Goal: Task Accomplishment & Management: Use online tool/utility

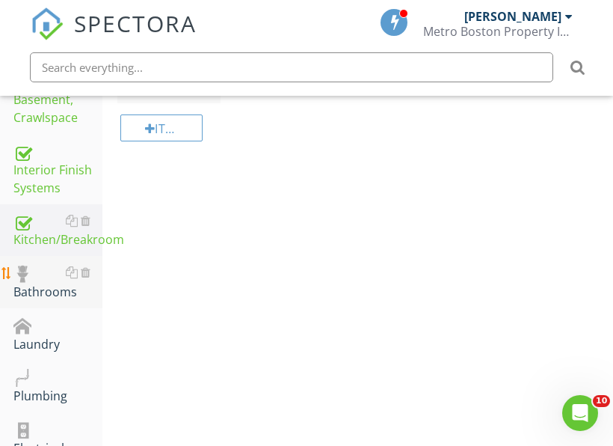
scroll to position [900, 0]
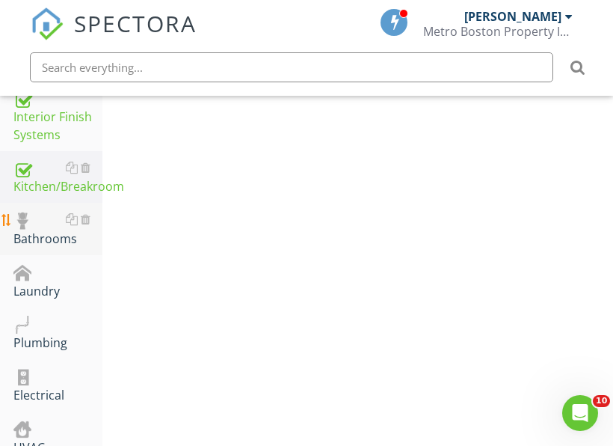
click at [53, 242] on div "Bathrooms" at bounding box center [57, 228] width 89 height 37
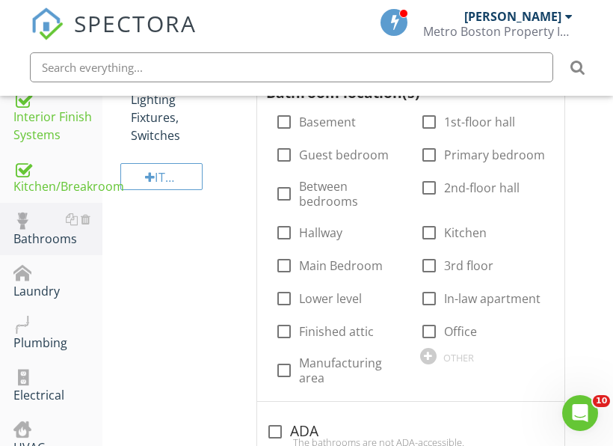
scroll to position [825, 0]
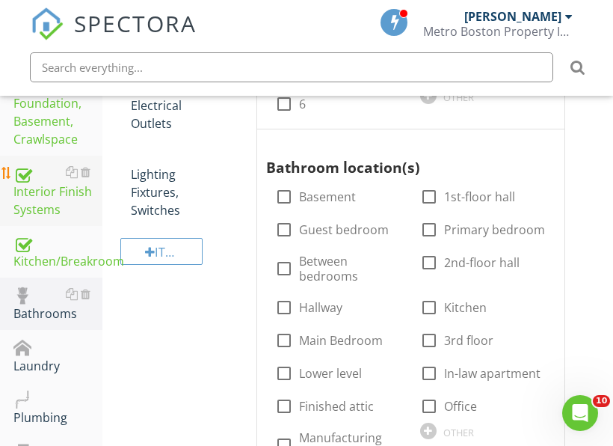
click at [34, 186] on div "Interior Finish Systems" at bounding box center [57, 190] width 89 height 55
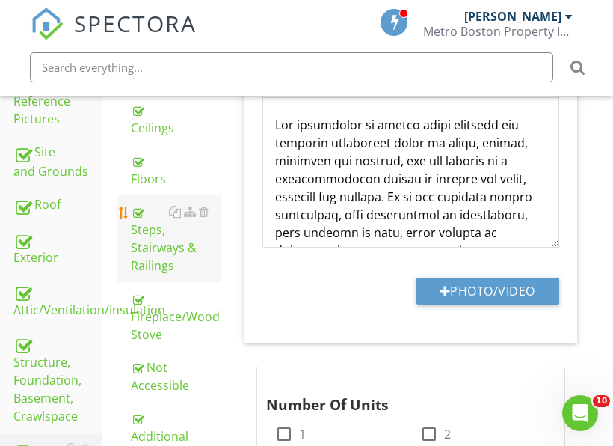
scroll to position [526, 0]
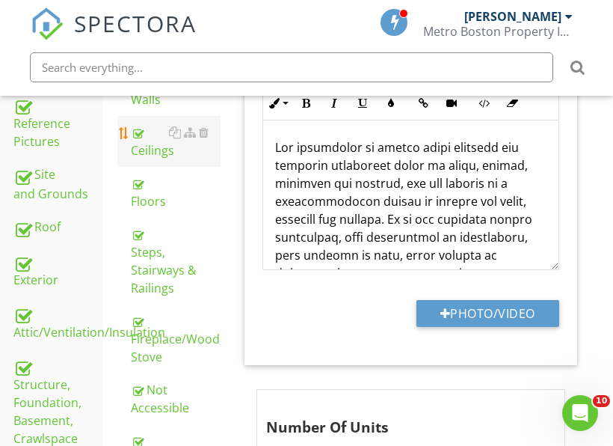
click at [171, 158] on div "Ceilings" at bounding box center [176, 141] width 90 height 36
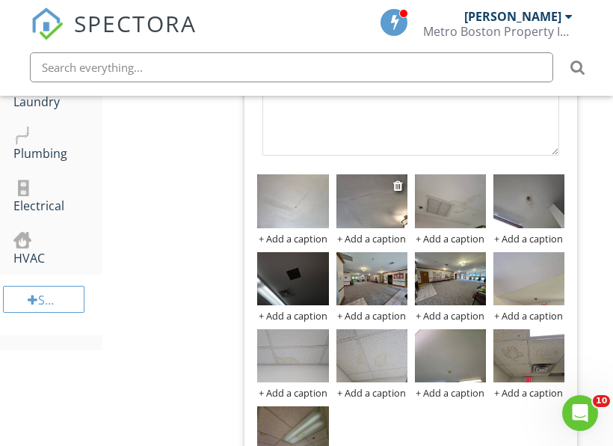
scroll to position [1124, 0]
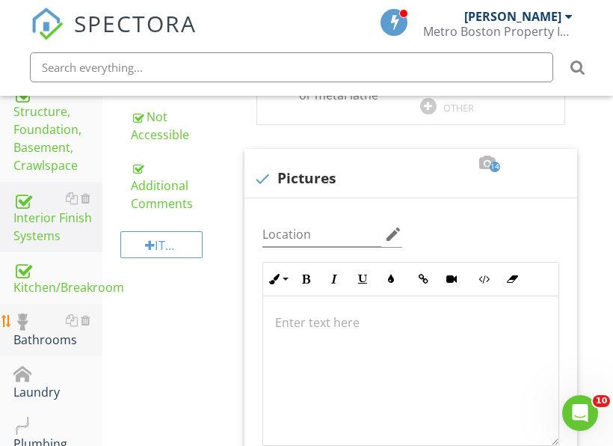
scroll to position [900, 0]
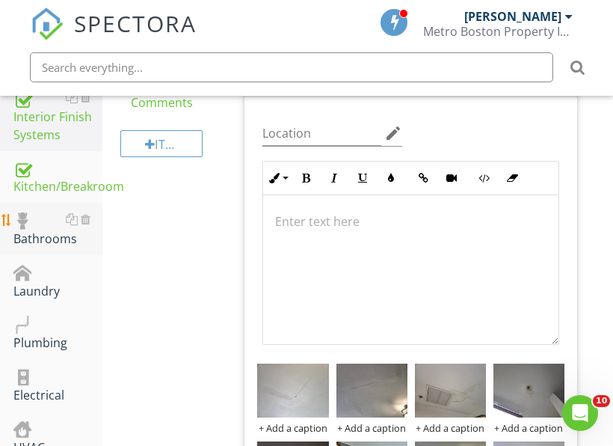
click at [47, 239] on div "Bathrooms" at bounding box center [57, 228] width 89 height 37
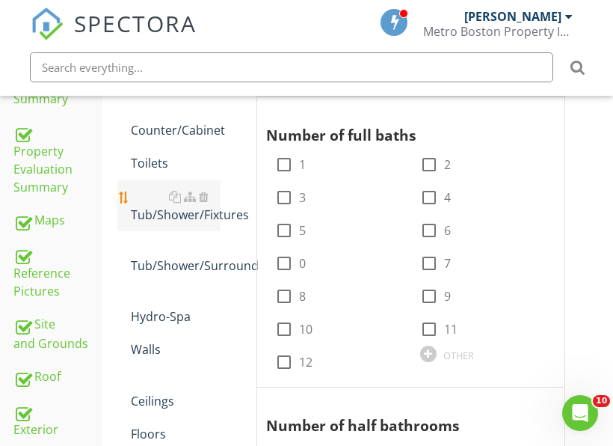
scroll to position [302, 0]
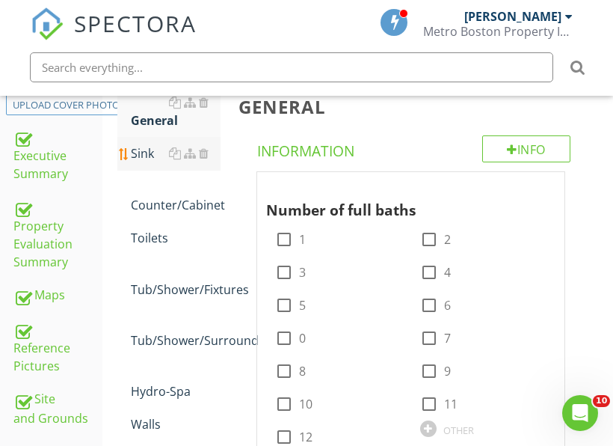
click at [150, 151] on div "Sink" at bounding box center [176, 153] width 90 height 18
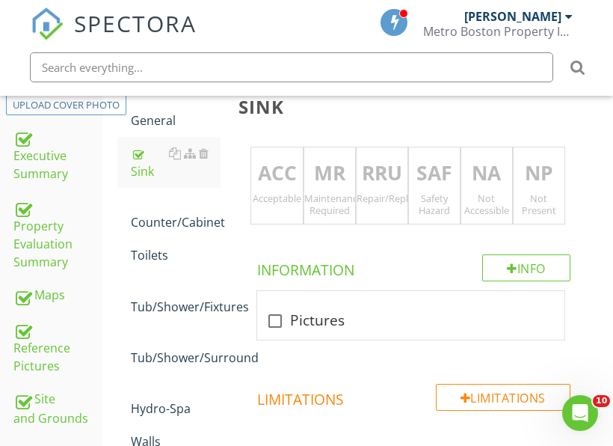
click at [385, 187] on p "RRU" at bounding box center [382, 173] width 51 height 30
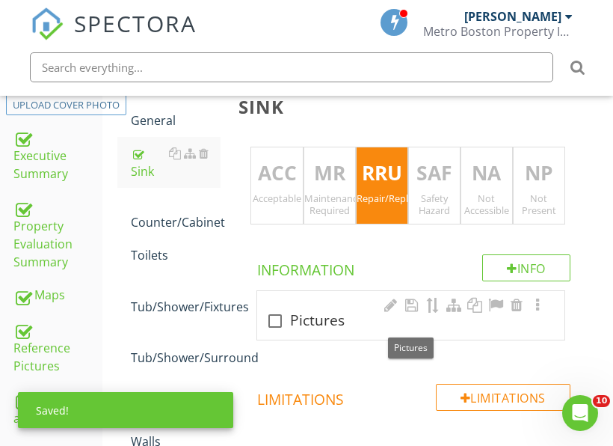
click at [317, 328] on div "check_box_outline_blank Pictures" at bounding box center [410, 321] width 289 height 18
checkbox input "true"
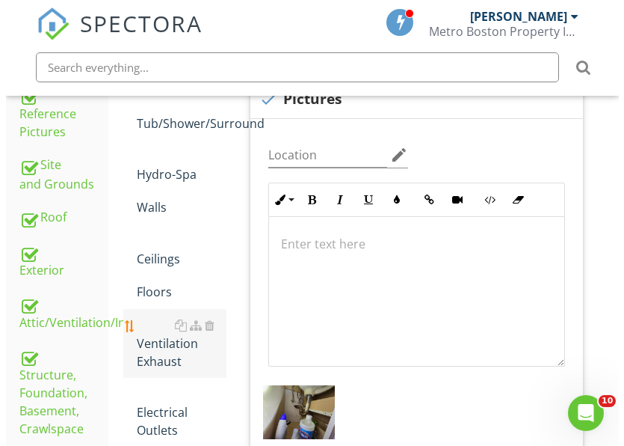
scroll to position [676, 0]
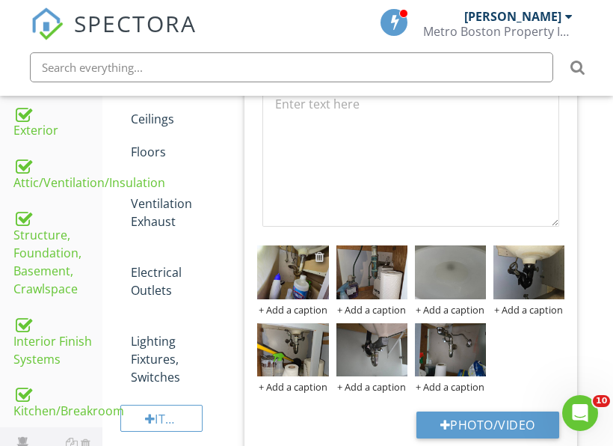
click at [315, 257] on div at bounding box center [320, 256] width 10 height 12
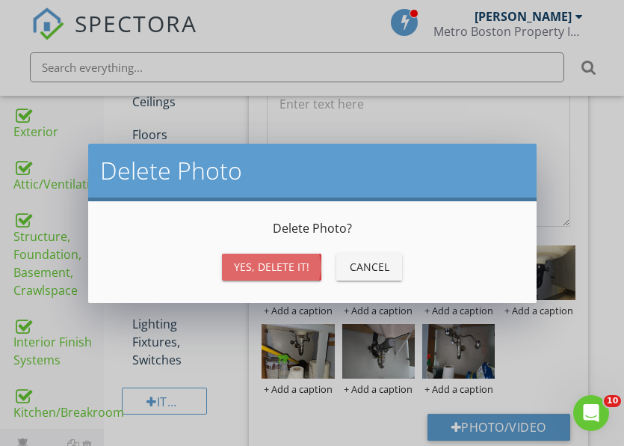
click at [294, 263] on div "Yes, Delete it!" at bounding box center [272, 267] width 76 height 16
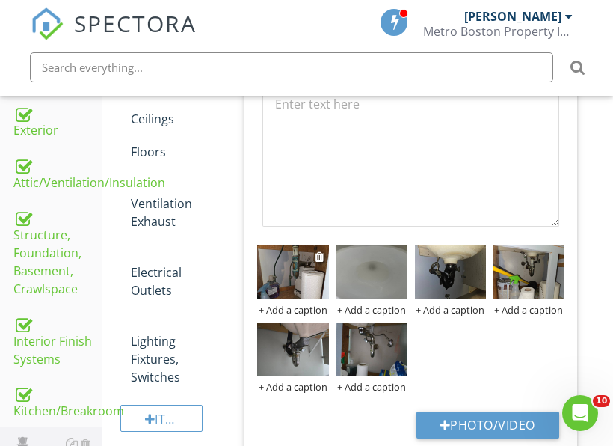
click at [287, 304] on div "+ Add a caption" at bounding box center [292, 310] width 71 height 12
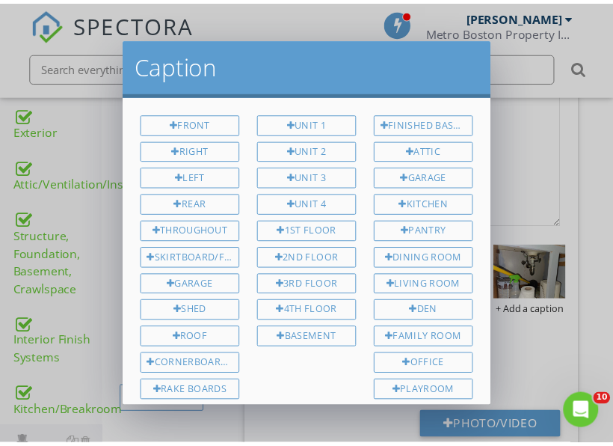
scroll to position [606, 0]
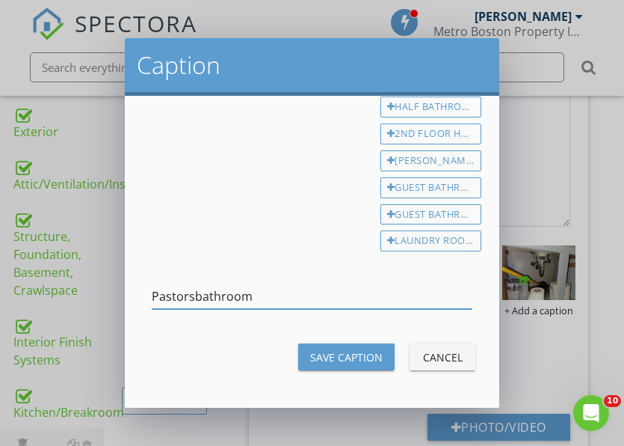
click at [194, 295] on input "Pastorsbathroom" at bounding box center [312, 296] width 321 height 25
type input "Pastors bathroom"
click at [327, 361] on div "Save Caption" at bounding box center [346, 357] width 73 height 16
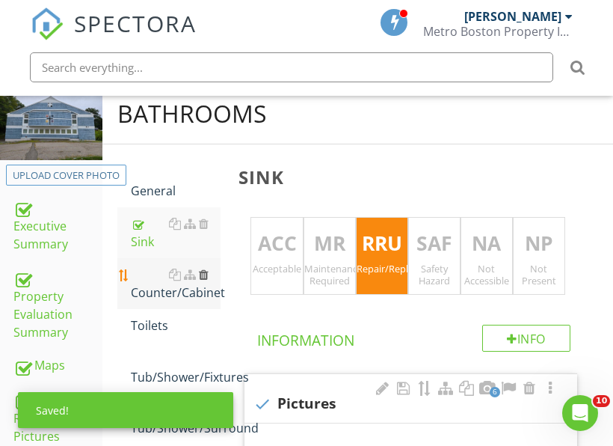
scroll to position [227, 0]
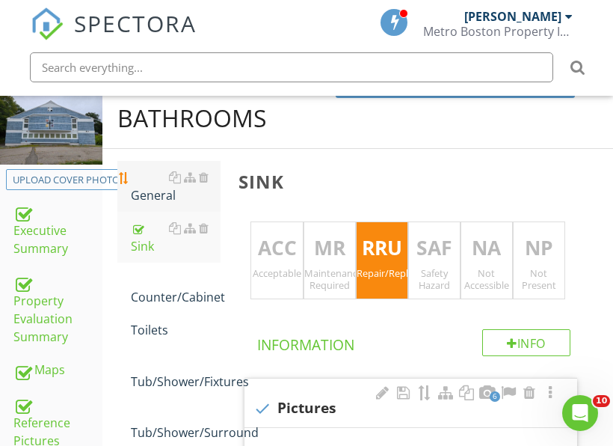
click at [165, 200] on div "General" at bounding box center [176, 186] width 90 height 36
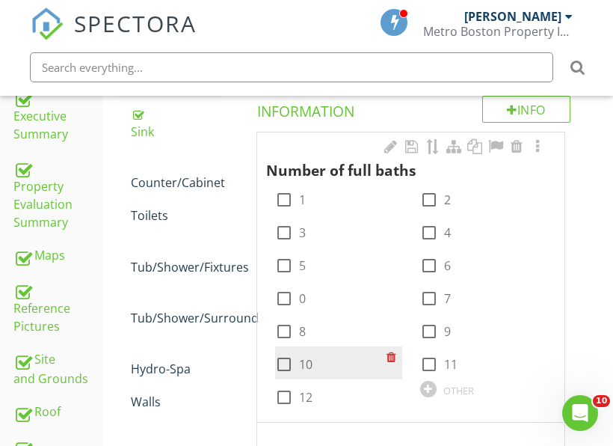
scroll to position [452, 0]
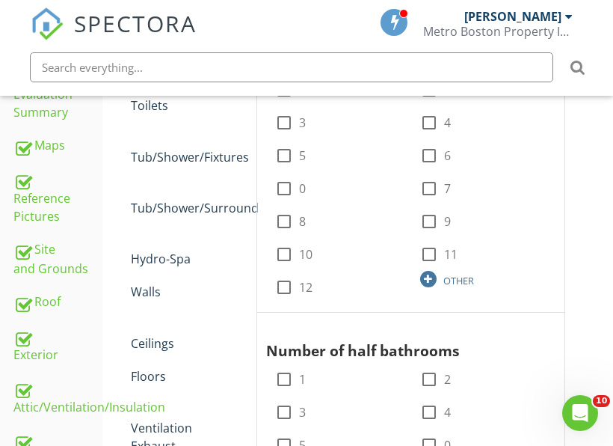
click at [423, 273] on div at bounding box center [428, 279] width 16 height 16
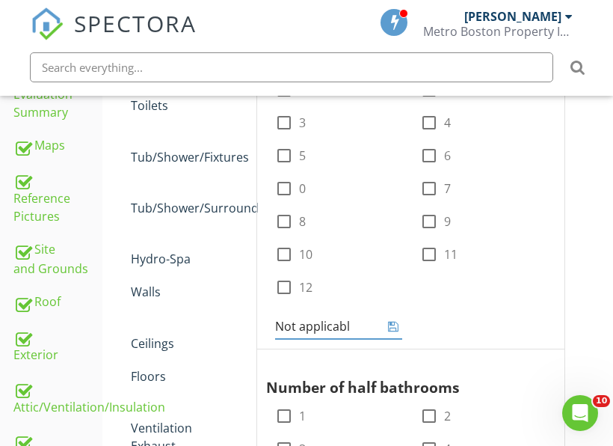
type input "Not applicable"
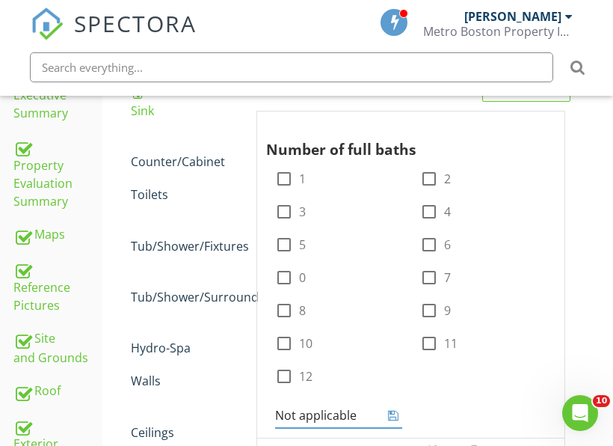
scroll to position [526, 0]
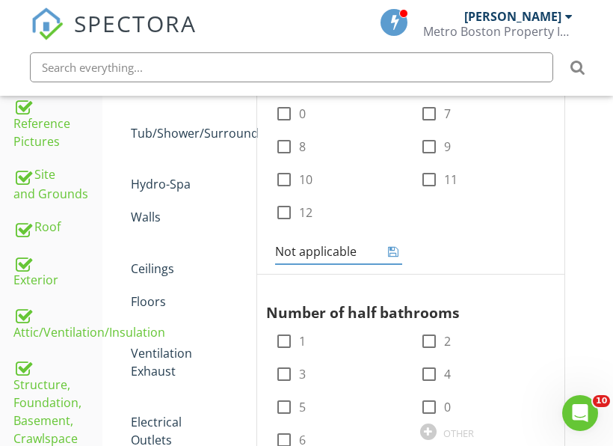
click at [395, 245] on icon at bounding box center [393, 251] width 10 height 12
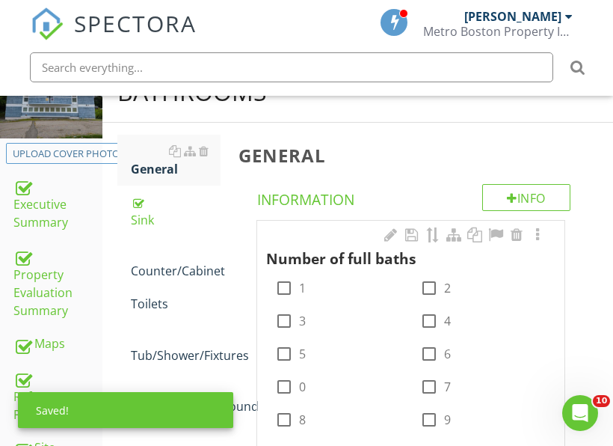
scroll to position [302, 0]
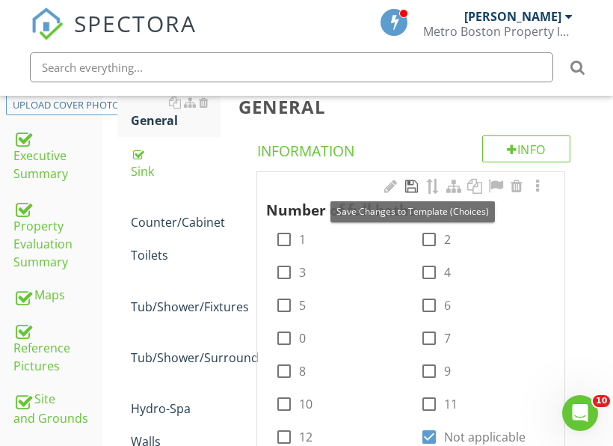
click at [412, 194] on div at bounding box center [412, 186] width 18 height 15
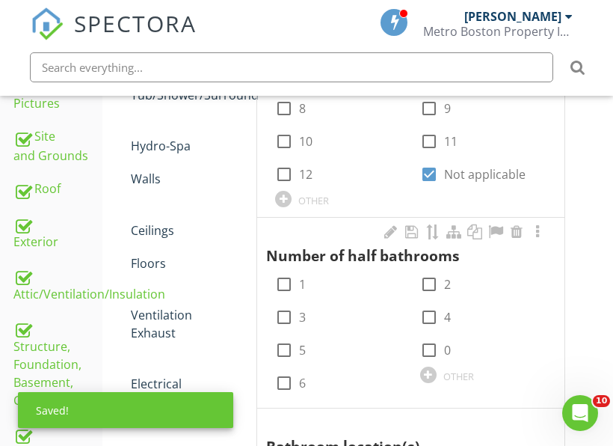
scroll to position [601, 0]
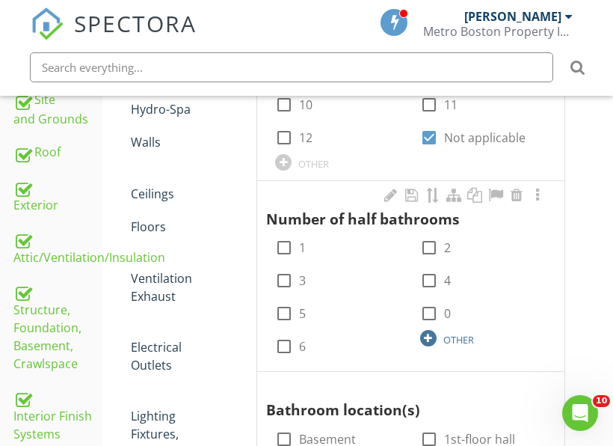
click at [426, 336] on div at bounding box center [428, 338] width 16 height 16
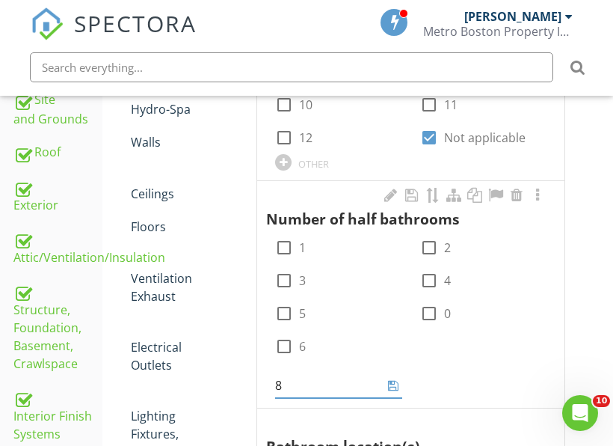
type input "8"
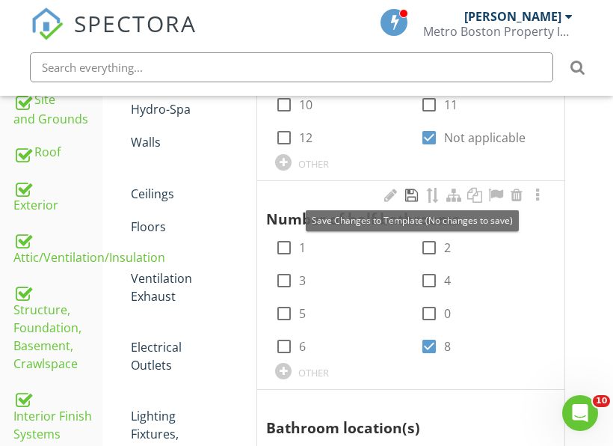
click at [413, 201] on div at bounding box center [412, 195] width 18 height 15
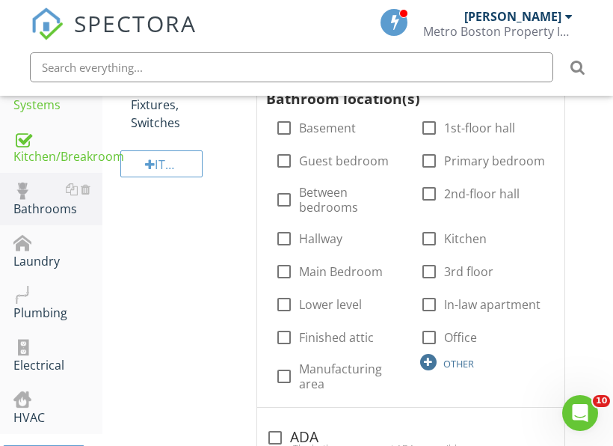
scroll to position [975, 0]
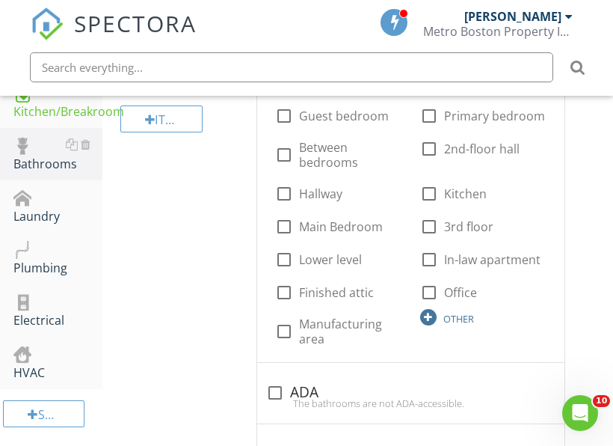
click at [434, 315] on div at bounding box center [428, 317] width 16 height 16
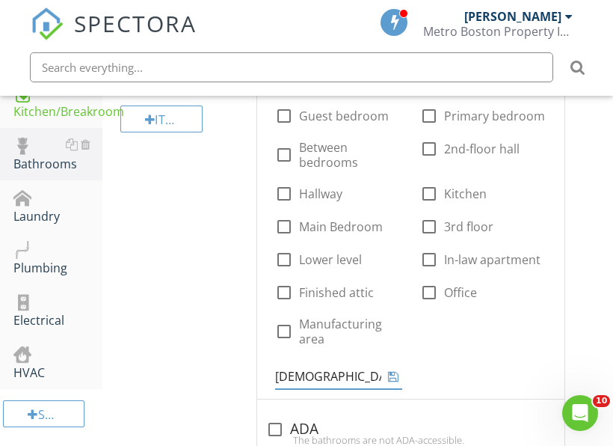
drag, startPoint x: 316, startPoint y: 375, endPoint x: 315, endPoint y: 384, distance: 9.1
click at [283, 384] on input "Pastors office" at bounding box center [327, 376] width 105 height 25
click at [393, 377] on icon at bounding box center [393, 376] width 10 height 12
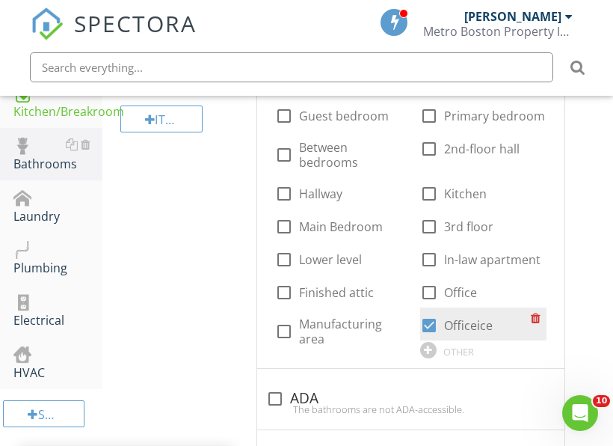
click at [537, 316] on div at bounding box center [539, 317] width 16 height 21
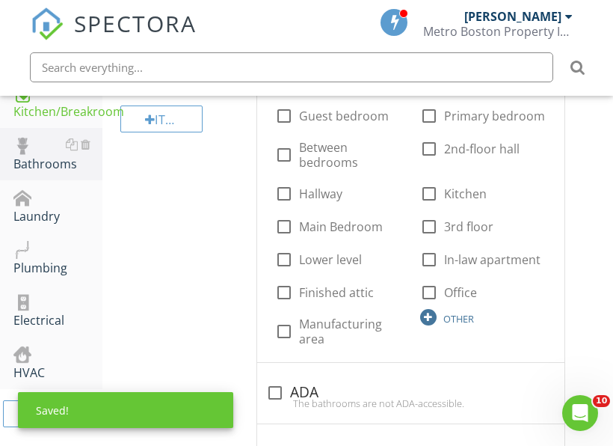
click at [431, 324] on div at bounding box center [428, 317] width 16 height 16
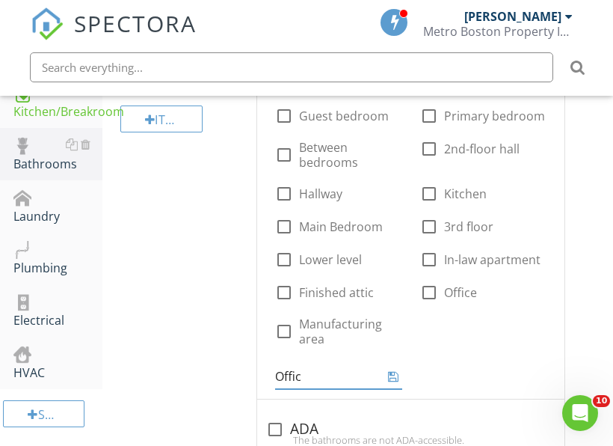
type input "Office"
click at [393, 377] on icon at bounding box center [393, 376] width 10 height 12
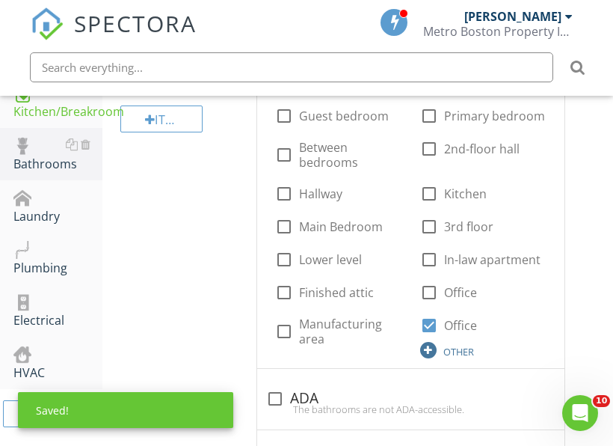
click at [422, 355] on div at bounding box center [428, 350] width 16 height 16
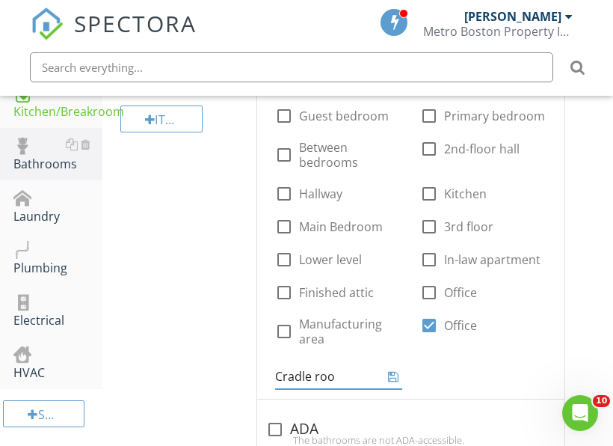
type input "Cradle room"
click at [395, 378] on icon at bounding box center [393, 376] width 10 height 12
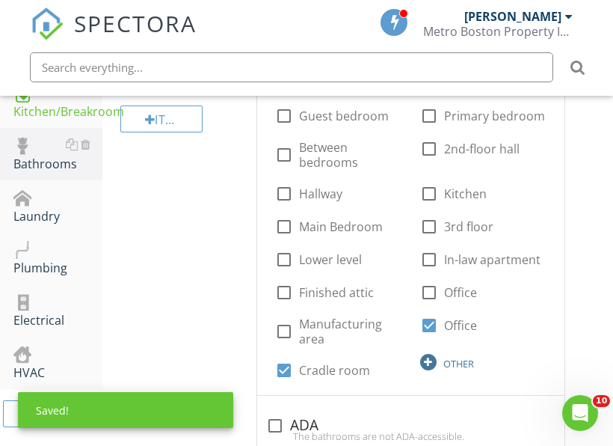
click at [423, 360] on div at bounding box center [428, 362] width 16 height 16
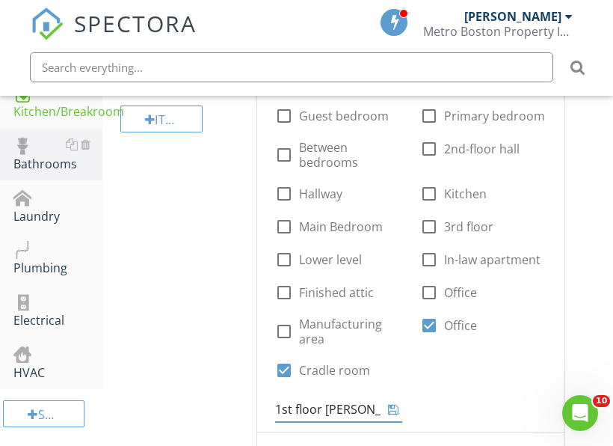
type input "1st floor foyer"
click at [397, 412] on icon at bounding box center [393, 409] width 10 height 12
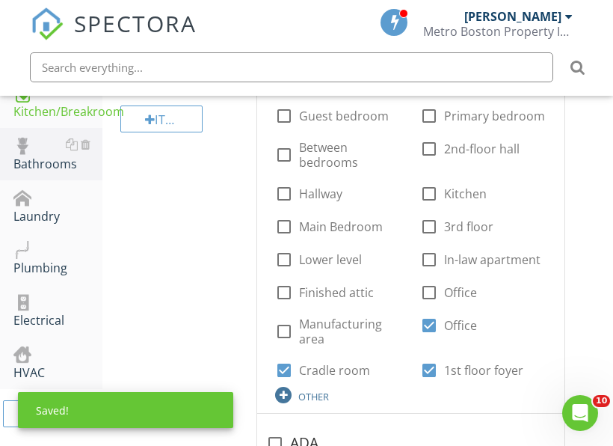
click at [310, 398] on div "OTHER" at bounding box center [313, 396] width 31 height 12
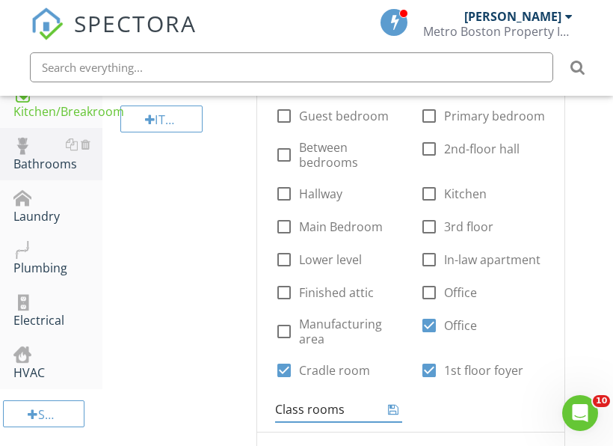
click at [389, 411] on icon at bounding box center [393, 409] width 10 height 12
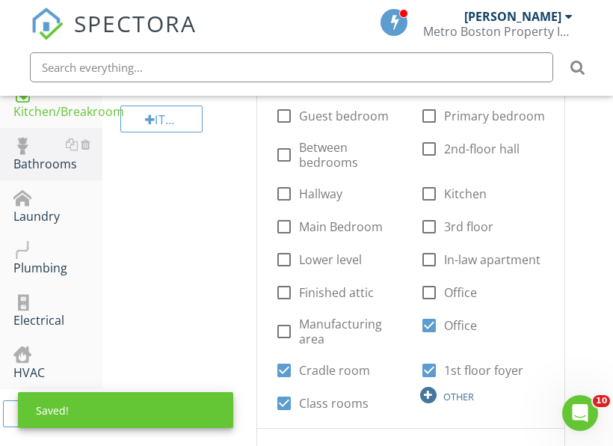
click at [425, 396] on div at bounding box center [428, 395] width 16 height 16
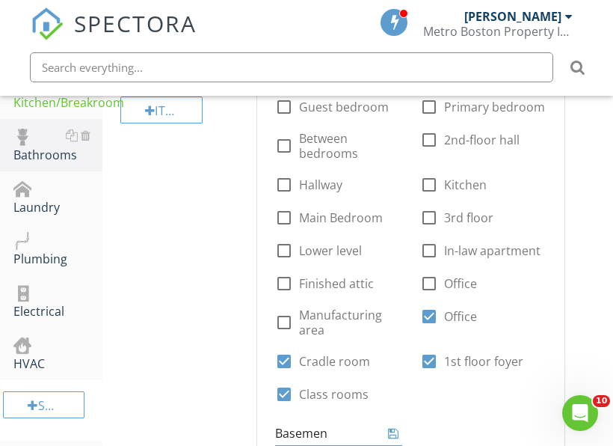
type input "Basement"
click at [391, 432] on icon at bounding box center [393, 433] width 10 height 12
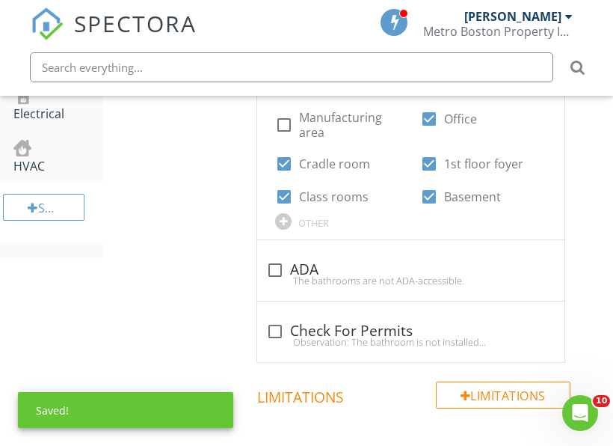
scroll to position [1208, 0]
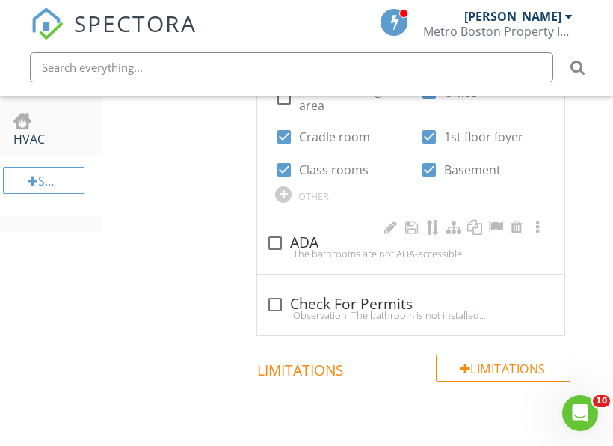
click at [271, 249] on div "The bathrooms are not ADA-accessible." at bounding box center [410, 253] width 289 height 12
checkbox input "true"
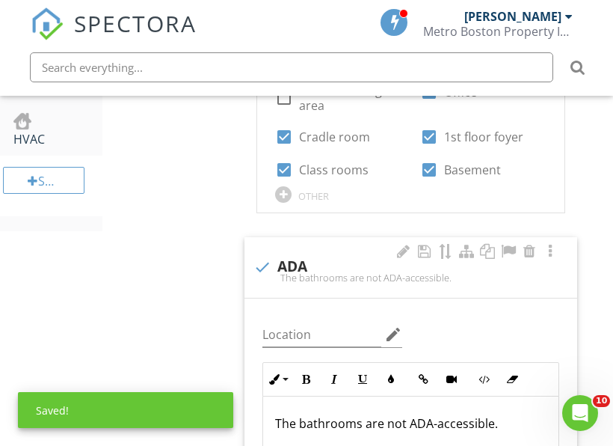
click at [404, 416] on p "The bathrooms are not ADA-accessible." at bounding box center [410, 423] width 271 height 18
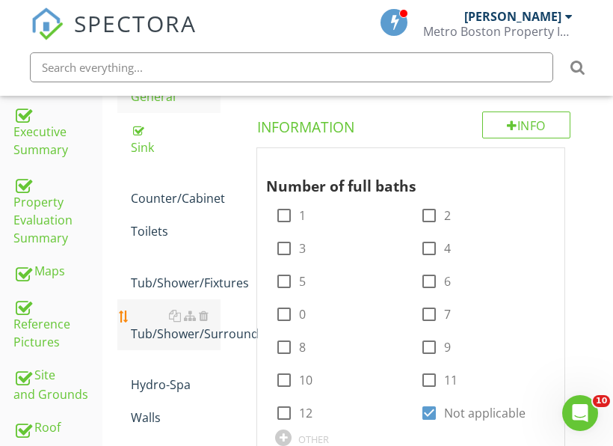
scroll to position [236, 0]
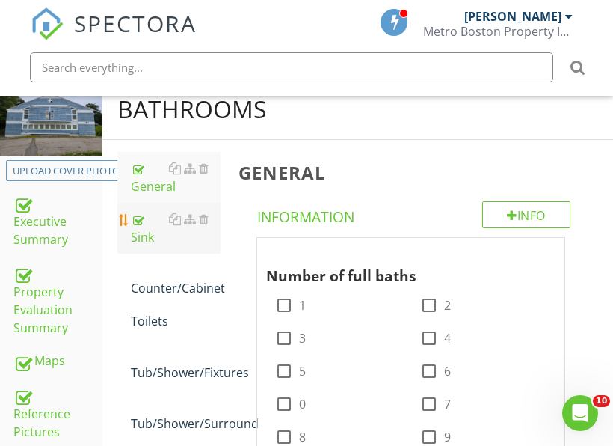
click at [147, 238] on div "Sink" at bounding box center [176, 228] width 90 height 36
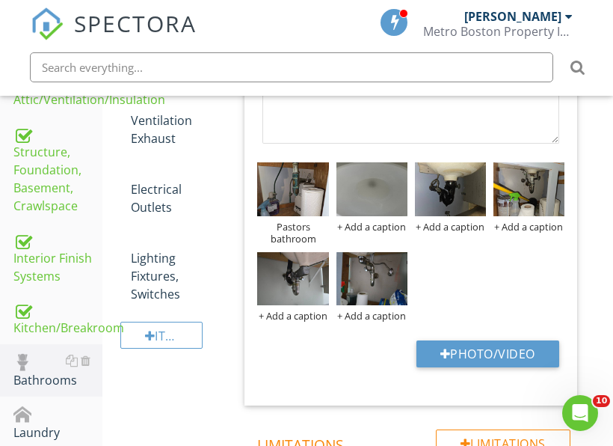
scroll to position [760, 0]
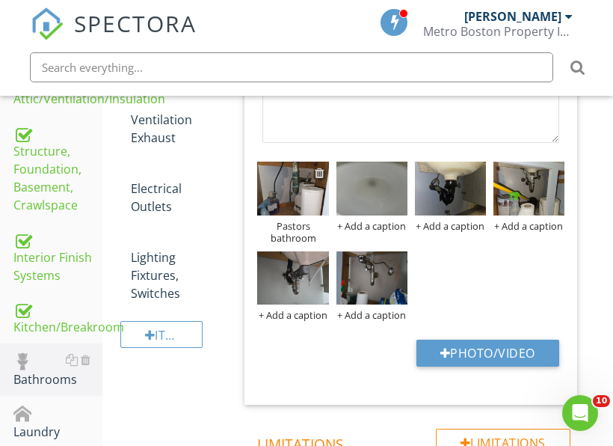
click at [321, 172] on div at bounding box center [320, 173] width 10 height 12
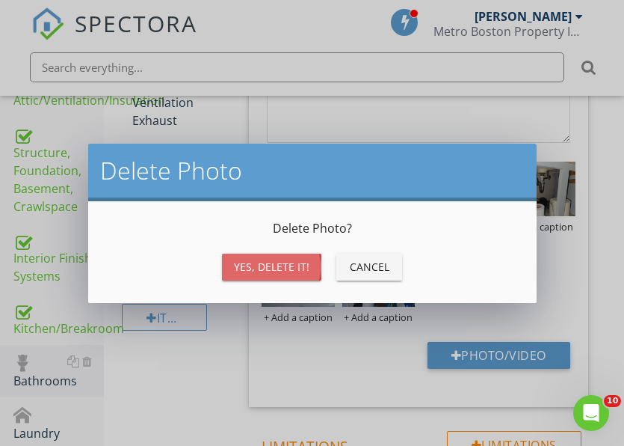
click at [285, 253] on button "Yes, Delete it!" at bounding box center [271, 266] width 99 height 27
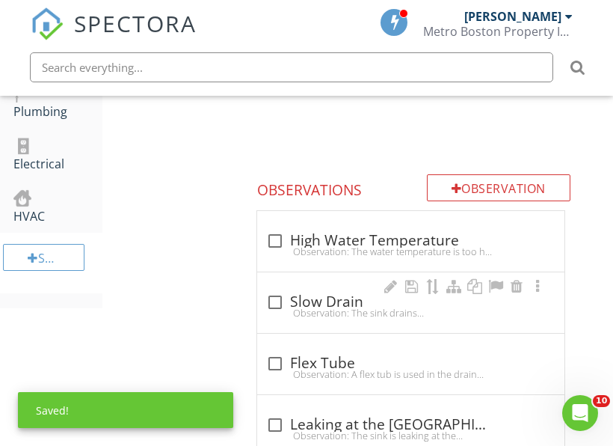
scroll to position [1133, 0]
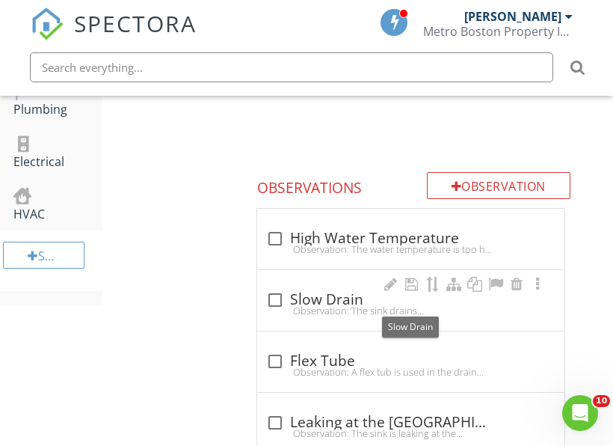
click at [335, 298] on div "check_box_outline_blank Slow Drain" at bounding box center [410, 300] width 289 height 18
checkbox input "true"
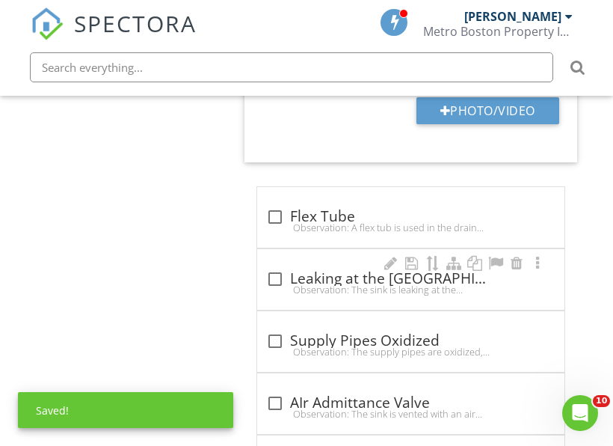
scroll to position [1732, 0]
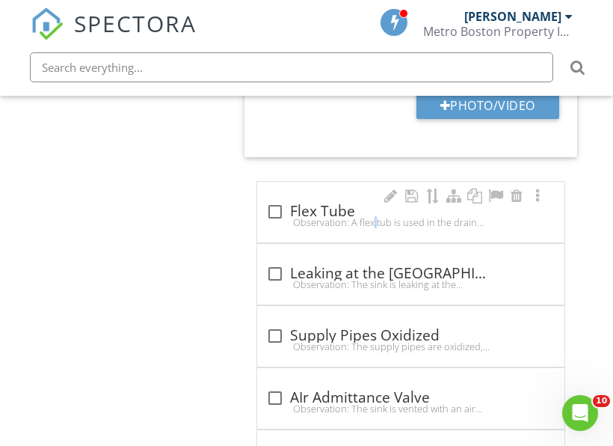
click at [336, 218] on div "Observation: A flex tub is used in the drain installation. Flex tubes clog easi…" at bounding box center [410, 222] width 289 height 12
checkbox input "true"
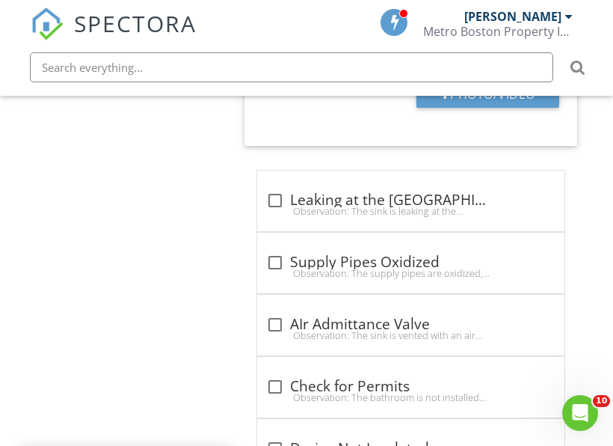
scroll to position [2255, 0]
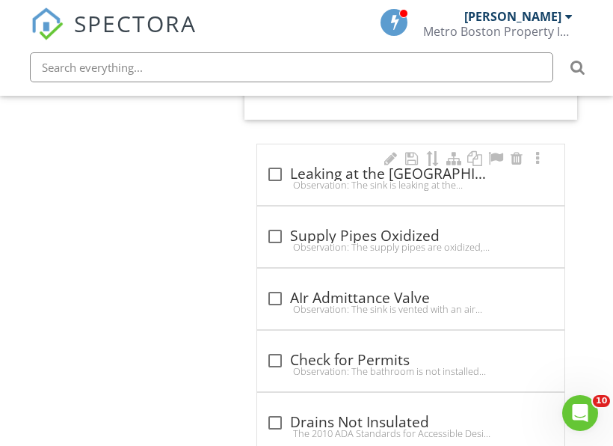
click at [307, 179] on div "Observation: The sink is leaking at the drain.Recommendation: A qualified licen…" at bounding box center [410, 185] width 289 height 12
checkbox input "true"
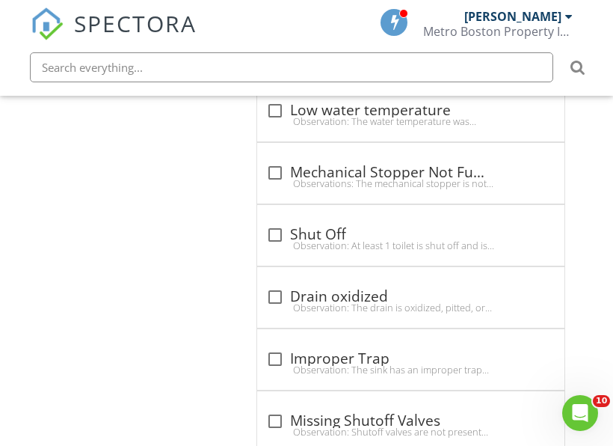
scroll to position [3302, 0]
click at [274, 304] on div "Observation: The drain is oxidized, pitted, or otherwise damaged.Recommendation…" at bounding box center [410, 307] width 289 height 12
checkbox input "true"
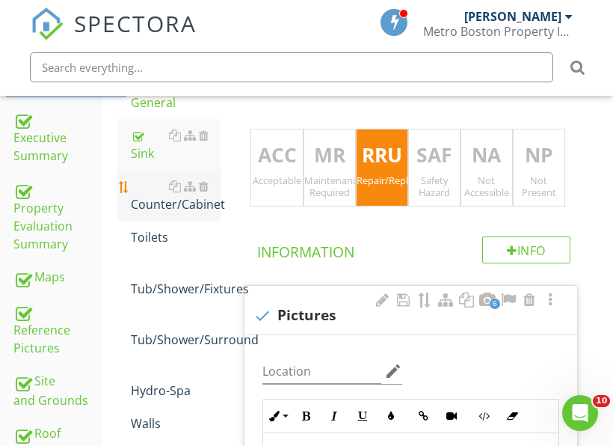
scroll to position [339, 0]
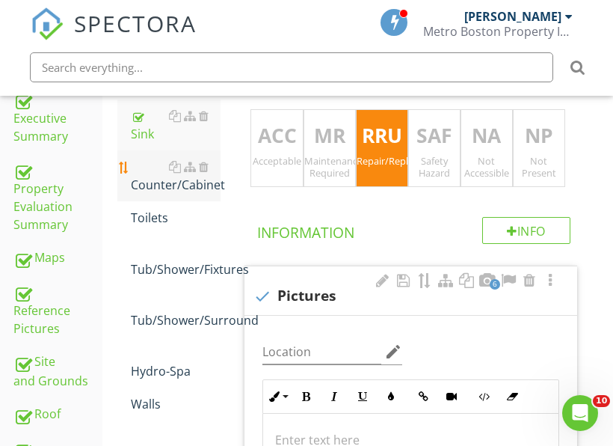
click at [175, 190] on div "Counter/Cabinet" at bounding box center [176, 176] width 90 height 36
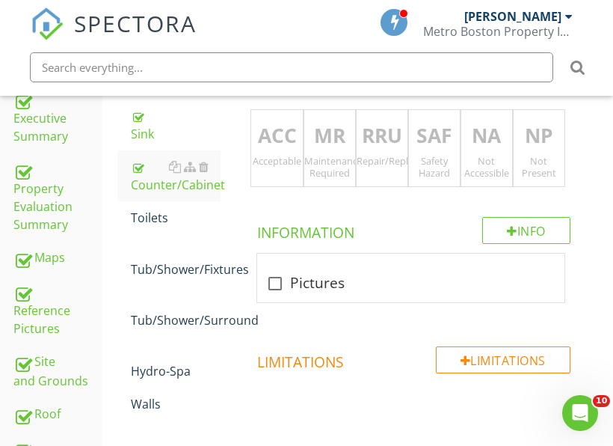
click at [294, 173] on div "ACC Acceptable" at bounding box center [276, 148] width 52 height 78
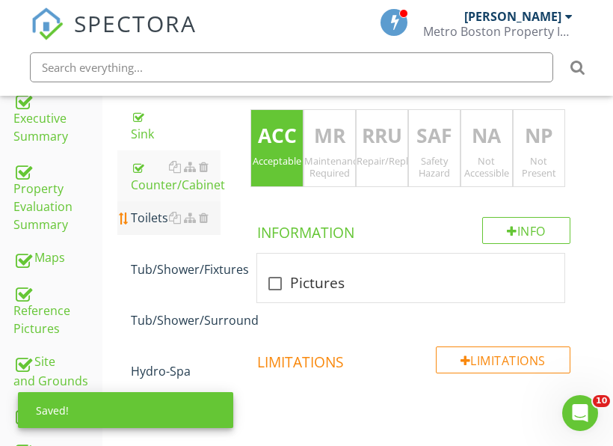
click at [163, 224] on div "Toilets" at bounding box center [176, 218] width 90 height 18
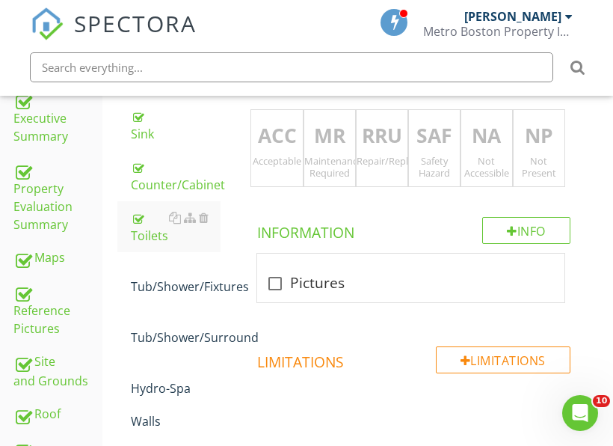
click at [299, 169] on div "ACC Acceptable" at bounding box center [276, 148] width 52 height 78
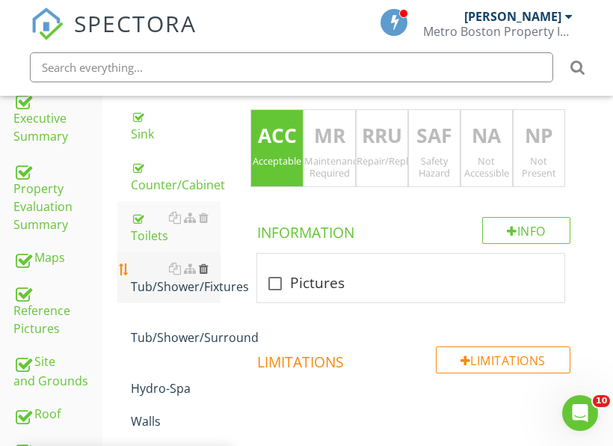
click at [205, 274] on div at bounding box center [204, 268] width 10 height 12
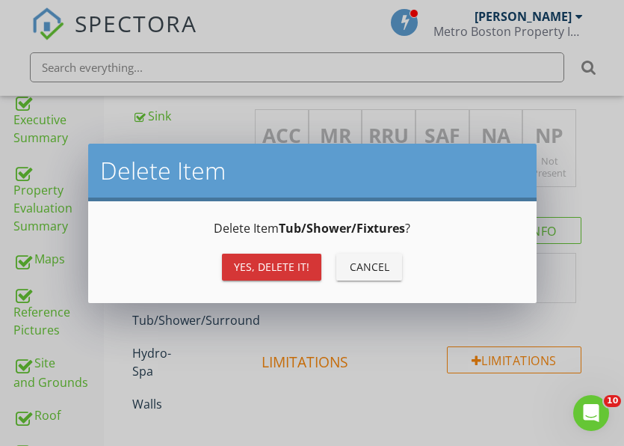
click at [247, 277] on button "Yes, Delete it!" at bounding box center [271, 266] width 99 height 27
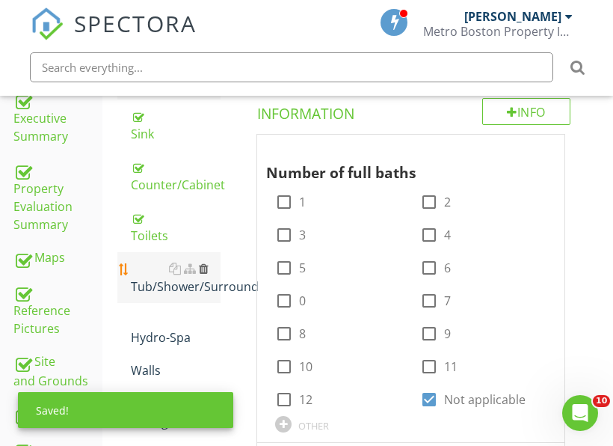
click at [206, 269] on div at bounding box center [204, 268] width 10 height 12
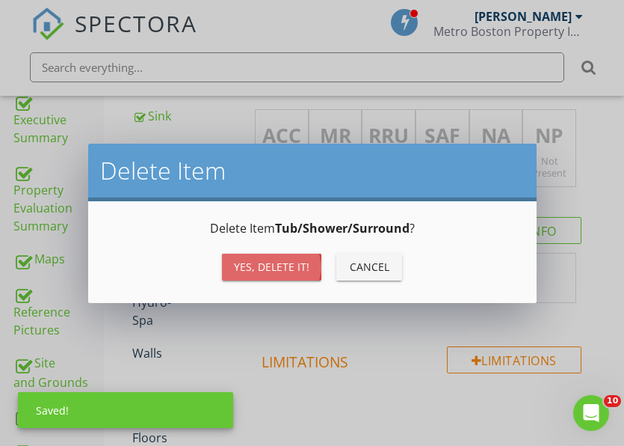
click at [262, 262] on div "Yes, Delete it!" at bounding box center [272, 267] width 76 height 16
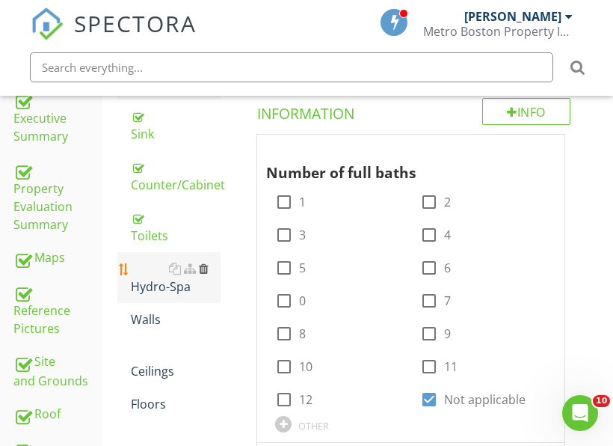
click at [203, 267] on div at bounding box center [204, 268] width 10 height 12
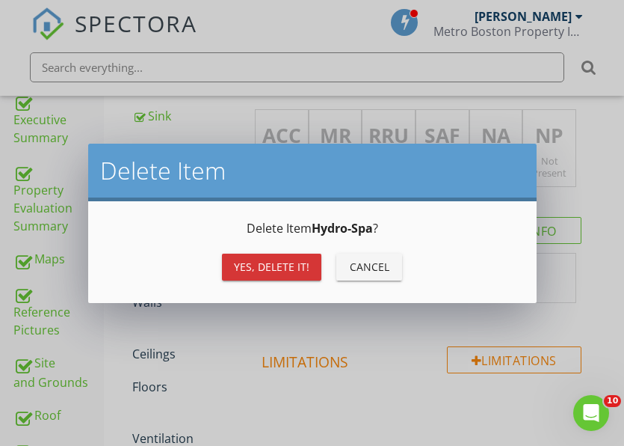
click at [261, 274] on button "Yes, Delete it!" at bounding box center [271, 266] width 99 height 27
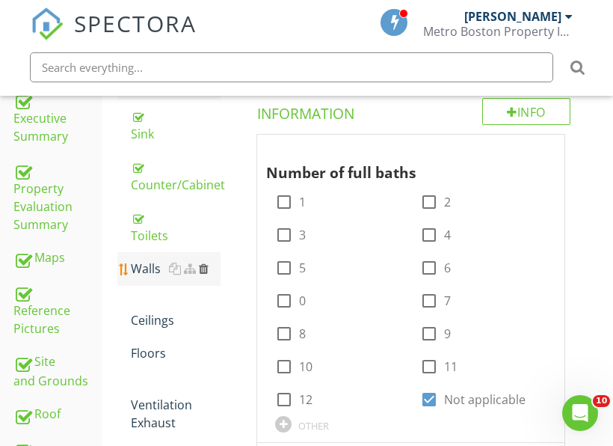
click at [206, 271] on div at bounding box center [204, 268] width 10 height 12
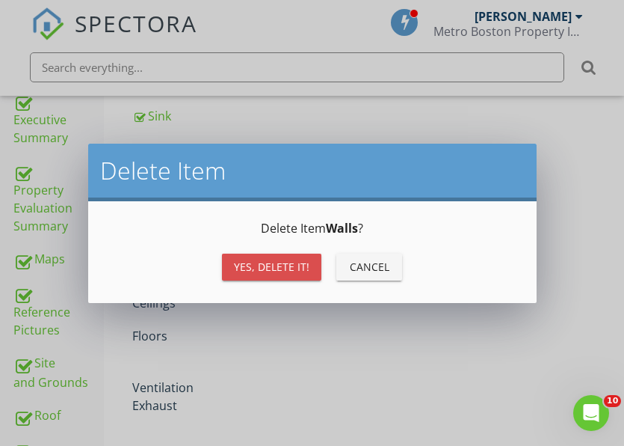
click at [247, 269] on div "Yes, Delete it!" at bounding box center [272, 267] width 76 height 16
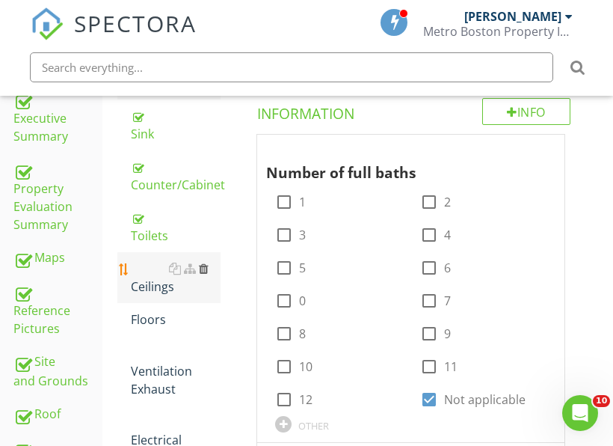
click at [206, 271] on div at bounding box center [204, 268] width 10 height 12
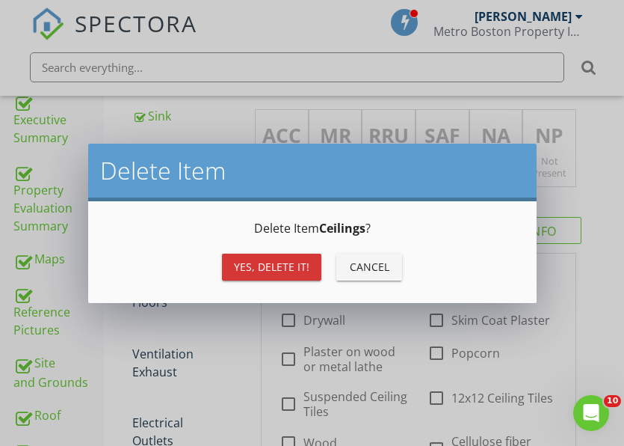
click at [253, 271] on div "Yes, Delete it!" at bounding box center [272, 267] width 76 height 16
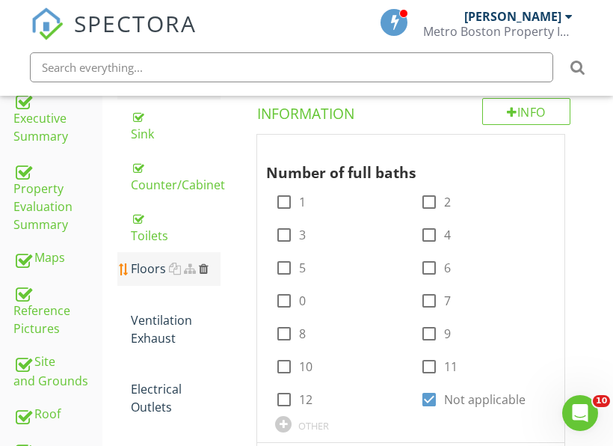
click at [205, 268] on div at bounding box center [204, 268] width 10 height 12
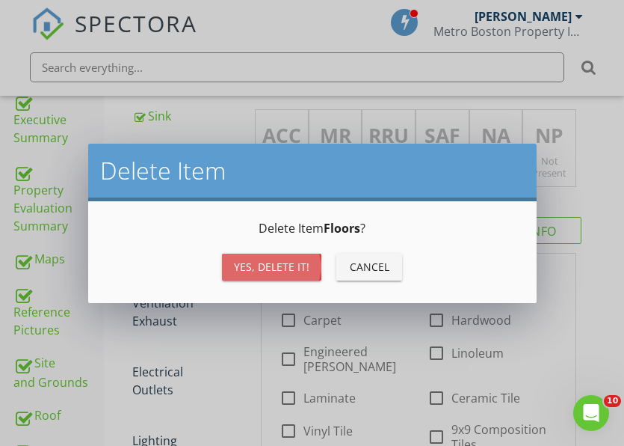
click at [234, 267] on button "Yes, Delete it!" at bounding box center [271, 266] width 99 height 27
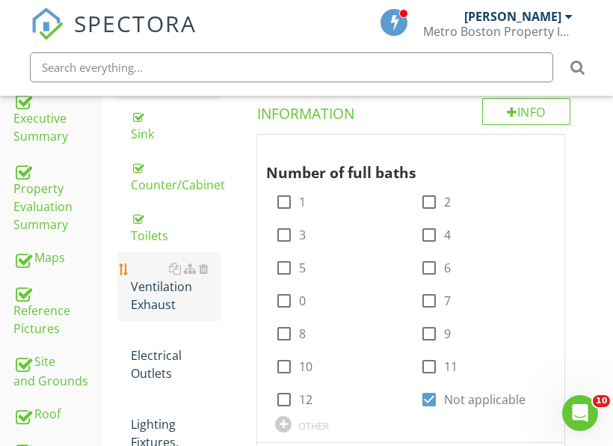
click at [161, 286] on div "Ventilation Exhaust" at bounding box center [176, 286] width 90 height 54
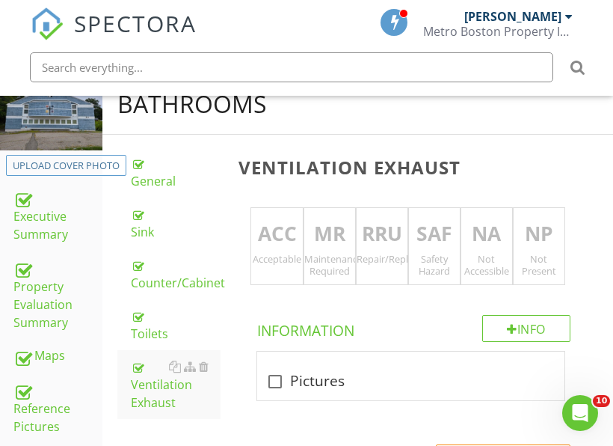
scroll to position [265, 0]
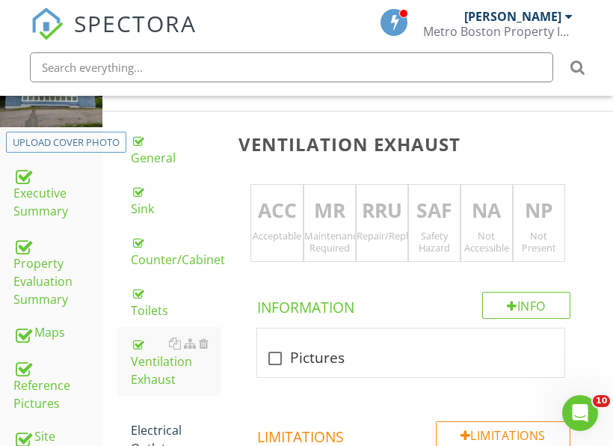
click at [281, 230] on div "Acceptable" at bounding box center [276, 236] width 51 height 12
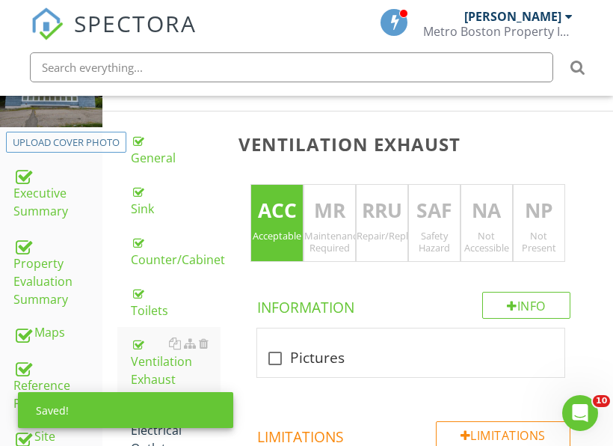
click at [467, 241] on div "Not Accessible" at bounding box center [486, 242] width 51 height 24
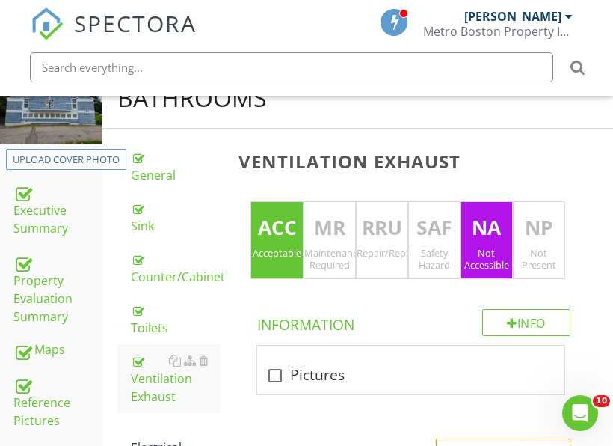
scroll to position [190, 0]
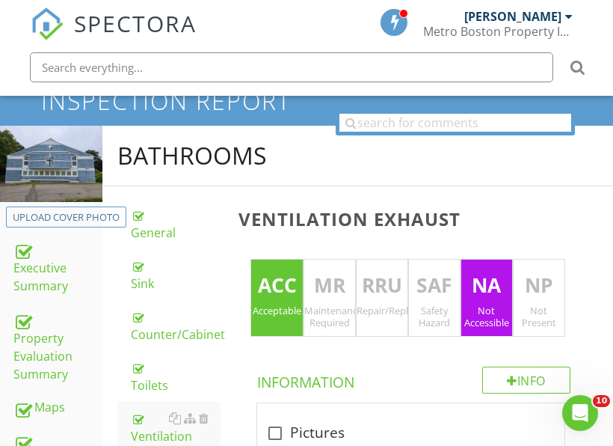
click at [477, 313] on div "Not Accessible" at bounding box center [486, 316] width 51 height 24
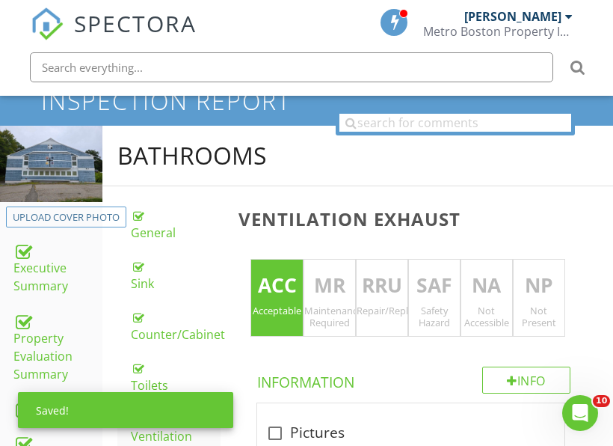
drag, startPoint x: 299, startPoint y: 298, endPoint x: 341, endPoint y: 295, distance: 42.0
click at [303, 298] on div "ACC Acceptable MR Maintenance Required RRU Repair/Replace/Upgrade SAF Safety Ha…" at bounding box center [410, 298] width 320 height 78
click at [369, 301] on div "RRU Repair/Replace/Upgrade" at bounding box center [382, 298] width 52 height 78
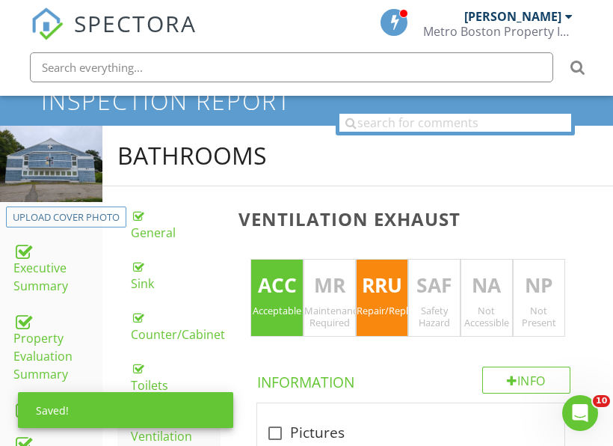
click at [298, 313] on div "Acceptable" at bounding box center [276, 310] width 51 height 12
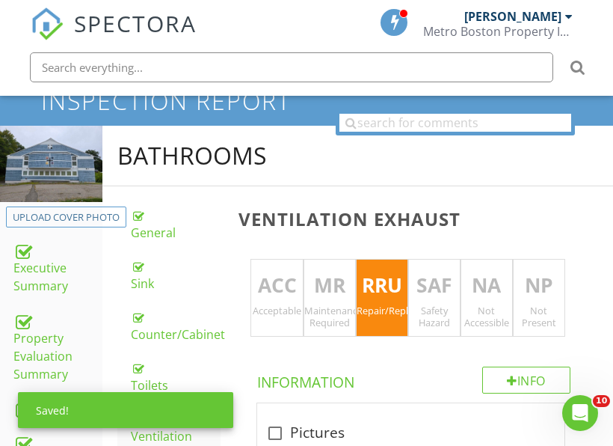
click at [466, 321] on div "Not Accessible" at bounding box center [486, 316] width 51 height 24
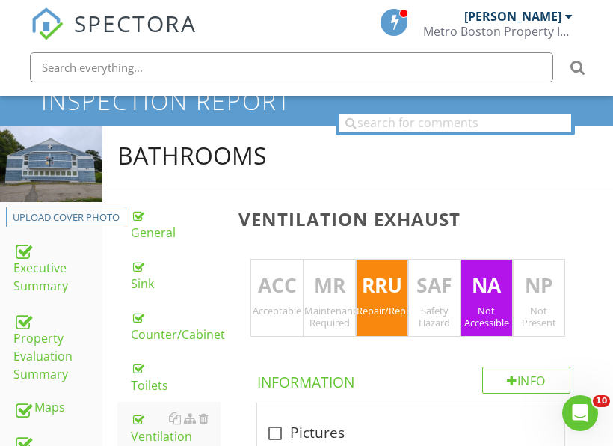
click at [283, 293] on p "ACC" at bounding box center [276, 286] width 51 height 30
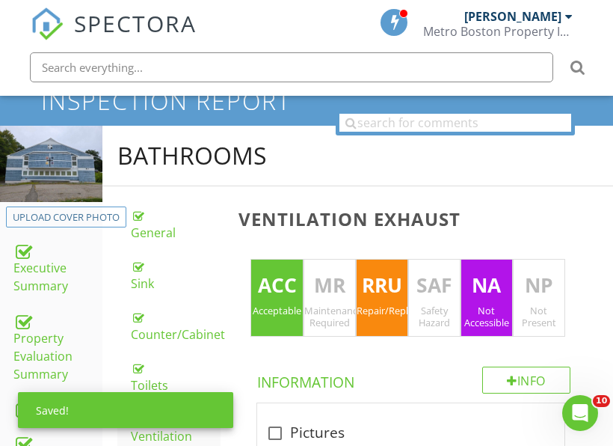
click at [363, 295] on p "RRU" at bounding box center [382, 286] width 51 height 30
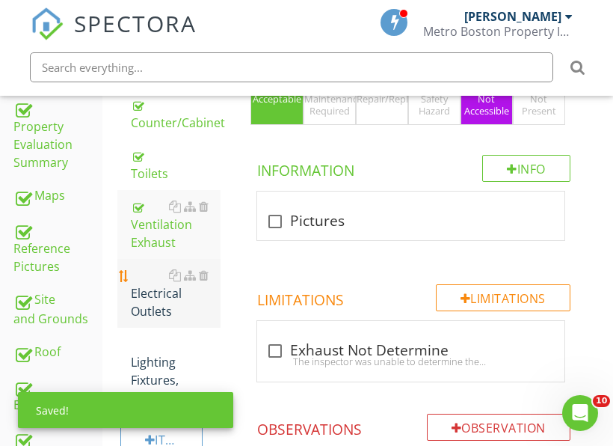
scroll to position [414, 0]
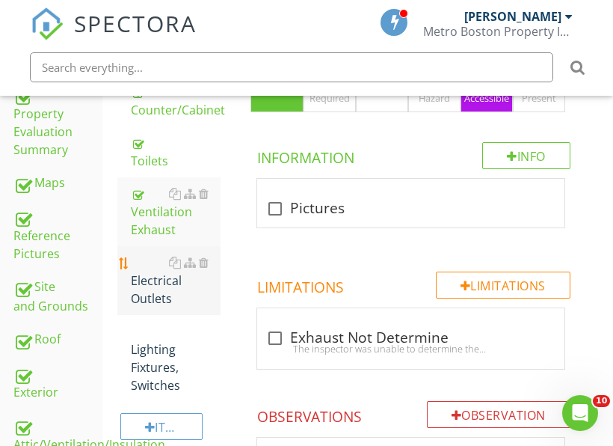
click at [165, 289] on div "Electrical Outlets" at bounding box center [176, 280] width 90 height 54
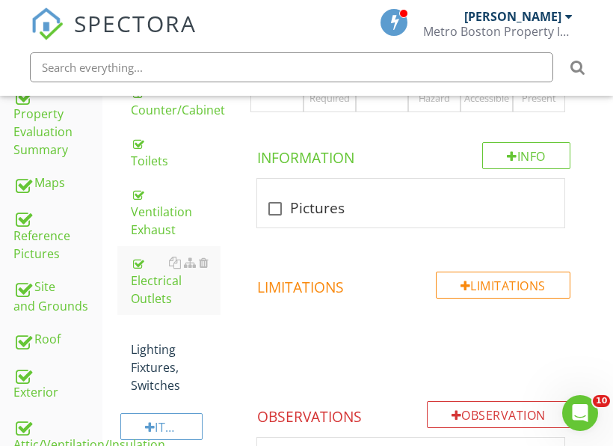
click at [286, 101] on div "ACC Acceptable" at bounding box center [276, 73] width 52 height 78
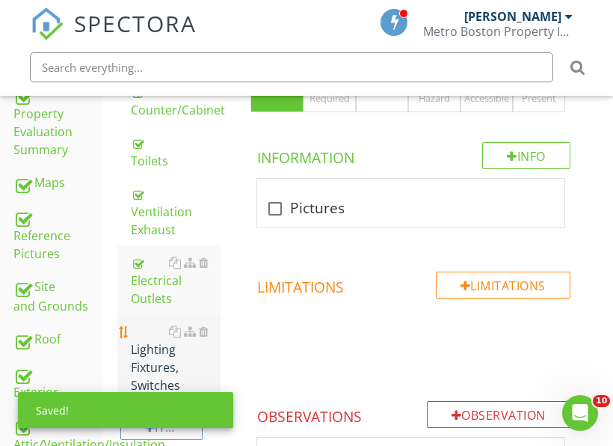
click at [148, 378] on div "Lighting Fixtures, Switches" at bounding box center [176, 358] width 90 height 72
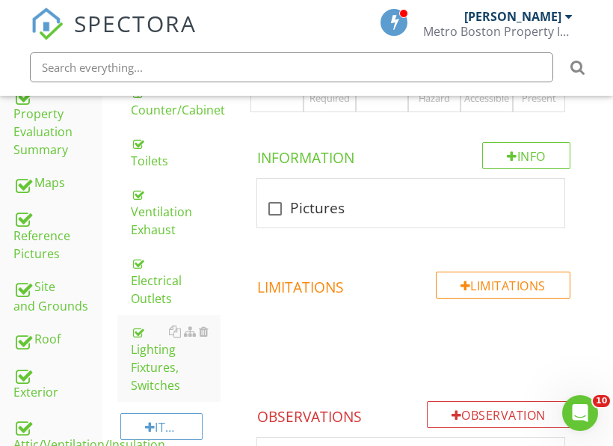
click at [272, 106] on div "ACC Acceptable" at bounding box center [276, 73] width 52 height 78
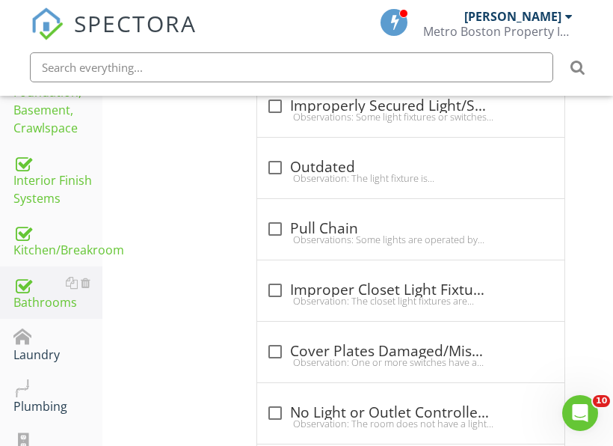
scroll to position [863, 0]
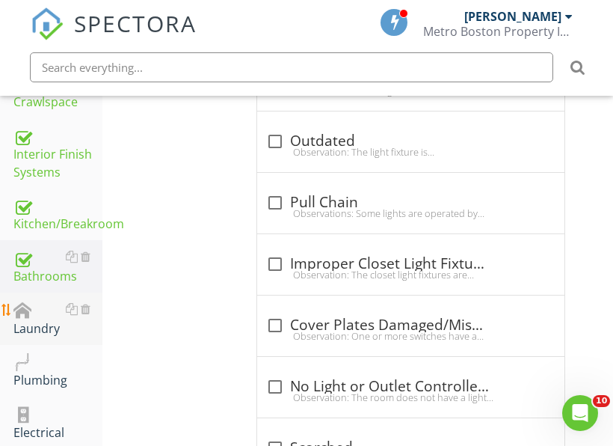
click at [35, 324] on div "Laundry" at bounding box center [57, 318] width 89 height 37
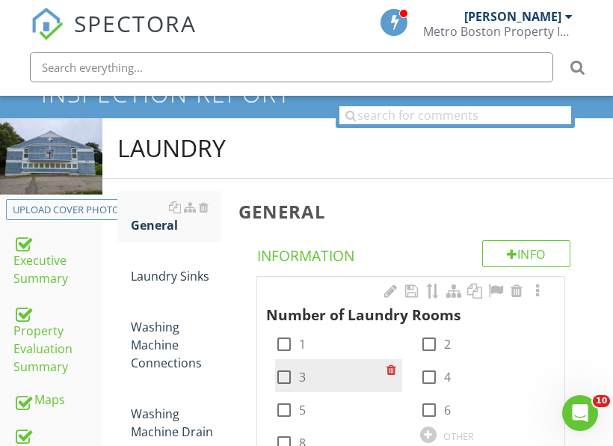
scroll to position [190, 0]
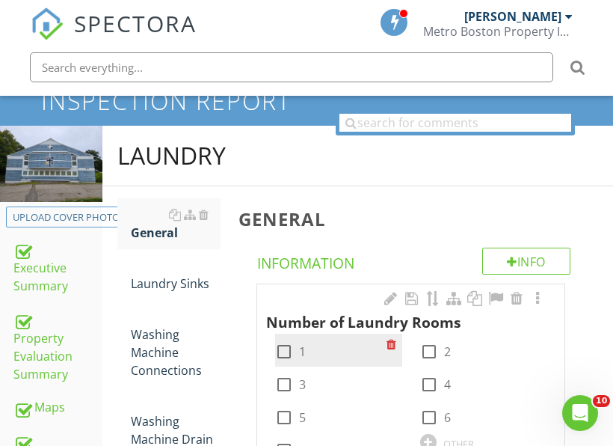
click at [288, 341] on div at bounding box center [283, 351] width 25 height 25
checkbox input "true"
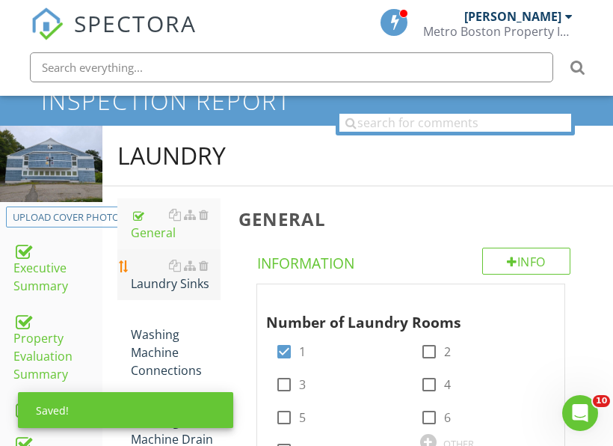
click at [158, 283] on div "Laundry Sinks" at bounding box center [176, 274] width 90 height 36
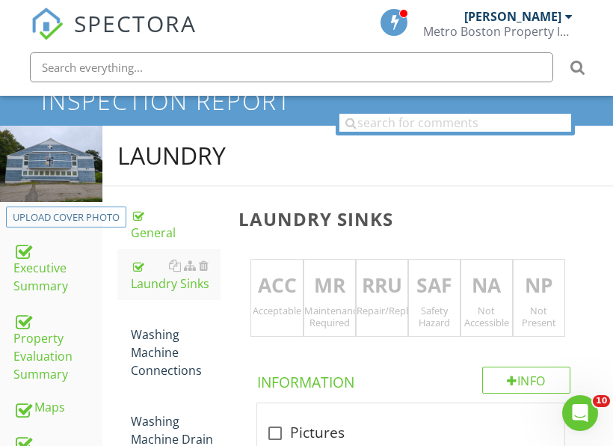
click at [280, 296] on p "ACC" at bounding box center [276, 286] width 51 height 30
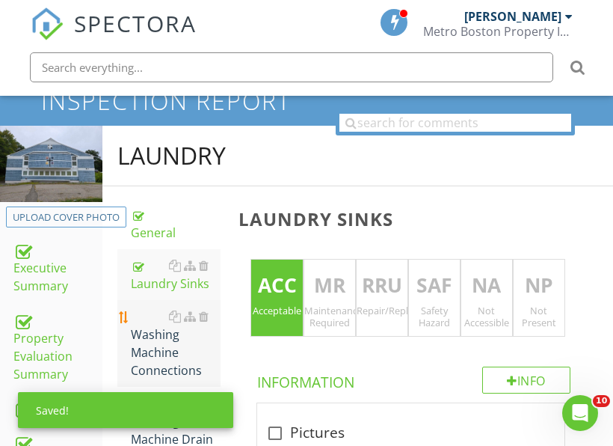
click at [158, 355] on div "Washing Machine Connections" at bounding box center [176, 343] width 90 height 72
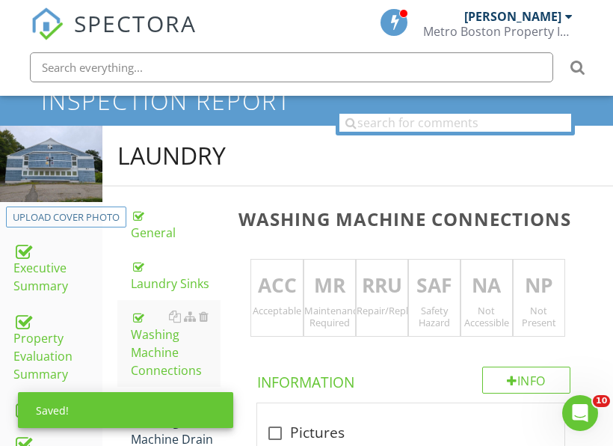
click at [336, 314] on div "Maintenance Required" at bounding box center [329, 316] width 51 height 24
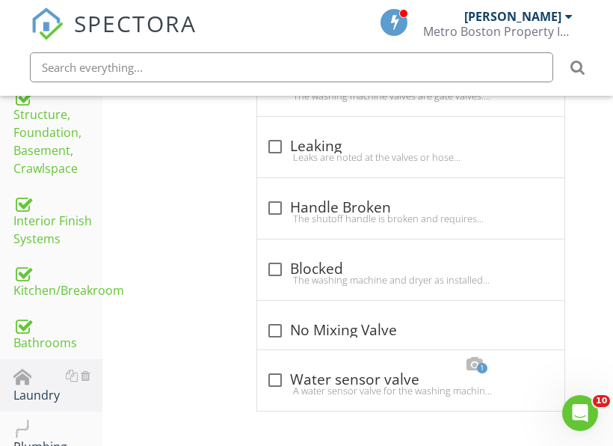
scroll to position [863, 0]
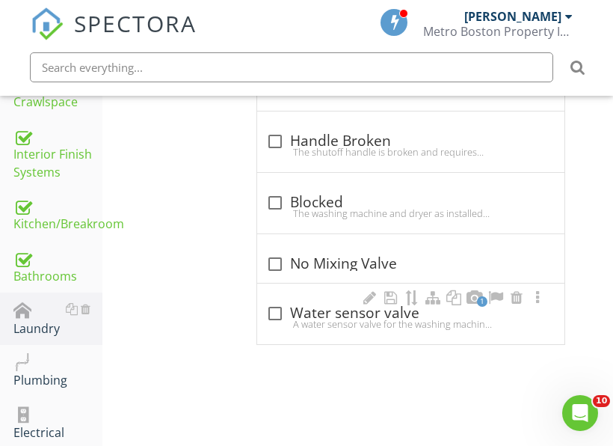
click at [348, 320] on div "A water sensor valve for the washing machine is recommended. A water sensor val…" at bounding box center [410, 324] width 289 height 12
checkbox input "true"
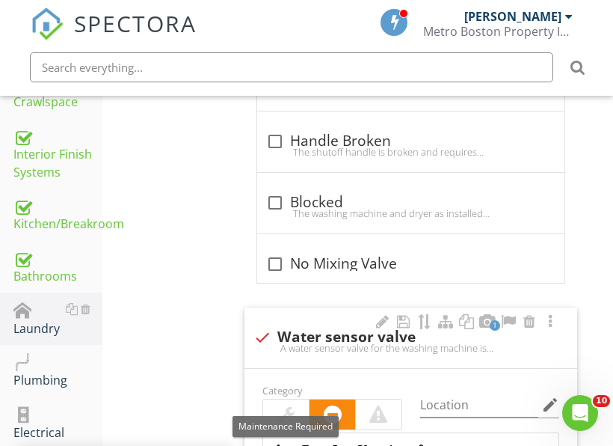
click at [298, 416] on div at bounding box center [286, 414] width 46 height 30
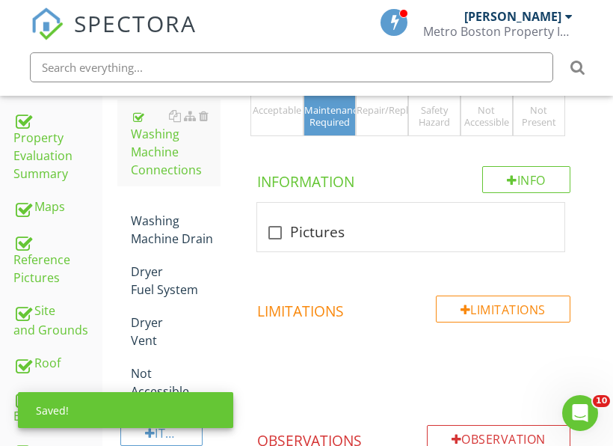
scroll to position [339, 0]
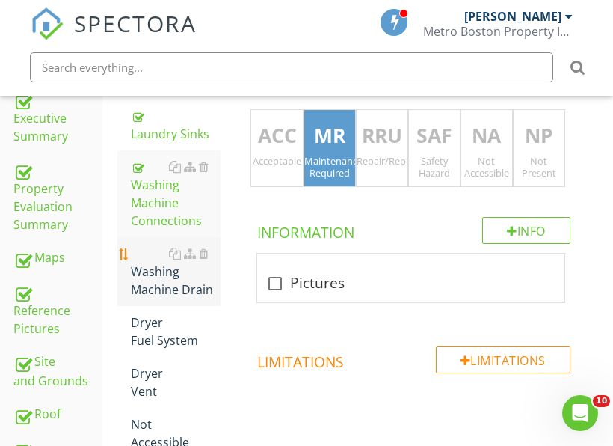
click at [148, 275] on div "Washing Machine Drain" at bounding box center [176, 271] width 90 height 54
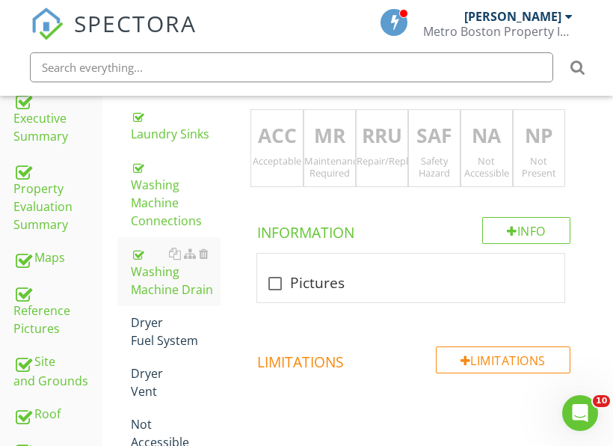
click at [339, 175] on div "Maintenance Required" at bounding box center [329, 167] width 51 height 24
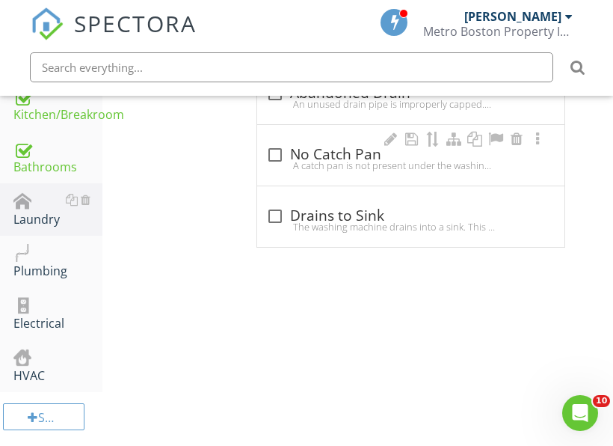
scroll to position [976, 0]
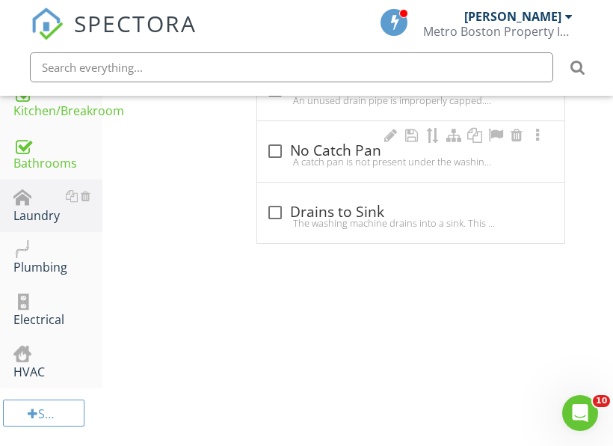
click at [309, 157] on div "A catch pan is not present under the washing machine. Should the hoses or machi…" at bounding box center [410, 162] width 289 height 12
checkbox input "true"
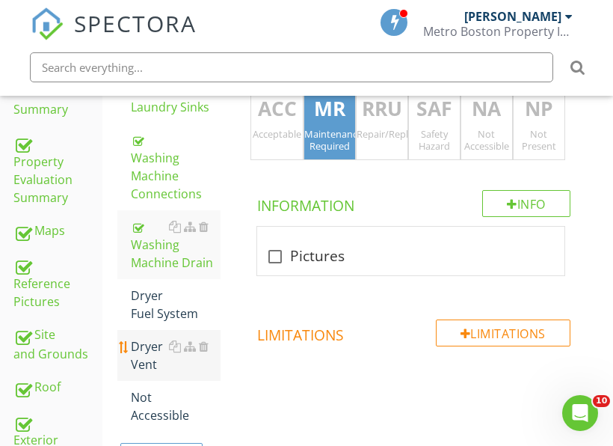
scroll to position [378, 0]
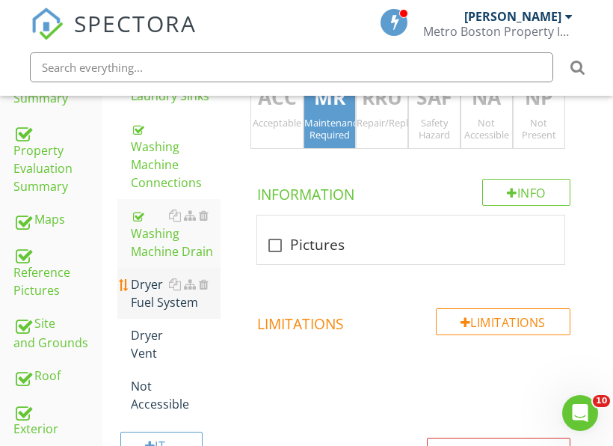
click at [160, 310] on div "Dryer Fuel System" at bounding box center [176, 293] width 90 height 36
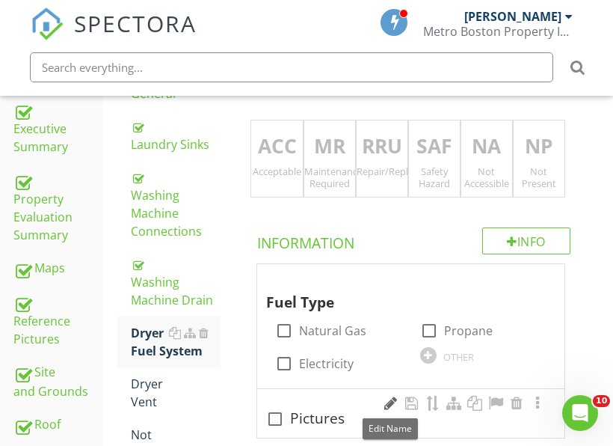
scroll to position [303, 0]
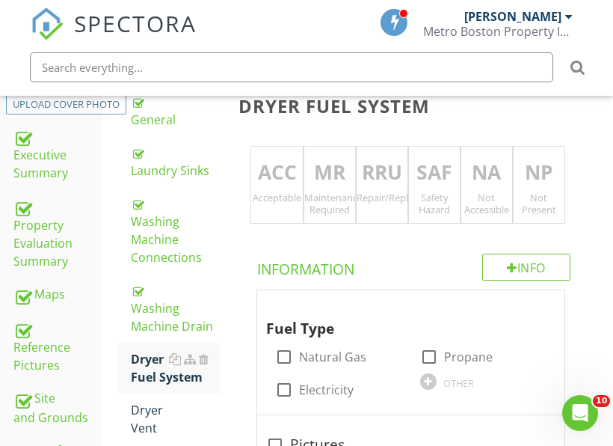
click at [292, 209] on div "ACC Acceptable" at bounding box center [276, 185] width 52 height 78
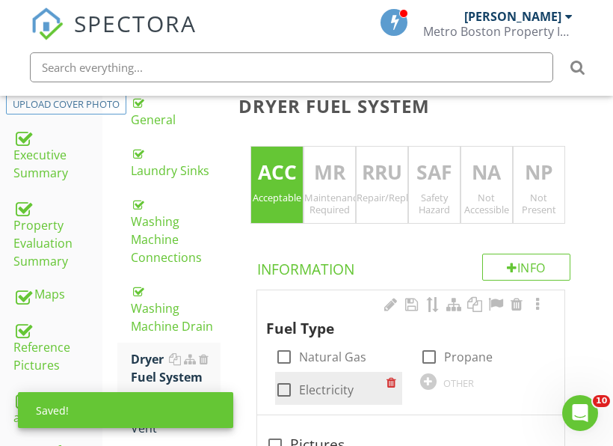
click at [304, 379] on div "check_box_outline_blank Electricity" at bounding box center [330, 388] width 111 height 21
click at [304, 385] on label "Electricity" at bounding box center [326, 389] width 55 height 15
checkbox input "true"
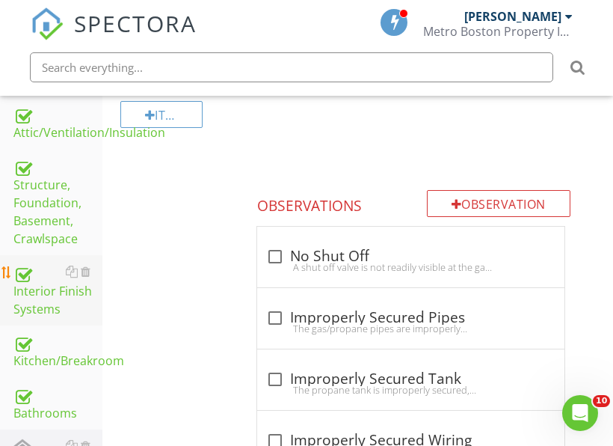
scroll to position [751, 0]
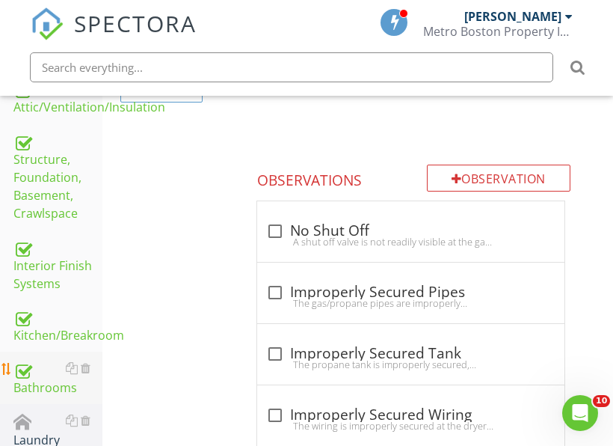
click at [37, 382] on div "Bathrooms" at bounding box center [57, 377] width 89 height 37
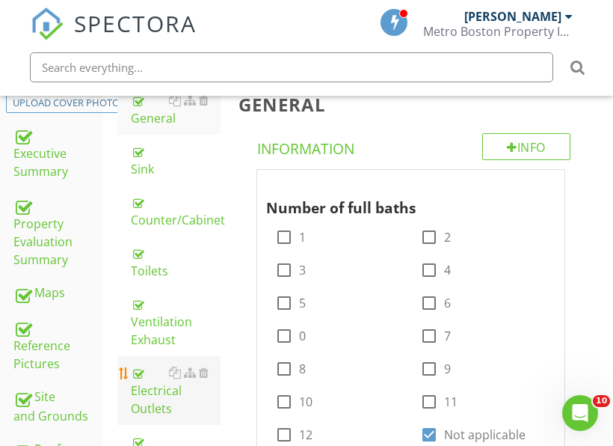
scroll to position [303, 0]
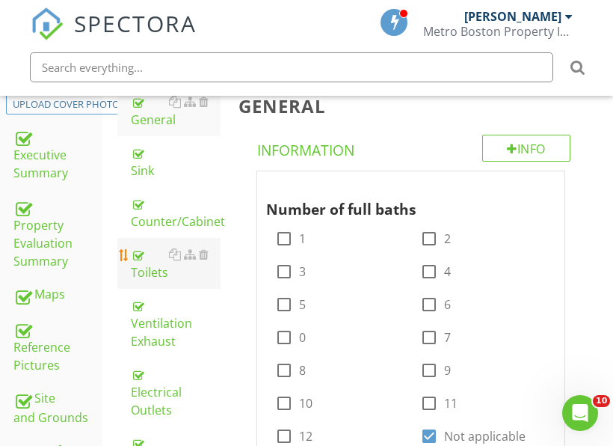
click at [160, 280] on div "Toilets" at bounding box center [176, 263] width 90 height 36
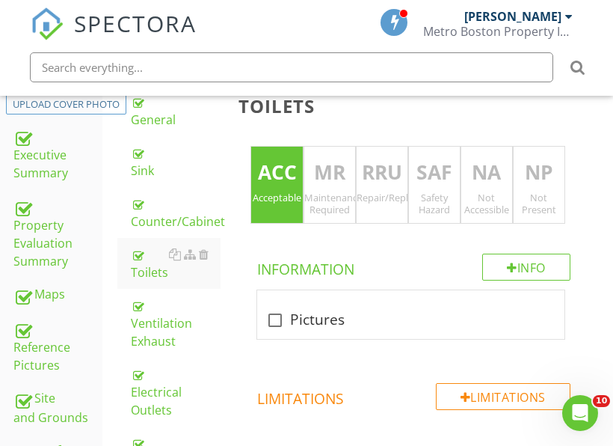
click at [383, 206] on div "RRU Repair/Replace/Upgrade" at bounding box center [382, 185] width 52 height 78
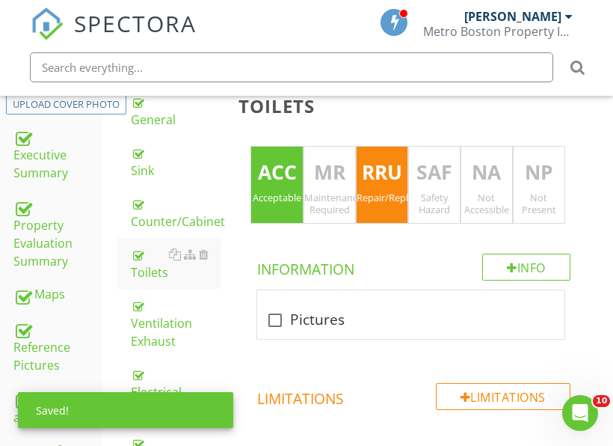
click at [278, 209] on div "ACC Acceptable" at bounding box center [276, 185] width 52 height 78
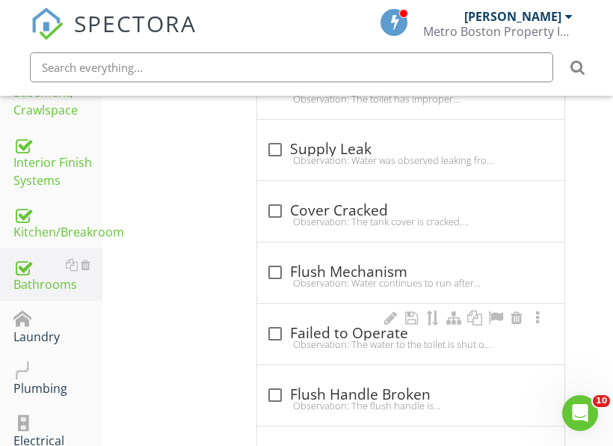
scroll to position [901, 0]
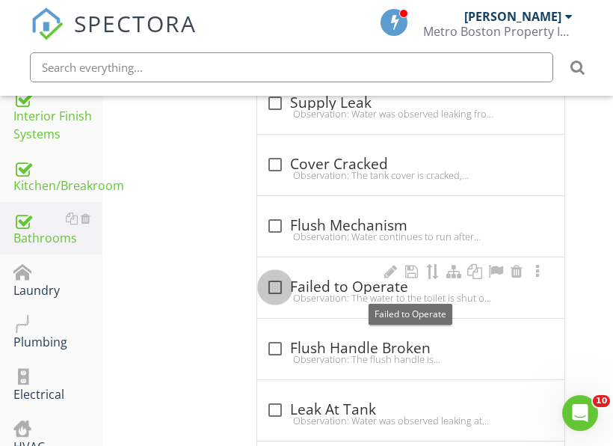
click at [277, 287] on div at bounding box center [274, 286] width 25 height 25
checkbox input "true"
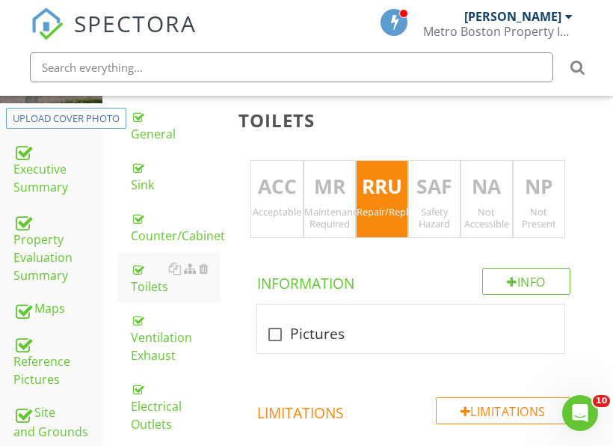
scroll to position [228, 0]
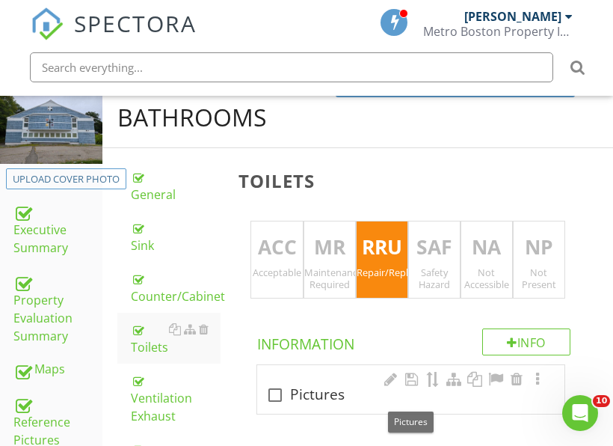
click at [283, 404] on input "checkbox" at bounding box center [275, 401] width 18 height 18
checkbox input "false"
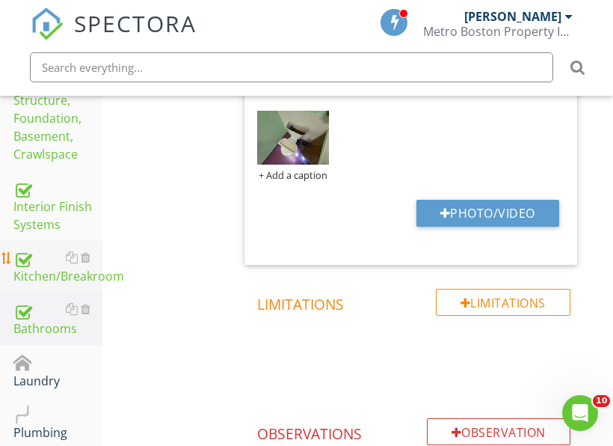
scroll to position [826, 0]
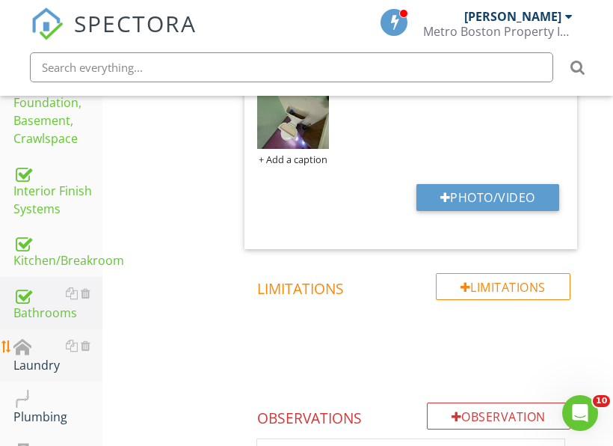
click at [33, 364] on div "Laundry" at bounding box center [57, 354] width 89 height 37
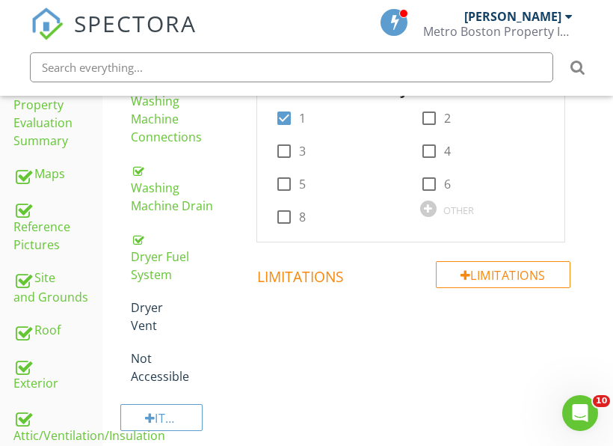
scroll to position [378, 0]
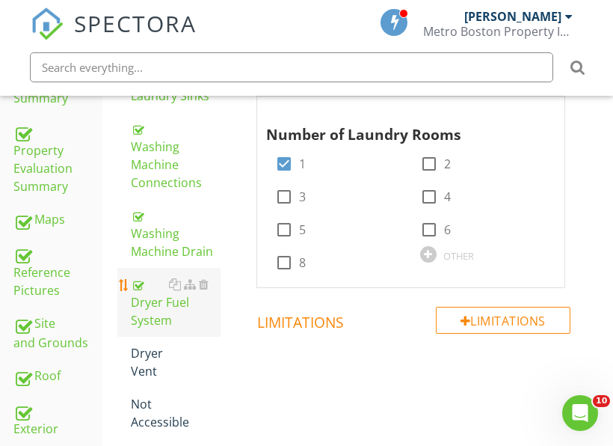
click at [152, 316] on div "Dryer Fuel System" at bounding box center [176, 302] width 90 height 54
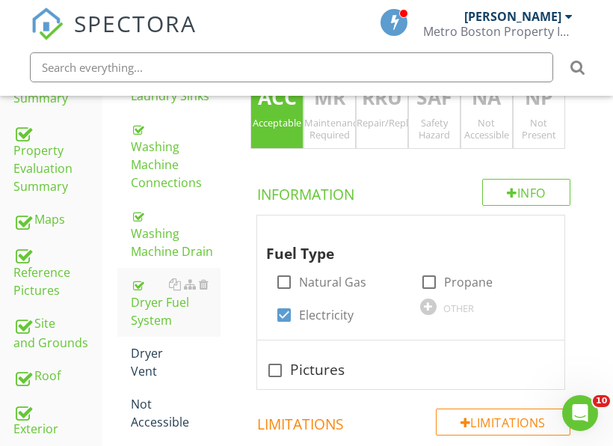
click at [390, 128] on div "Repair/Replace/Upgrade" at bounding box center [382, 123] width 51 height 12
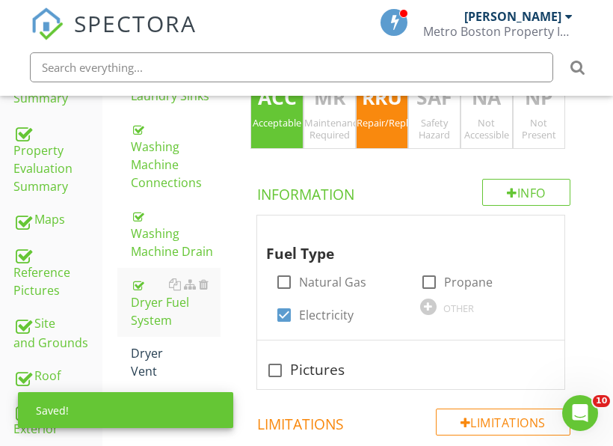
click at [294, 130] on div "ACC Acceptable" at bounding box center [276, 110] width 52 height 78
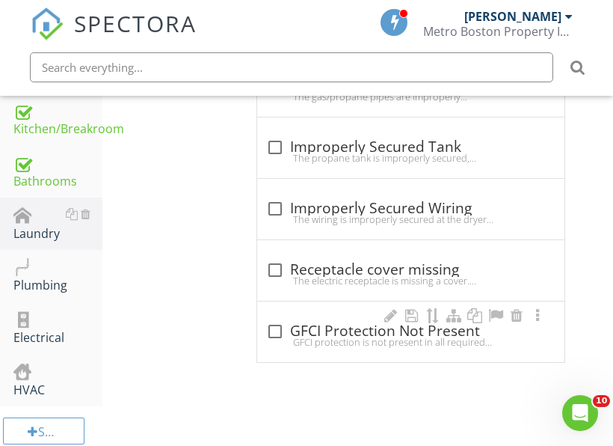
scroll to position [976, 0]
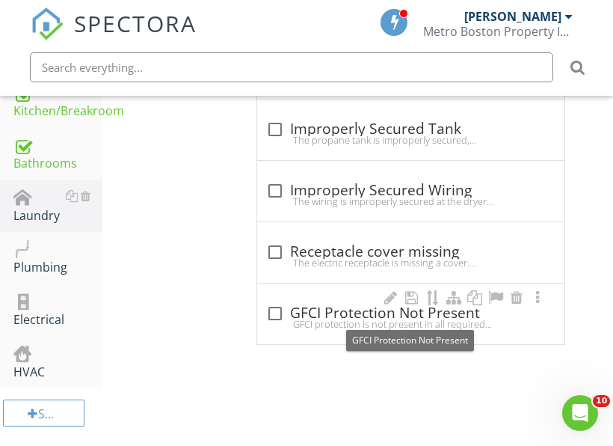
click at [324, 305] on div "check_box_outline_blank GFCI Protection Not Present" at bounding box center [410, 313] width 289 height 18
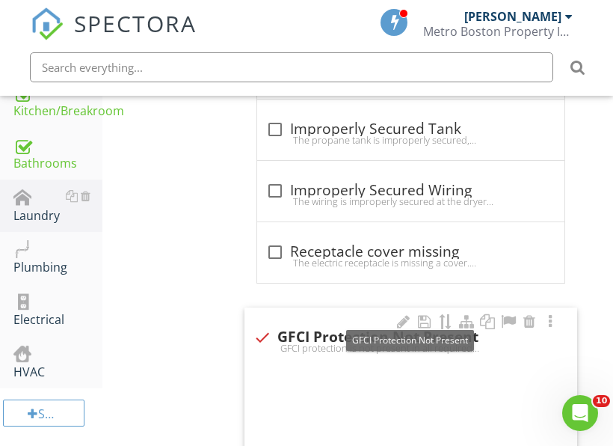
checkbox input "true"
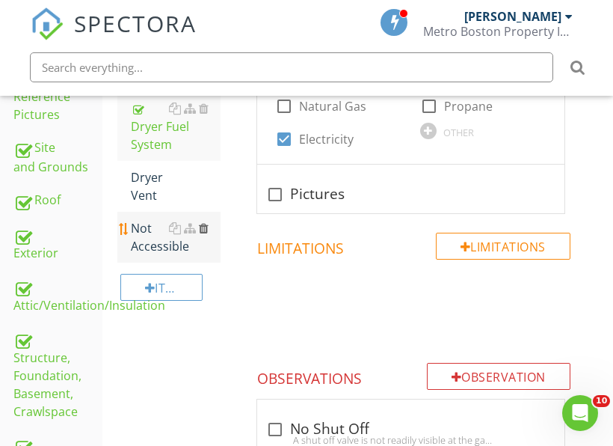
scroll to position [527, 0]
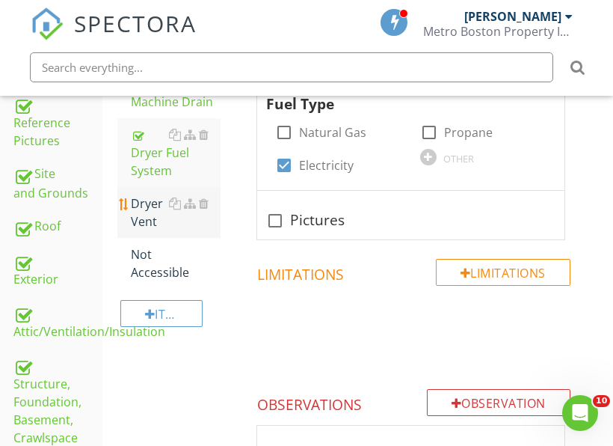
click at [150, 223] on div "Dryer Vent" at bounding box center [176, 212] width 90 height 36
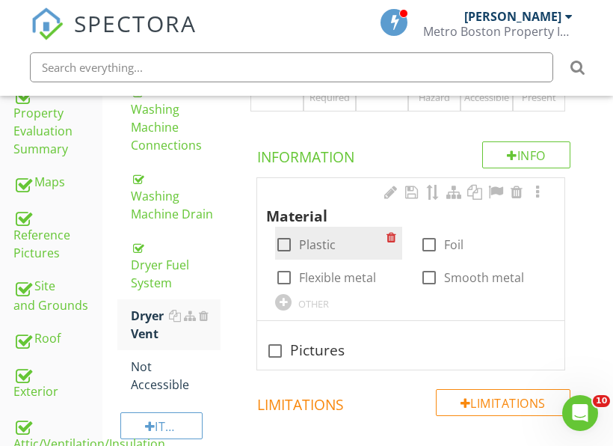
scroll to position [378, 0]
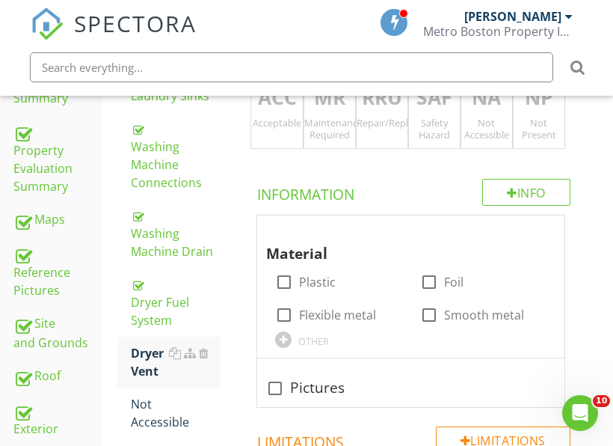
click at [395, 117] on div "Repair/Replace/Upgrade" at bounding box center [382, 123] width 51 height 12
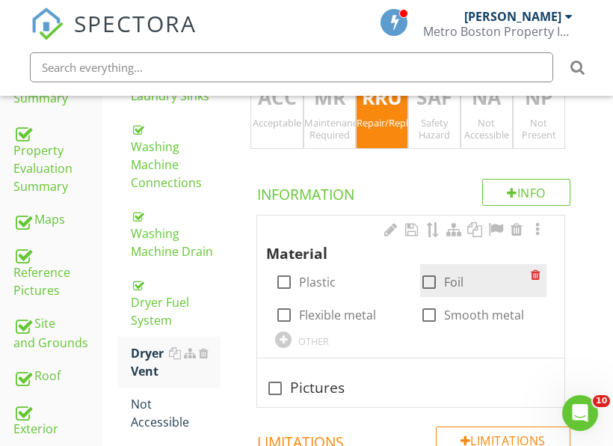
click at [451, 281] on label "Foil" at bounding box center [453, 281] width 19 height 15
checkbox input "true"
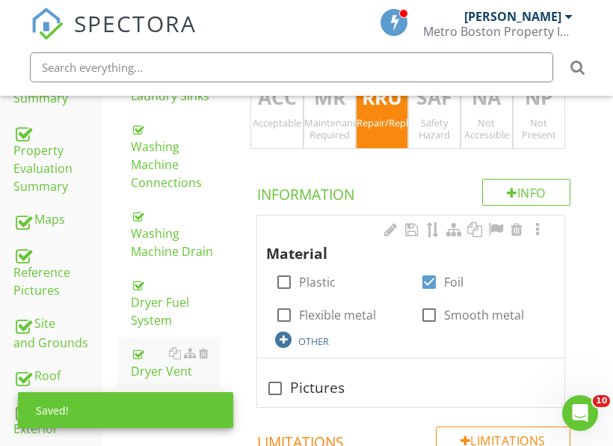
click at [300, 344] on div "OTHER" at bounding box center [313, 341] width 31 height 12
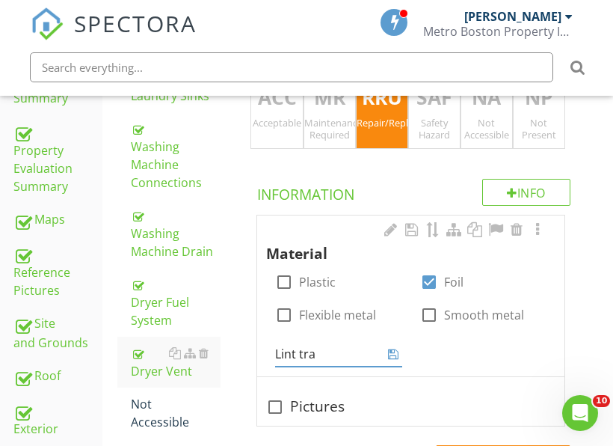
type input "Lint trap"
click at [394, 354] on icon at bounding box center [393, 354] width 10 height 12
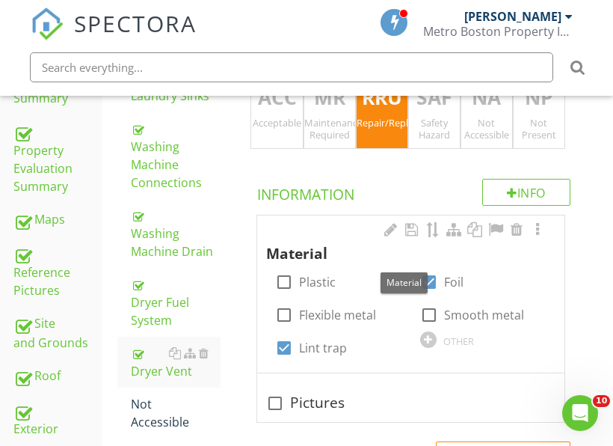
click at [407, 220] on span "Material" at bounding box center [410, 242] width 289 height 45
click at [406, 228] on div at bounding box center [412, 229] width 18 height 15
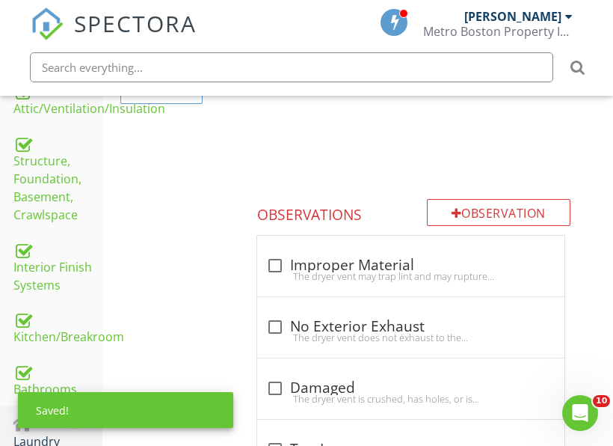
scroll to position [751, 0]
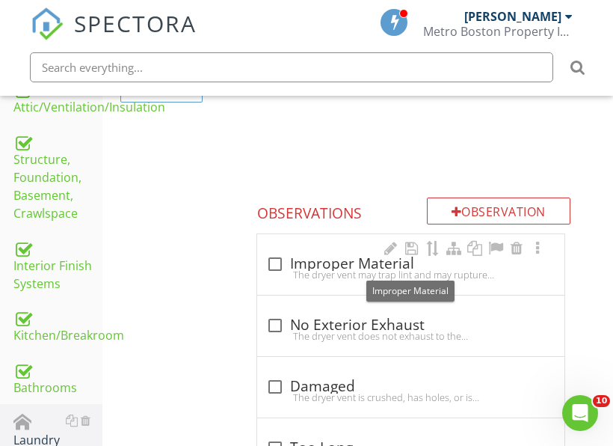
click at [314, 260] on div "check_box_outline_blank Improper Material" at bounding box center [410, 264] width 289 height 18
checkbox input "true"
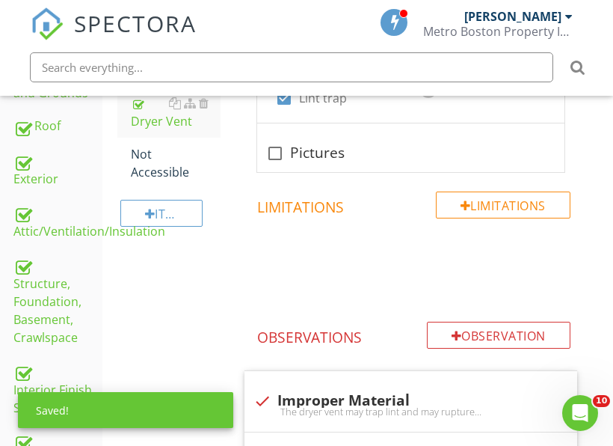
scroll to position [602, 0]
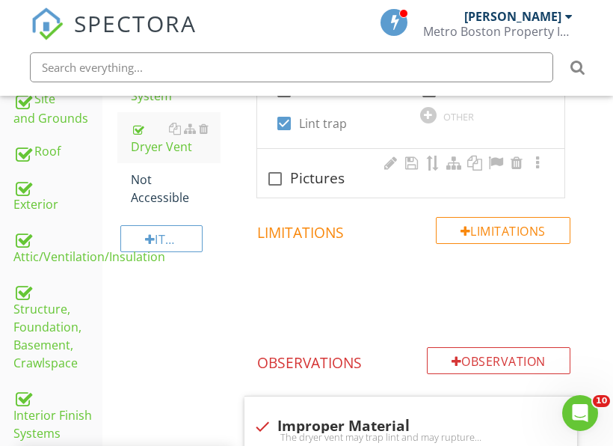
click at [323, 185] on div "check_box_outline_blank Pictures" at bounding box center [410, 179] width 289 height 18
checkbox input "true"
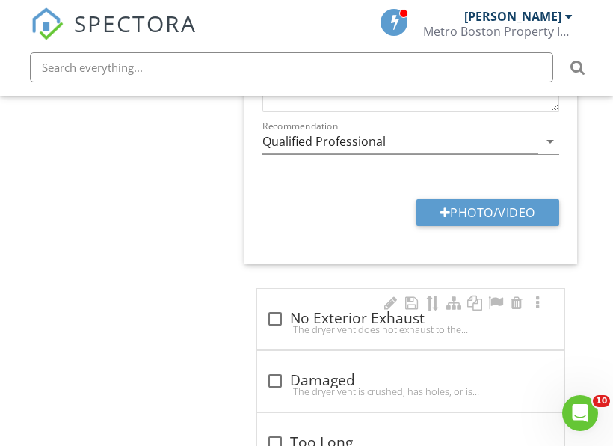
scroll to position [1649, 0]
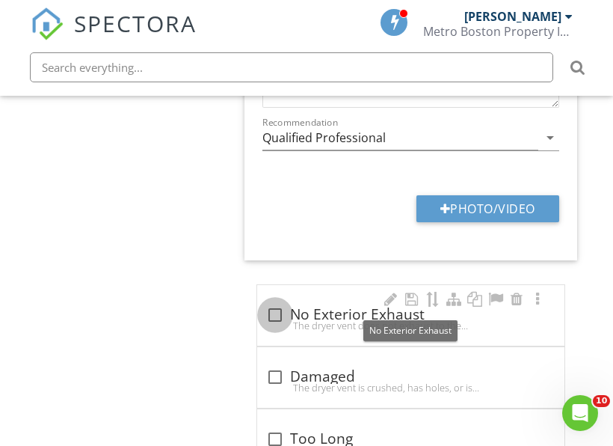
click at [278, 317] on div at bounding box center [274, 314] width 25 height 25
checkbox input "true"
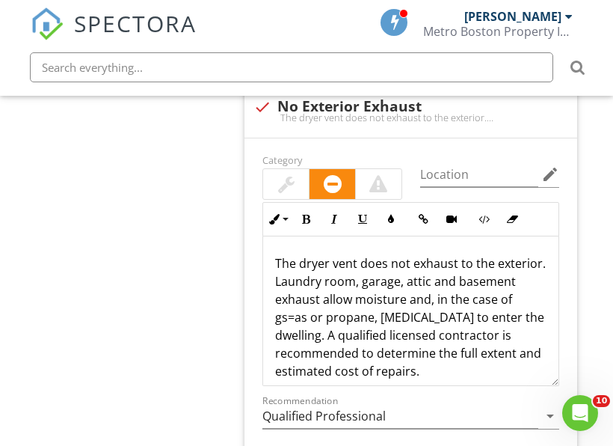
scroll to position [1873, 0]
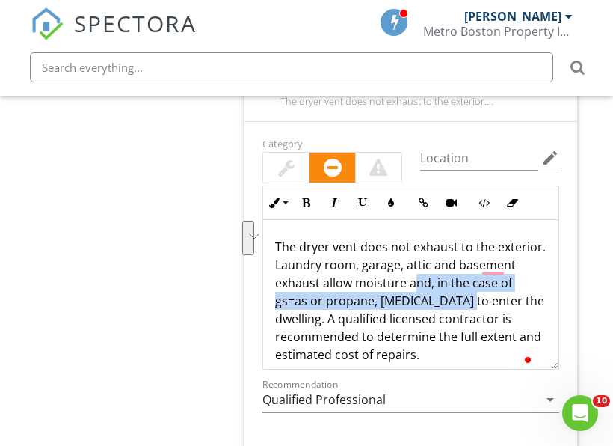
drag, startPoint x: 471, startPoint y: 285, endPoint x: 518, endPoint y: 304, distance: 51.0
click at [519, 304] on p "The dryer vent does not exhaust to the exterior. Laundry room, garage, attic an…" at bounding box center [410, 301] width 271 height 126
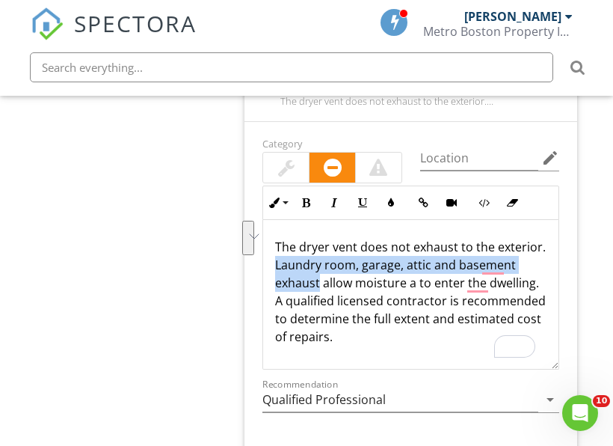
drag, startPoint x: 327, startPoint y: 261, endPoint x: 378, endPoint y: 282, distance: 54.3
click at [378, 282] on p "The dryer vent does not exhaust to the exterior. Laundry room, garage, attic an…" at bounding box center [410, 292] width 271 height 108
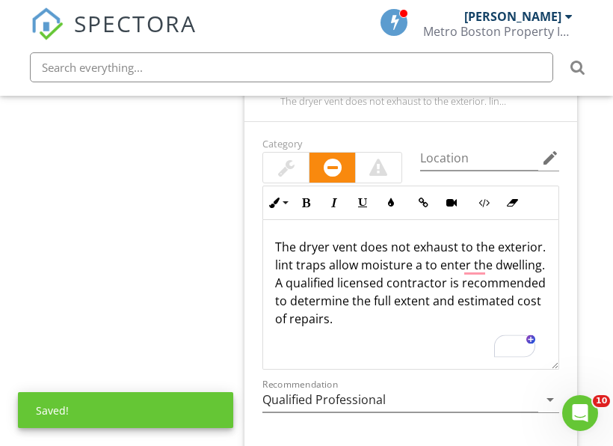
click at [328, 260] on p "The dryer vent does not exhaust to the exterior. lint traps allow moisture a to…" at bounding box center [410, 283] width 271 height 90
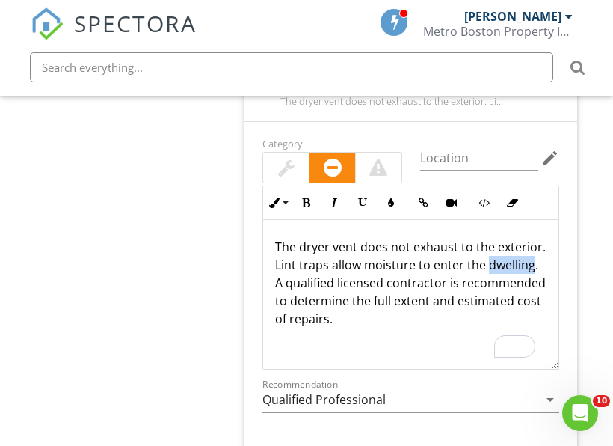
drag, startPoint x: 318, startPoint y: 281, endPoint x: 274, endPoint y: 281, distance: 44.1
click at [274, 281] on div "The dryer vent does not exhaust to the exterior. Lint traps allow moisture to e…" at bounding box center [410, 295] width 295 height 150
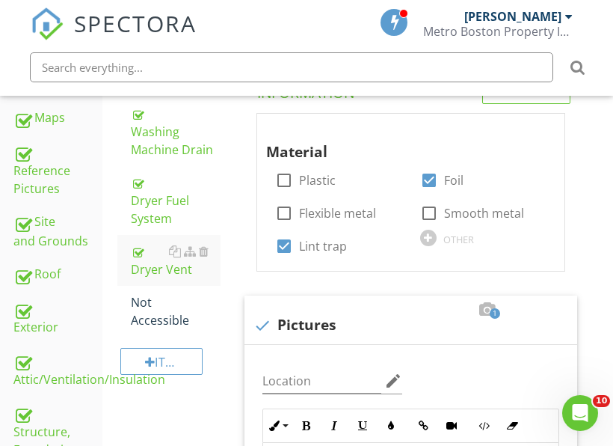
scroll to position [452, 0]
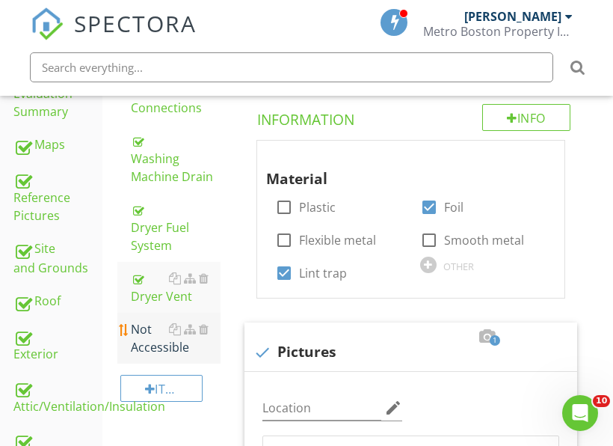
click at [133, 339] on div "Not Accessible" at bounding box center [176, 338] width 90 height 36
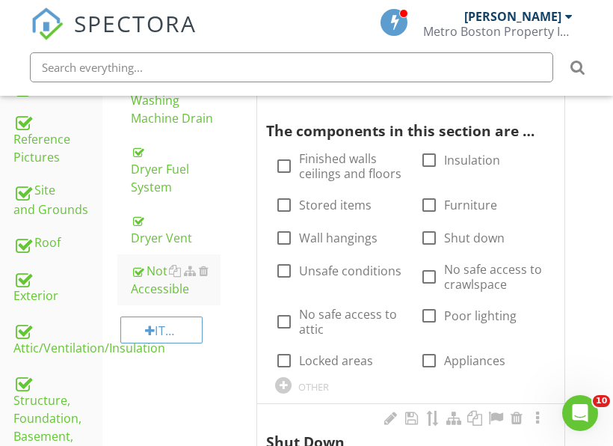
scroll to position [602, 0]
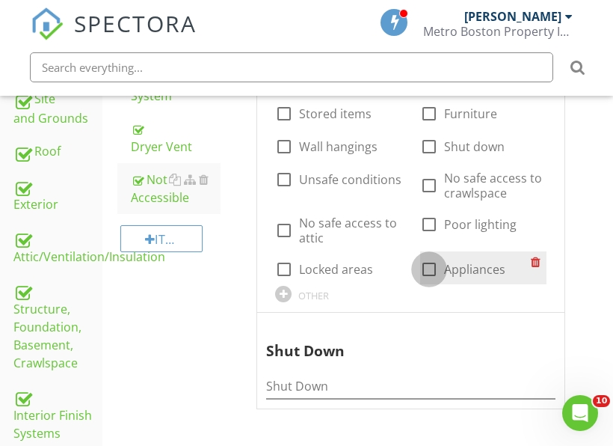
click at [440, 274] on div at bounding box center [428, 268] width 25 height 25
checkbox input "true"
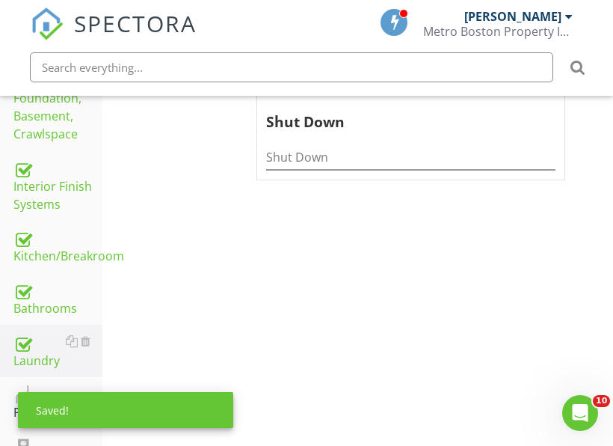
scroll to position [901, 0]
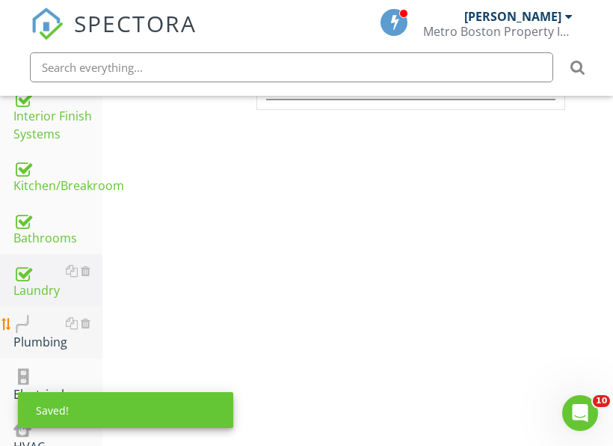
click at [43, 332] on div "Plumbing" at bounding box center [57, 332] width 89 height 37
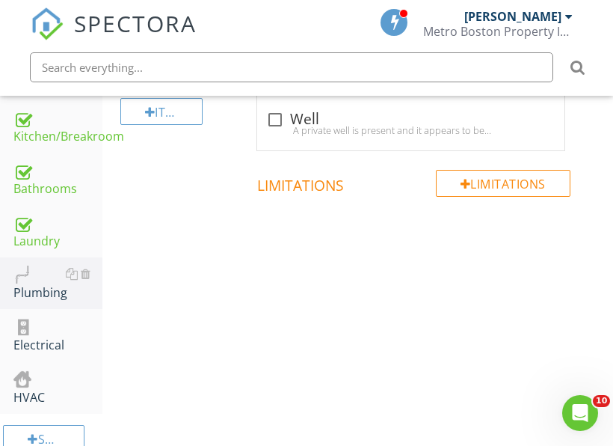
scroll to position [976, 0]
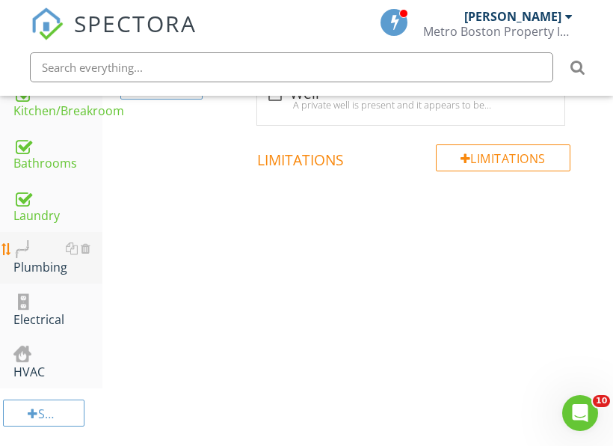
click at [38, 268] on div "Plumbing" at bounding box center [57, 257] width 89 height 37
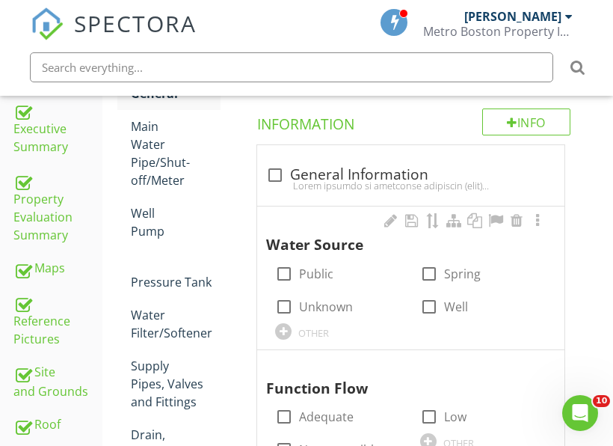
scroll to position [303, 0]
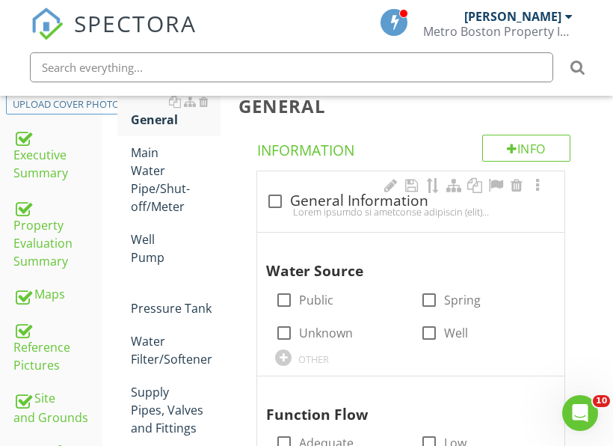
click at [277, 206] on div at bounding box center [410, 212] width 289 height 12
checkbox input "true"
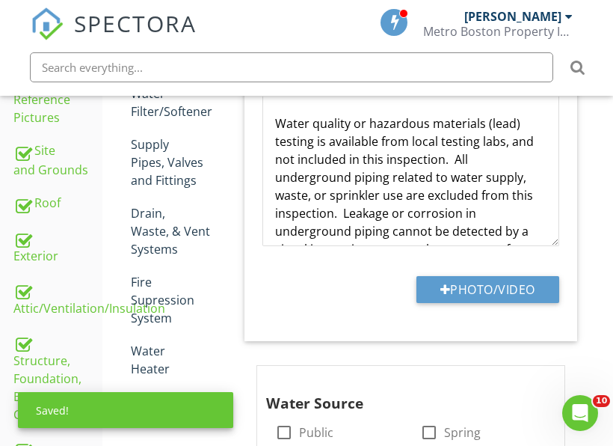
scroll to position [677, 0]
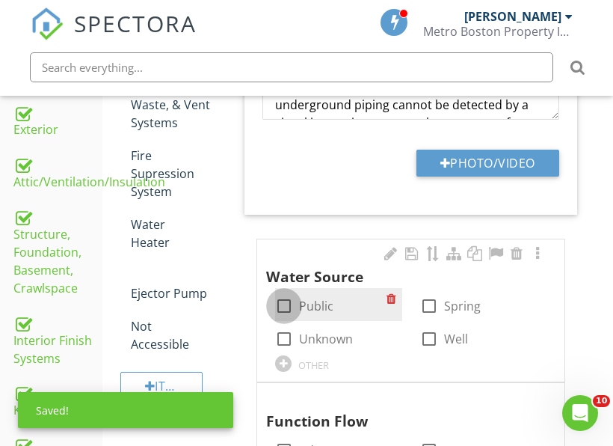
click at [281, 304] on div at bounding box center [283, 305] width 25 height 25
checkbox input "true"
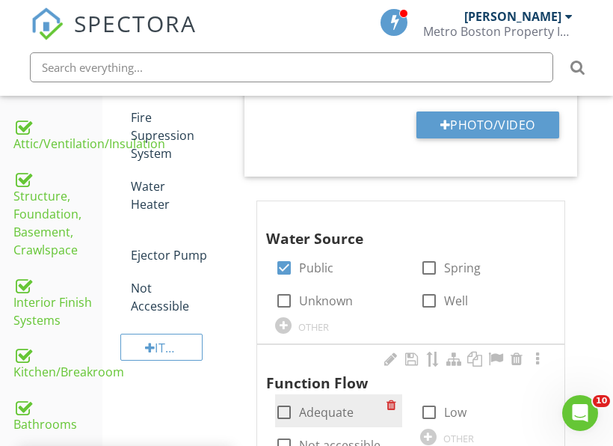
scroll to position [826, 0]
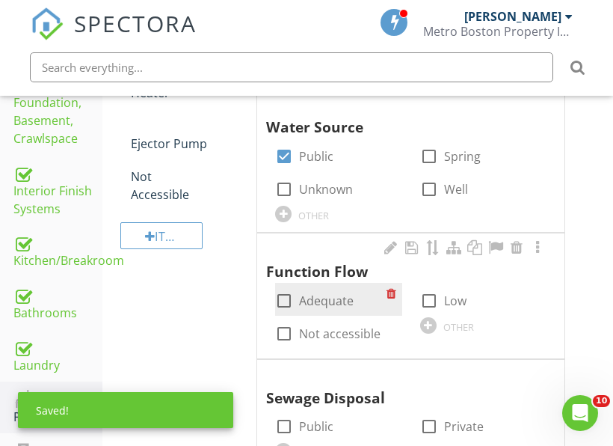
click at [342, 307] on label "Adequate" at bounding box center [326, 300] width 55 height 15
checkbox input "true"
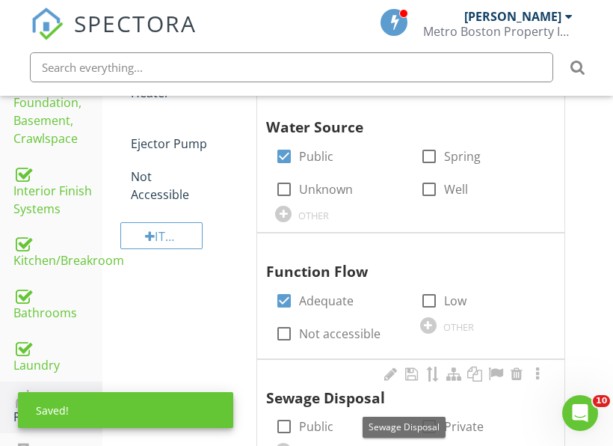
scroll to position [901, 0]
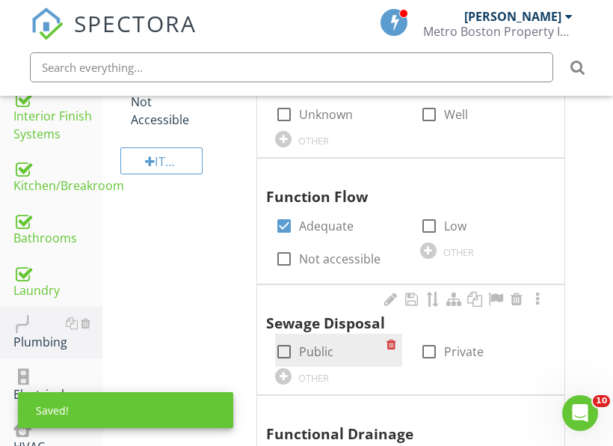
click at [325, 347] on label "Public" at bounding box center [316, 351] width 34 height 15
checkbox input "true"
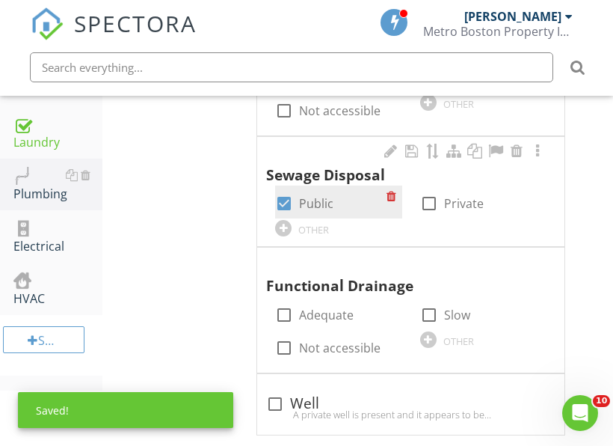
scroll to position [1050, 0]
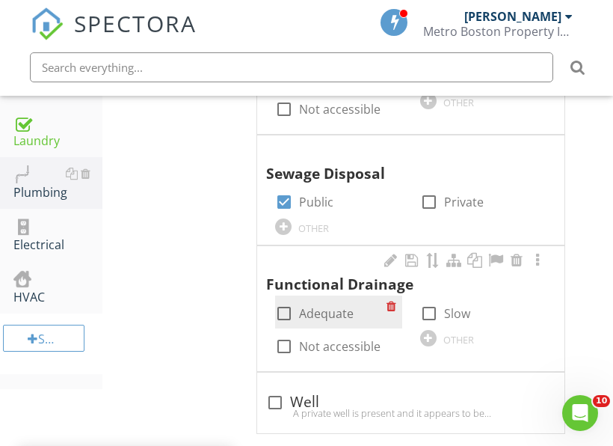
click at [330, 314] on label "Adequate" at bounding box center [326, 313] width 55 height 15
checkbox input "true"
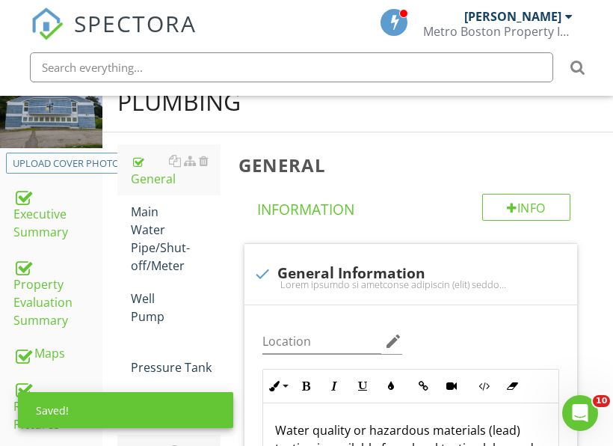
scroll to position [228, 0]
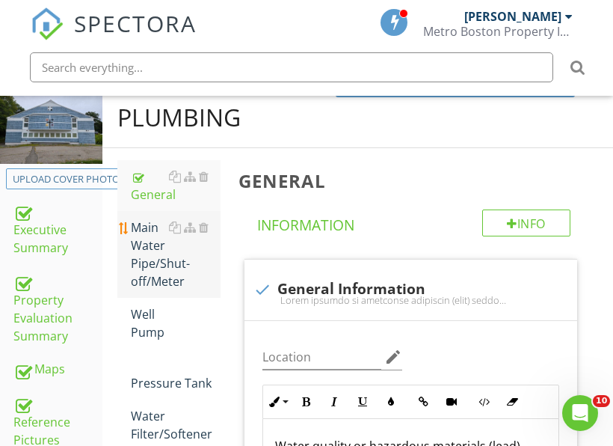
click at [159, 285] on div "Main Water Pipe/Shut-off/Meter" at bounding box center [176, 254] width 90 height 72
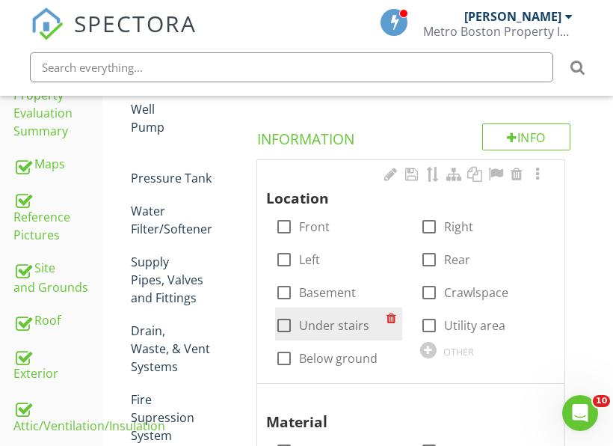
scroll to position [452, 0]
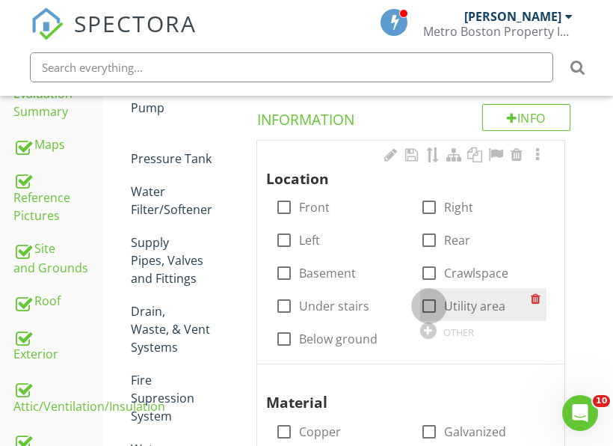
click at [431, 313] on div at bounding box center [428, 305] width 25 height 25
checkbox input "true"
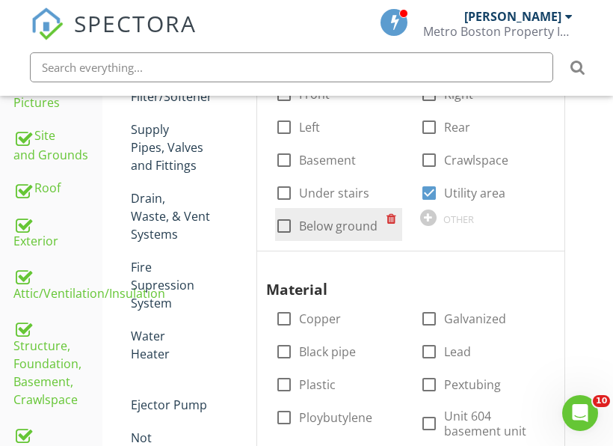
scroll to position [677, 0]
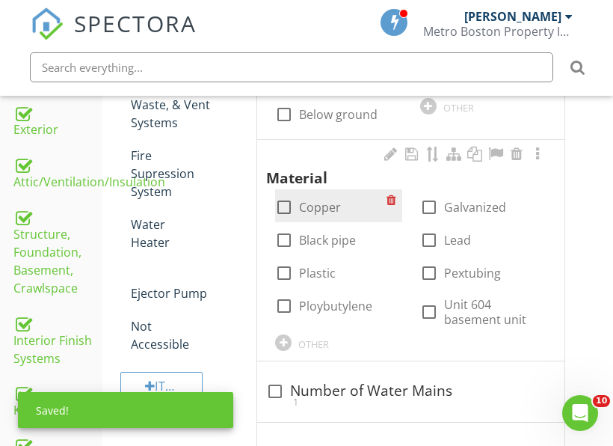
click at [331, 209] on label "Copper" at bounding box center [320, 207] width 42 height 15
checkbox input "true"
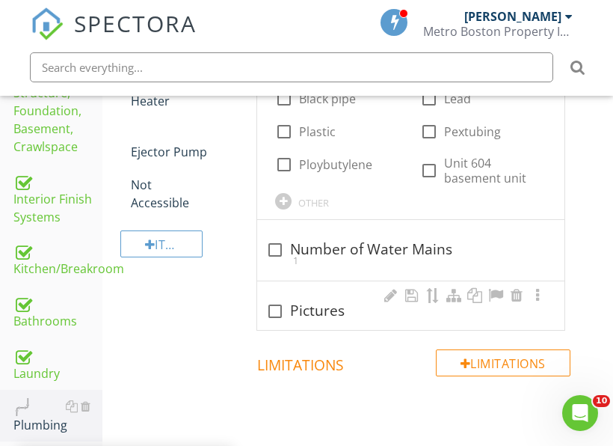
scroll to position [826, 0]
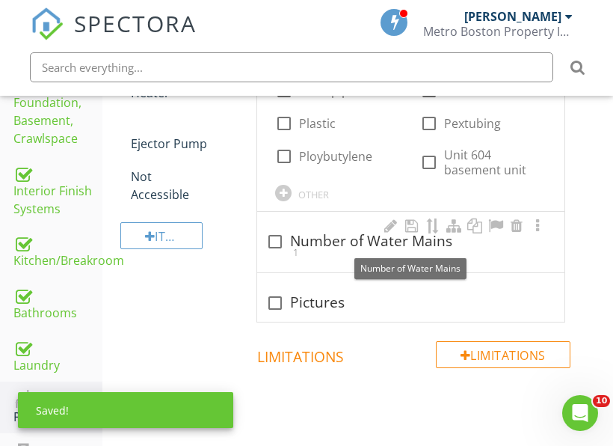
click at [275, 244] on div at bounding box center [274, 241] width 25 height 25
checkbox input "true"
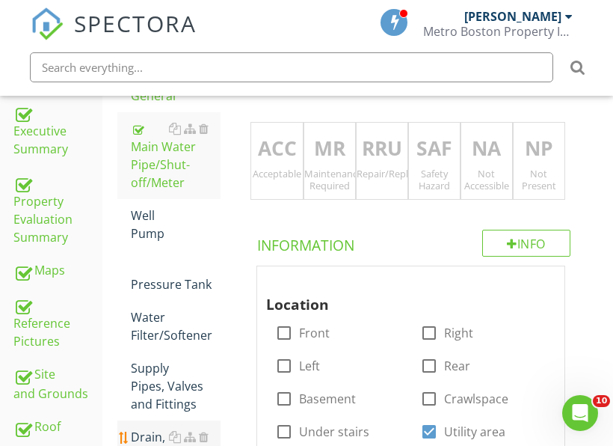
scroll to position [303, 0]
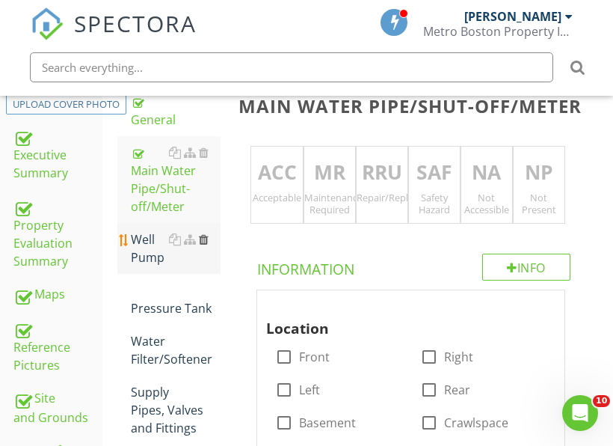
click at [202, 241] on div at bounding box center [204, 239] width 10 height 12
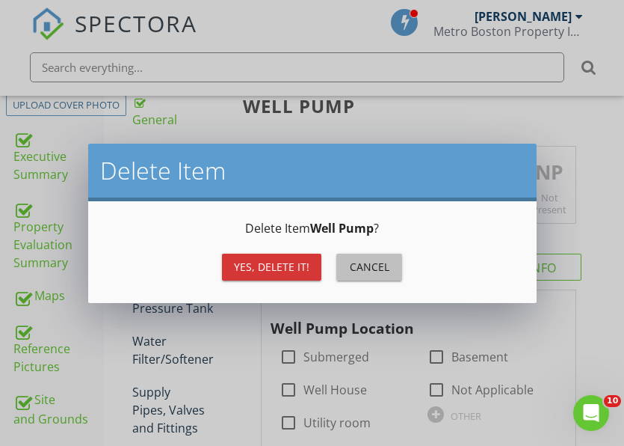
click at [351, 270] on div "Cancel" at bounding box center [369, 267] width 42 height 16
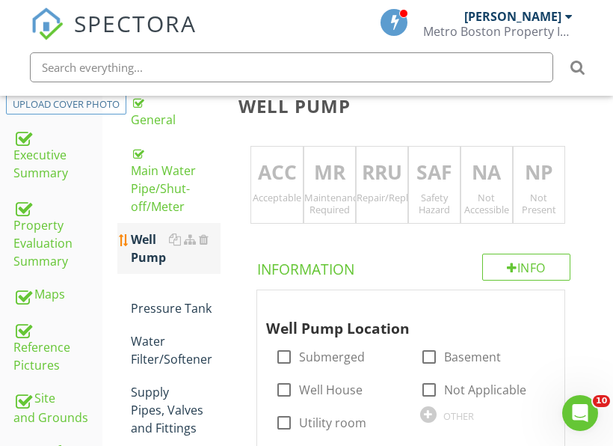
click at [141, 265] on div "Well Pump" at bounding box center [176, 248] width 90 height 36
click at [529, 195] on div "Not Present" at bounding box center [539, 203] width 51 height 24
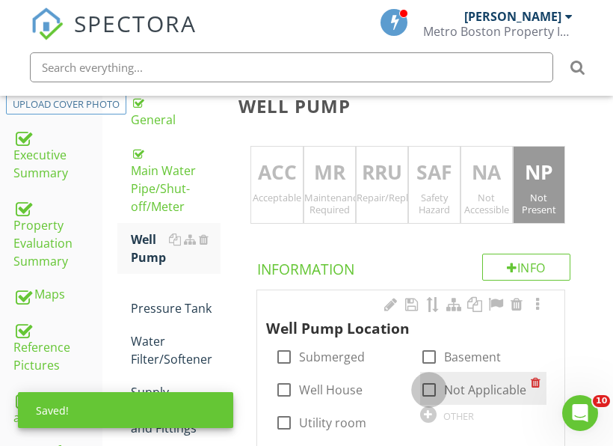
click at [440, 391] on div at bounding box center [428, 389] width 25 height 25
checkbox input "true"
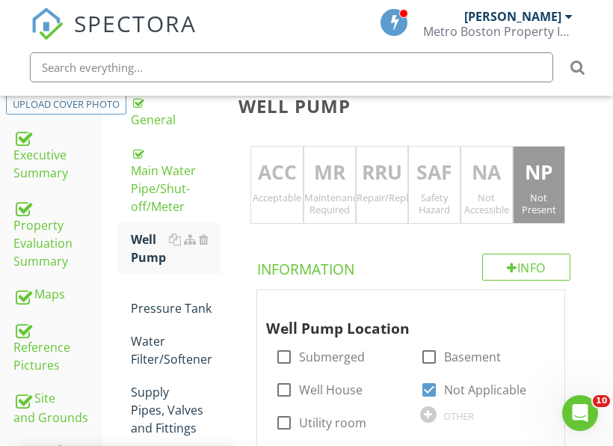
drag, startPoint x: 149, startPoint y: 315, endPoint x: 545, endPoint y: 198, distance: 413.1
click at [150, 315] on div "Pressure Tank" at bounding box center [176, 299] width 90 height 36
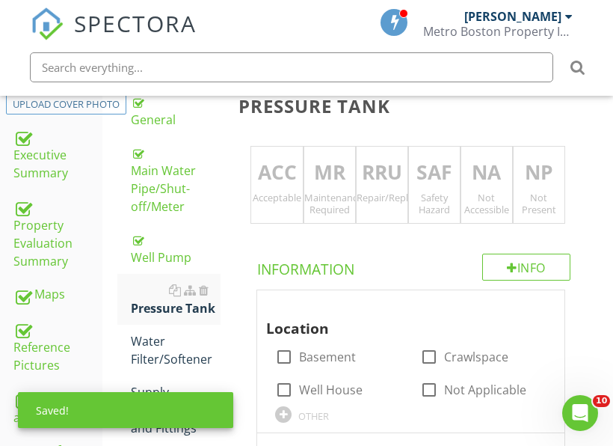
click at [549, 194] on div "Not Present" at bounding box center [539, 203] width 51 height 24
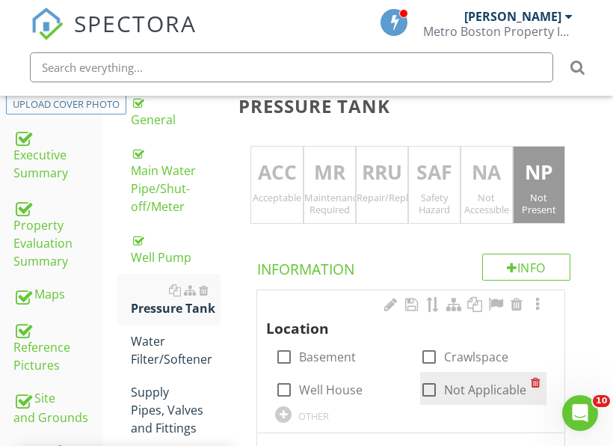
click at [437, 397] on div at bounding box center [428, 389] width 25 height 25
checkbox input "true"
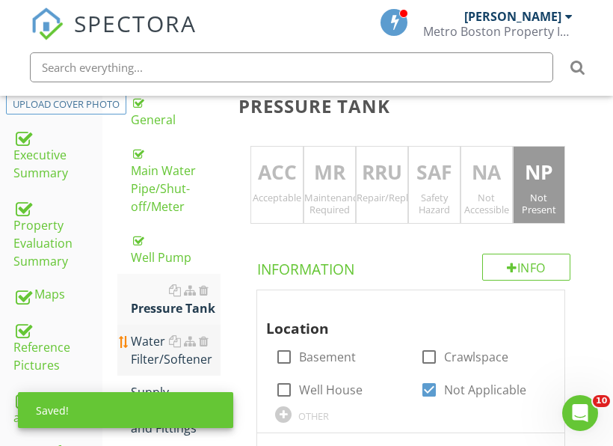
click at [137, 350] on div "Water Filter/Softener" at bounding box center [176, 350] width 90 height 36
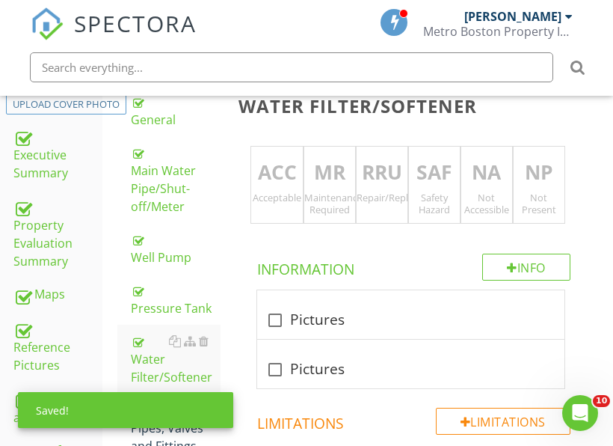
click at [540, 168] on p "NP" at bounding box center [539, 173] width 51 height 30
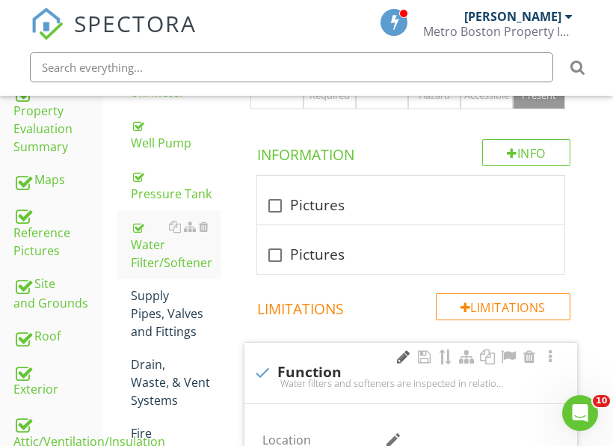
scroll to position [452, 0]
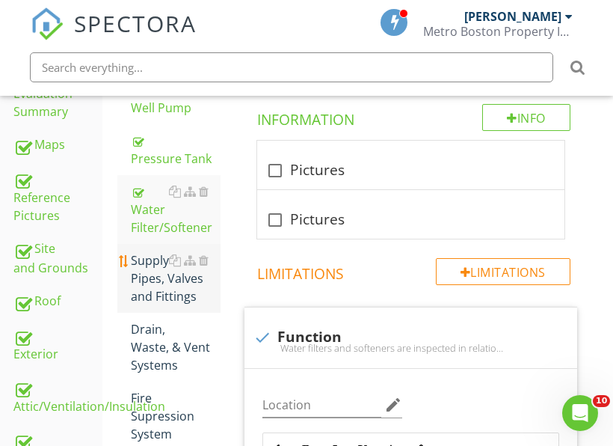
click at [181, 289] on div "Supply Pipes, Valves and Fittings" at bounding box center [176, 278] width 90 height 54
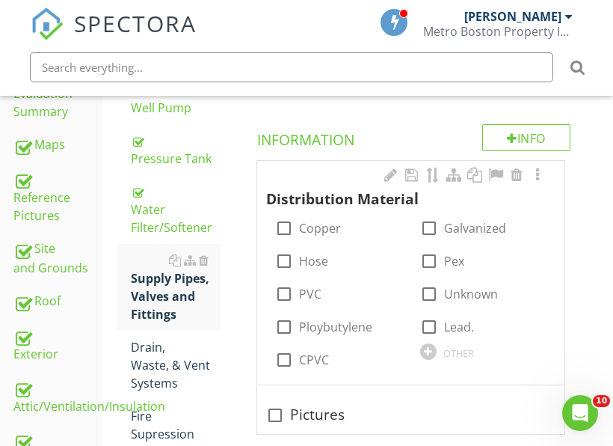
scroll to position [378, 0]
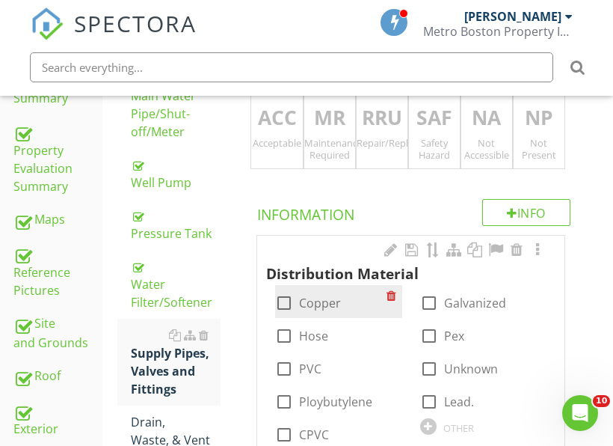
click at [290, 290] on div at bounding box center [283, 302] width 25 height 25
checkbox input "true"
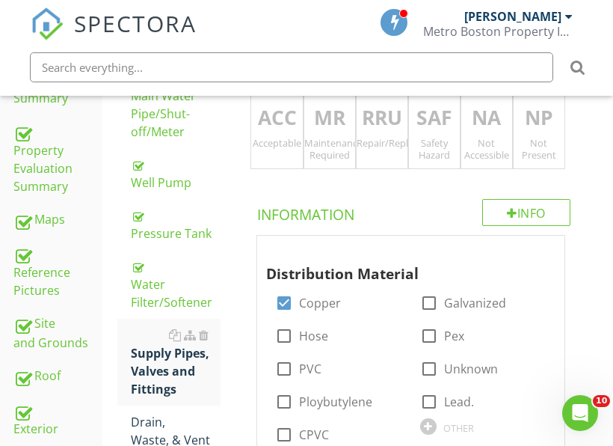
click at [493, 137] on div "Not Accessible" at bounding box center [486, 149] width 51 height 24
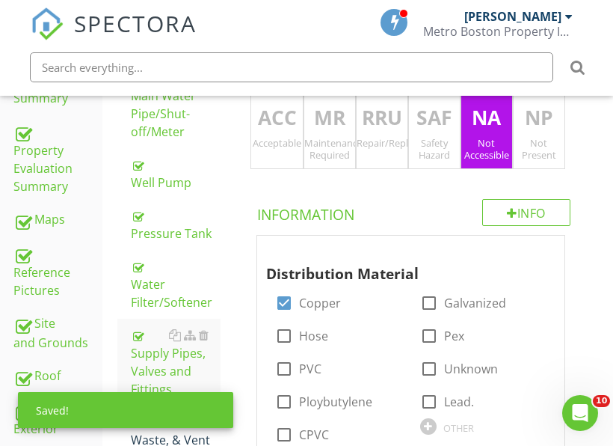
click at [295, 137] on div "Acceptable" at bounding box center [276, 143] width 51 height 12
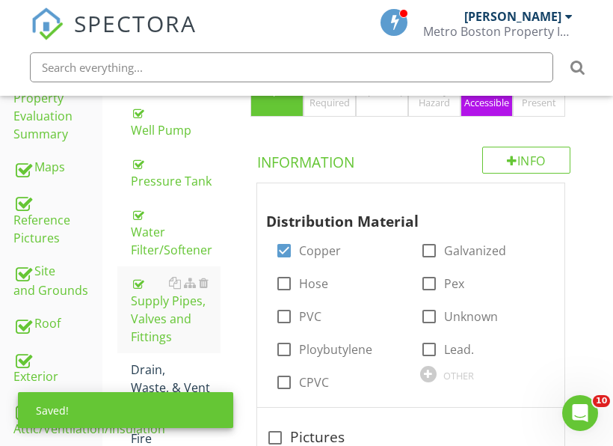
scroll to position [527, 0]
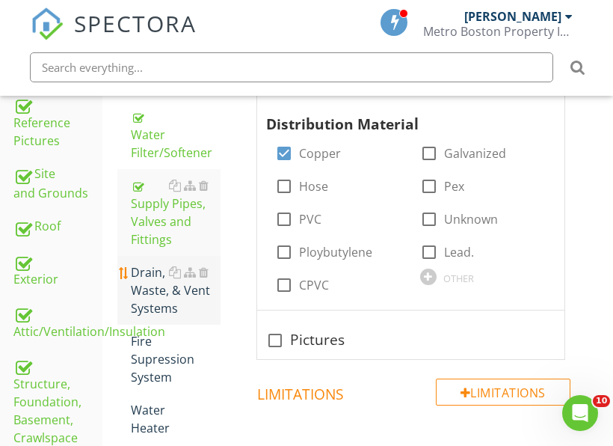
click at [167, 301] on div "Drain, Waste, & Vent Systems" at bounding box center [176, 290] width 90 height 54
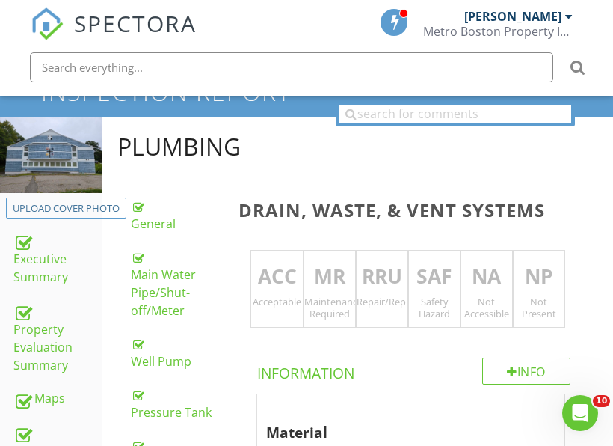
scroll to position [153, 0]
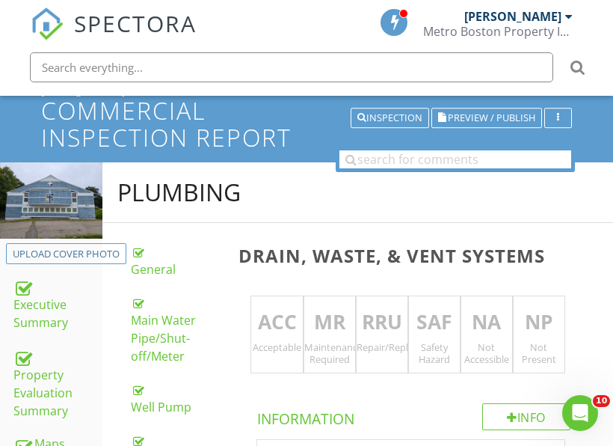
click at [289, 339] on div "ACC Acceptable" at bounding box center [276, 334] width 52 height 78
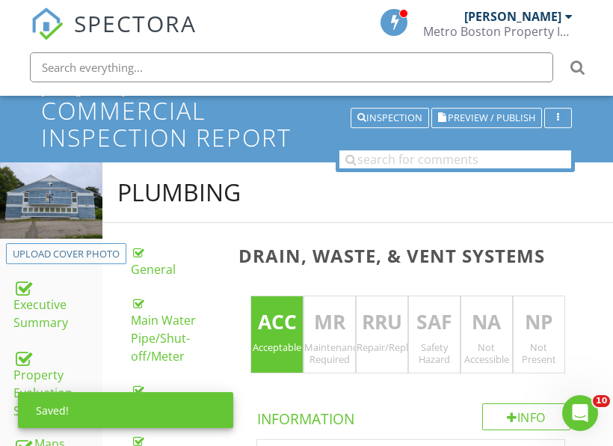
click at [471, 330] on p "NA" at bounding box center [486, 322] width 51 height 30
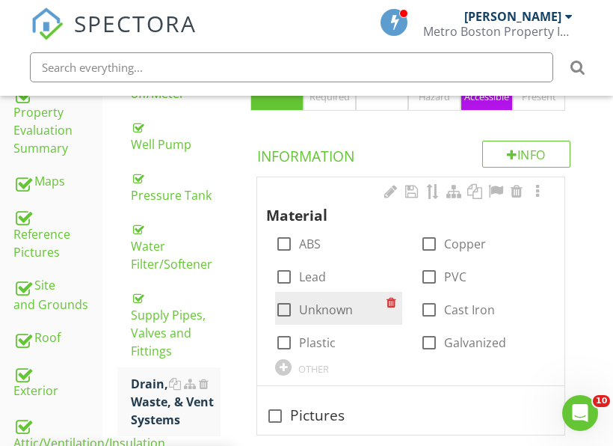
scroll to position [452, 0]
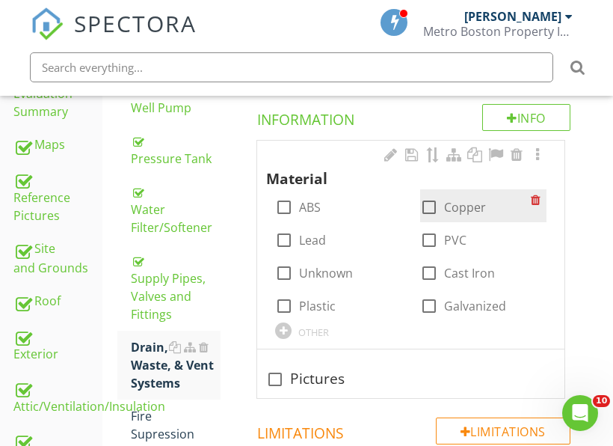
click at [467, 206] on label "Copper" at bounding box center [465, 207] width 42 height 15
checkbox input "true"
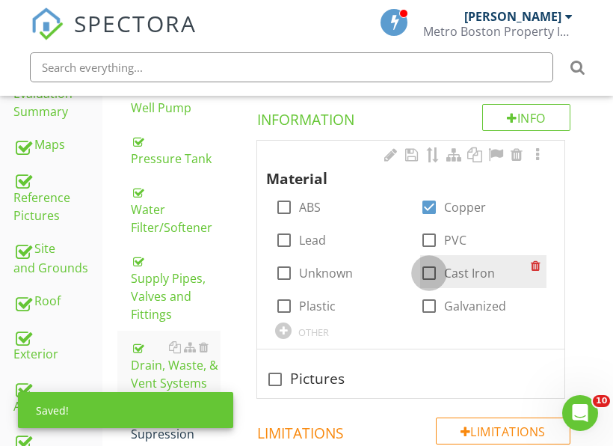
click at [431, 274] on div at bounding box center [428, 272] width 25 height 25
checkbox input "true"
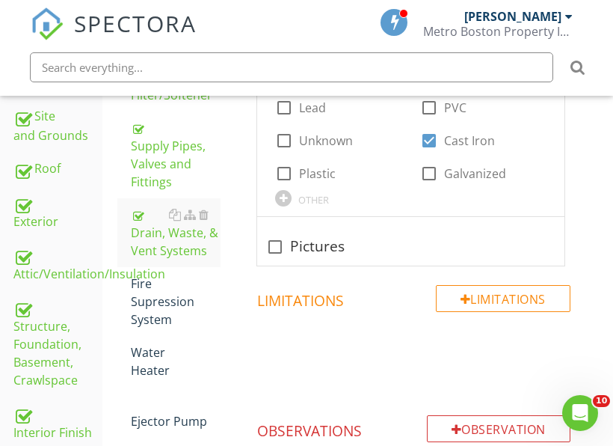
scroll to position [602, 0]
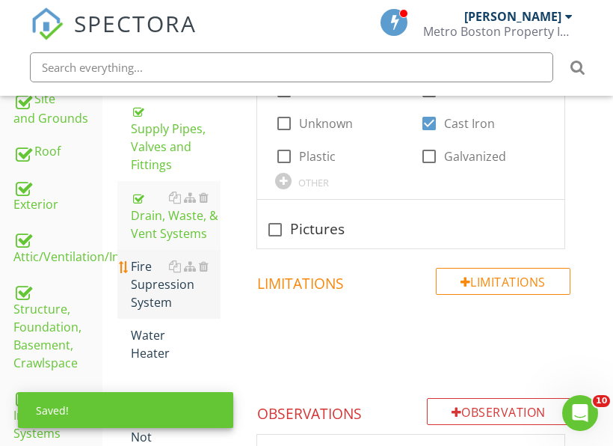
click at [156, 290] on div "Fire Supression System" at bounding box center [176, 284] width 90 height 54
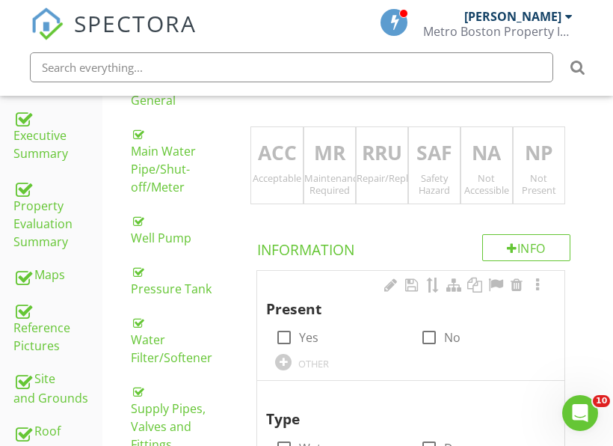
scroll to position [303, 0]
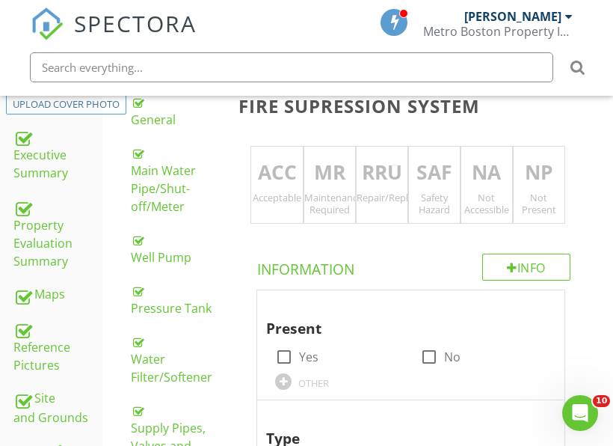
click at [272, 181] on p "ACC" at bounding box center [276, 173] width 51 height 30
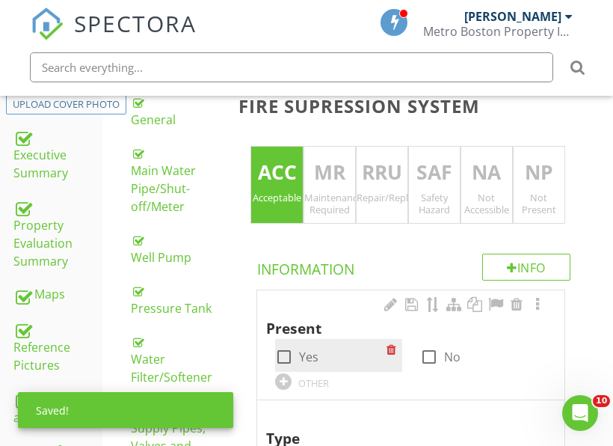
click at [301, 352] on label "Yes" at bounding box center [308, 356] width 19 height 15
checkbox input "true"
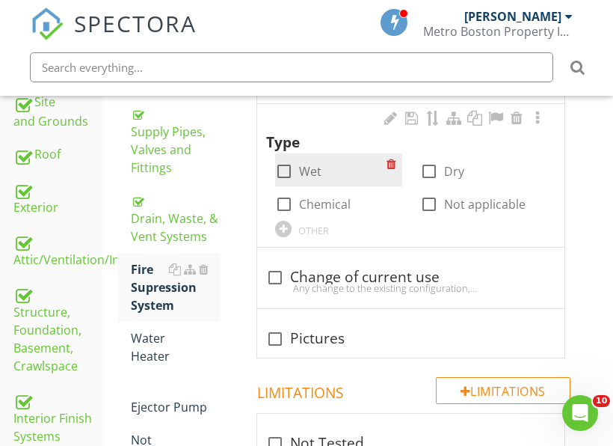
scroll to position [602, 0]
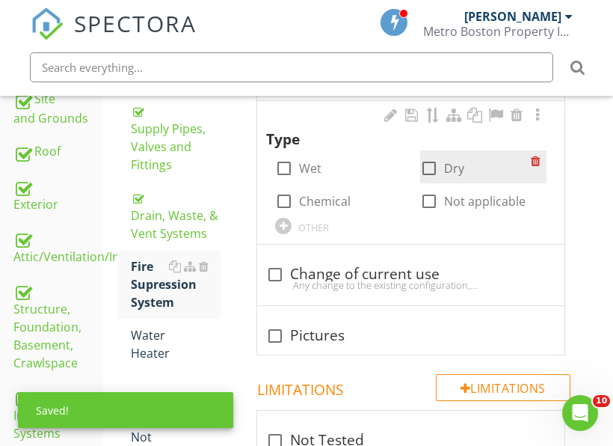
click at [432, 168] on div at bounding box center [428, 168] width 25 height 25
checkbox input "true"
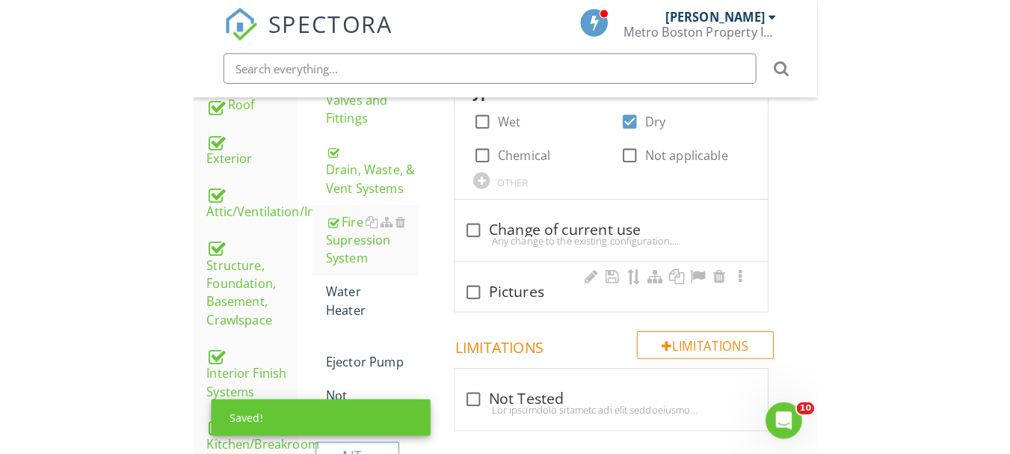
scroll to position [677, 0]
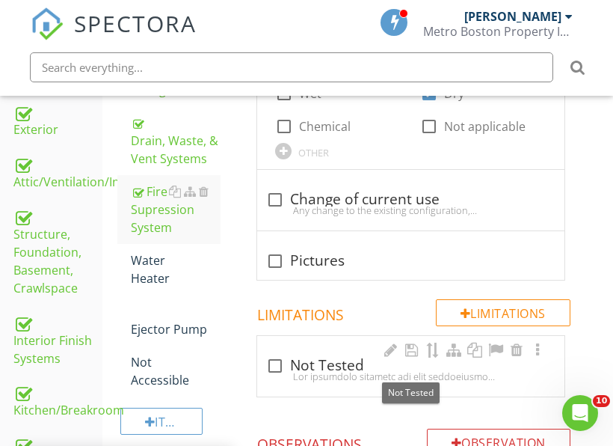
click at [291, 368] on div "check_box_outline_blank Not Tested" at bounding box center [410, 366] width 289 height 18
checkbox input "true"
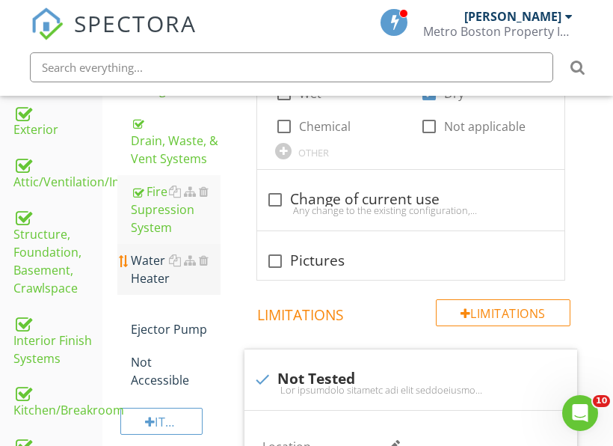
click at [140, 277] on div "Water Heater" at bounding box center [176, 269] width 90 height 36
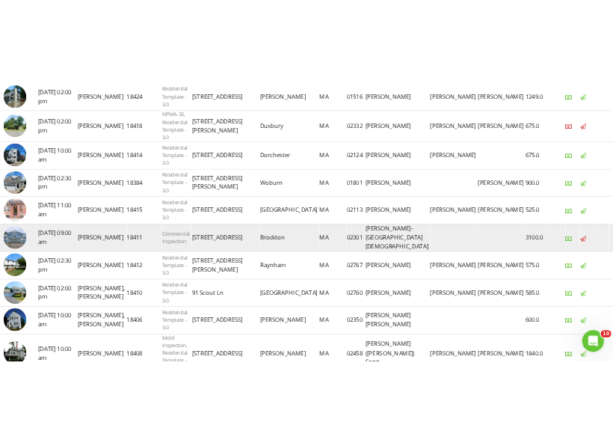
scroll to position [299, 0]
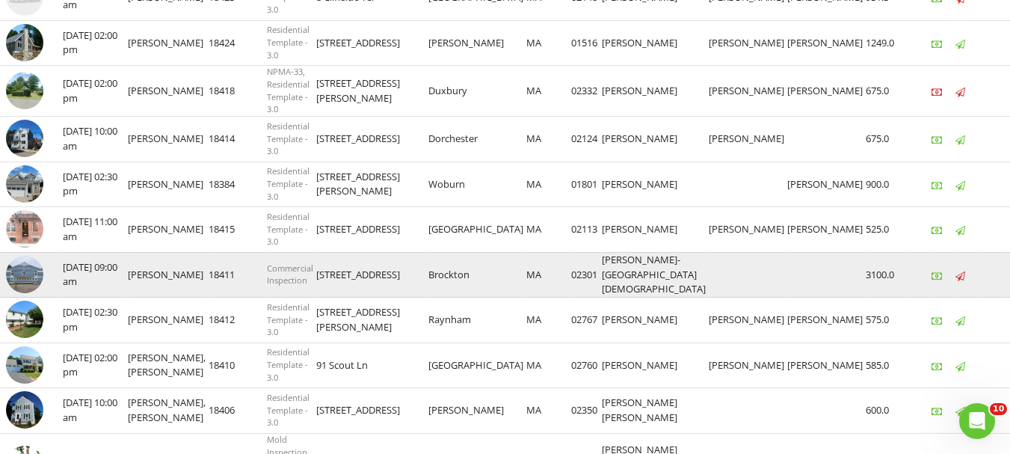
click at [17, 271] on img at bounding box center [24, 274] width 37 height 37
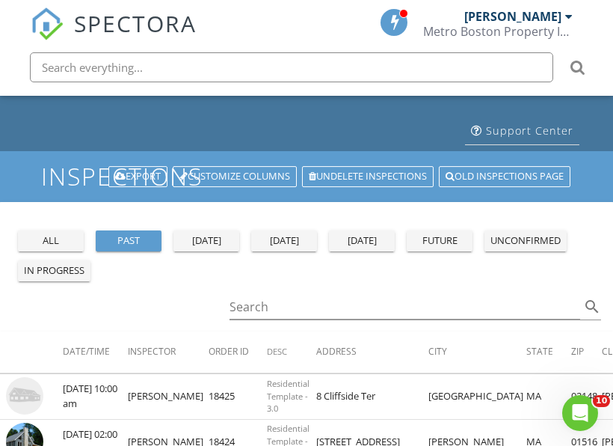
scroll to position [0, 0]
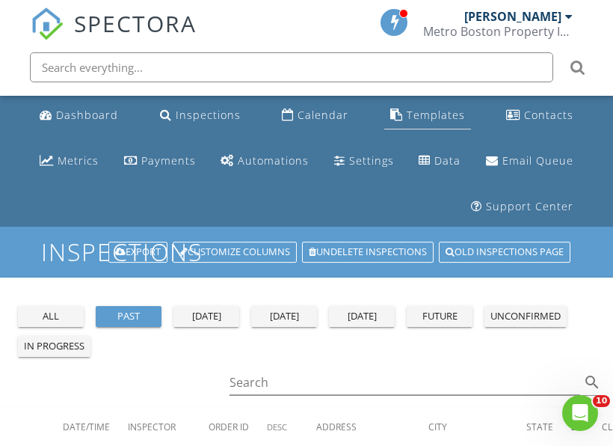
click at [429, 112] on div "Templates" at bounding box center [436, 115] width 58 height 14
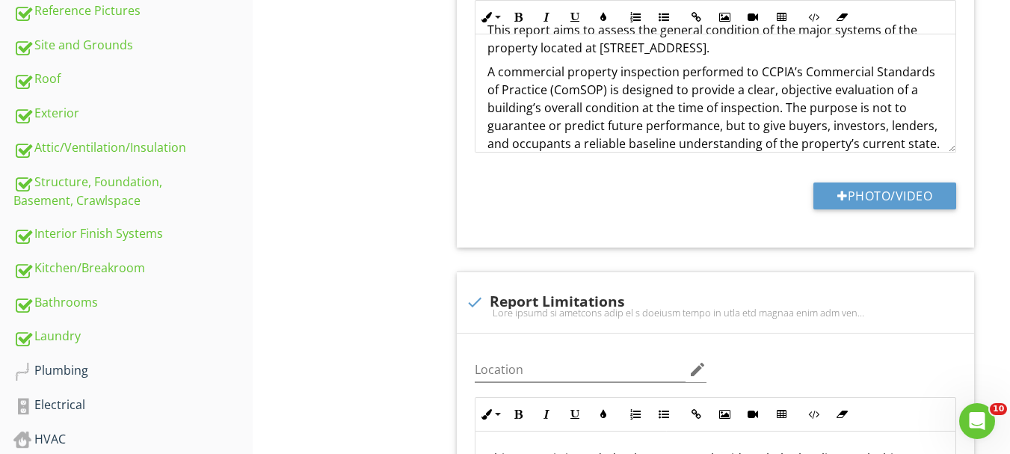
scroll to position [598, 0]
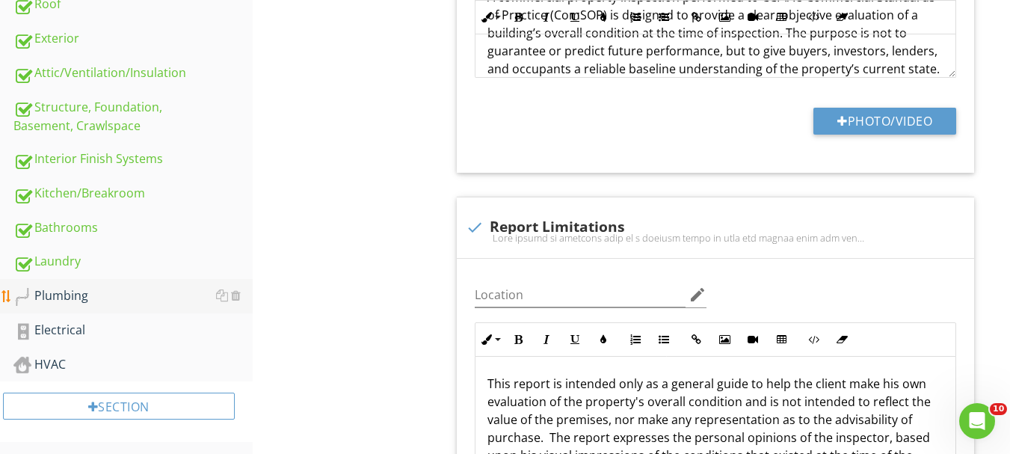
click at [55, 301] on div "Plumbing" at bounding box center [132, 295] width 239 height 19
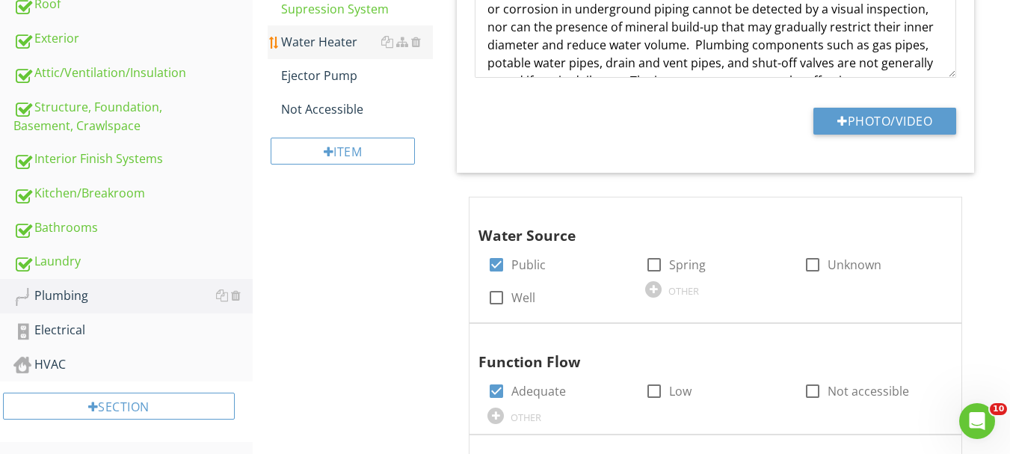
click at [324, 41] on div "Water Heater" at bounding box center [357, 42] width 152 height 18
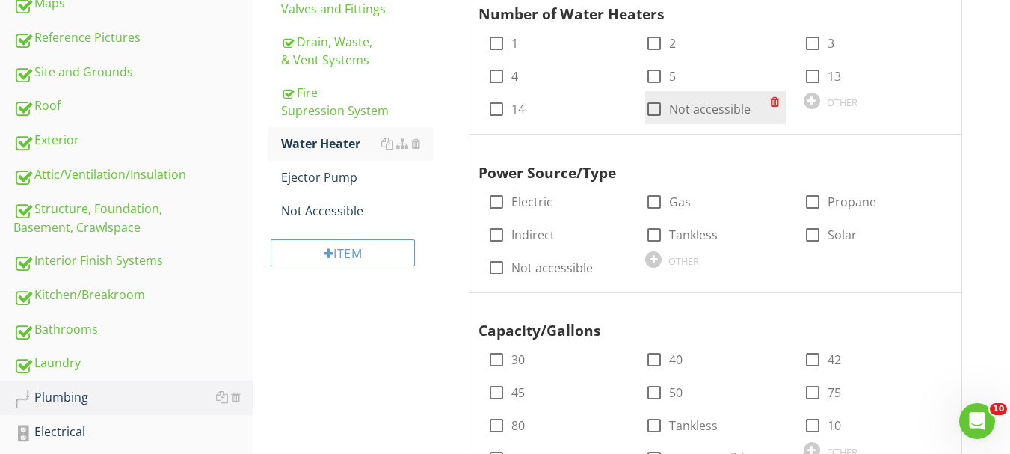
scroll to position [449, 0]
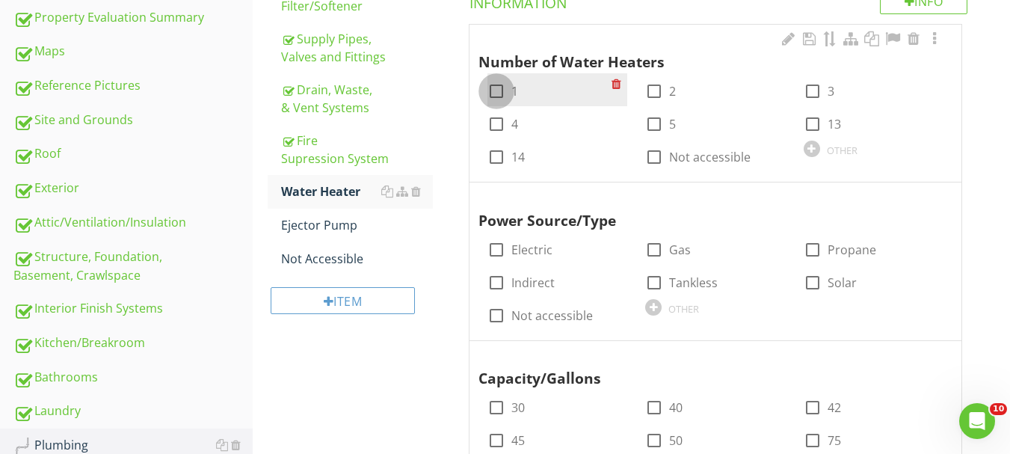
click at [493, 93] on div at bounding box center [496, 91] width 25 height 25
checkbox input "true"
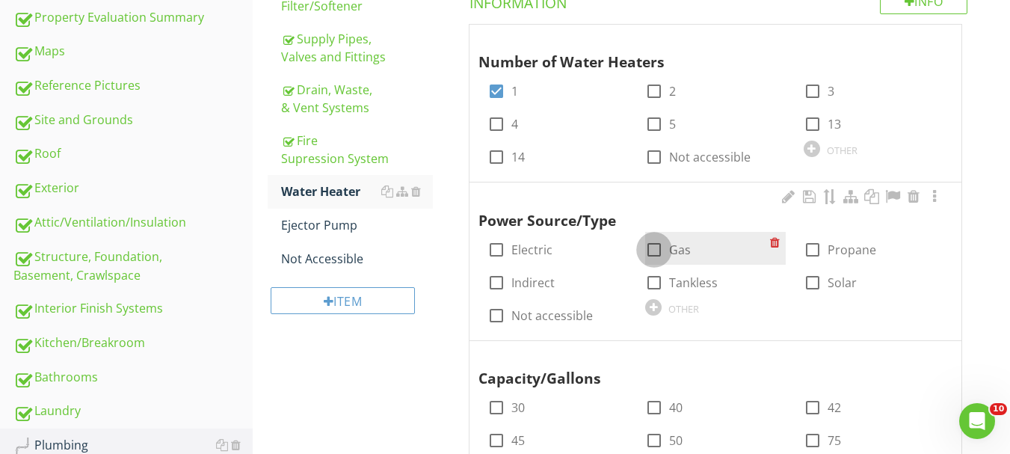
click at [663, 250] on div at bounding box center [653, 249] width 25 height 25
checkbox input "true"
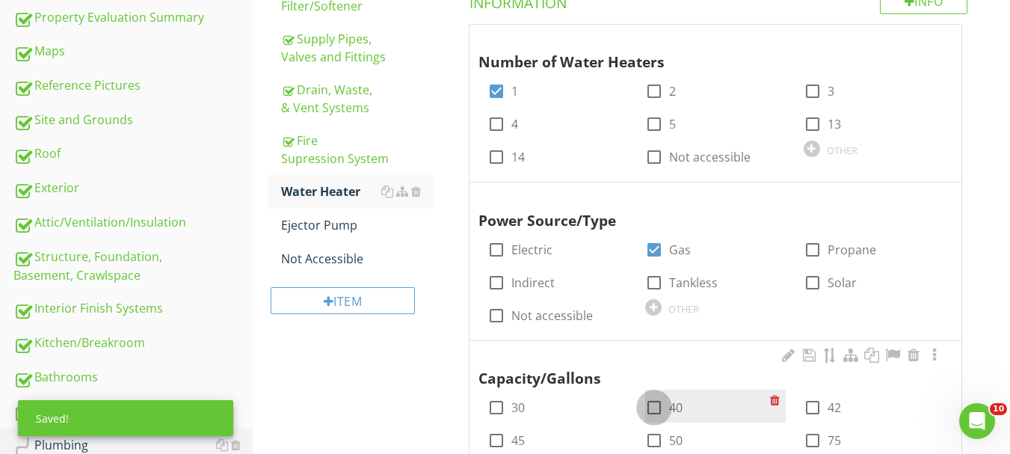
click at [650, 410] on div at bounding box center [653, 407] width 25 height 25
checkbox input "true"
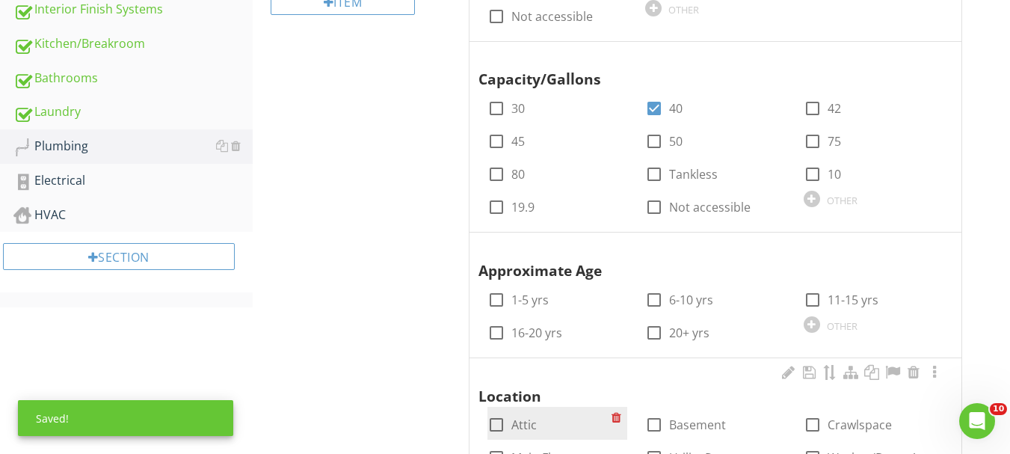
scroll to position [822, 0]
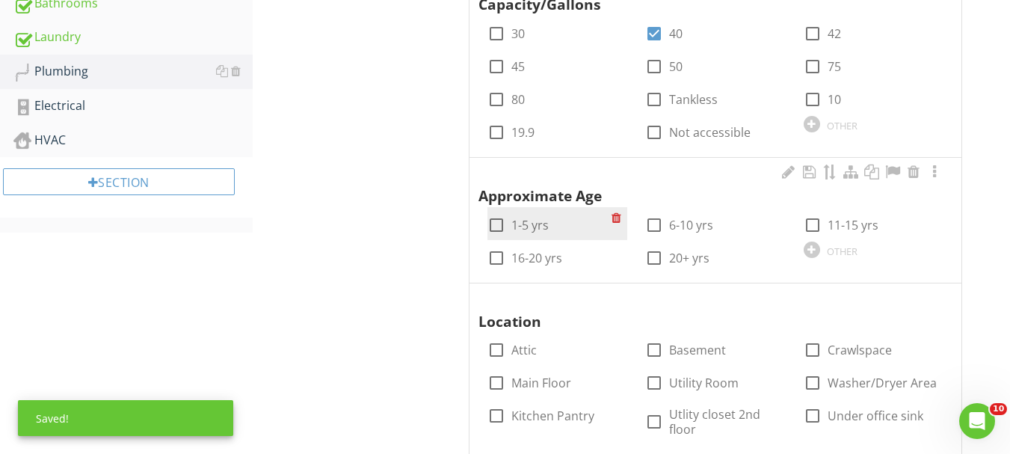
click at [528, 227] on label "1-5 yrs" at bounding box center [529, 225] width 37 height 15
checkbox input "true"
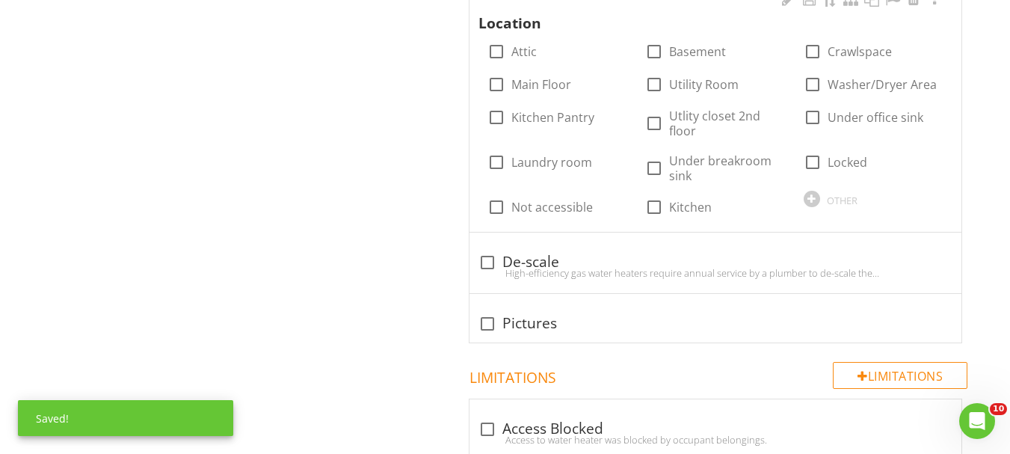
scroll to position [1121, 0]
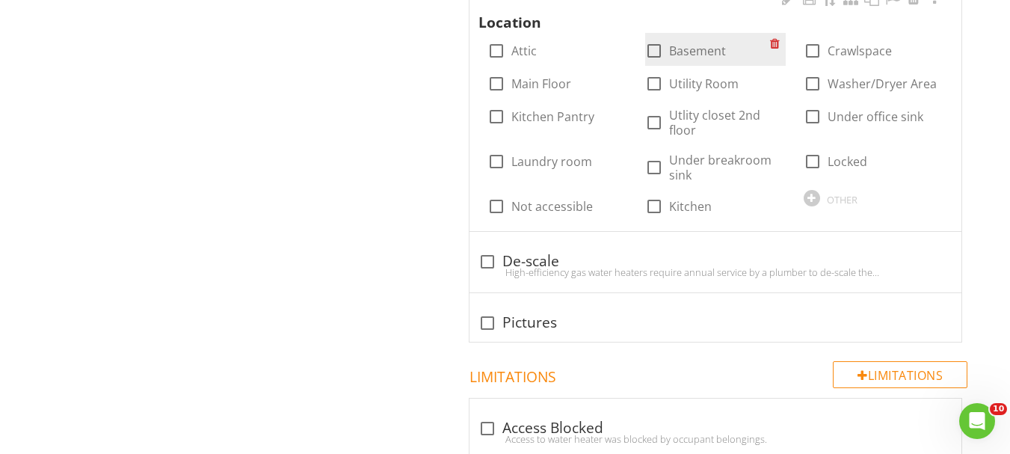
click at [662, 53] on div at bounding box center [653, 50] width 25 height 25
checkbox input "true"
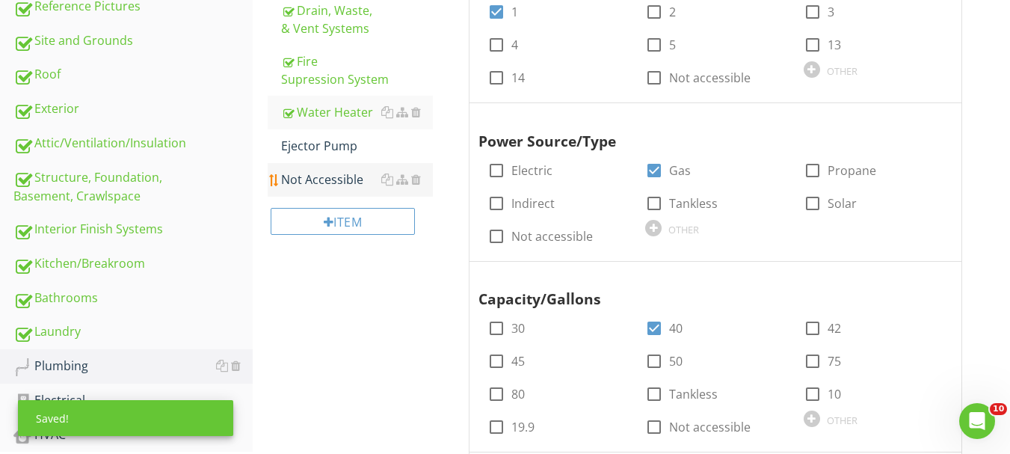
scroll to position [523, 0]
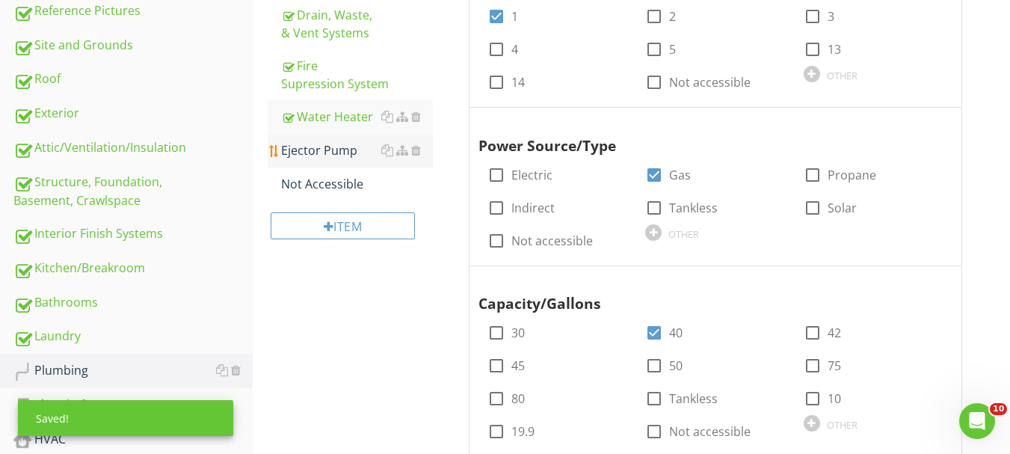
click at [346, 153] on div "Ejector Pump" at bounding box center [357, 150] width 152 height 18
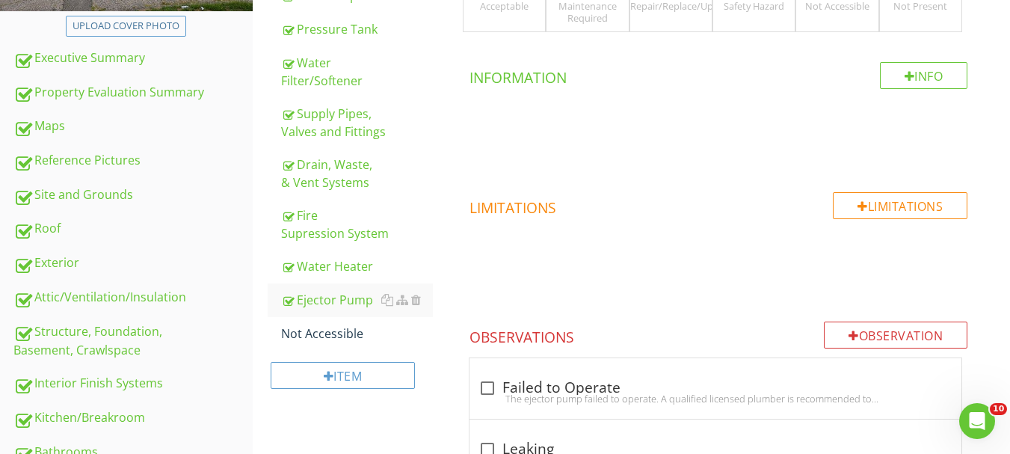
scroll to position [224, 0]
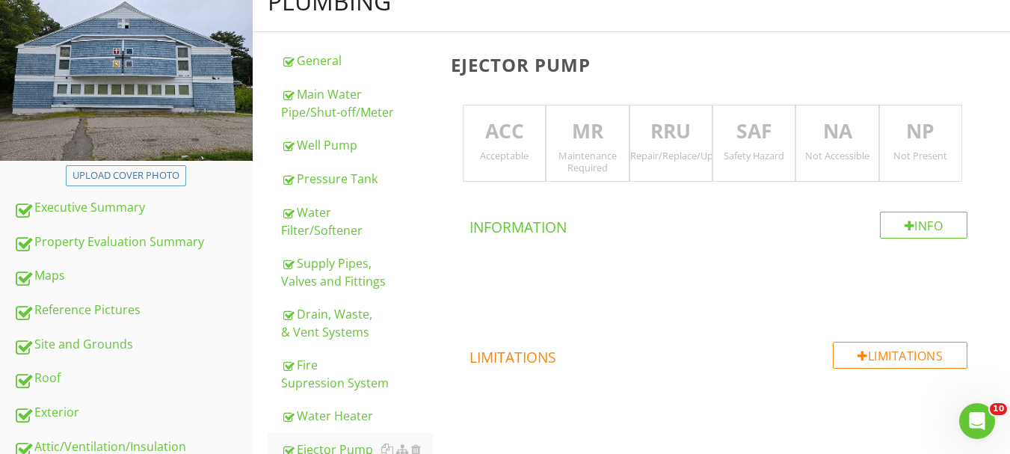
drag, startPoint x: 897, startPoint y: 157, endPoint x: 656, endPoint y: 222, distance: 250.1
click at [896, 157] on div "Not Present" at bounding box center [920, 156] width 81 height 12
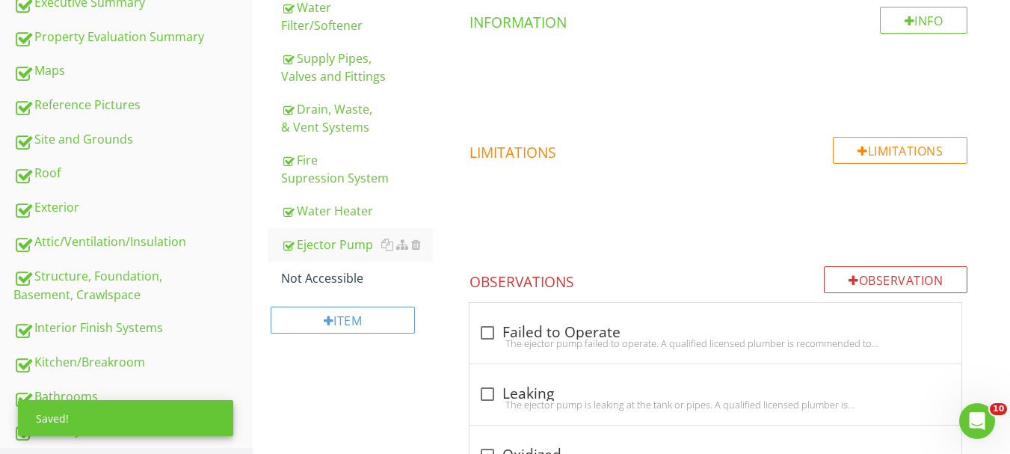
scroll to position [449, 0]
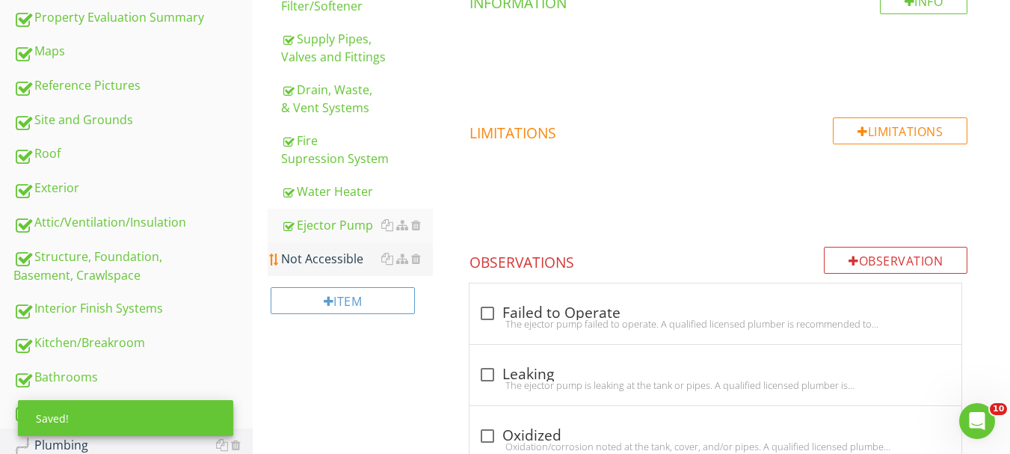
click at [319, 251] on div "Not Accessible" at bounding box center [357, 259] width 152 height 18
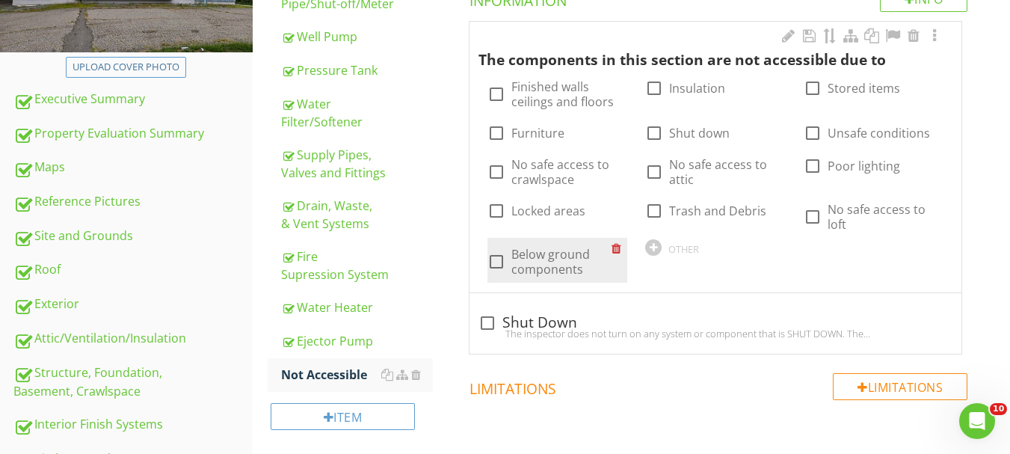
scroll to position [299, 0]
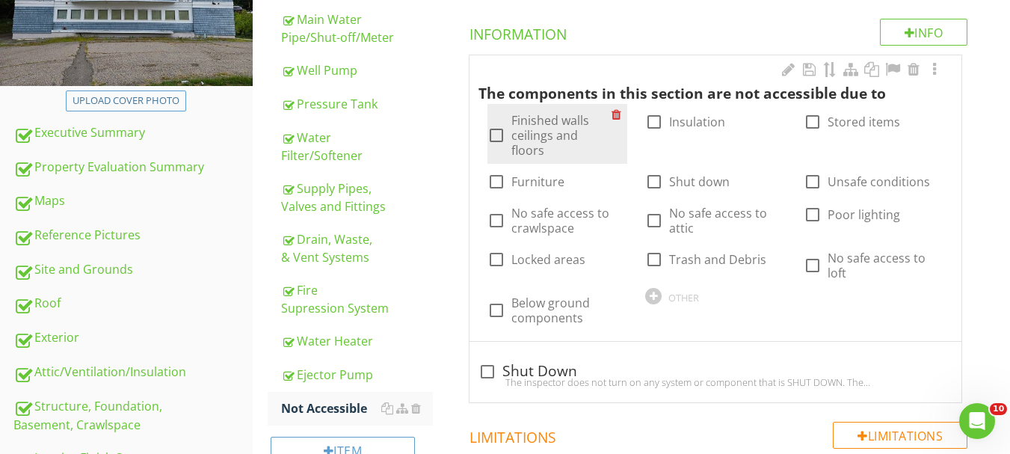
click at [562, 132] on label "Finished walls ceilings and floors" at bounding box center [561, 135] width 100 height 45
checkbox input "true"
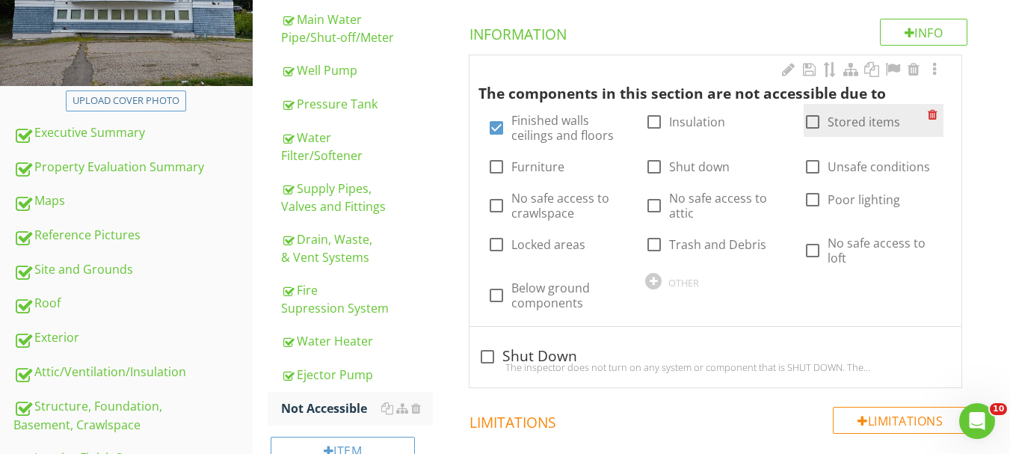
click at [859, 125] on label "Stored items" at bounding box center [864, 121] width 73 height 15
checkbox input "true"
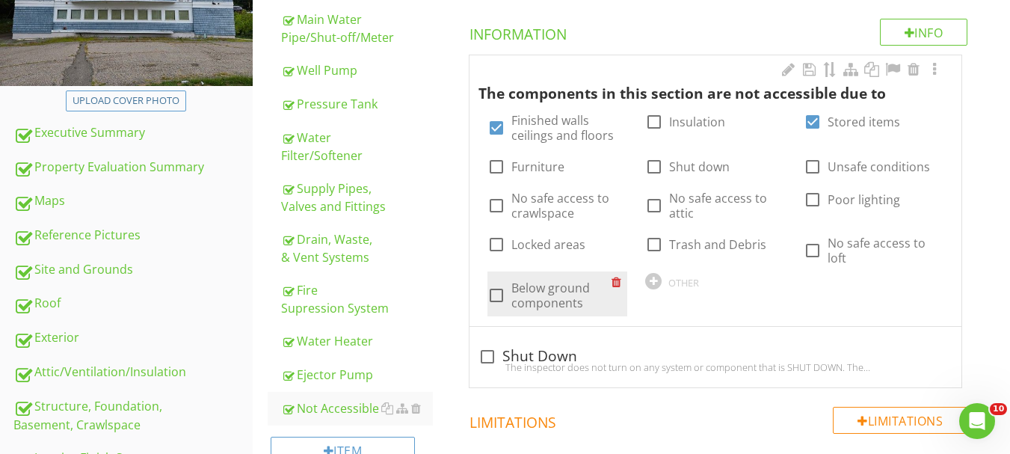
click at [551, 294] on label "Below ground components" at bounding box center [561, 295] width 100 height 30
checkbox input "true"
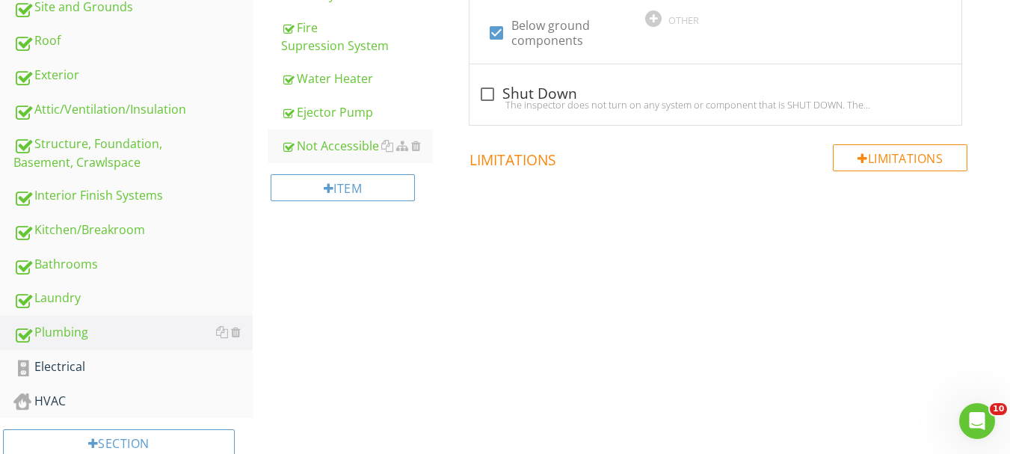
scroll to position [598, 0]
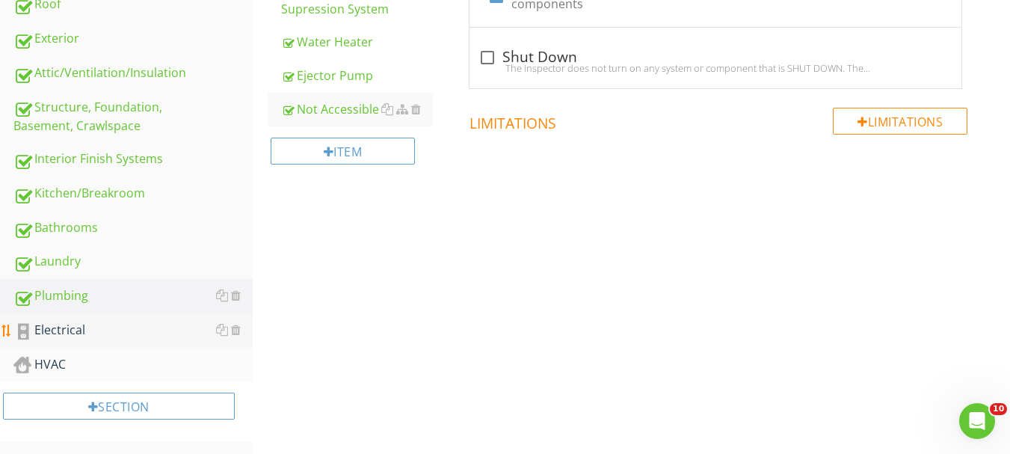
drag, startPoint x: 57, startPoint y: 327, endPoint x: 65, endPoint y: 329, distance: 8.4
click at [58, 328] on div "Electrical" at bounding box center [132, 330] width 239 height 19
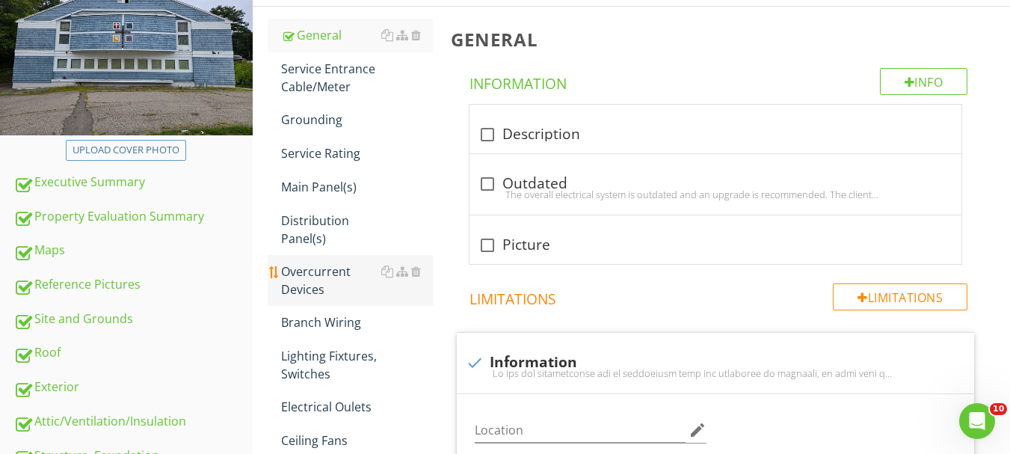
scroll to position [224, 0]
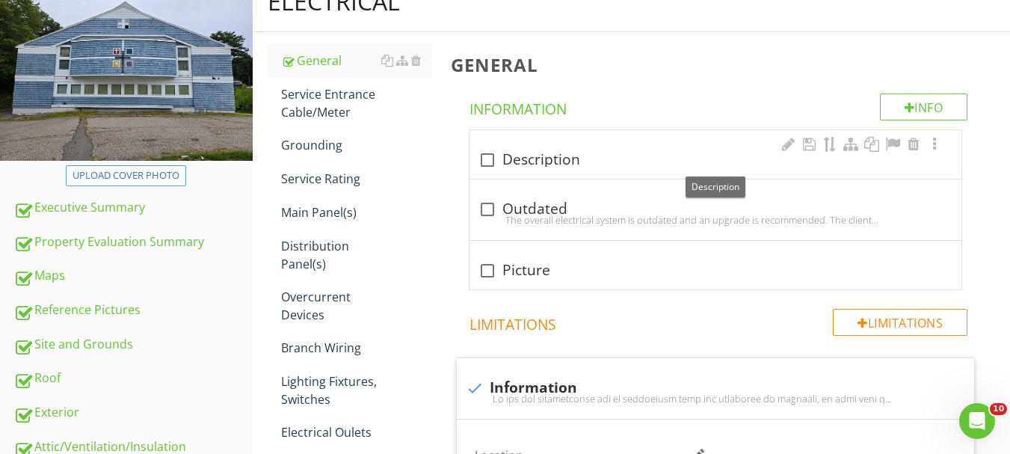
click at [487, 161] on div at bounding box center [487, 159] width 25 height 25
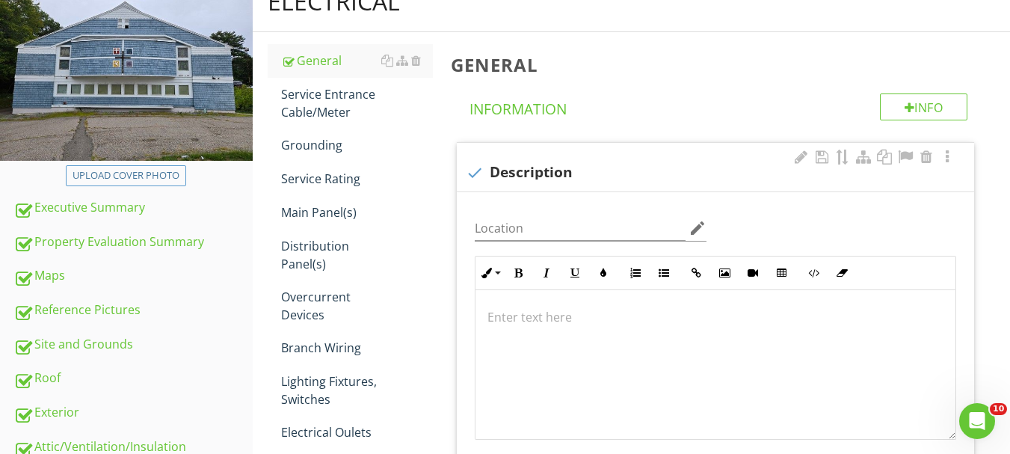
click at [473, 174] on div at bounding box center [474, 172] width 25 height 25
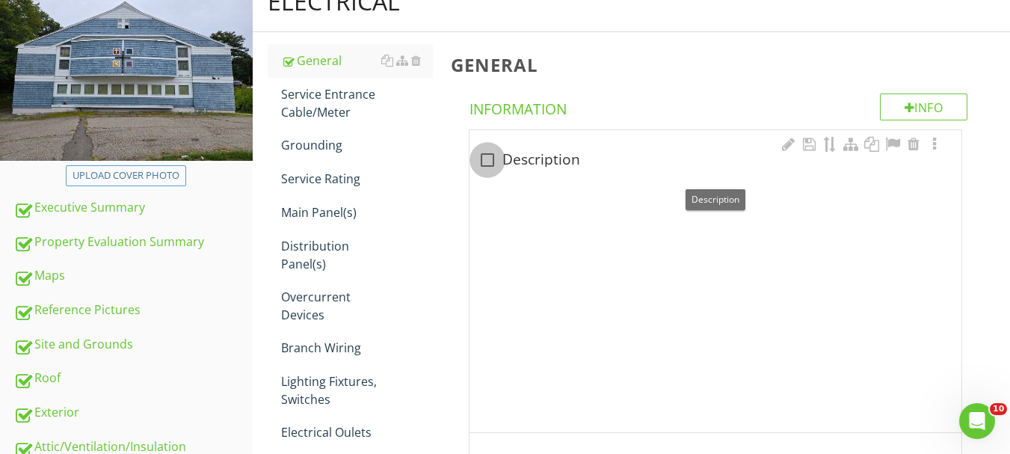
checkbox input "true"
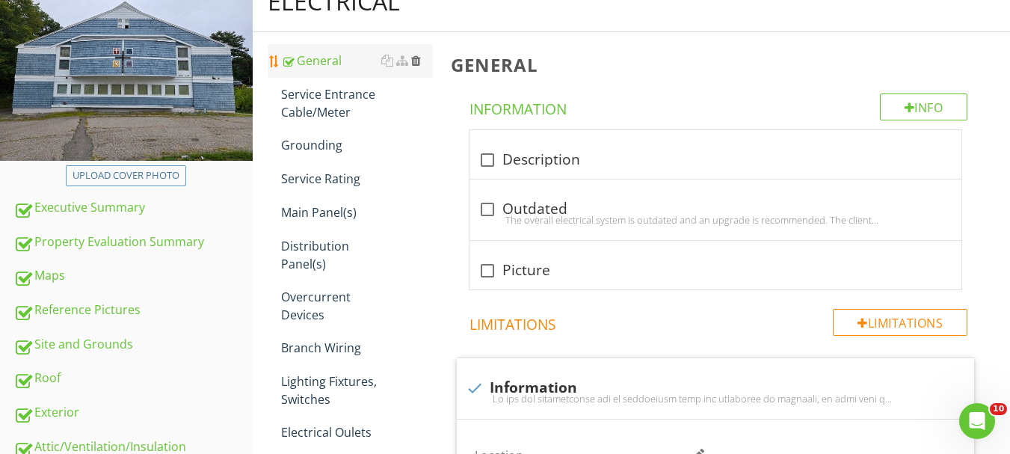
click at [414, 66] on div at bounding box center [416, 61] width 10 height 12
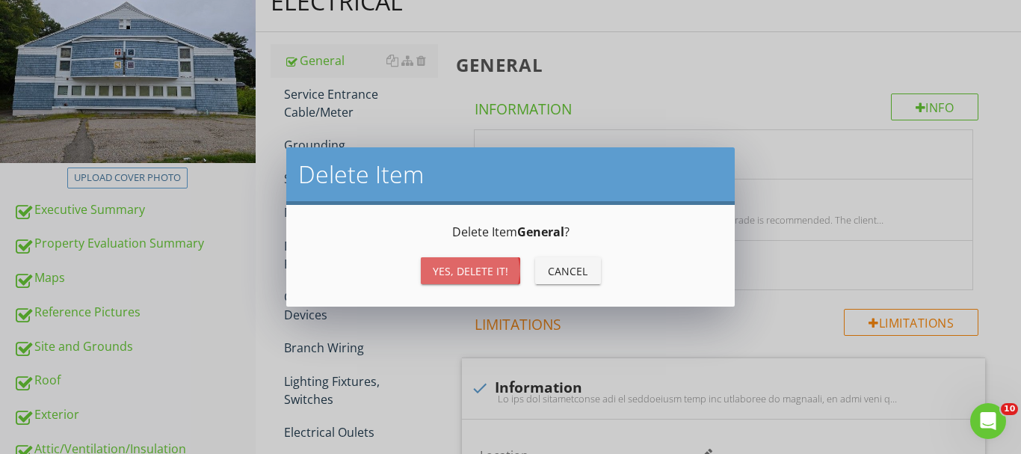
click at [475, 274] on div "Yes, Delete it!" at bounding box center [471, 271] width 76 height 16
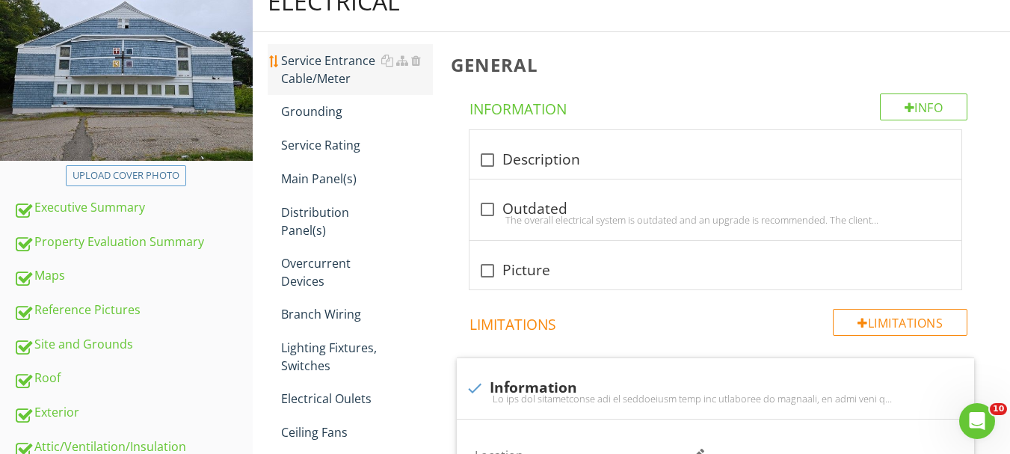
click at [330, 61] on div "Service Entrance Cable/Meter" at bounding box center [357, 70] width 152 height 36
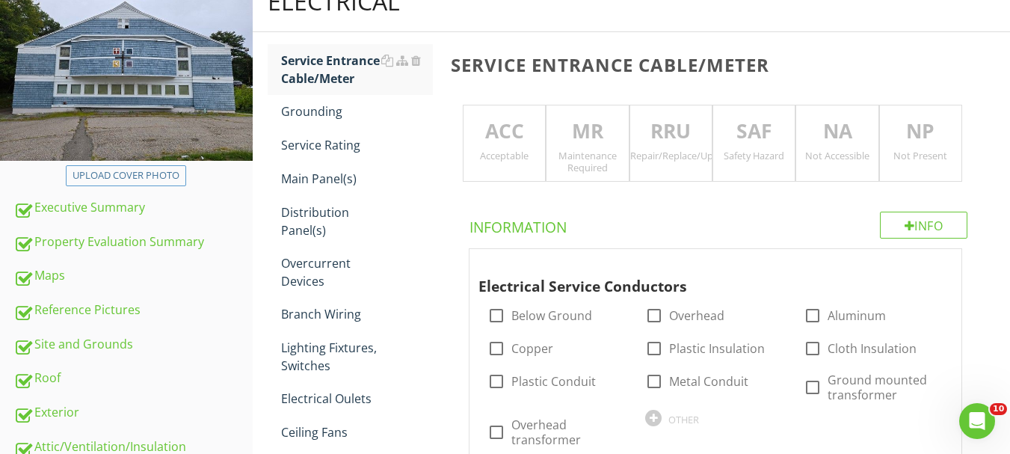
click at [510, 132] on p "ACC" at bounding box center [504, 132] width 81 height 30
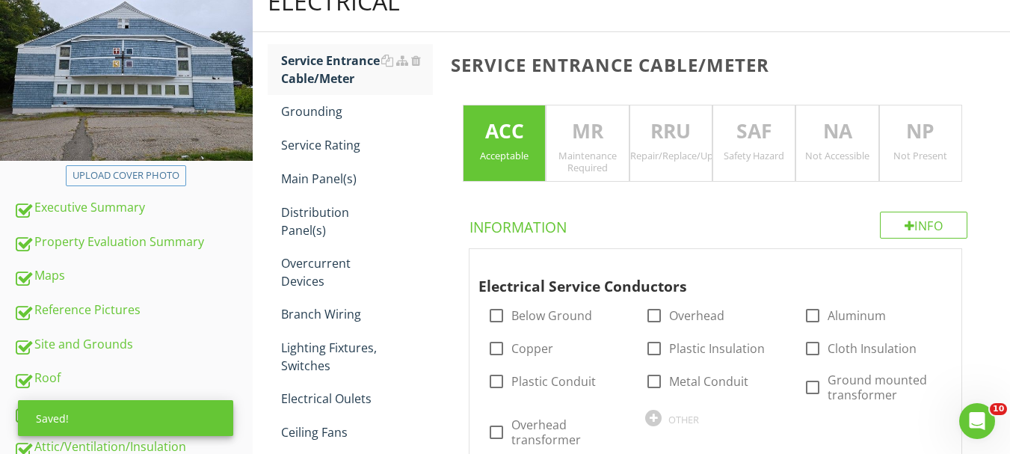
click at [842, 141] on p "NA" at bounding box center [836, 132] width 81 height 30
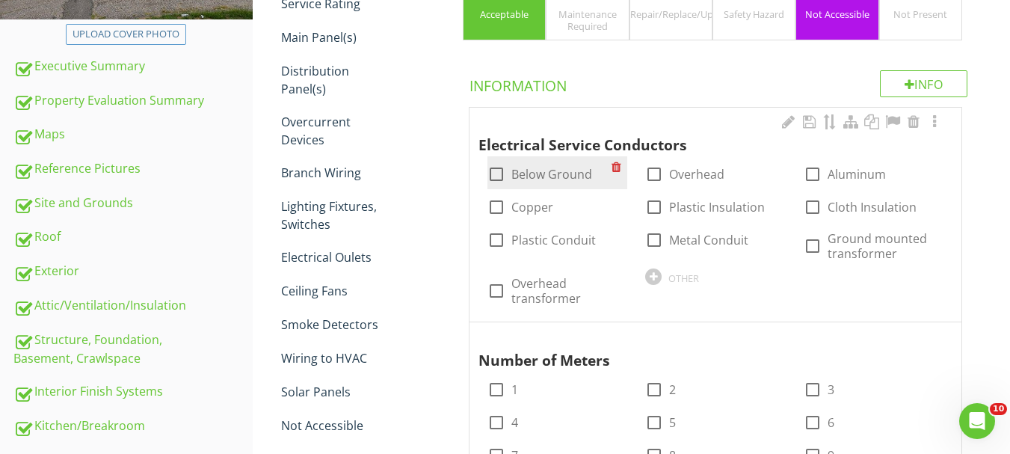
scroll to position [374, 0]
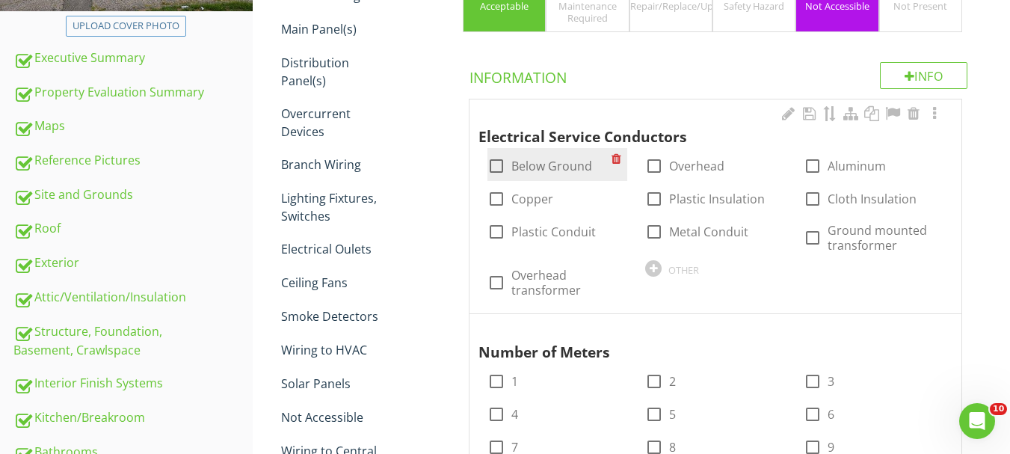
click at [576, 168] on label "Below Ground" at bounding box center [551, 165] width 81 height 15
checkbox input "true"
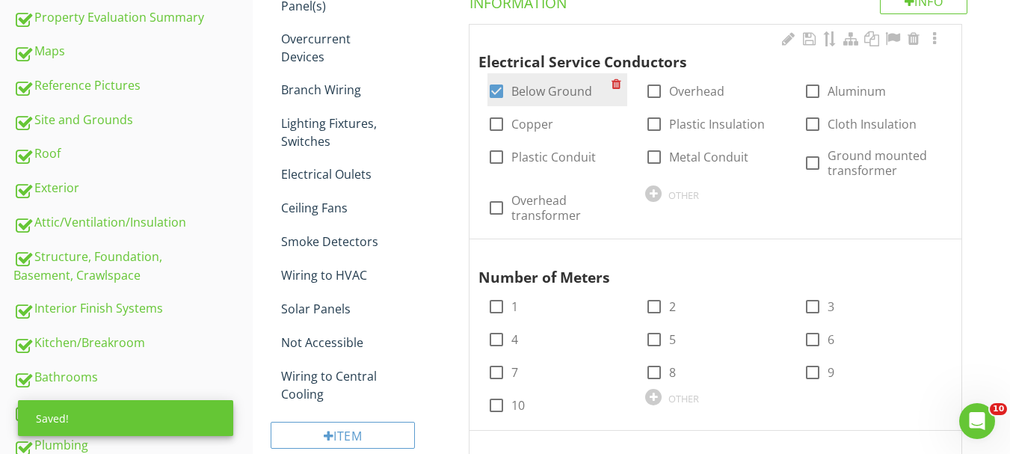
scroll to position [523, 0]
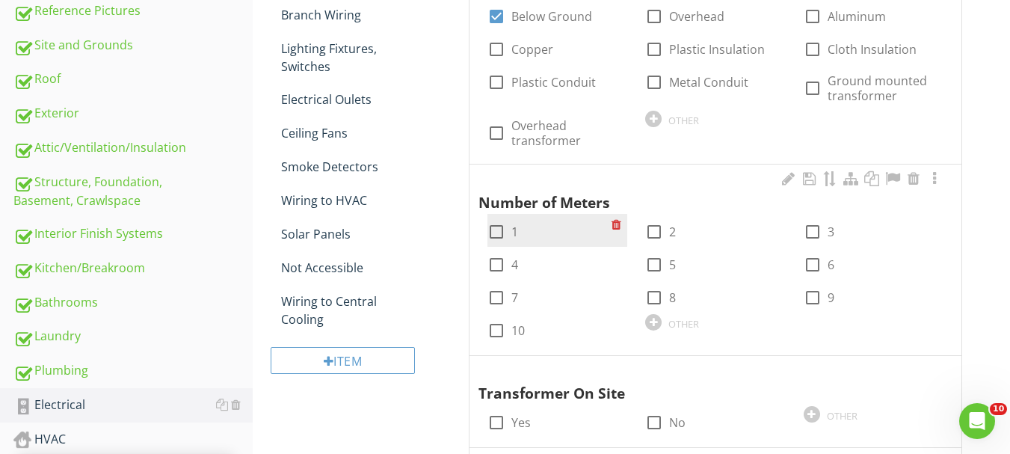
click at [493, 235] on div at bounding box center [496, 231] width 25 height 25
checkbox input "true"
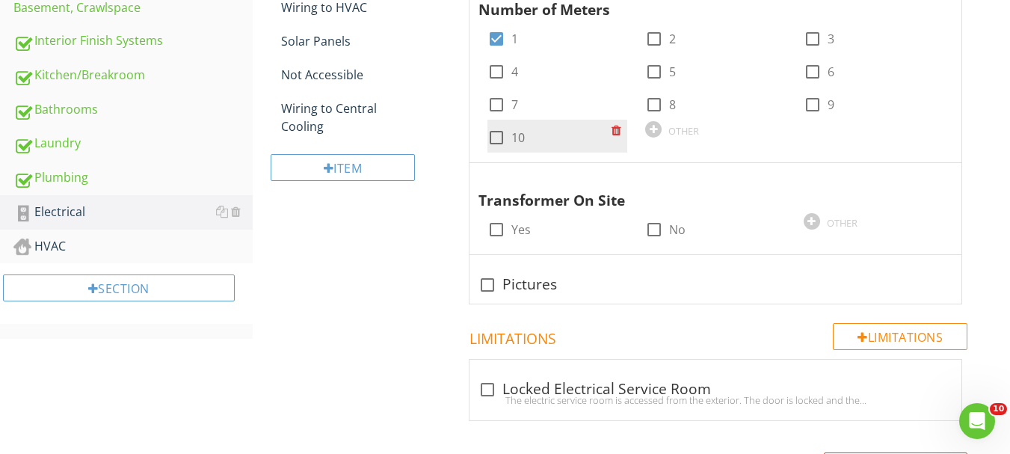
scroll to position [748, 0]
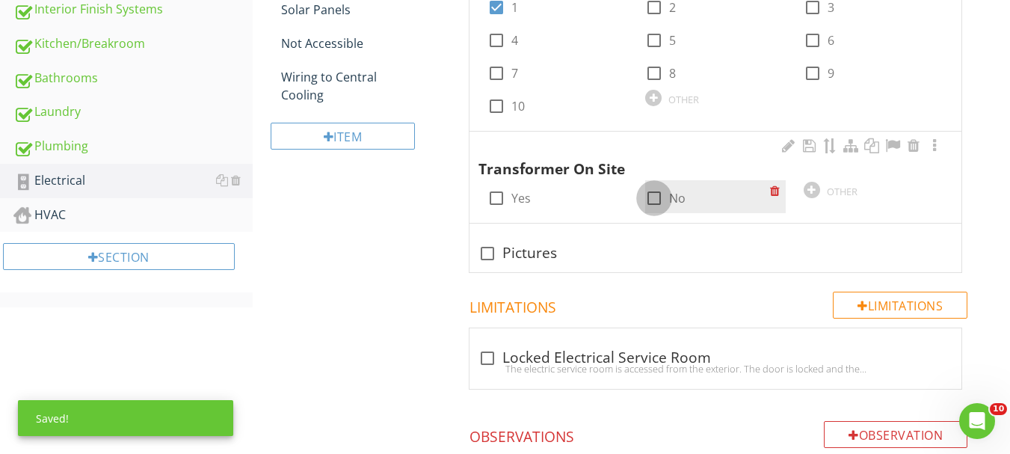
click at [655, 200] on div at bounding box center [653, 197] width 25 height 25
checkbox input "true"
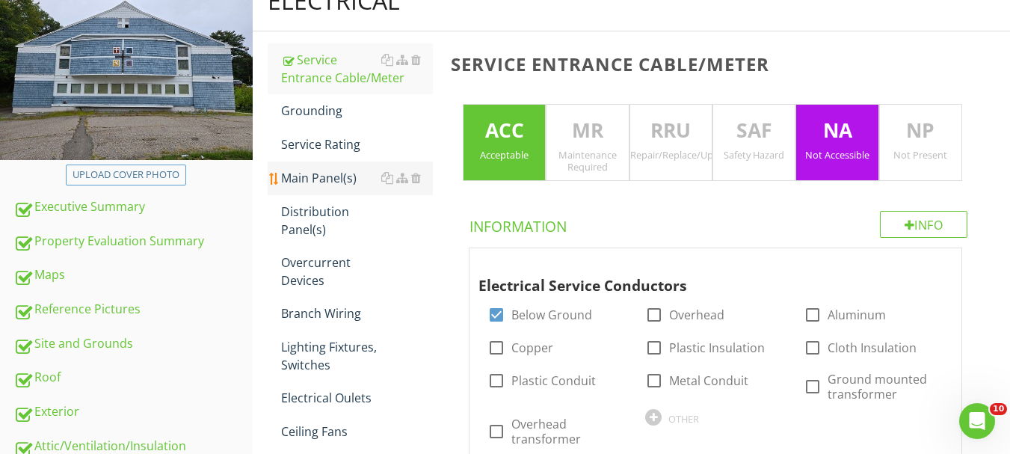
scroll to position [224, 0]
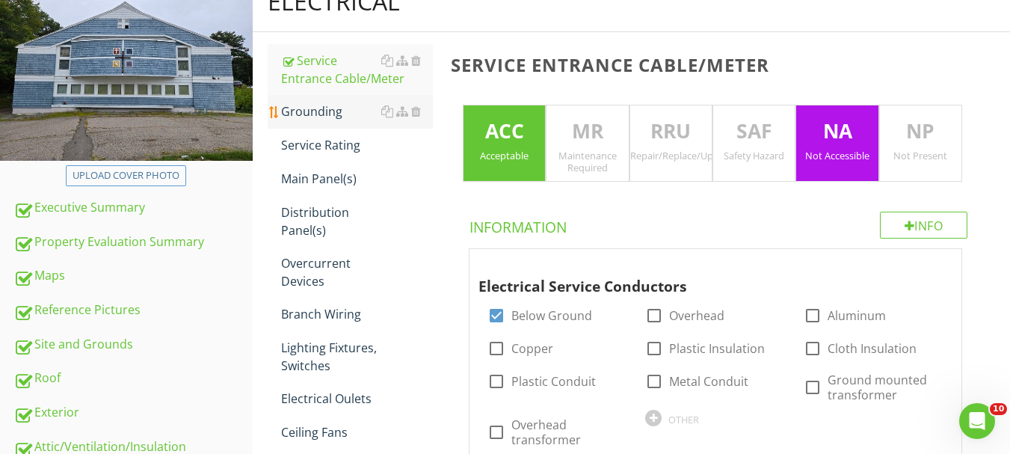
click at [321, 110] on div "Grounding" at bounding box center [357, 111] width 152 height 18
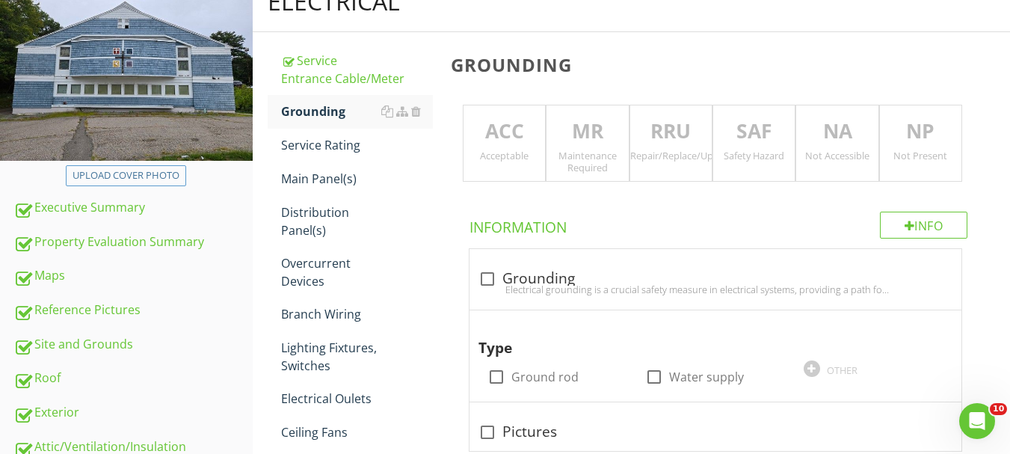
click at [514, 166] on div "ACC Acceptable" at bounding box center [504, 144] width 83 height 78
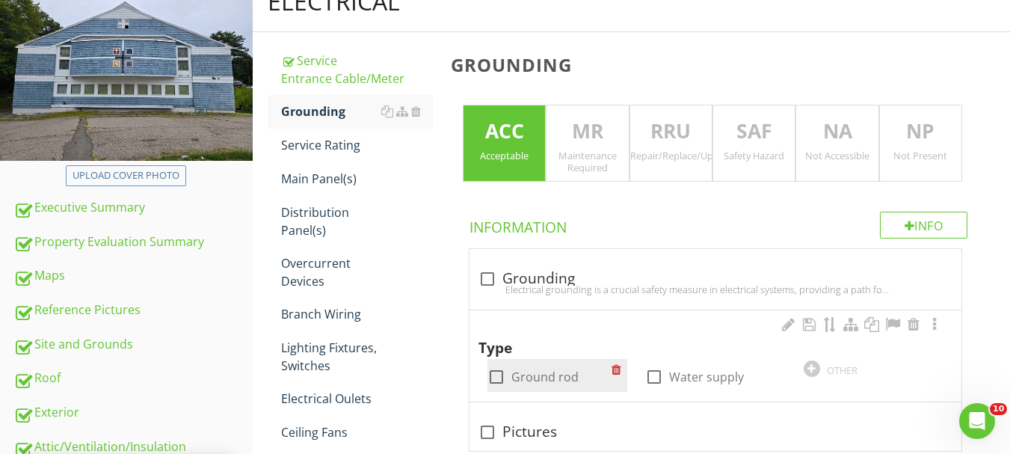
drag, startPoint x: 546, startPoint y: 378, endPoint x: 567, endPoint y: 378, distance: 21.7
click at [547, 378] on label "Ground rod" at bounding box center [544, 376] width 67 height 15
checkbox input "true"
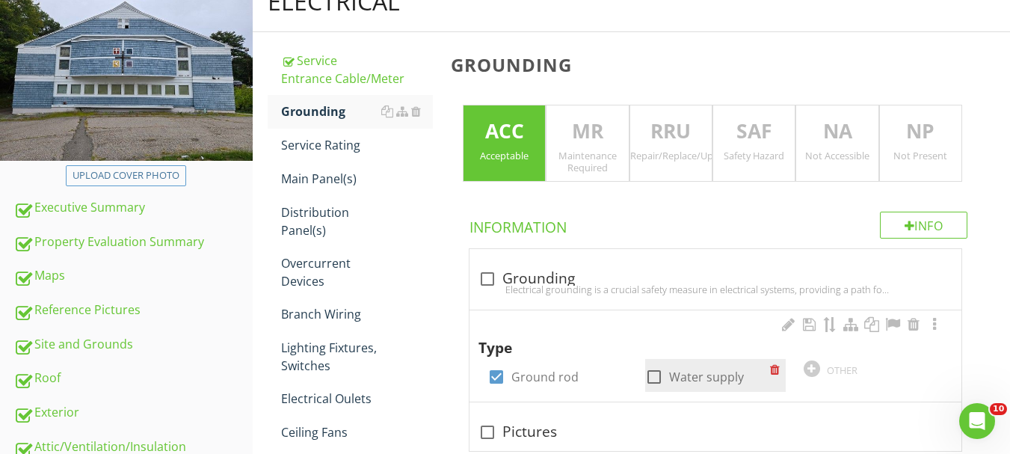
click at [653, 378] on div at bounding box center [653, 376] width 25 height 25
checkbox input "true"
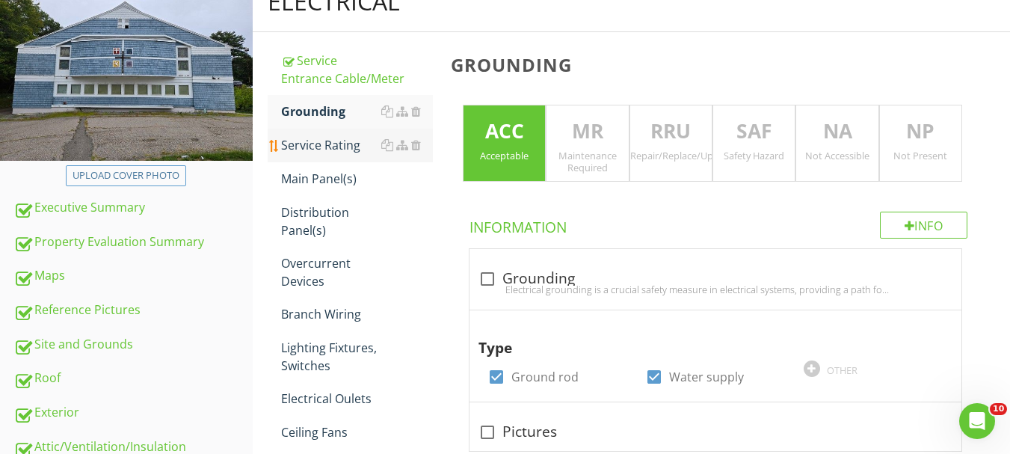
click at [322, 140] on div "Service Rating" at bounding box center [357, 145] width 152 height 18
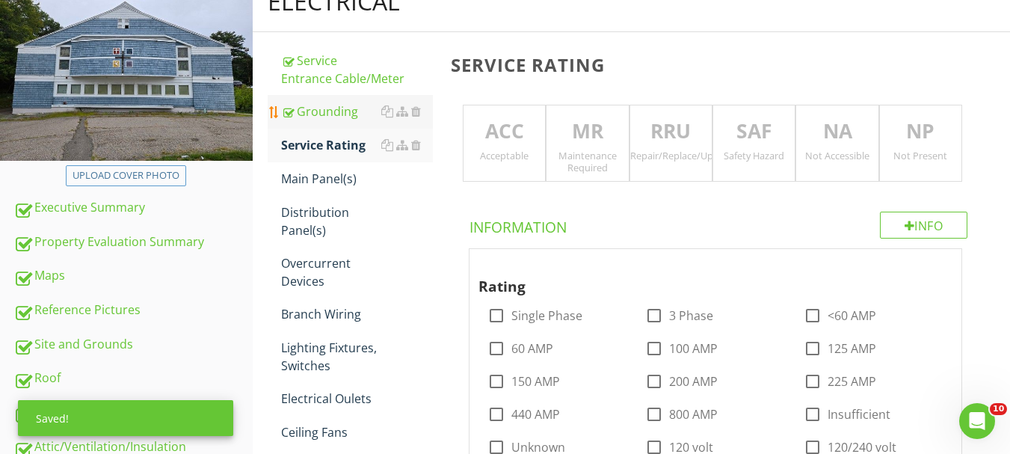
drag, startPoint x: 333, startPoint y: 114, endPoint x: 337, endPoint y: 120, distance: 7.7
click at [335, 114] on div "Grounding" at bounding box center [357, 111] width 152 height 18
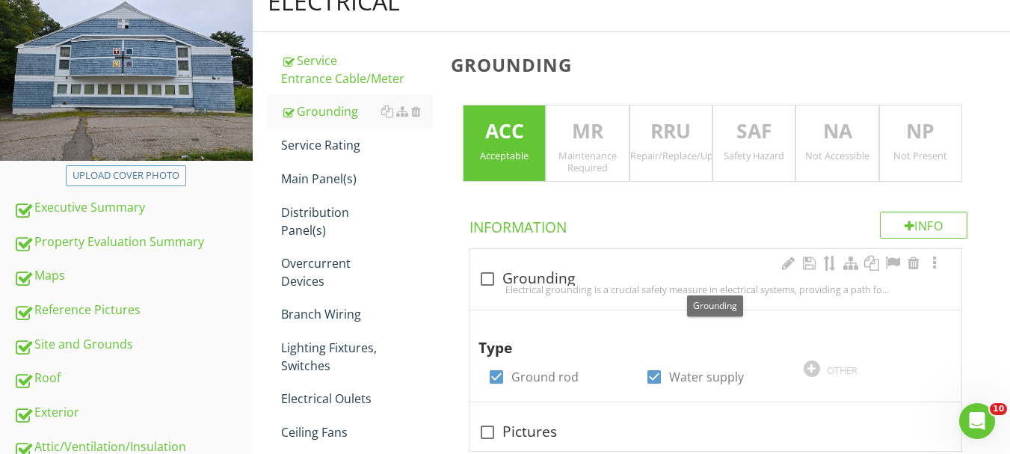
click at [510, 277] on div "check_box_outline_blank Grounding" at bounding box center [715, 279] width 474 height 18
checkbox input "true"
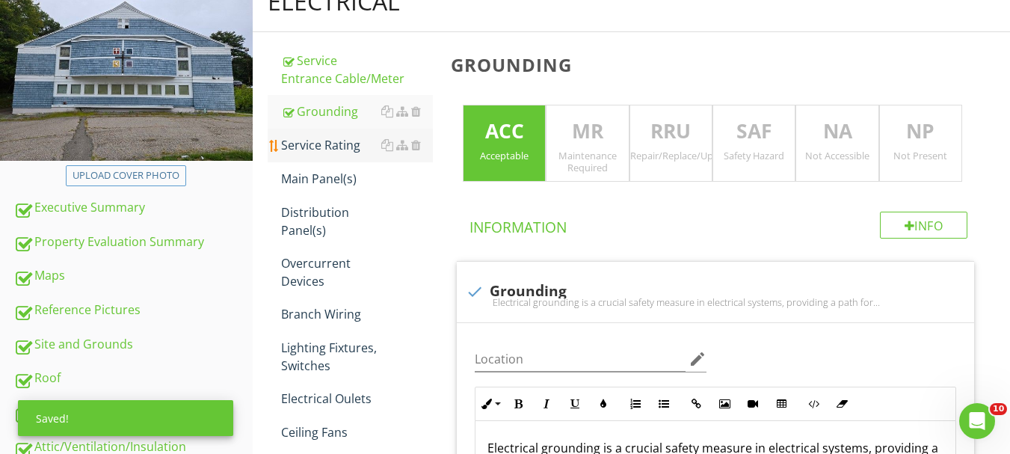
click at [327, 148] on div "Service Rating" at bounding box center [357, 145] width 152 height 18
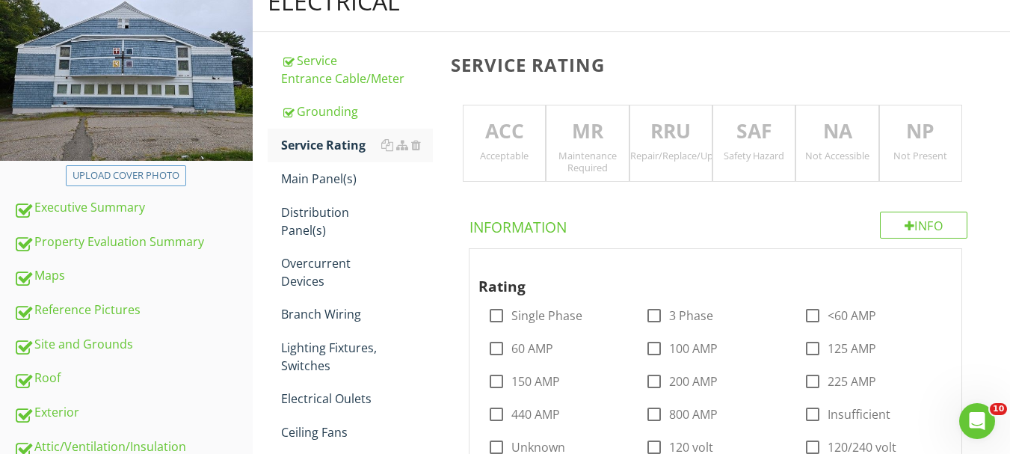
click at [499, 159] on div "Acceptable" at bounding box center [504, 156] width 81 height 12
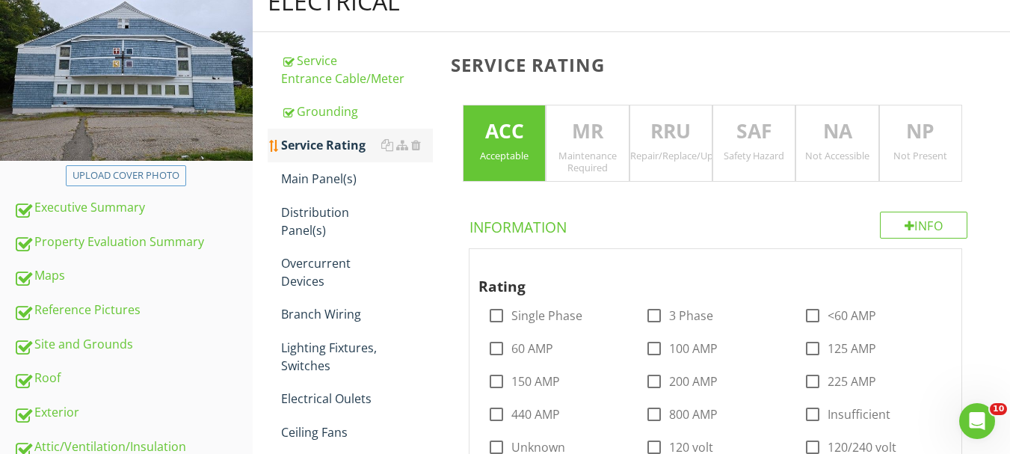
click at [318, 148] on div "Service Rating" at bounding box center [357, 145] width 152 height 18
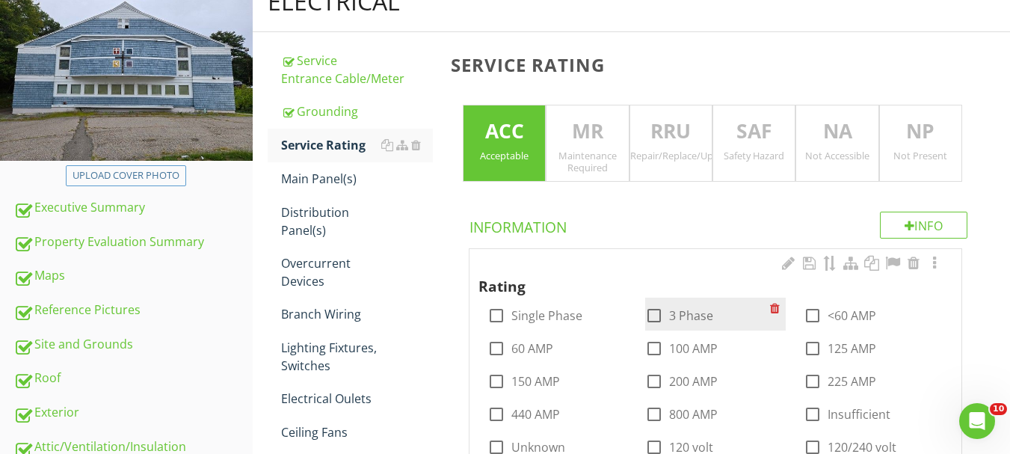
click at [696, 315] on label "3 Phase" at bounding box center [691, 315] width 44 height 15
checkbox input "true"
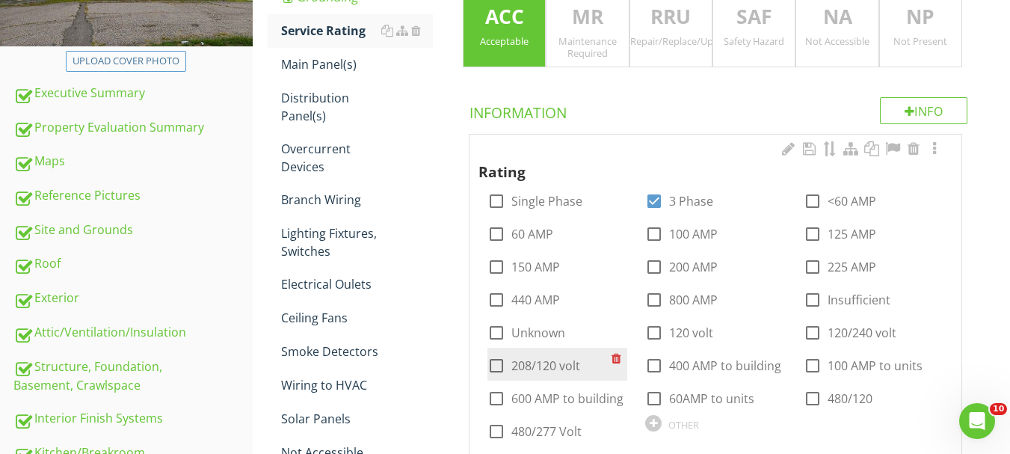
scroll to position [374, 0]
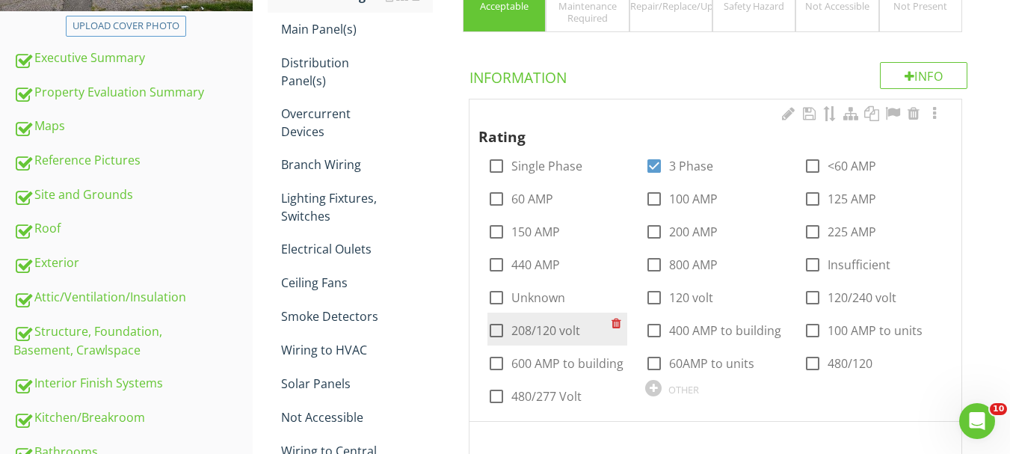
click at [553, 329] on label "208/120 volt" at bounding box center [545, 330] width 69 height 15
checkbox input "true"
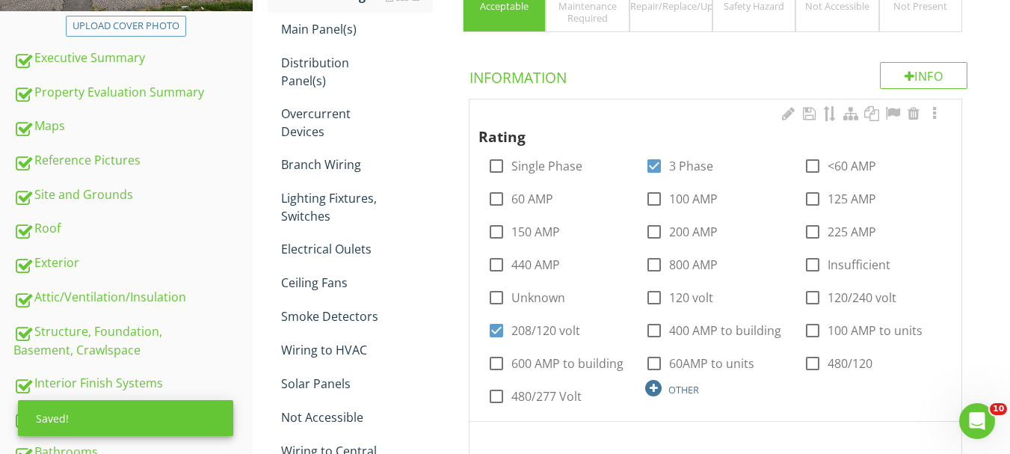
click at [659, 391] on div at bounding box center [653, 388] width 16 height 16
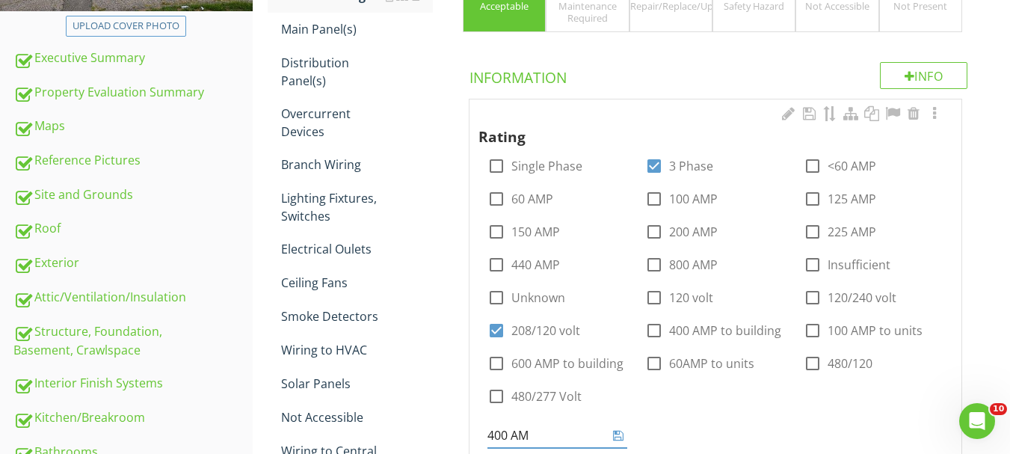
type input "400 AMP"
click at [619, 440] on icon at bounding box center [618, 435] width 10 height 12
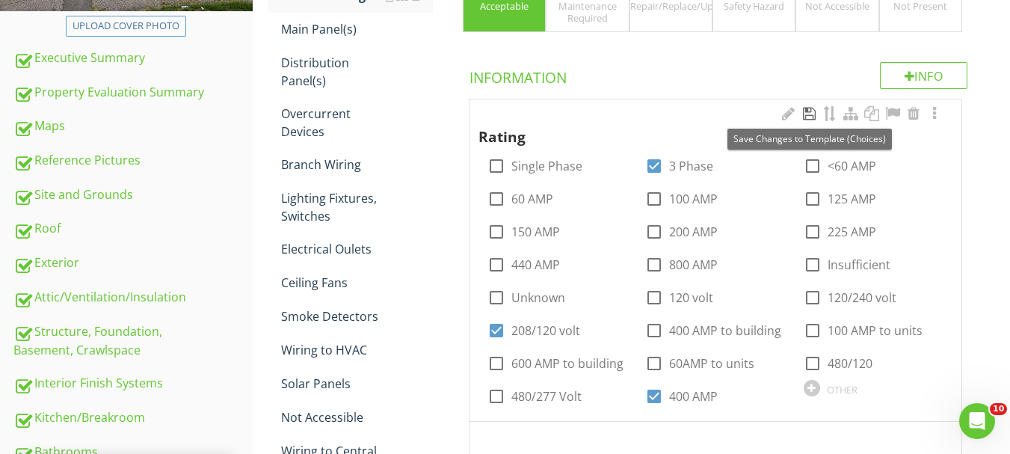
click at [803, 110] on div at bounding box center [809, 113] width 18 height 15
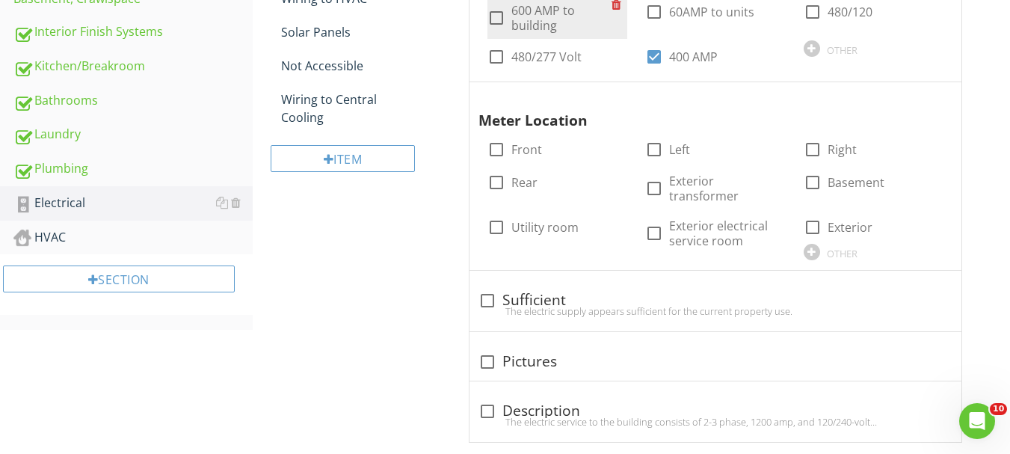
scroll to position [748, 0]
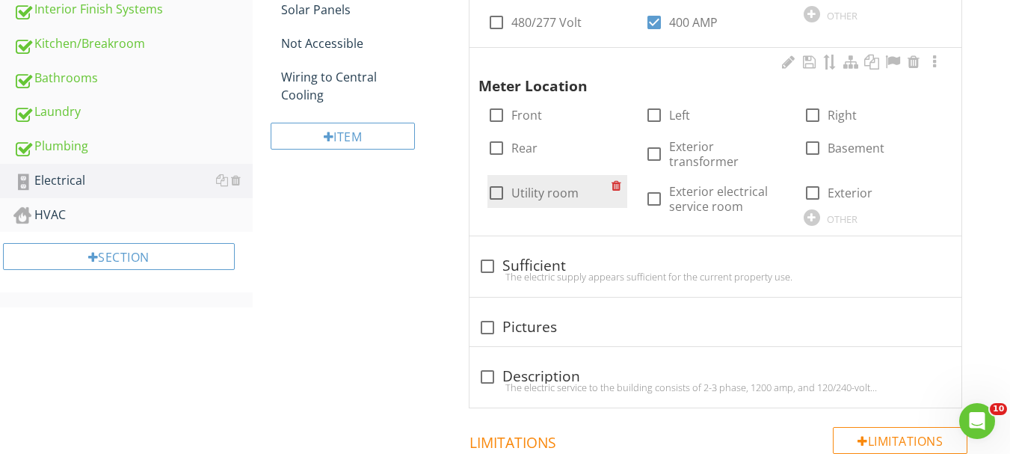
click at [540, 185] on label "Utility room" at bounding box center [544, 192] width 67 height 15
checkbox input "true"
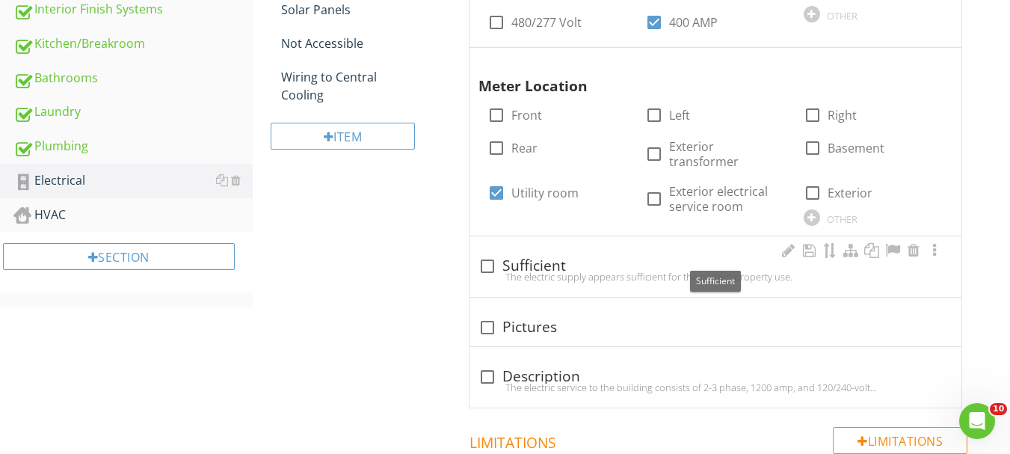
click at [543, 257] on div "check_box_outline_blank Sufficient" at bounding box center [715, 266] width 474 height 18
checkbox input "true"
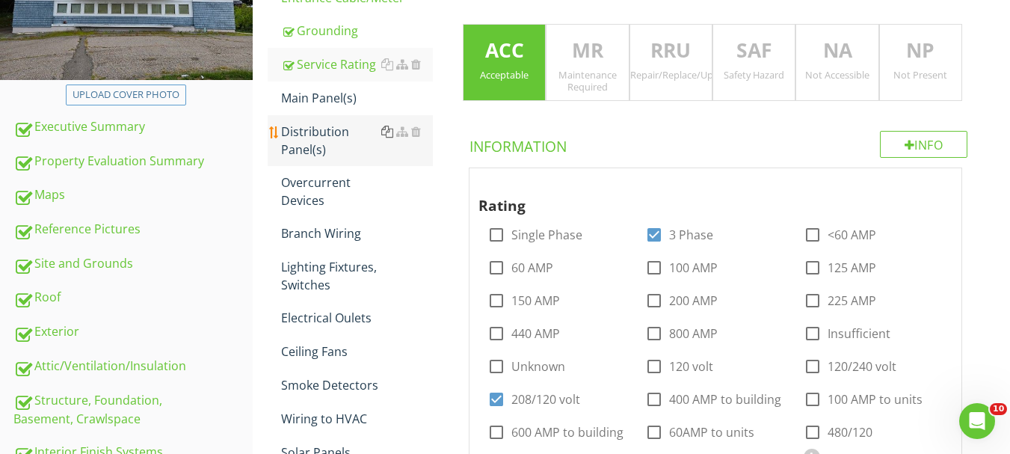
scroll to position [224, 0]
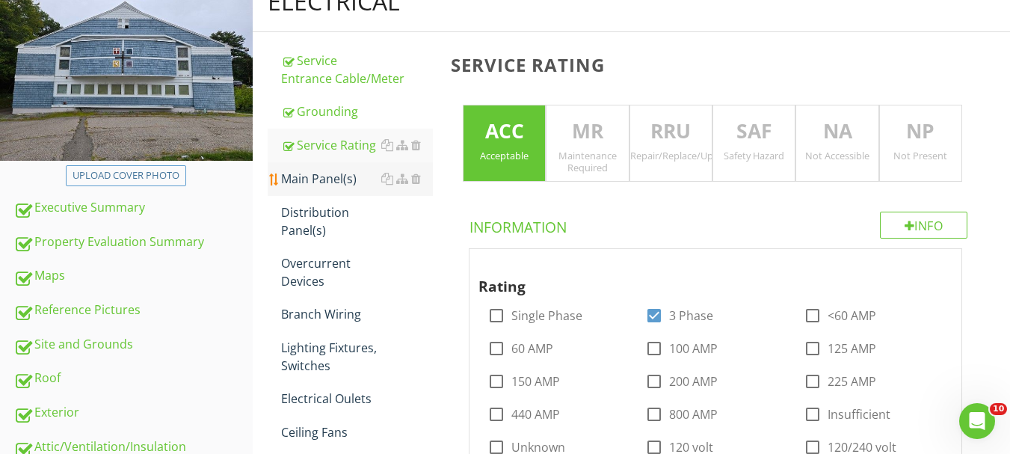
click at [337, 180] on div "Main Panel(s)" at bounding box center [357, 179] width 152 height 18
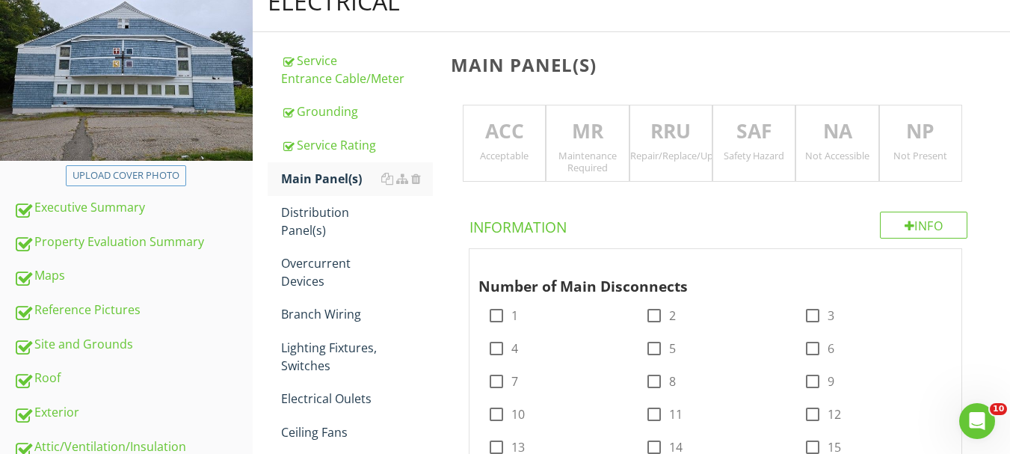
click at [523, 167] on div "ACC Acceptable" at bounding box center [504, 144] width 83 height 78
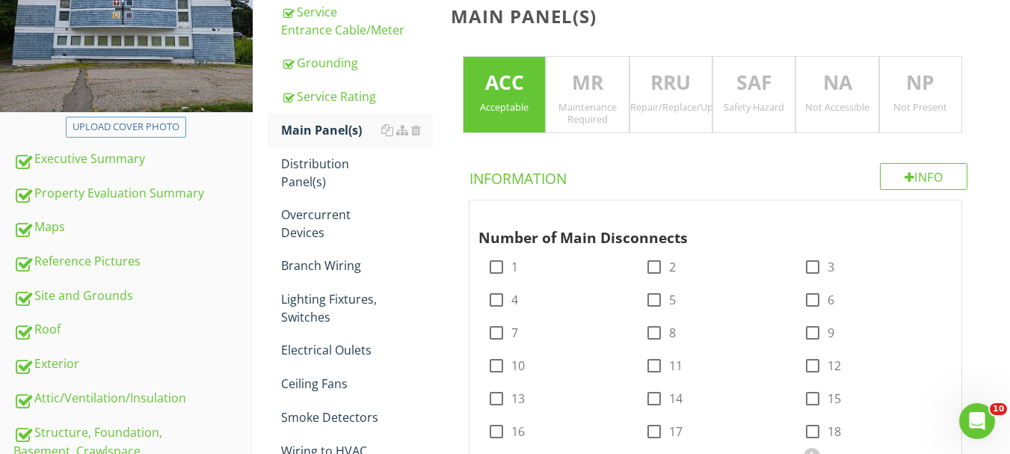
scroll to position [299, 0]
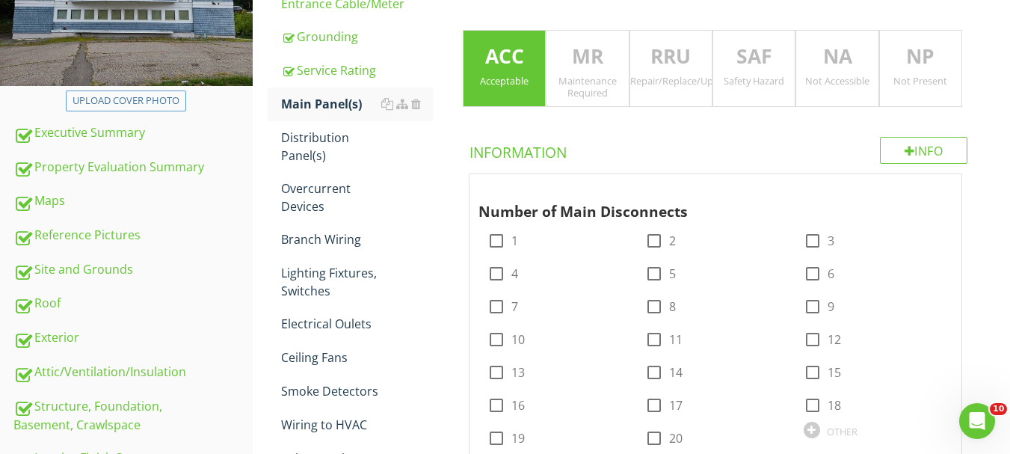
click at [819, 89] on div "NA Not Accessible" at bounding box center [836, 69] width 83 height 78
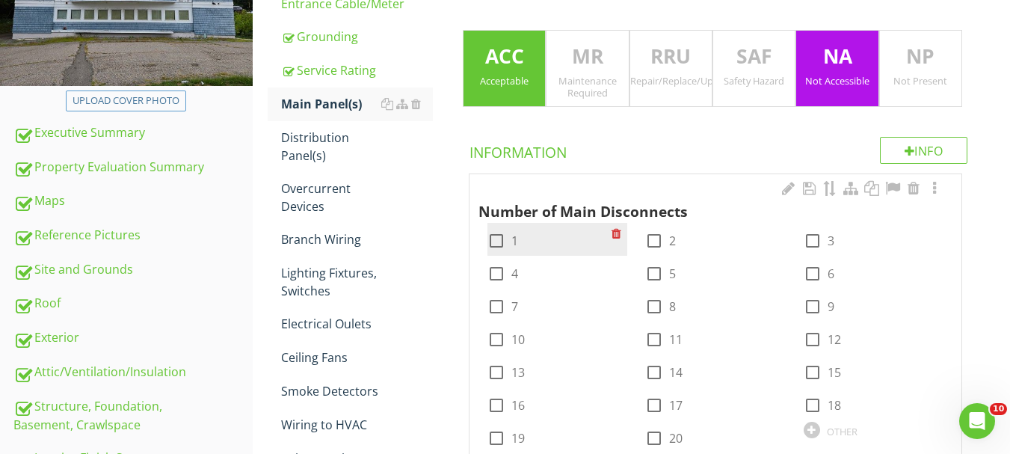
click at [508, 247] on div "check_box_outline_blank 1" at bounding box center [502, 241] width 31 height 18
click at [500, 244] on div at bounding box center [496, 240] width 25 height 25
checkbox input "true"
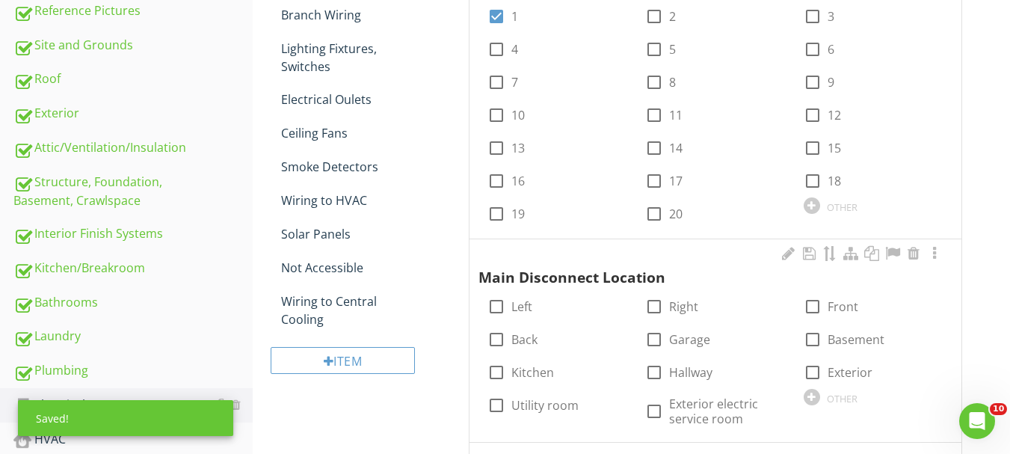
scroll to position [598, 0]
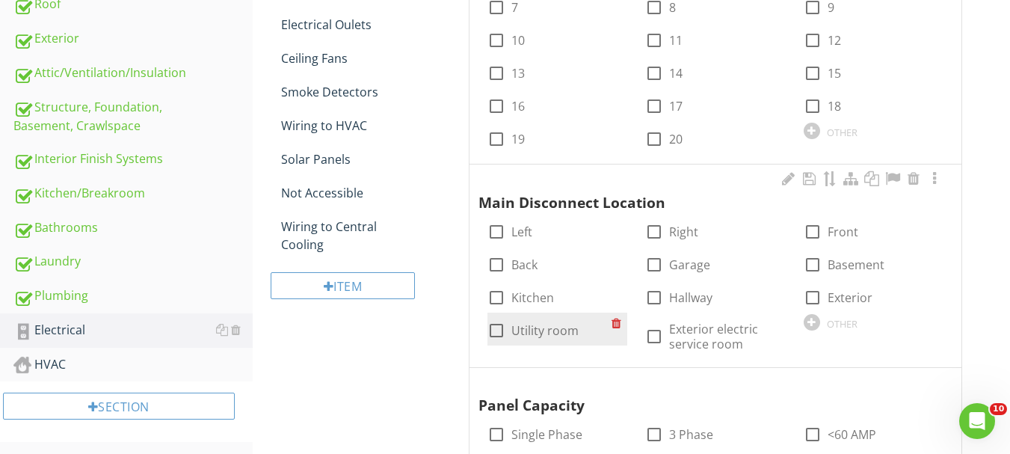
click at [544, 333] on label "Utility room" at bounding box center [544, 330] width 67 height 15
checkbox input "true"
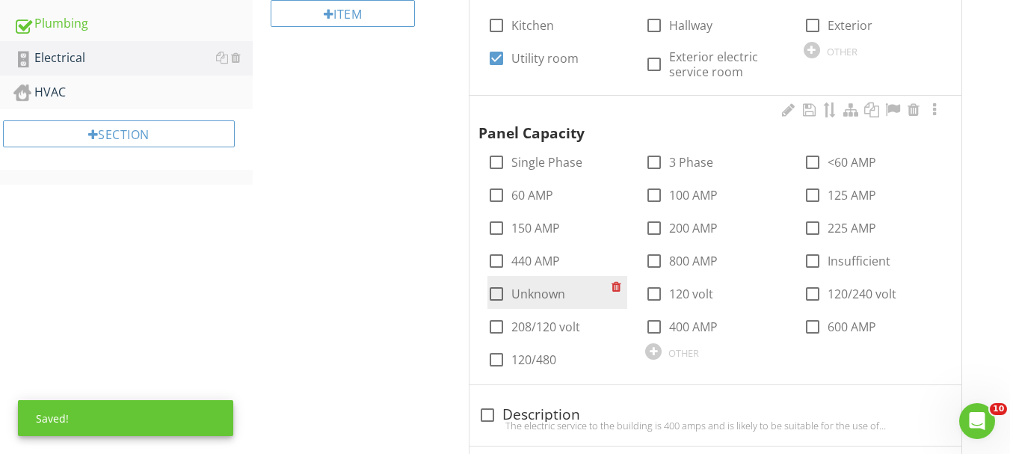
scroll to position [897, 0]
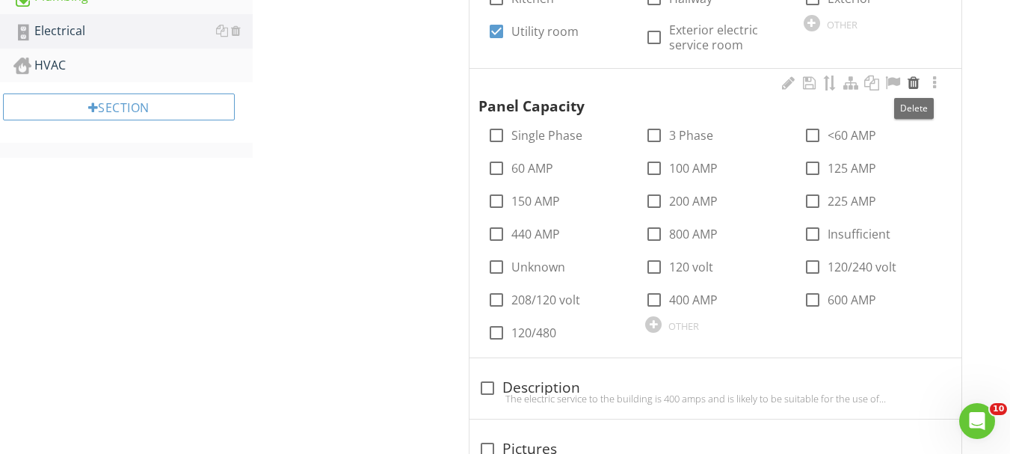
click at [914, 87] on div at bounding box center [914, 83] width 18 height 15
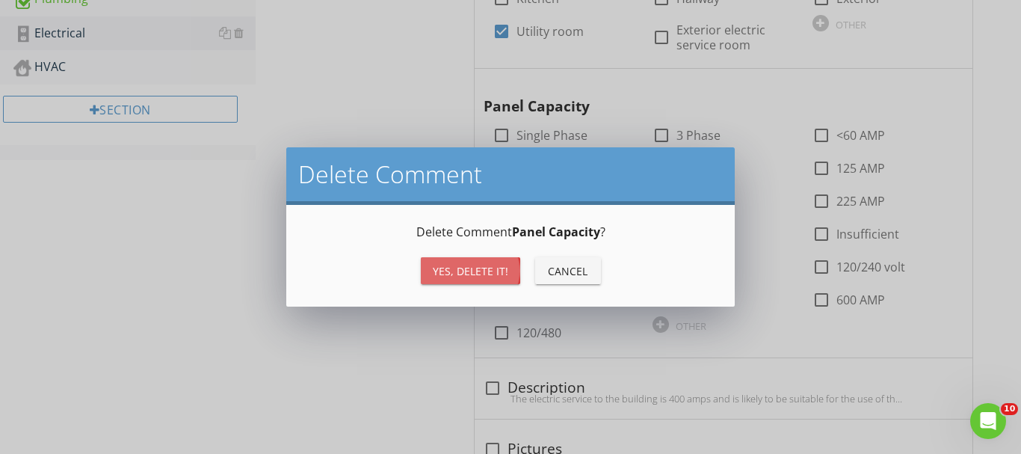
click at [461, 266] on div "Yes, Delete it!" at bounding box center [471, 271] width 76 height 16
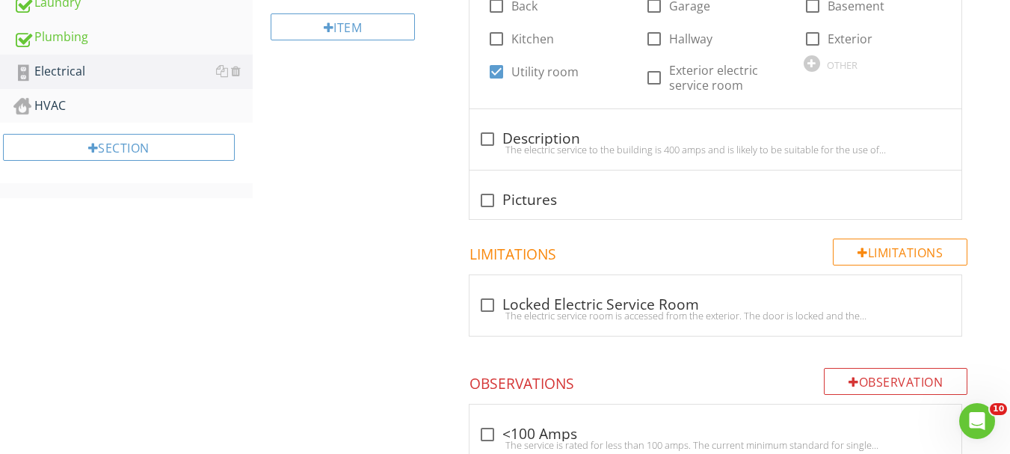
scroll to position [822, 0]
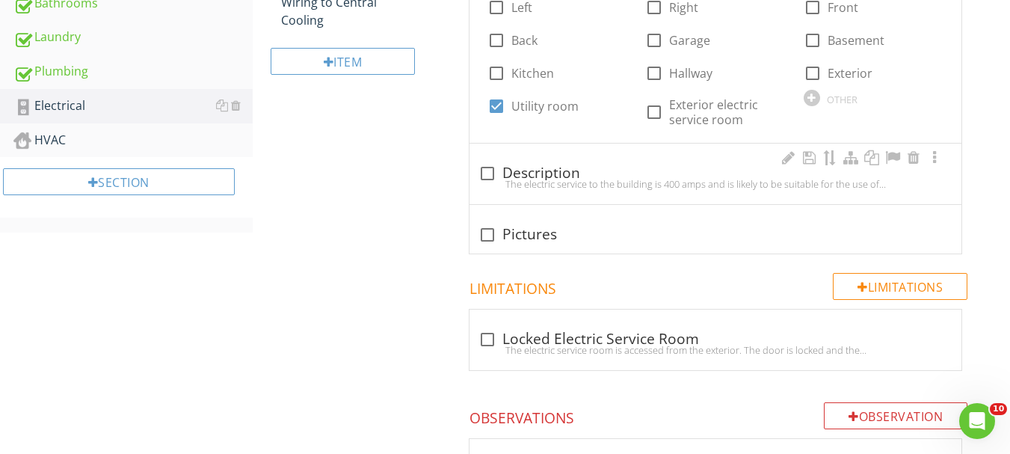
click at [492, 179] on div "The electric service to the building is 400 amps and is likely to be suitable f…" at bounding box center [715, 184] width 474 height 12
checkbox input "true"
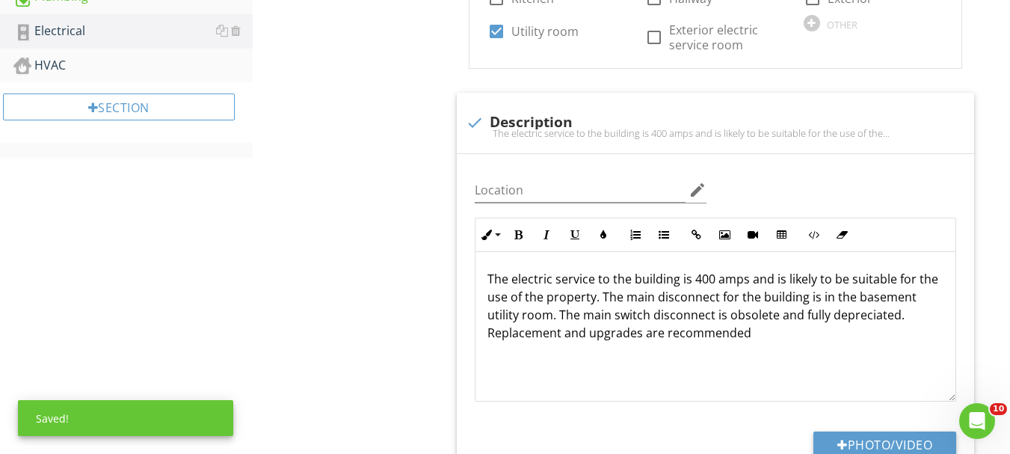
scroll to position [972, 0]
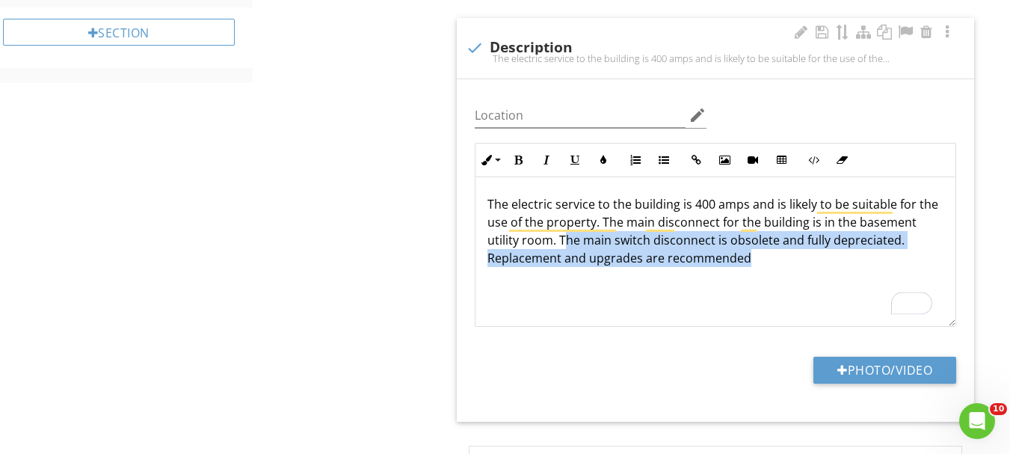
drag, startPoint x: 563, startPoint y: 241, endPoint x: 890, endPoint y: 261, distance: 327.3
click at [890, 261] on p "The electric service to the building is 400 amps and is likely to be suitable f…" at bounding box center [715, 231] width 456 height 72
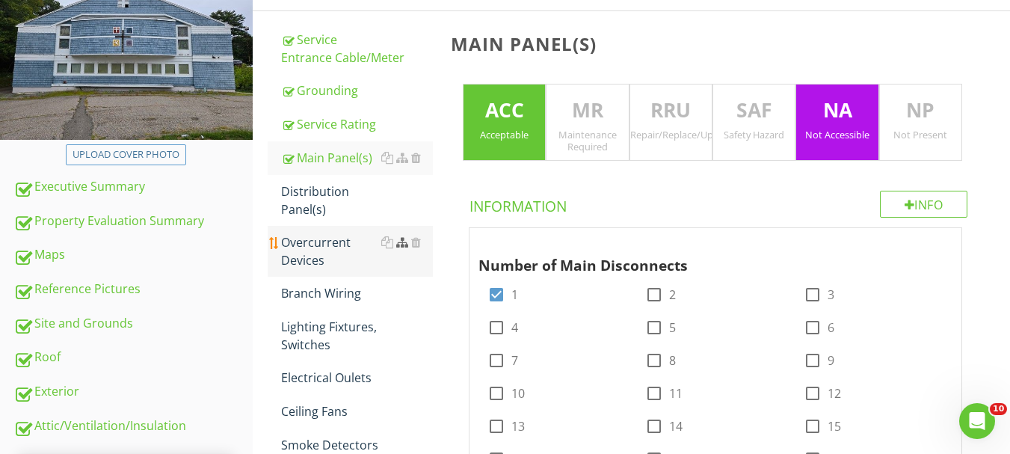
scroll to position [224, 0]
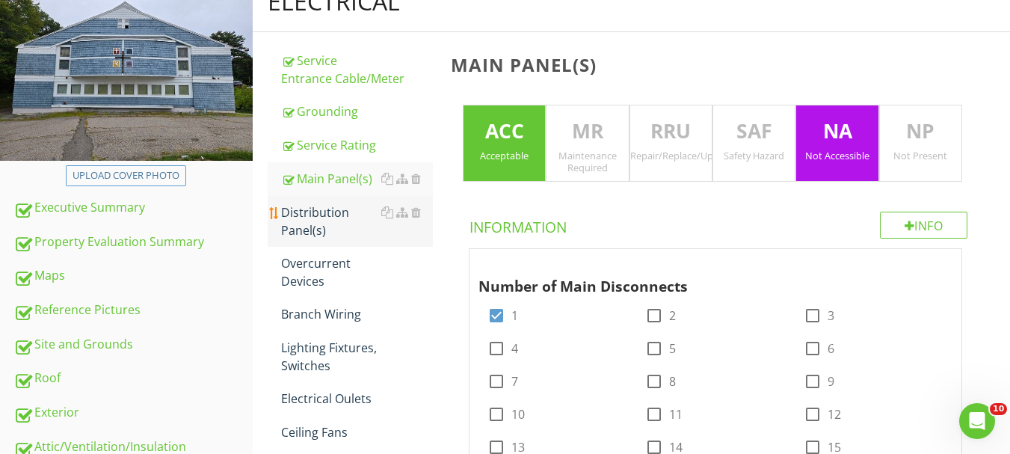
click at [321, 222] on div "Distribution Panel(s)" at bounding box center [357, 221] width 152 height 36
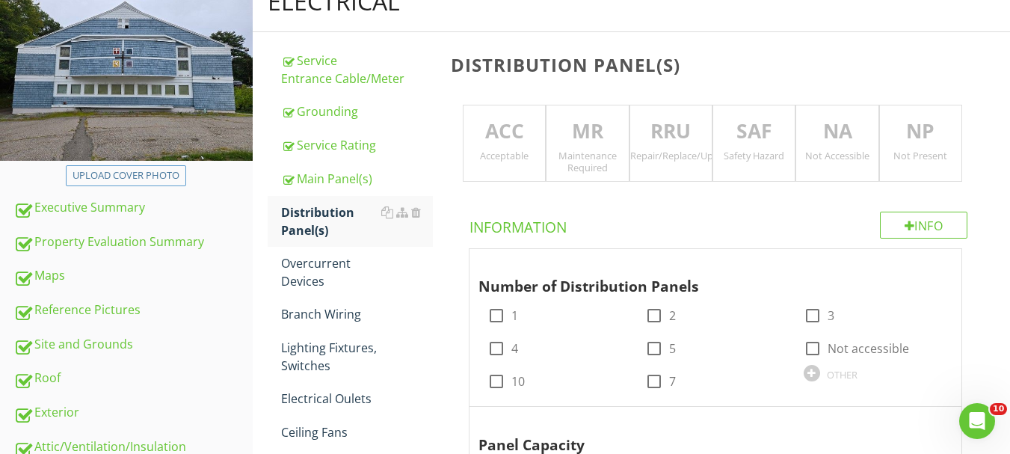
click at [508, 140] on p "ACC" at bounding box center [504, 132] width 81 height 30
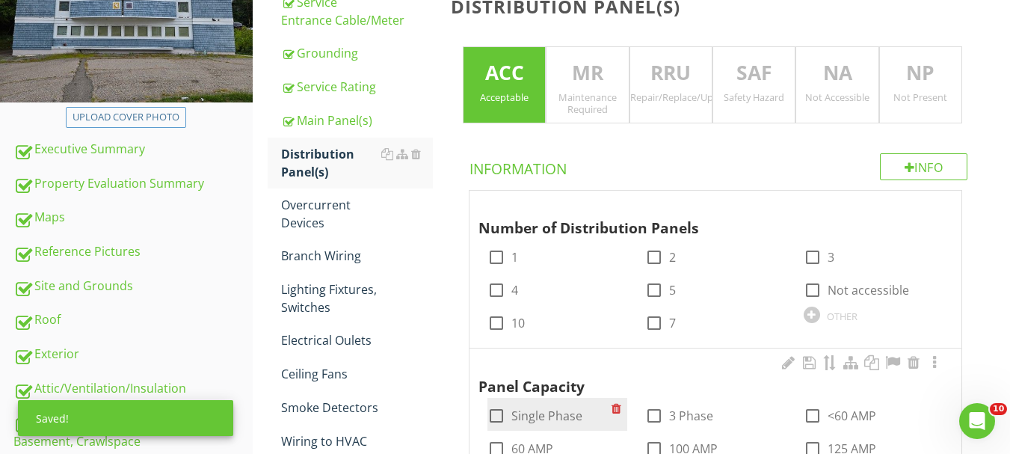
scroll to position [299, 0]
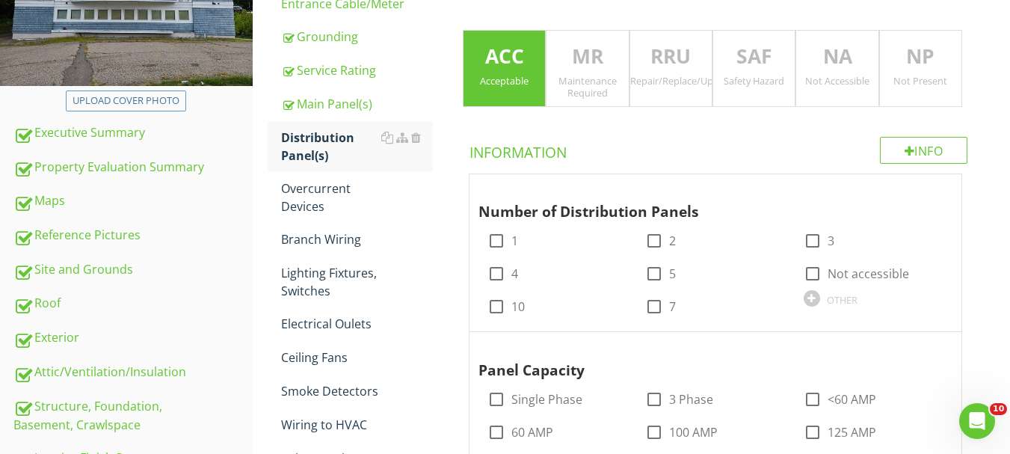
click at [810, 298] on div at bounding box center [812, 298] width 16 height 16
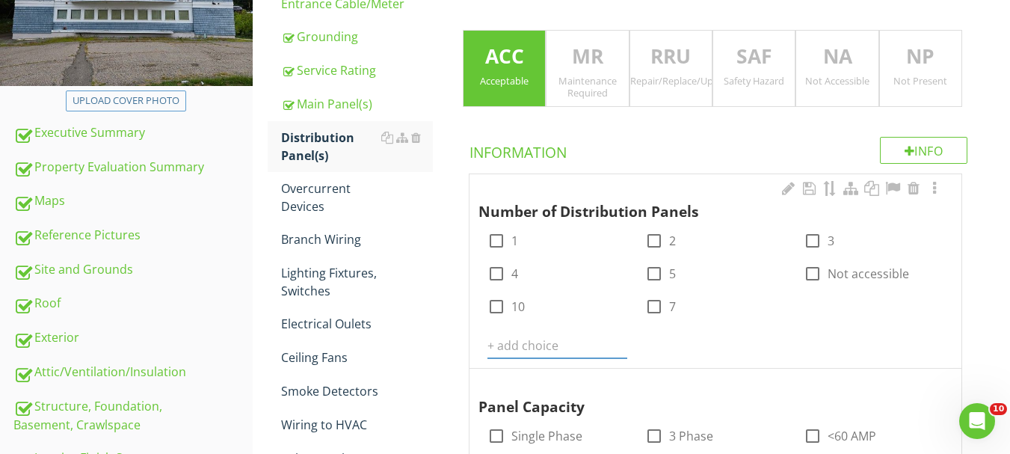
type input "6"
click at [619, 345] on icon at bounding box center [618, 345] width 10 height 12
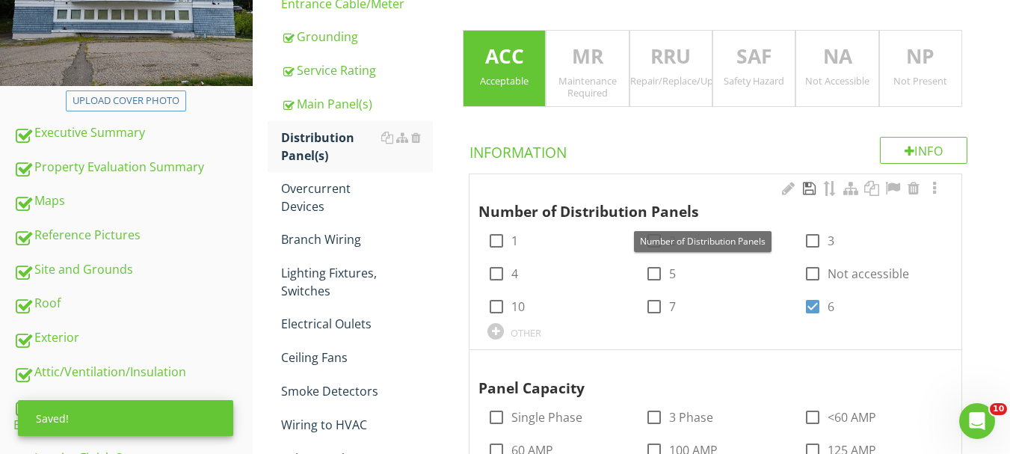
click at [812, 193] on div at bounding box center [809, 188] width 18 height 15
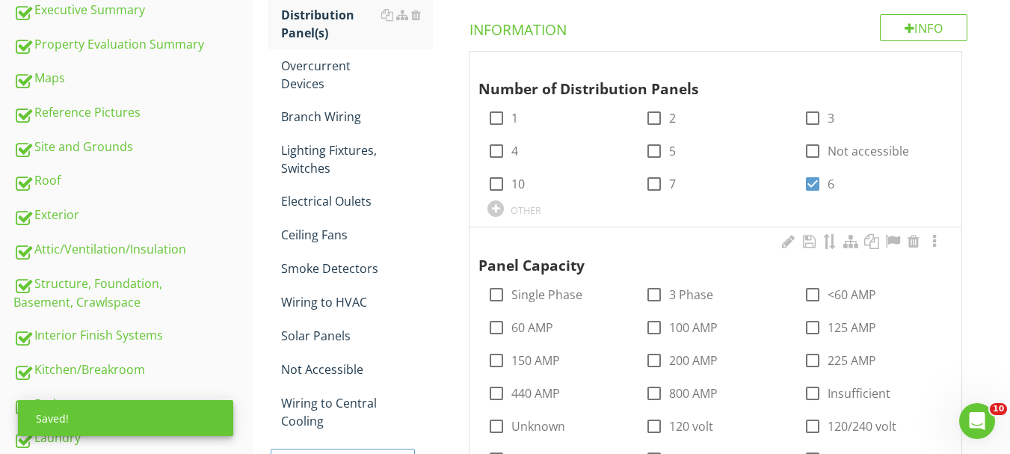
scroll to position [449, 0]
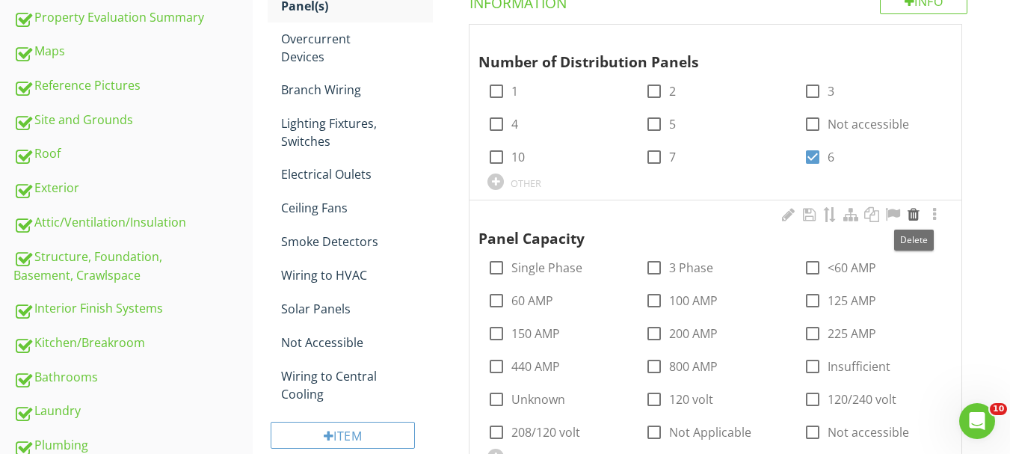
click at [911, 218] on div at bounding box center [914, 214] width 18 height 15
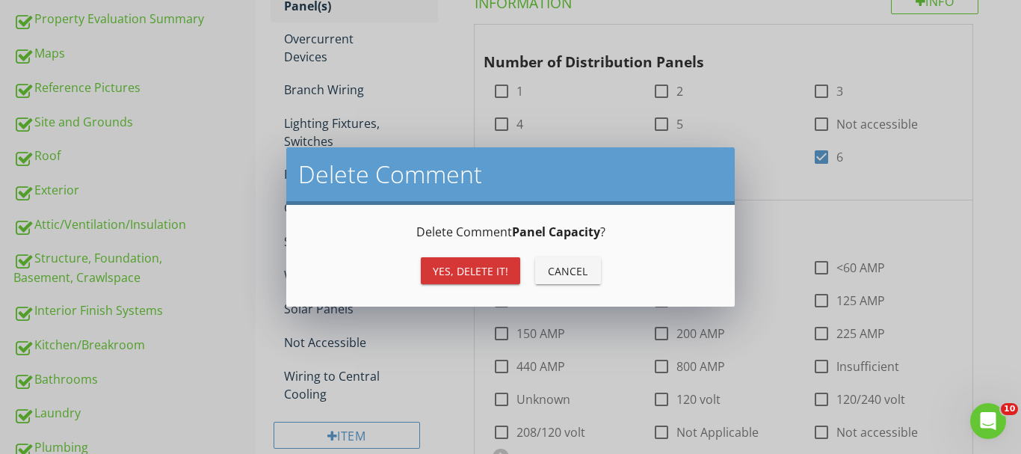
click at [480, 273] on div "Yes, Delete it!" at bounding box center [471, 271] width 76 height 16
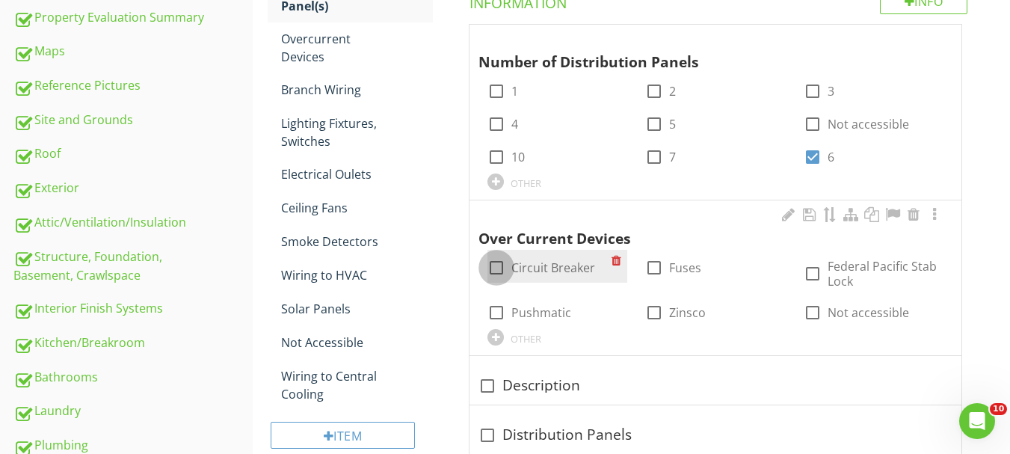
click at [497, 277] on div at bounding box center [496, 267] width 25 height 25
checkbox input "true"
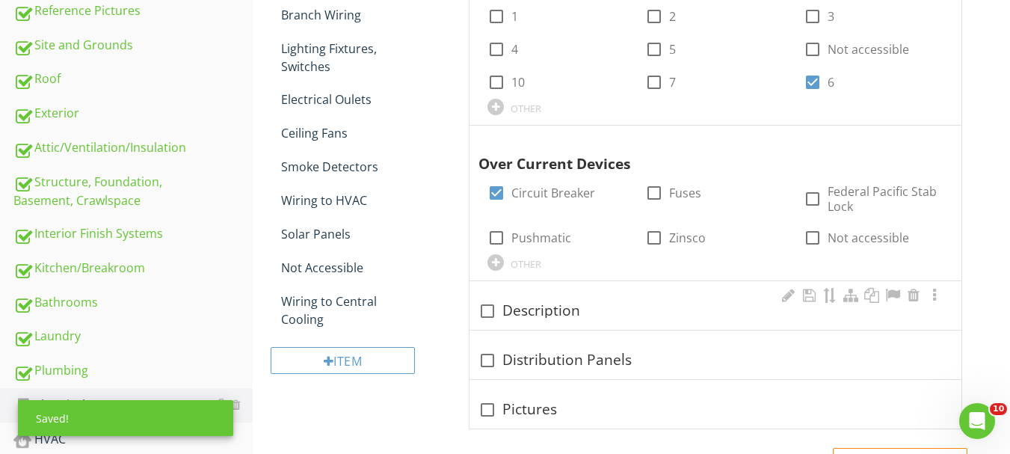
scroll to position [598, 0]
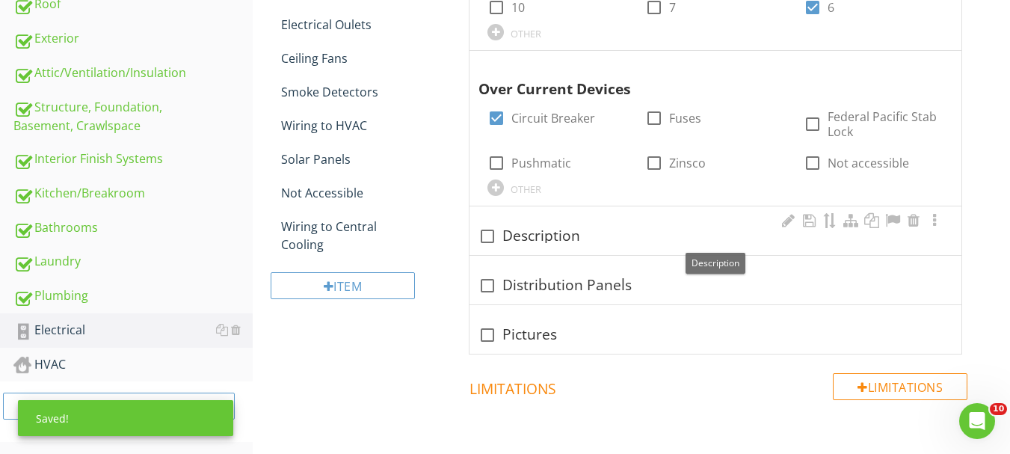
click at [495, 237] on div at bounding box center [487, 236] width 25 height 25
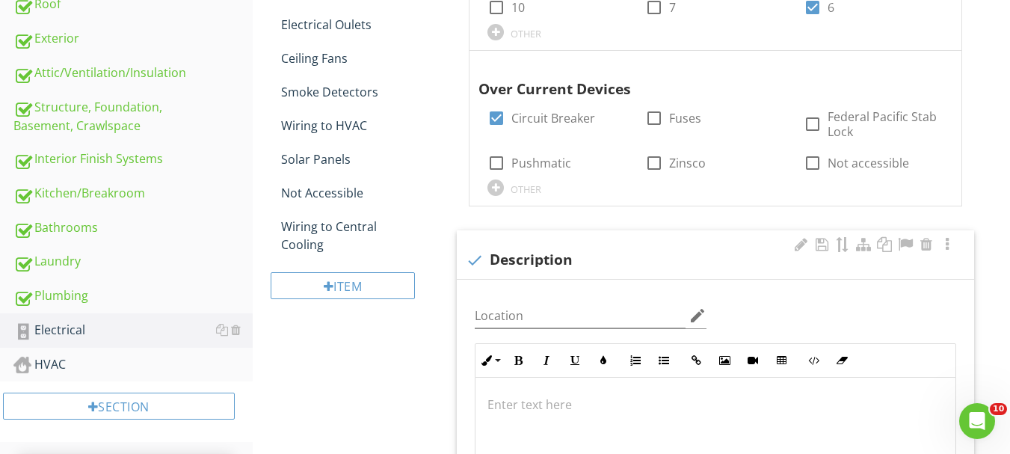
click at [495, 237] on div "check Description" at bounding box center [715, 254] width 517 height 49
checkbox input "true"
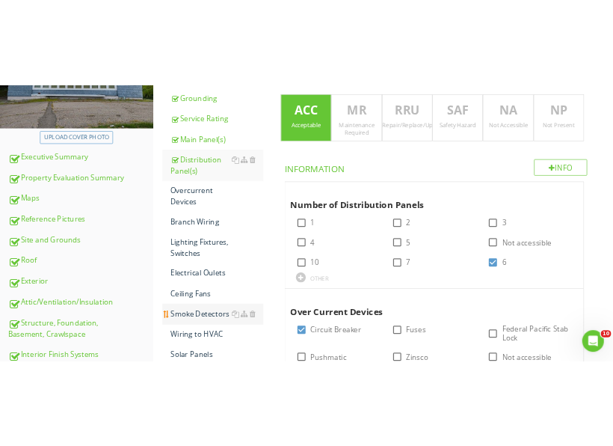
scroll to position [299, 0]
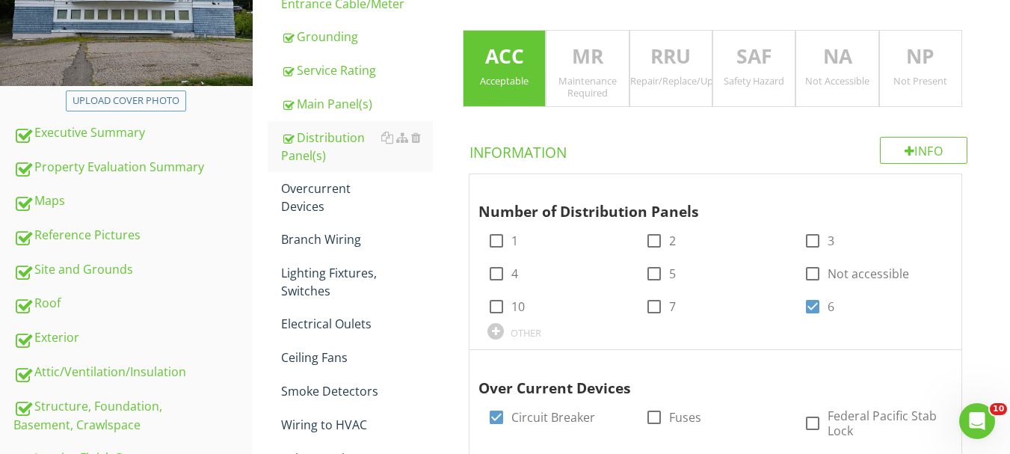
click at [848, 64] on p "NA" at bounding box center [836, 57] width 81 height 30
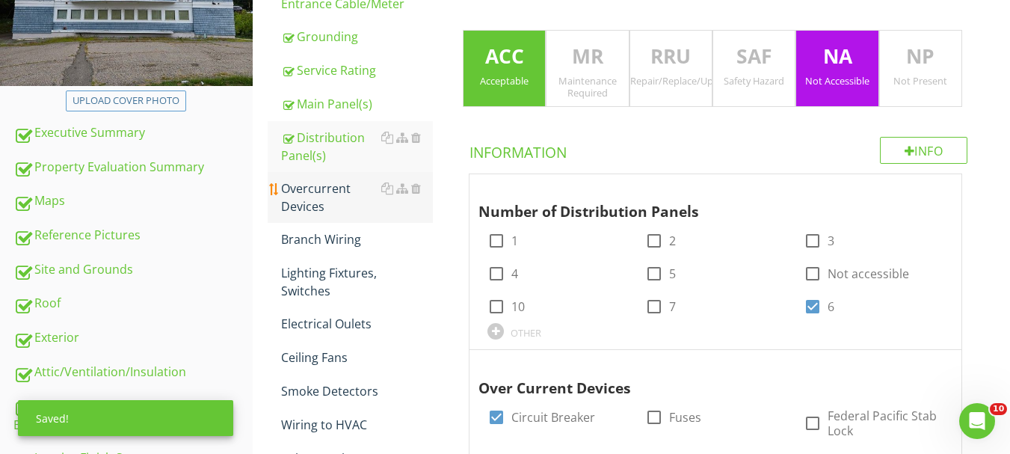
click at [337, 190] on div "Overcurrent Devices" at bounding box center [357, 197] width 152 height 36
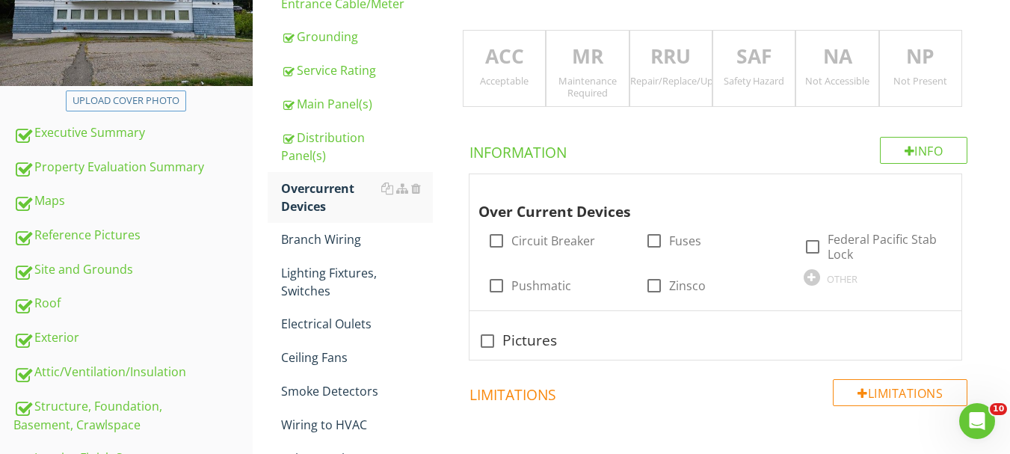
click at [522, 84] on div "Acceptable" at bounding box center [504, 81] width 81 height 12
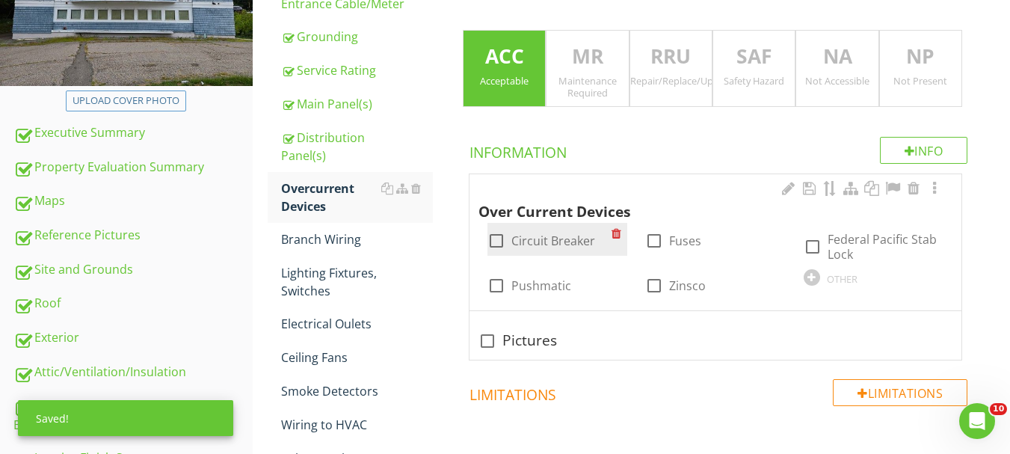
click at [518, 243] on label "Circuit Breaker" at bounding box center [553, 240] width 84 height 15
checkbox input "true"
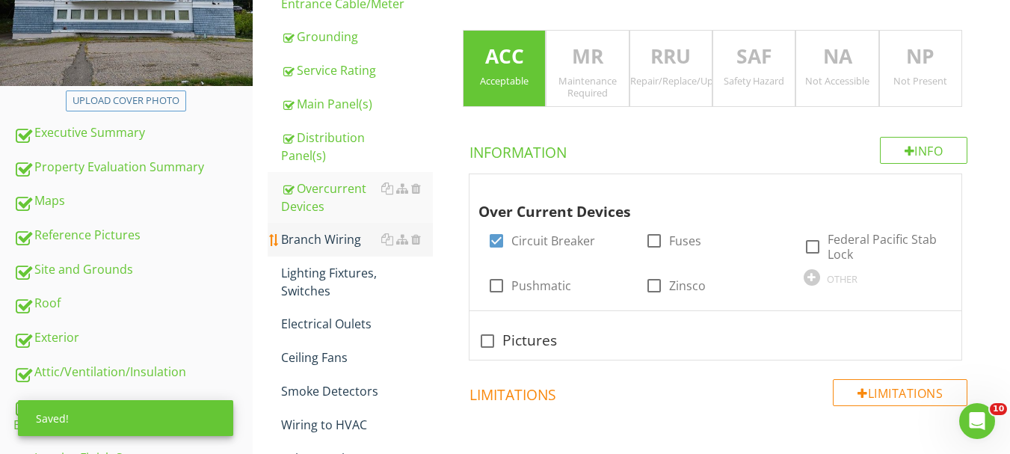
click at [343, 241] on div "Branch Wiring" at bounding box center [357, 239] width 152 height 18
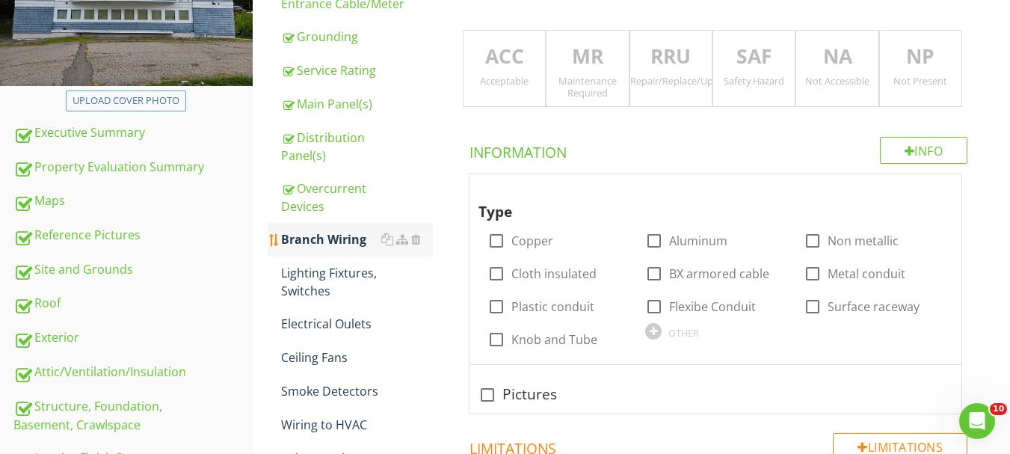
click at [274, 239] on div at bounding box center [274, 240] width 12 height 12
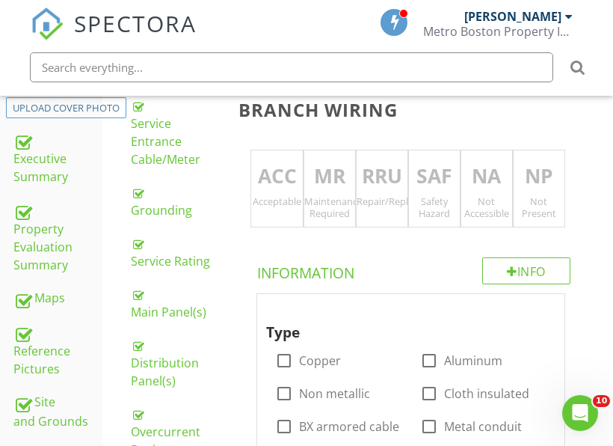
click at [382, 185] on p "RRU" at bounding box center [382, 176] width 51 height 30
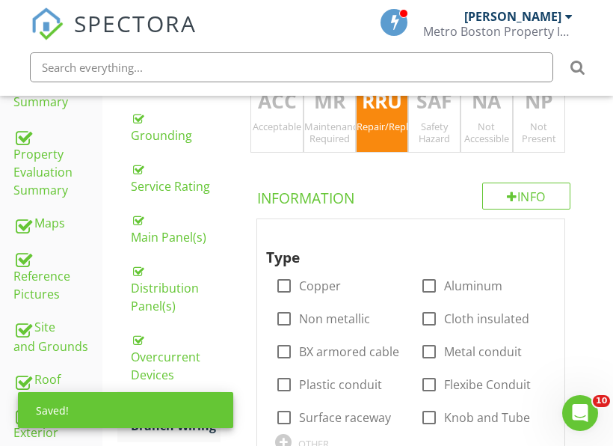
scroll to position [449, 0]
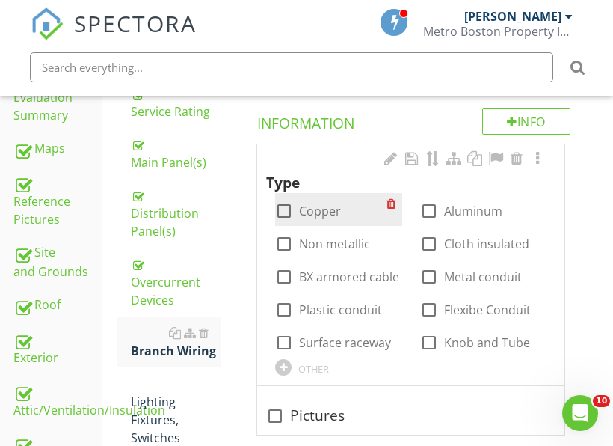
click at [321, 210] on label "Copper" at bounding box center [320, 210] width 42 height 15
checkbox input "true"
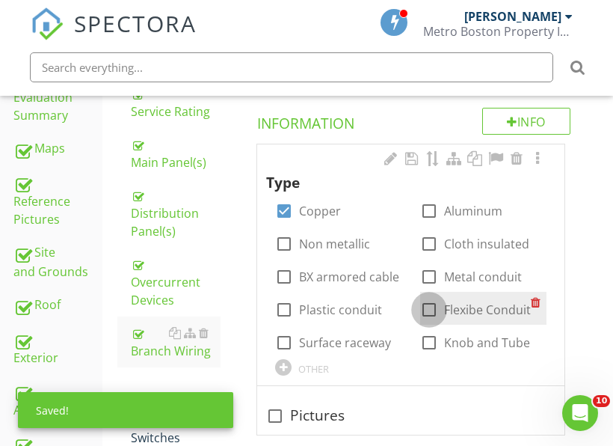
click at [438, 308] on div at bounding box center [428, 309] width 25 height 25
checkbox input "true"
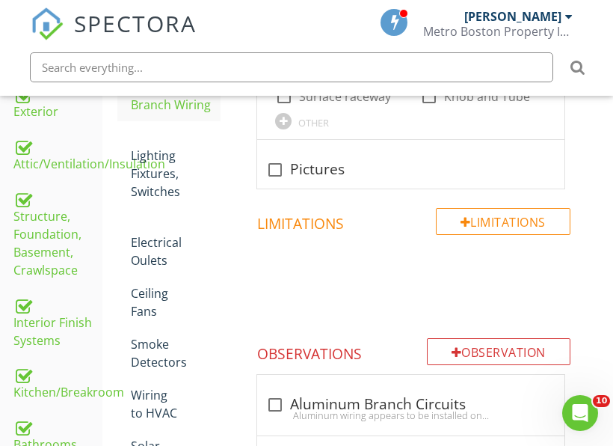
scroll to position [673, 0]
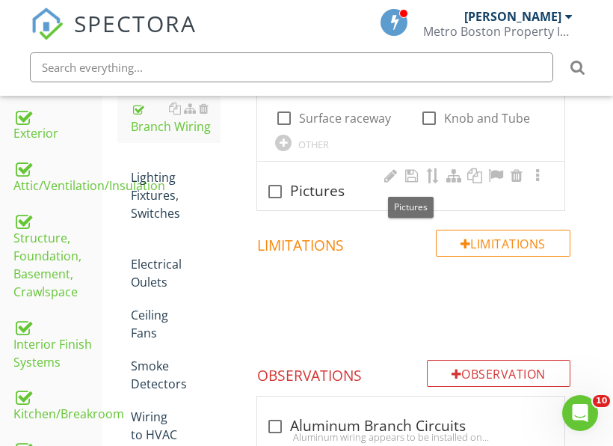
click at [317, 193] on div "check_box_outline_blank Pictures" at bounding box center [410, 191] width 289 height 18
checkbox input "true"
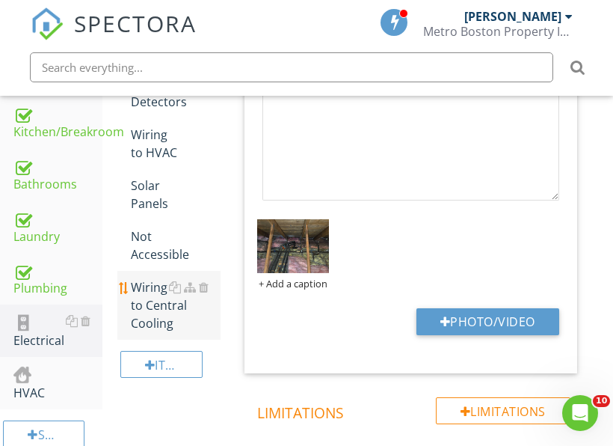
scroll to position [972, 0]
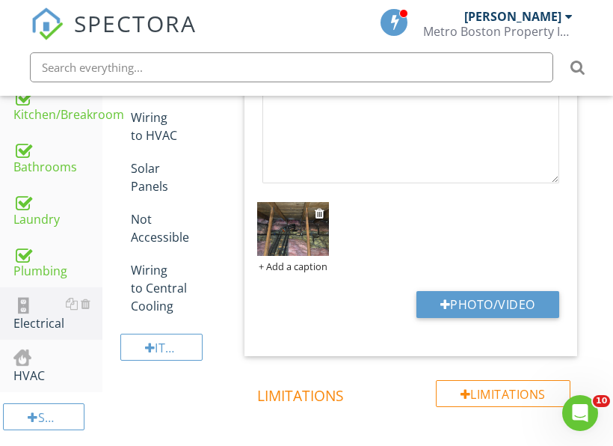
click at [286, 222] on img at bounding box center [292, 228] width 71 height 53
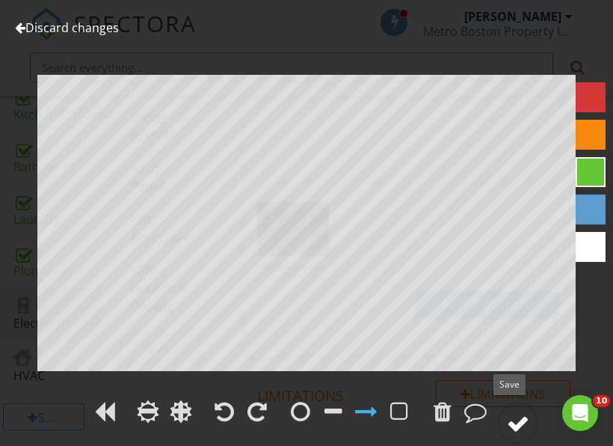
click at [521, 427] on div at bounding box center [518, 423] width 22 height 22
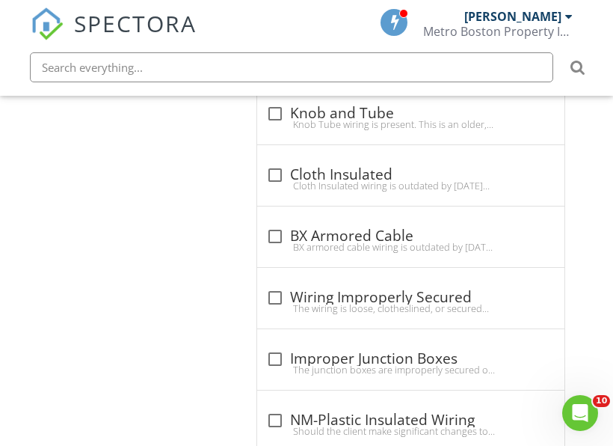
scroll to position [1570, 0]
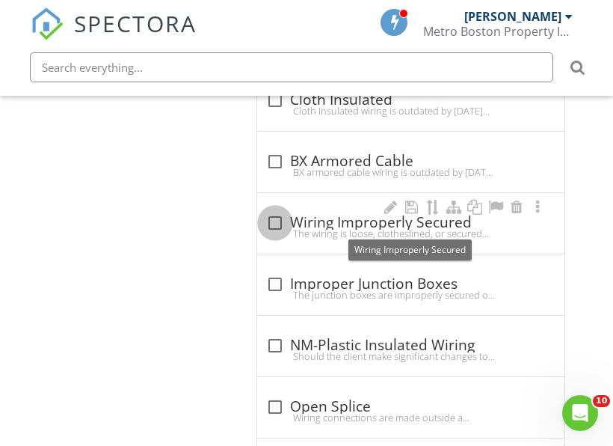
click at [271, 218] on div at bounding box center [274, 222] width 25 height 25
checkbox input "true"
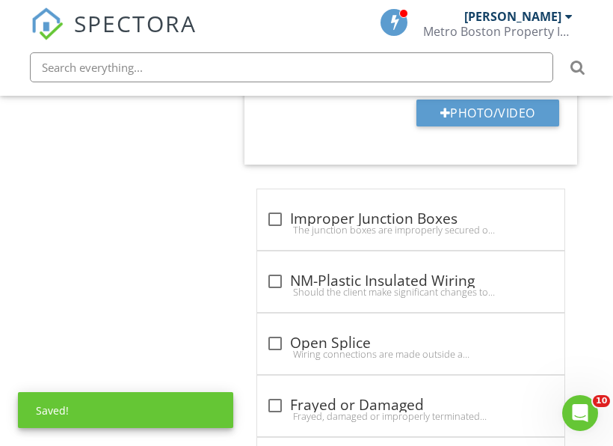
scroll to position [2093, 0]
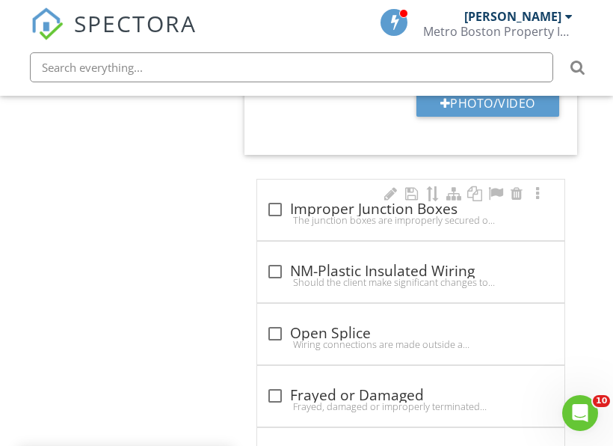
click at [270, 215] on div "The junction boxes are improperly secured or missing covers. A qualified electr…" at bounding box center [410, 220] width 289 height 12
checkbox input "true"
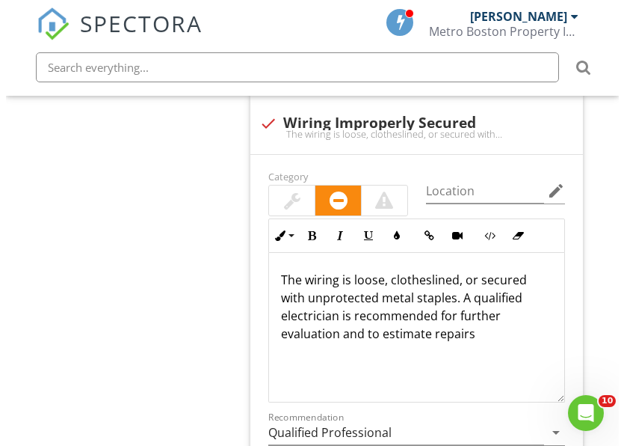
scroll to position [1720, 0]
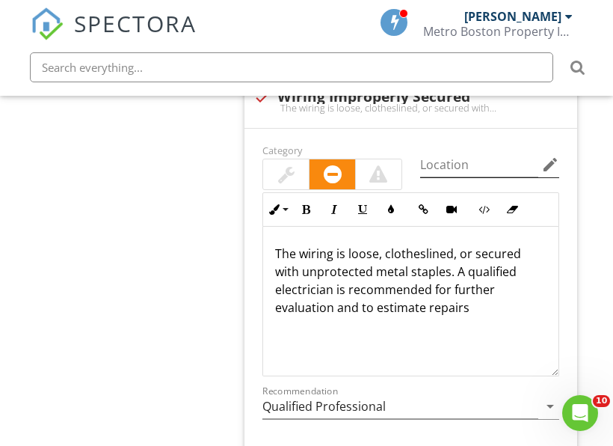
click at [546, 162] on icon "edit" at bounding box center [550, 165] width 18 height 18
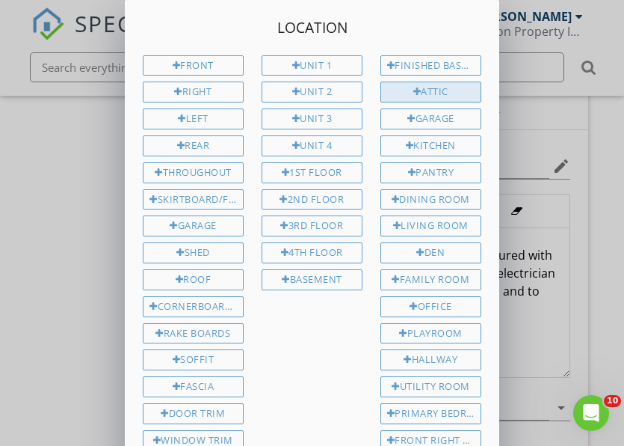
click at [441, 87] on div "Attic" at bounding box center [431, 91] width 101 height 21
type input "Attic"
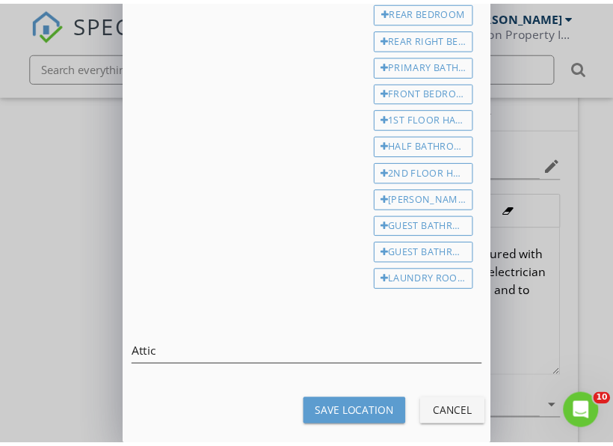
scroll to position [518, 0]
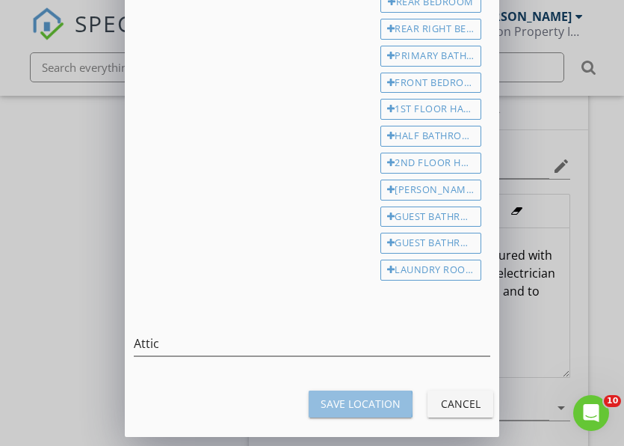
drag, startPoint x: 356, startPoint y: 392, endPoint x: 379, endPoint y: 378, distance: 27.2
click at [363, 386] on div "Save Location Cancel" at bounding box center [312, 404] width 393 height 36
click at [330, 414] on button "Save Location" at bounding box center [361, 403] width 104 height 27
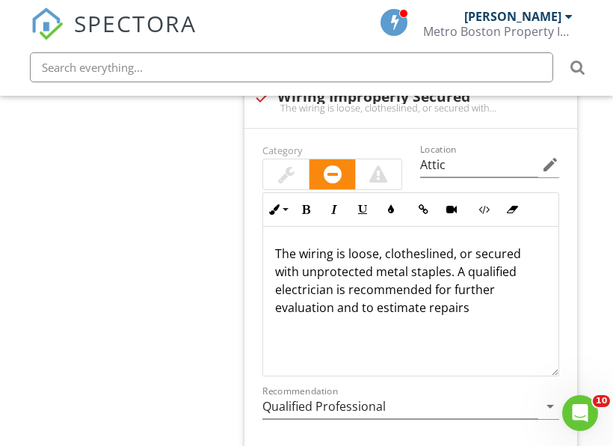
type input "Attic"
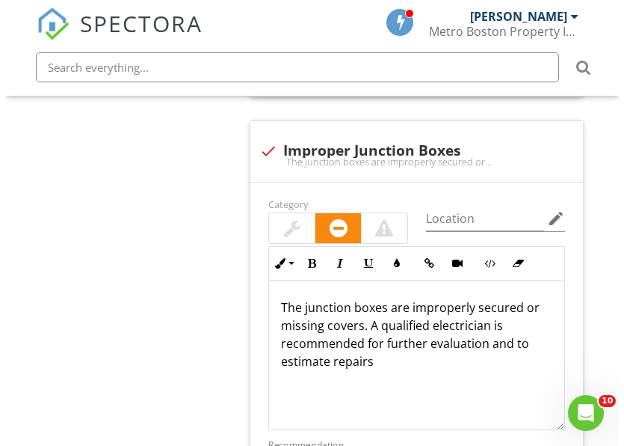
scroll to position [2168, 0]
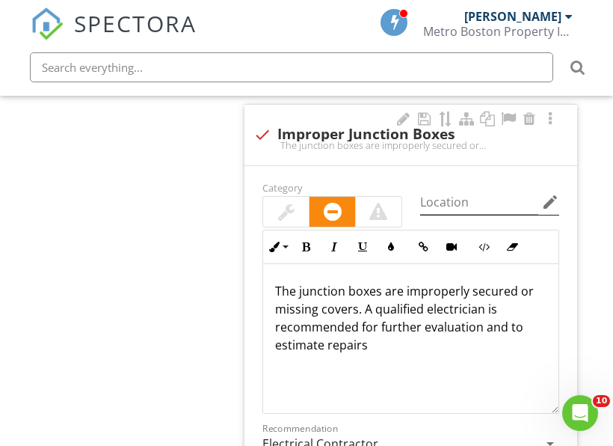
click at [552, 200] on icon "edit" at bounding box center [550, 202] width 18 height 18
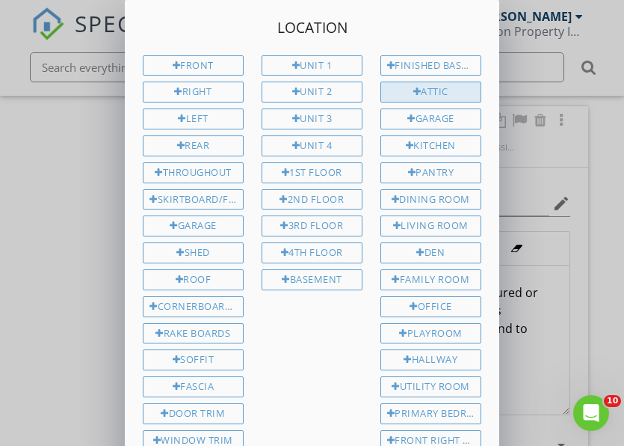
click at [432, 90] on div "Attic" at bounding box center [431, 91] width 101 height 21
type input "Attic"
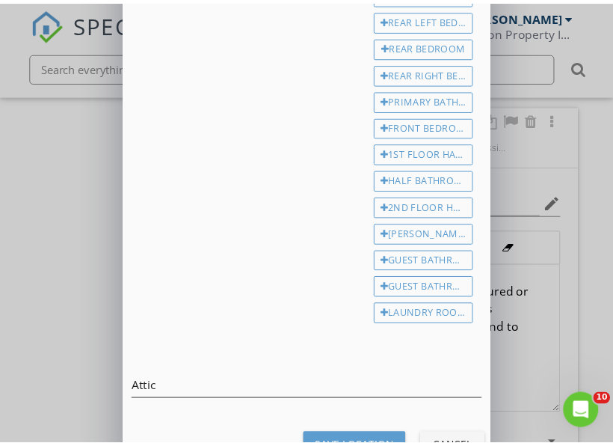
scroll to position [518, 0]
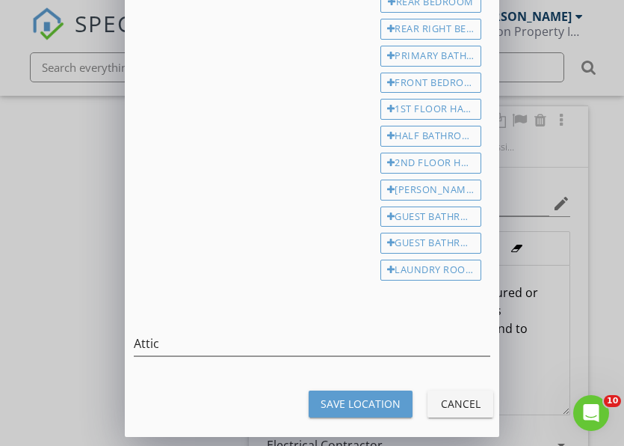
click at [383, 409] on div "Save Location" at bounding box center [361, 403] width 80 height 16
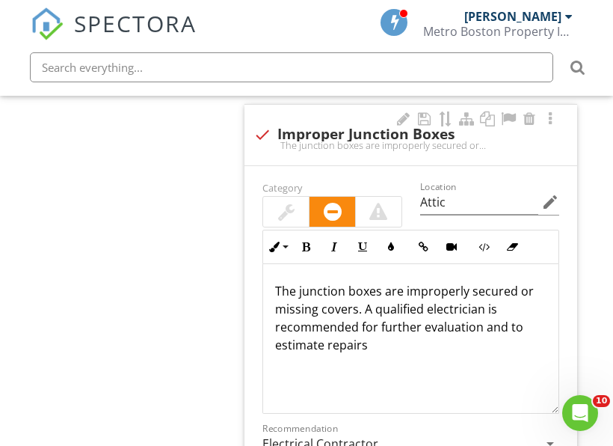
type input "Attic"
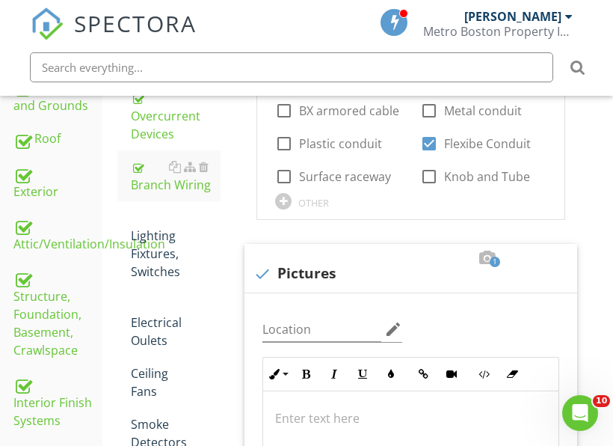
scroll to position [598, 0]
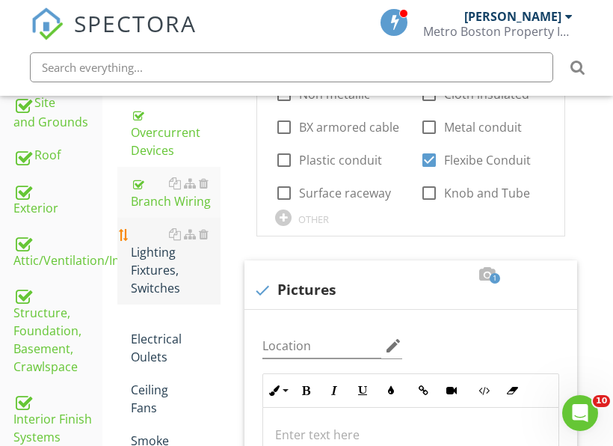
click at [163, 268] on div "Lighting Fixtures, Switches" at bounding box center [176, 261] width 90 height 72
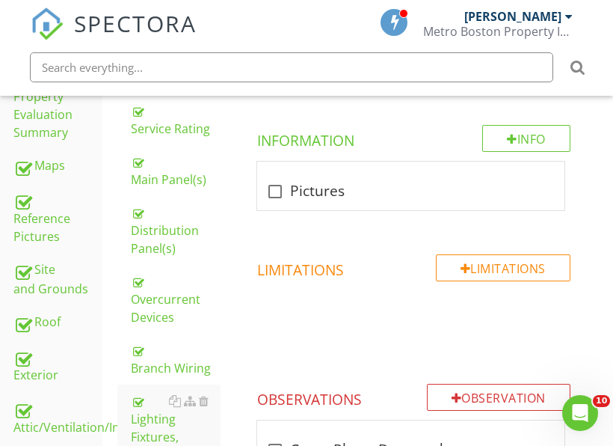
scroll to position [374, 0]
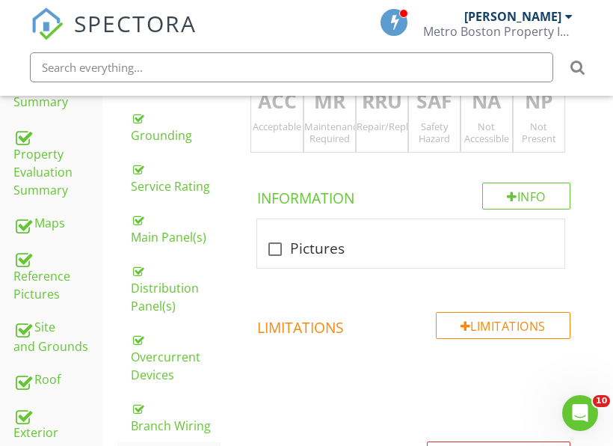
click at [349, 129] on div "Maintenance Required" at bounding box center [329, 132] width 51 height 24
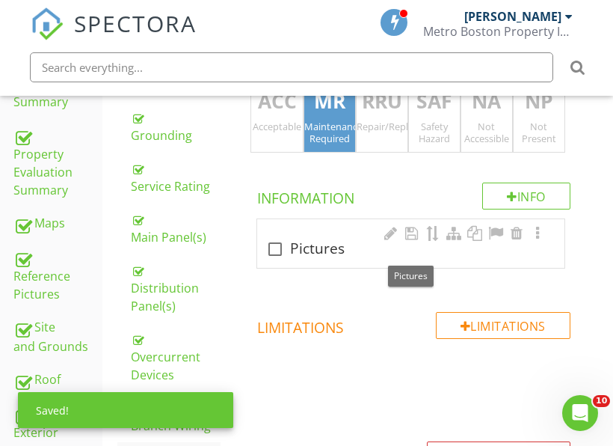
click at [330, 250] on div "check_box_outline_blank Pictures" at bounding box center [410, 249] width 289 height 18
checkbox input "true"
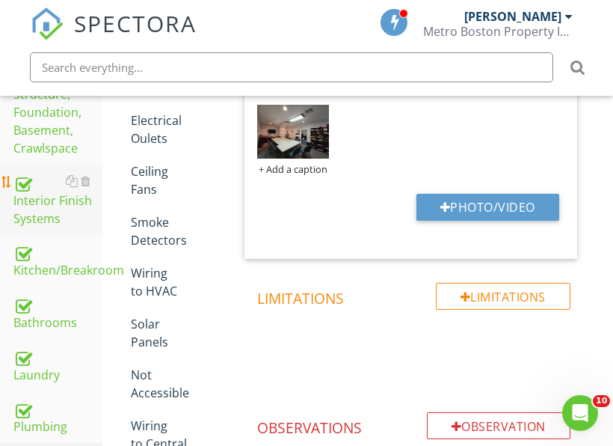
scroll to position [822, 0]
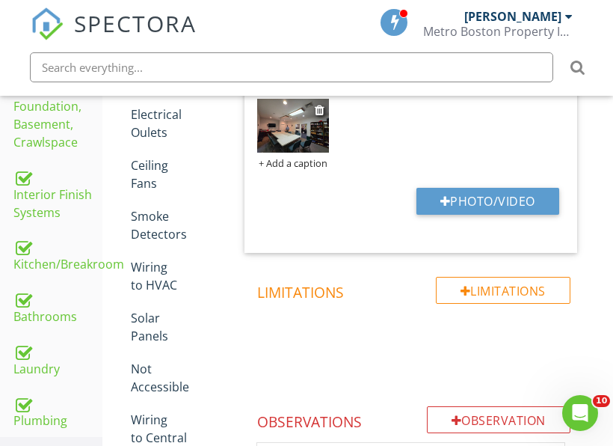
click at [278, 135] on img at bounding box center [292, 125] width 71 height 53
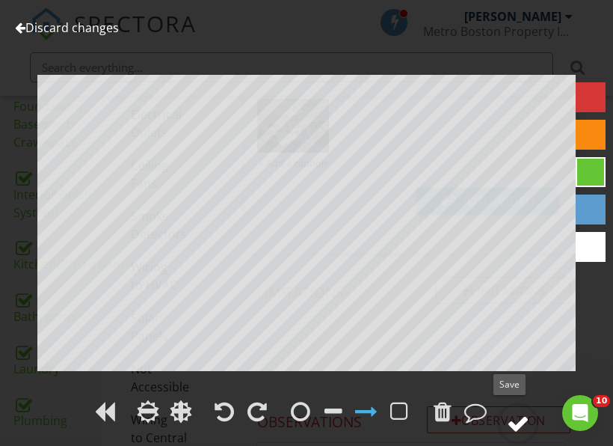
click at [512, 426] on div at bounding box center [518, 423] width 22 height 22
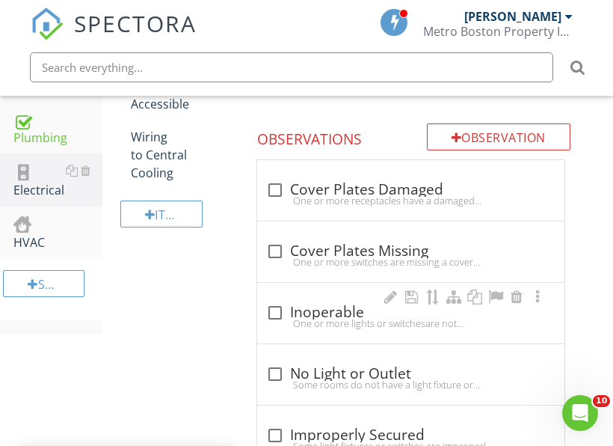
scroll to position [1121, 0]
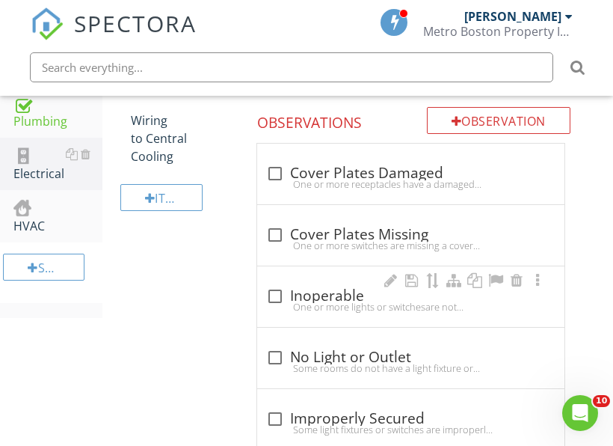
click at [344, 305] on div "One or more lights or switchesare not operating. A new light bulb possibly need…" at bounding box center [410, 307] width 289 height 12
checkbox input "true"
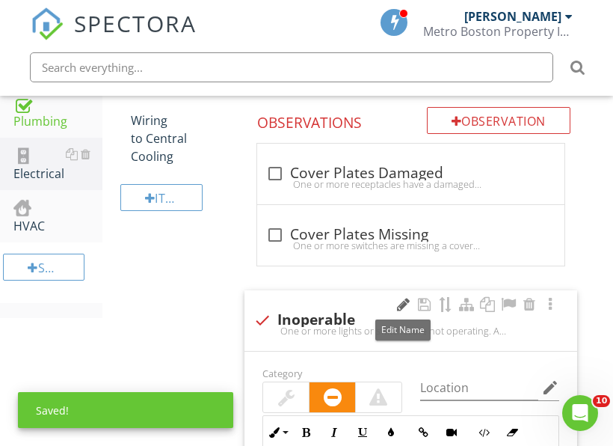
click at [409, 304] on div at bounding box center [404, 304] width 18 height 15
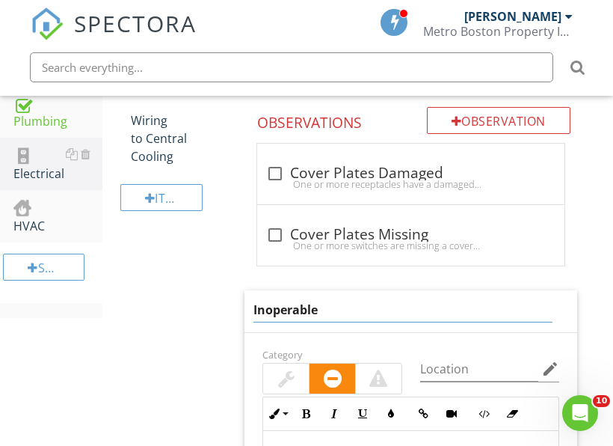
drag, startPoint x: 345, startPoint y: 301, endPoint x: 243, endPoint y: 311, distance: 103.0
type input "Failed to operate"
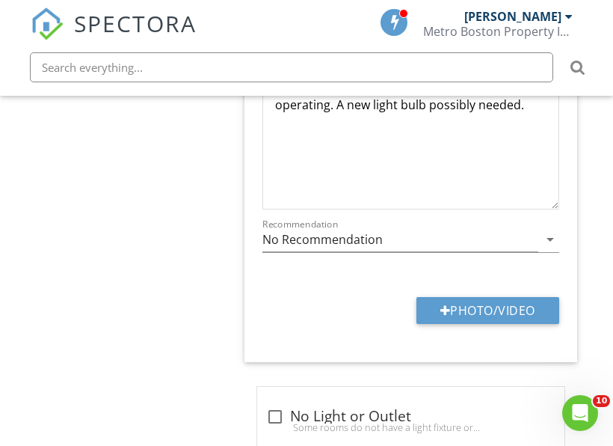
scroll to position [1418, 0]
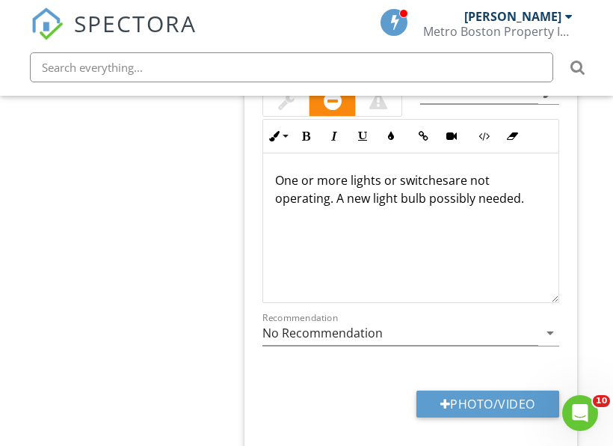
click at [274, 185] on div "One or more lights or switchesare not operating. A new light bulb possibly need…" at bounding box center [410, 228] width 295 height 150
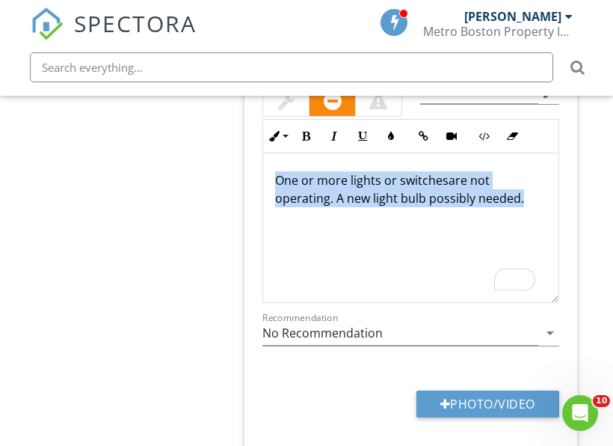
drag, startPoint x: 277, startPoint y: 178, endPoint x: 536, endPoint y: 200, distance: 260.4
click at [536, 200] on div "One or more lights or switchesare not operating. A new light bulb possibly need…" at bounding box center [410, 228] width 295 height 150
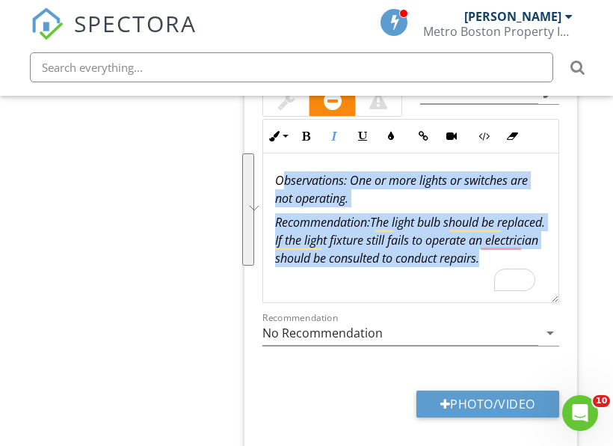
drag, startPoint x: 338, startPoint y: 274, endPoint x: 286, endPoint y: 175, distance: 111.4
click at [286, 175] on div "Observations: One or more lights or switches are not operating. Recommendation:…" at bounding box center [410, 228] width 295 height 150
click at [274, 178] on div "Observations: One or more lights or switches are not operating. Recommendation:…" at bounding box center [410, 228] width 295 height 150
click at [339, 138] on icon "button" at bounding box center [334, 136] width 10 height 10
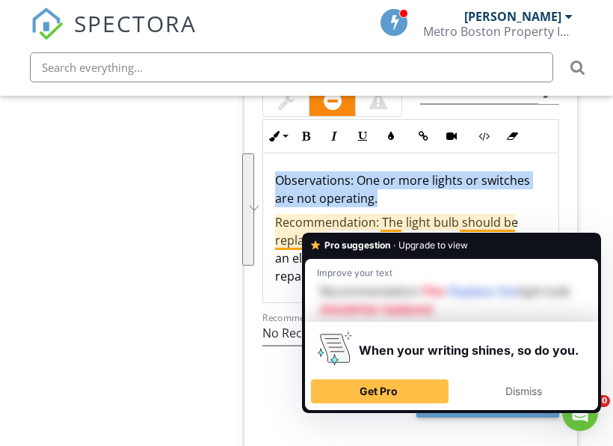
click at [382, 229] on p "Recommendation: The light bulb should be replaced. If the light fixture still f…" at bounding box center [410, 249] width 271 height 72
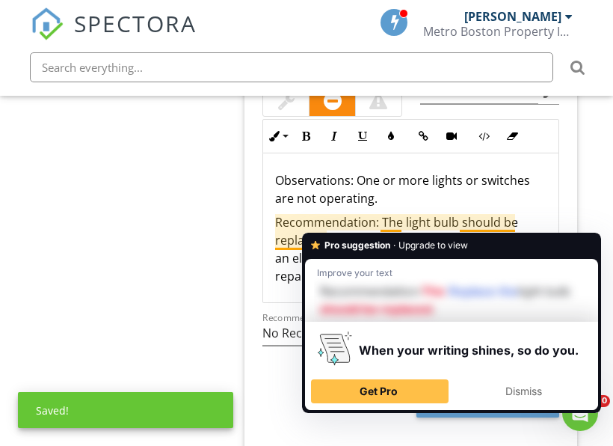
click at [413, 186] on p "Observations: One or more lights or switches are not operating." at bounding box center [410, 189] width 271 height 36
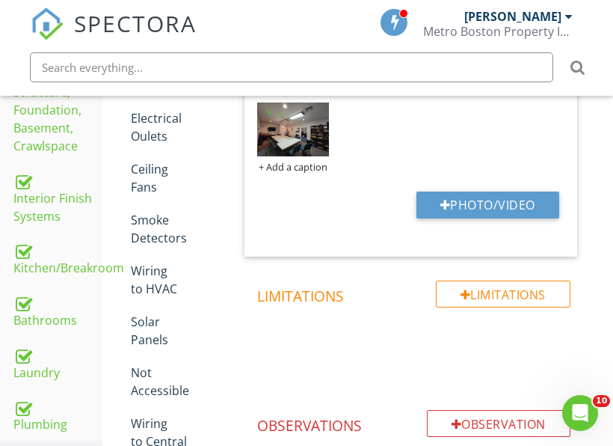
scroll to position [745, 0]
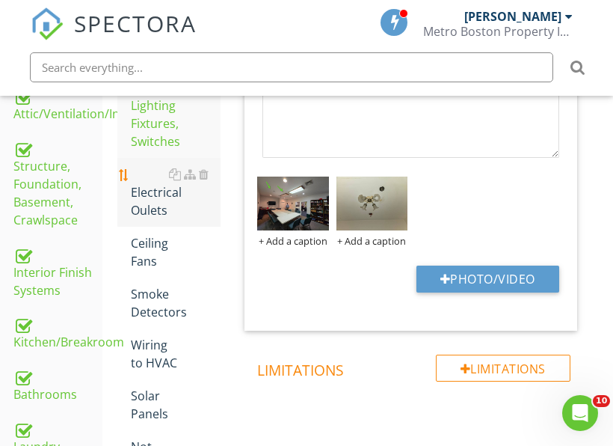
click at [177, 195] on div "Electrical Oulets" at bounding box center [176, 192] width 90 height 54
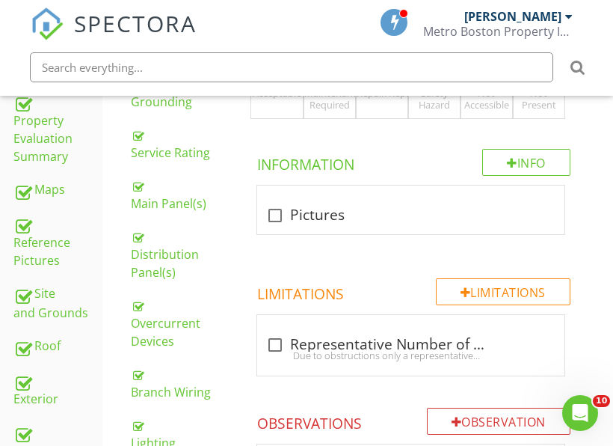
scroll to position [371, 0]
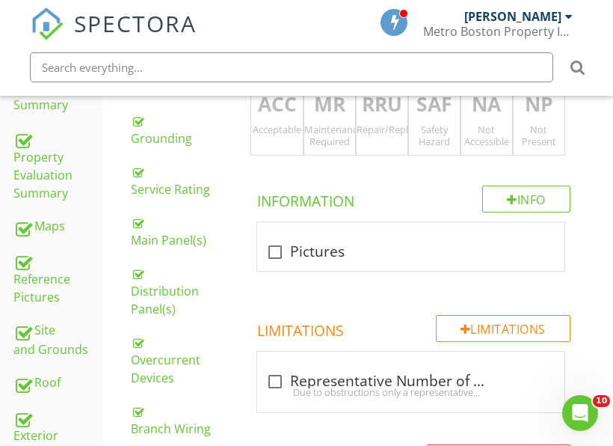
click at [280, 149] on div "ACC Acceptable" at bounding box center [276, 117] width 52 height 78
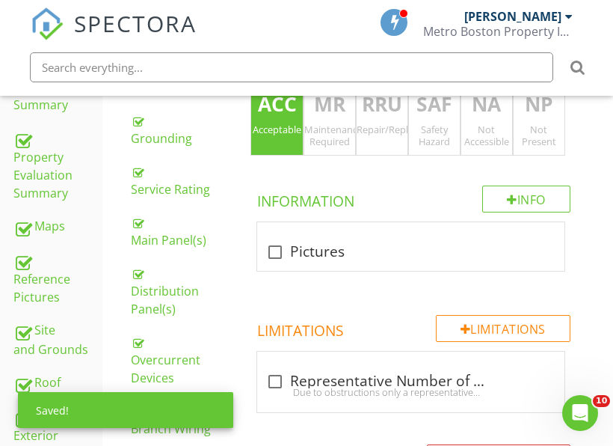
click at [505, 124] on div "Not Accessible" at bounding box center [486, 135] width 51 height 24
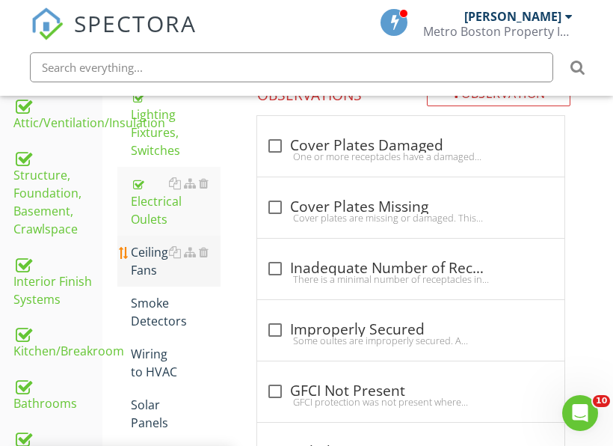
scroll to position [745, 0]
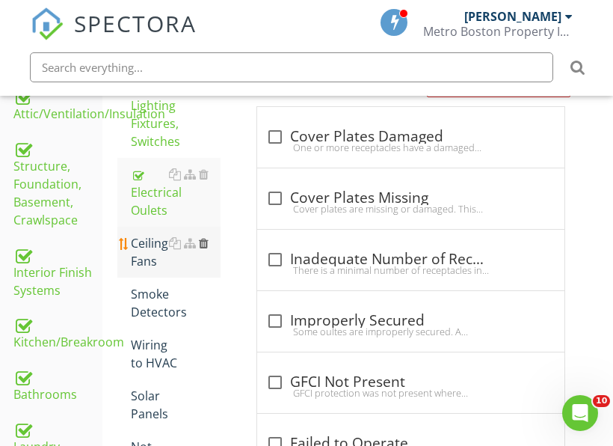
click at [202, 237] on div at bounding box center [204, 243] width 10 height 12
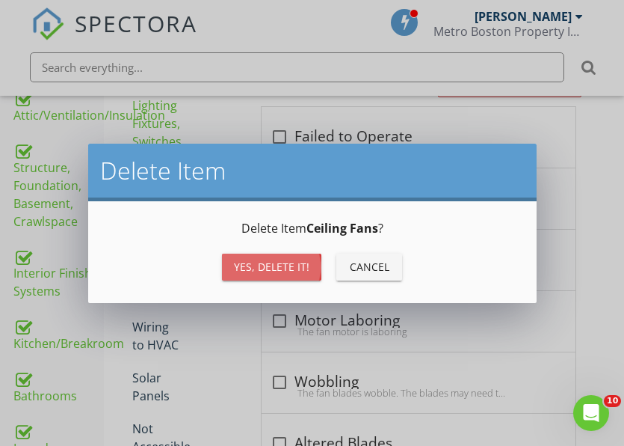
drag, startPoint x: 236, startPoint y: 260, endPoint x: 228, endPoint y: 256, distance: 8.7
click at [236, 260] on div "Yes, Delete it!" at bounding box center [272, 267] width 76 height 16
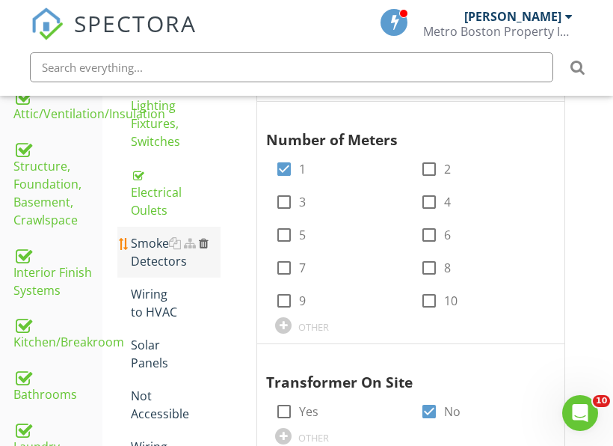
click at [203, 237] on div at bounding box center [204, 243] width 10 height 12
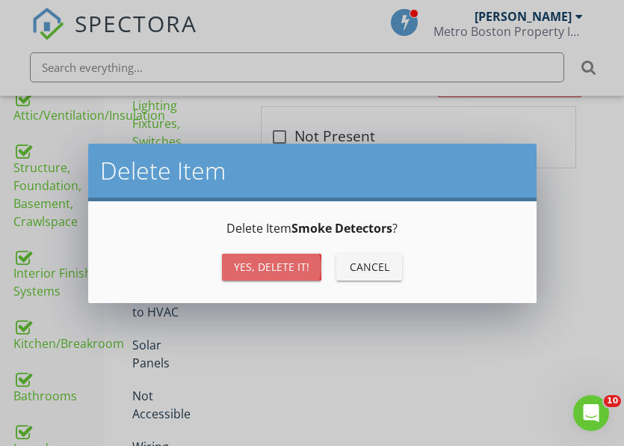
click at [259, 261] on div "Yes, Delete it!" at bounding box center [272, 267] width 76 height 16
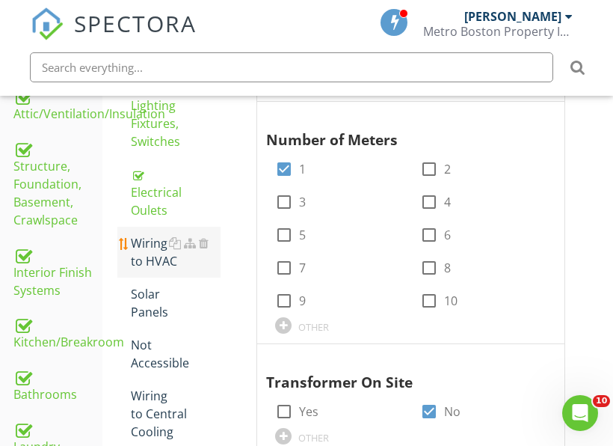
click at [157, 253] on link "Wiring to HVAC" at bounding box center [176, 252] width 90 height 51
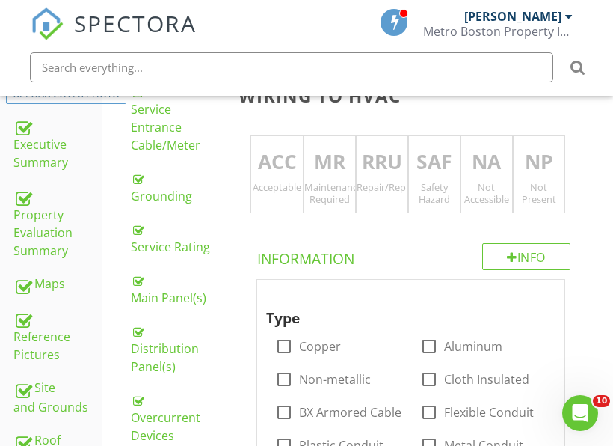
scroll to position [296, 0]
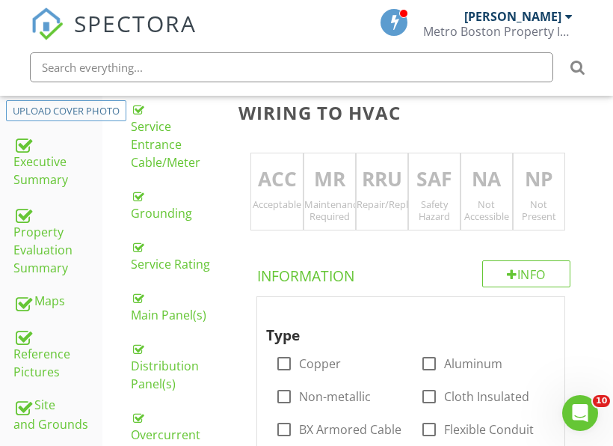
click at [285, 215] on div "ACC Acceptable" at bounding box center [276, 192] width 52 height 78
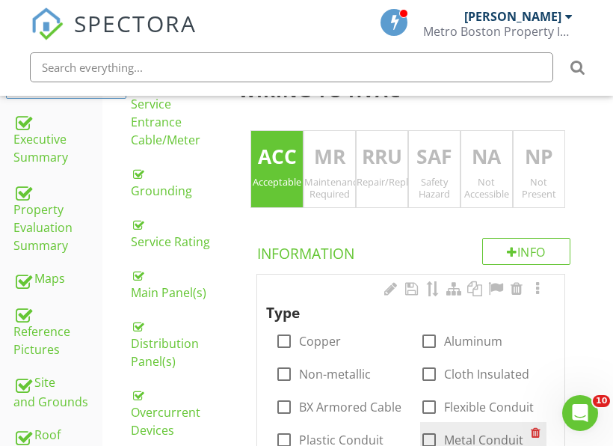
scroll to position [446, 0]
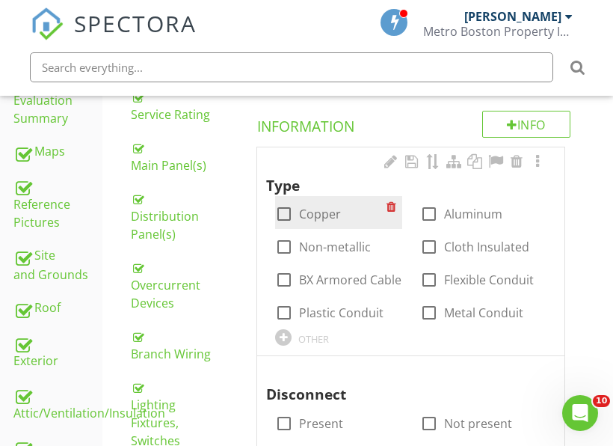
click at [305, 209] on label "Copper" at bounding box center [320, 213] width 42 height 15
checkbox input "true"
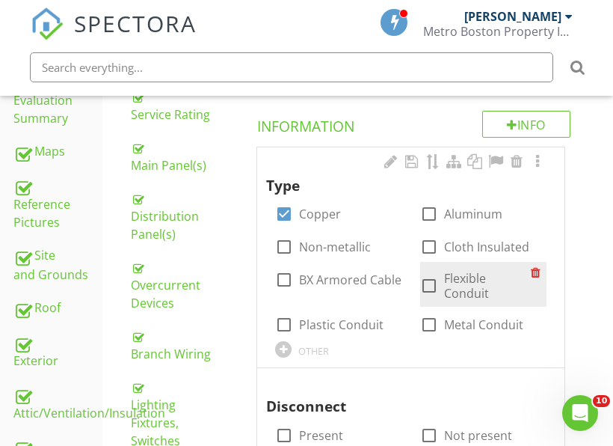
click at [442, 281] on div "check_box_outline_blank Flexible Conduit" at bounding box center [475, 286] width 111 height 30
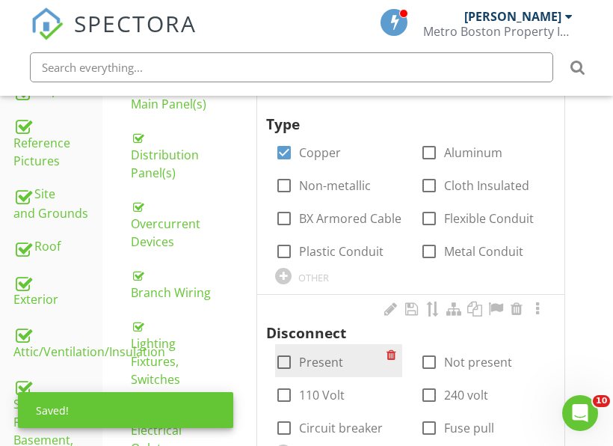
scroll to position [520, 0]
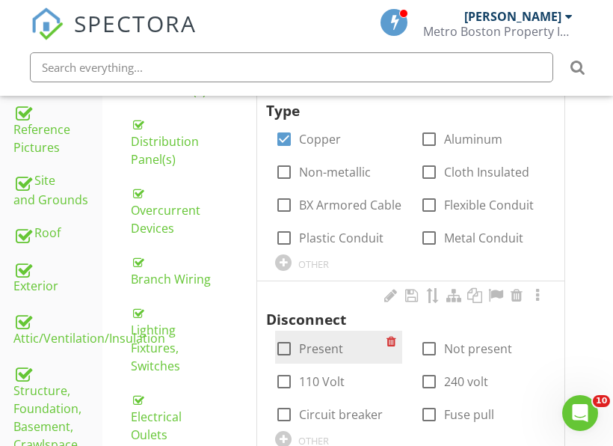
click at [339, 351] on label "Present" at bounding box center [321, 348] width 44 height 15
checkbox input "true"
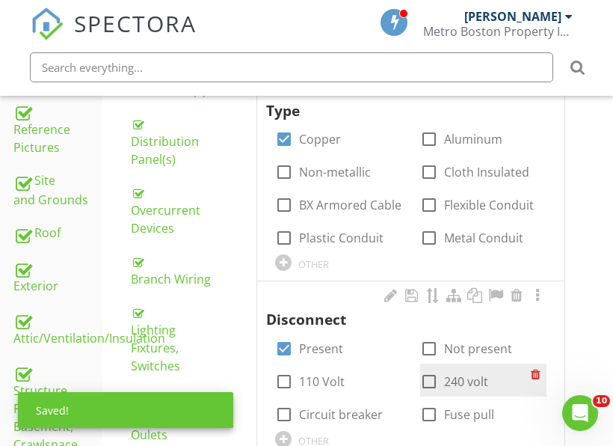
click at [439, 376] on div at bounding box center [428, 381] width 25 height 25
checkbox input "true"
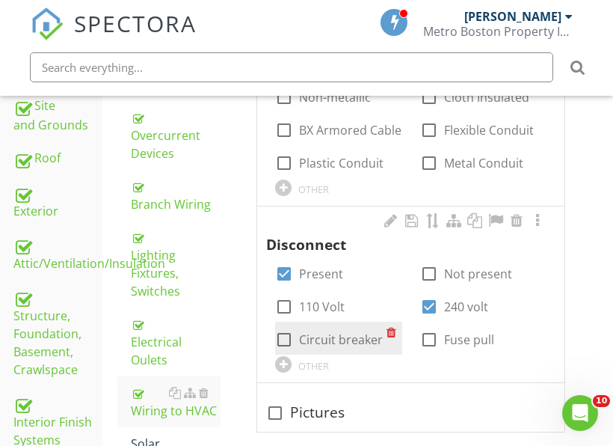
scroll to position [670, 0]
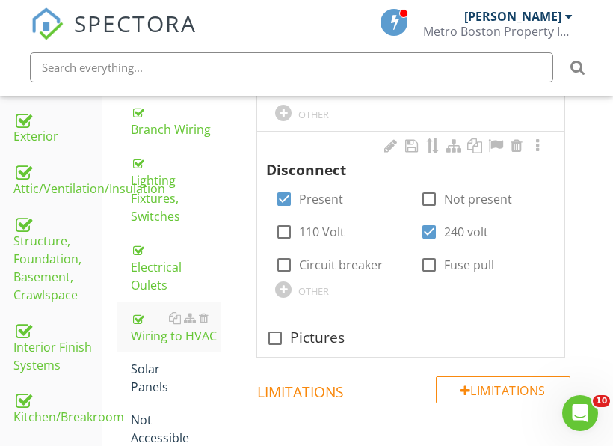
click at [309, 295] on div "OTHER" at bounding box center [313, 291] width 31 height 12
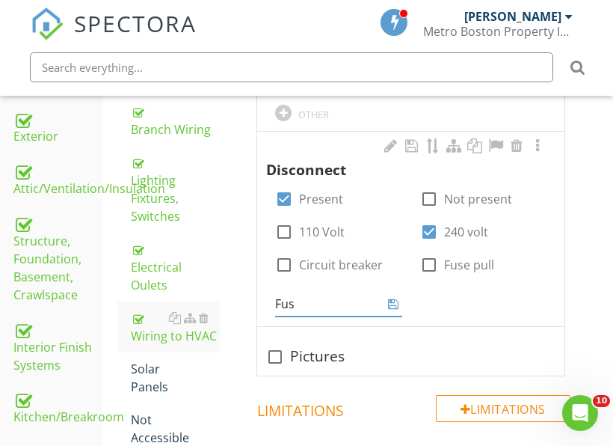
type input "Fuse"
click at [393, 304] on icon at bounding box center [393, 304] width 10 height 12
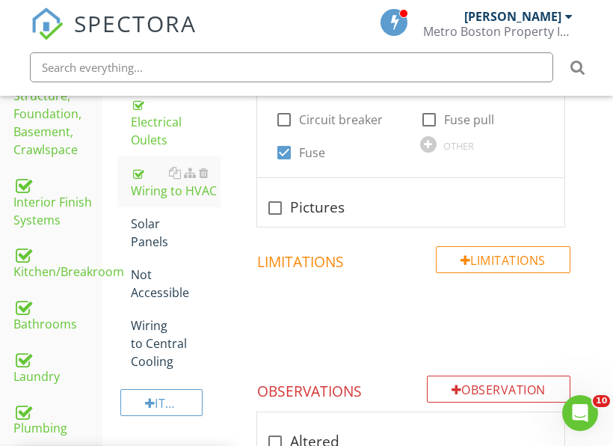
scroll to position [745, 0]
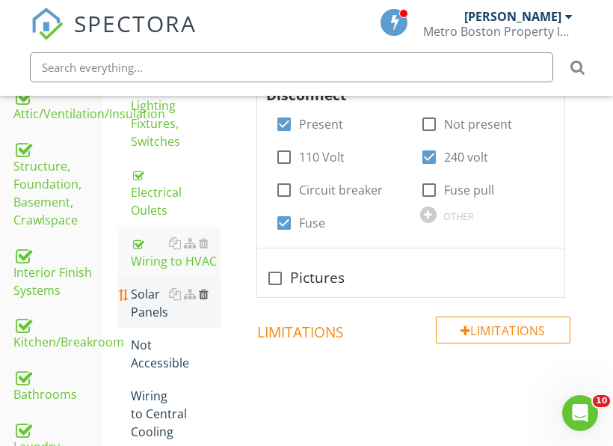
click at [205, 288] on div at bounding box center [204, 294] width 10 height 12
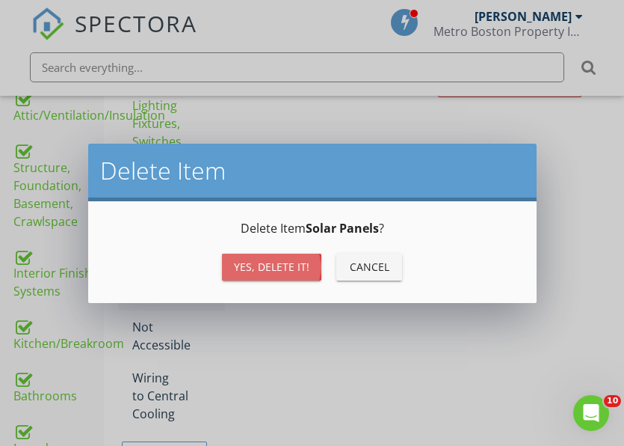
click at [247, 268] on div "Yes, Delete it!" at bounding box center [272, 267] width 76 height 16
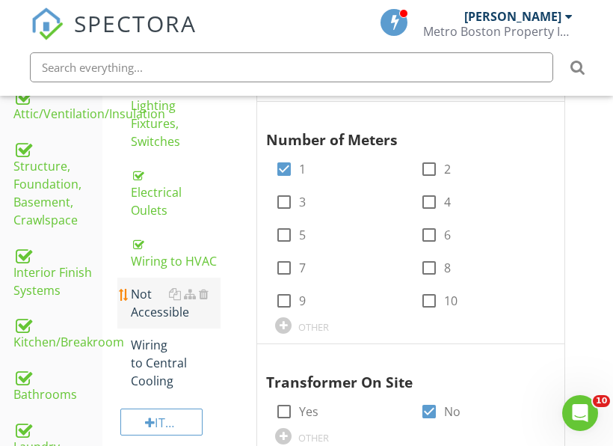
click at [148, 289] on div "Not Accessible" at bounding box center [176, 303] width 90 height 36
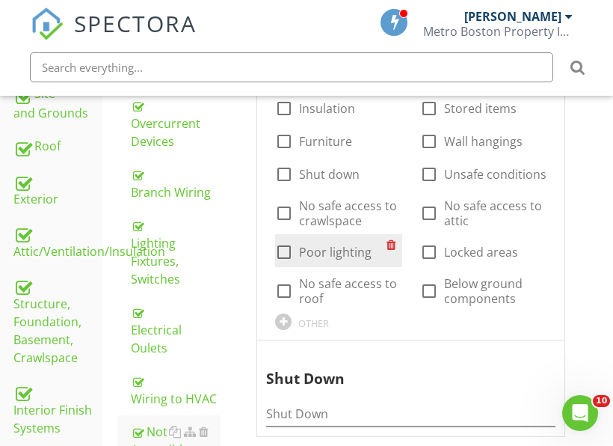
scroll to position [520, 0]
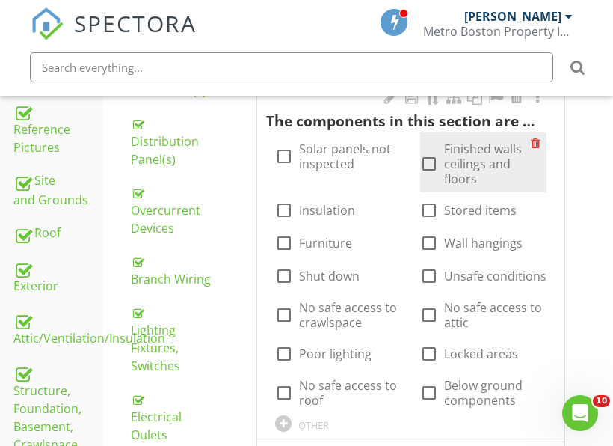
click at [443, 164] on div "check_box_outline_blank Finished walls ceilings and floors" at bounding box center [475, 163] width 111 height 45
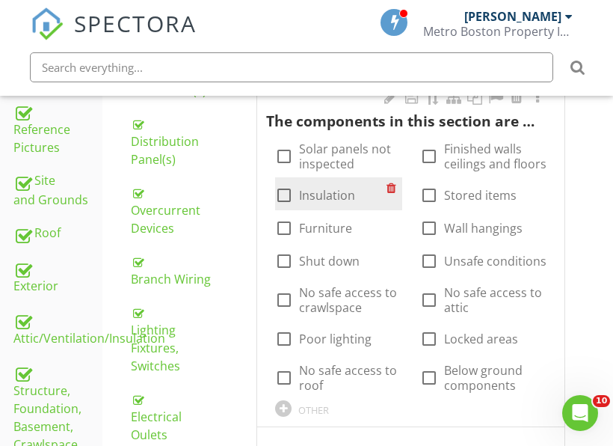
click at [307, 197] on label "Insulation" at bounding box center [327, 195] width 56 height 15
checkbox input "true"
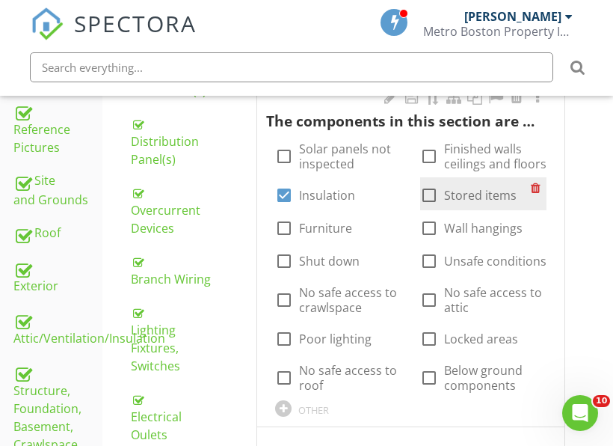
click at [440, 200] on div at bounding box center [428, 194] width 25 height 25
checkbox input "true"
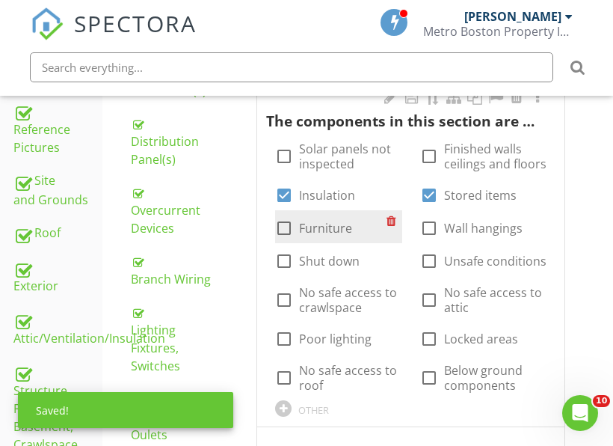
click at [321, 227] on label "Furniture" at bounding box center [325, 228] width 53 height 15
checkbox input "true"
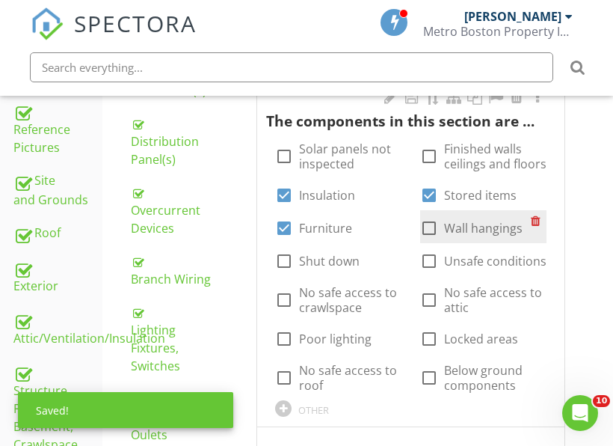
click at [455, 234] on label "Wall hangings" at bounding box center [483, 228] width 79 height 15
checkbox input "true"
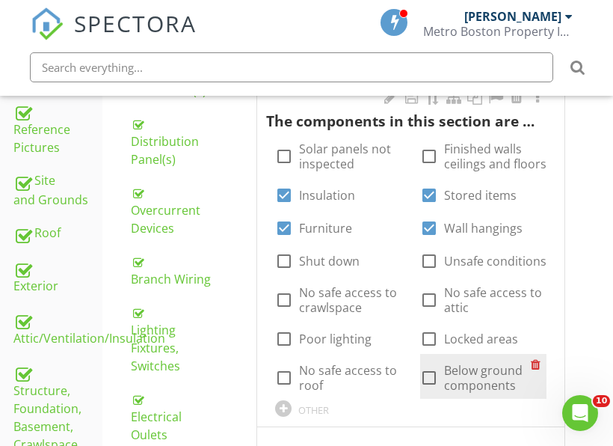
click at [467, 375] on label "Below ground components" at bounding box center [487, 378] width 87 height 30
checkbox input "true"
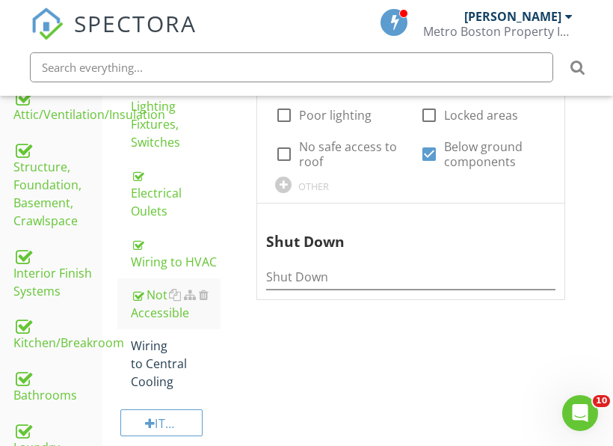
scroll to position [745, 0]
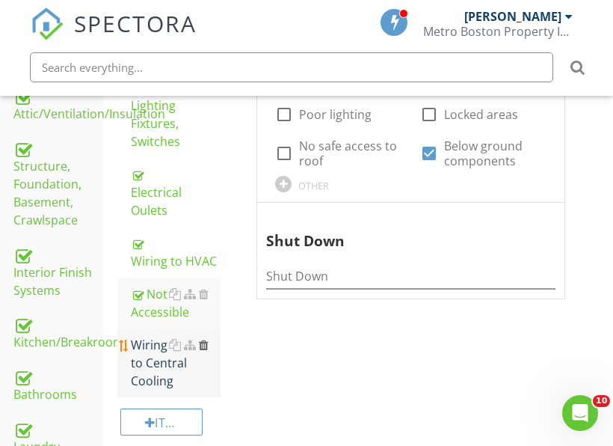
click at [207, 339] on div at bounding box center [204, 345] width 10 height 12
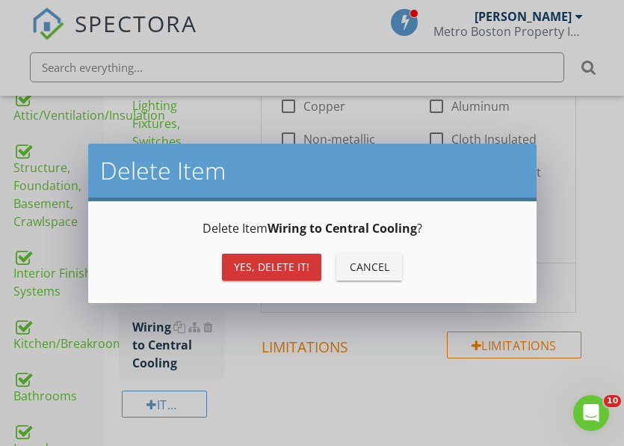
click at [284, 276] on button "Yes, Delete it!" at bounding box center [271, 266] width 99 height 27
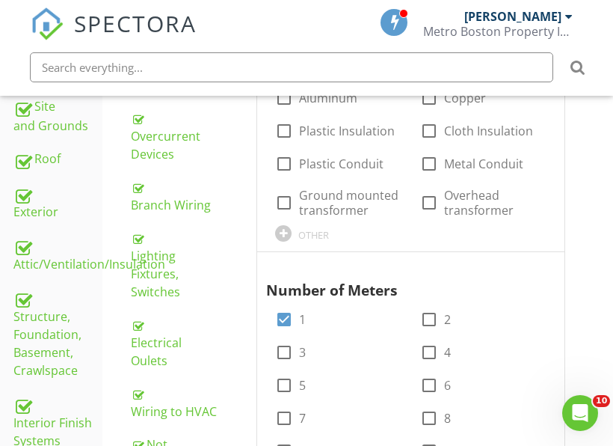
scroll to position [595, 0]
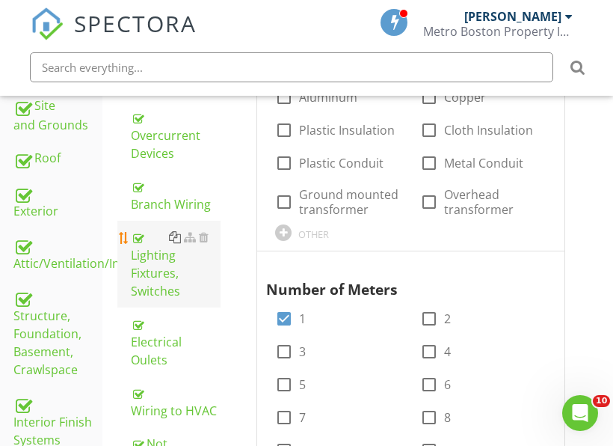
click at [176, 239] on div at bounding box center [175, 237] width 12 height 12
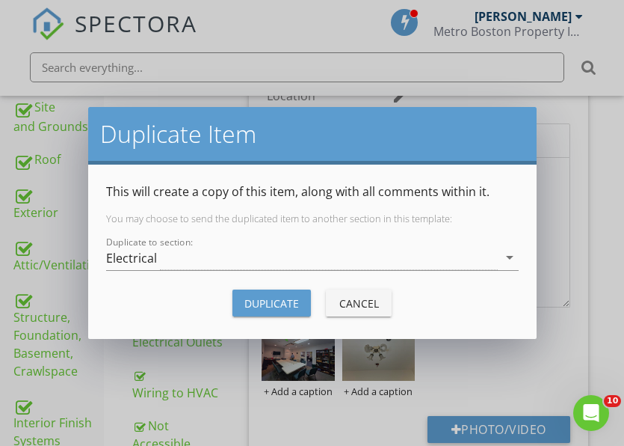
click at [255, 296] on div "Duplicate" at bounding box center [271, 303] width 55 height 16
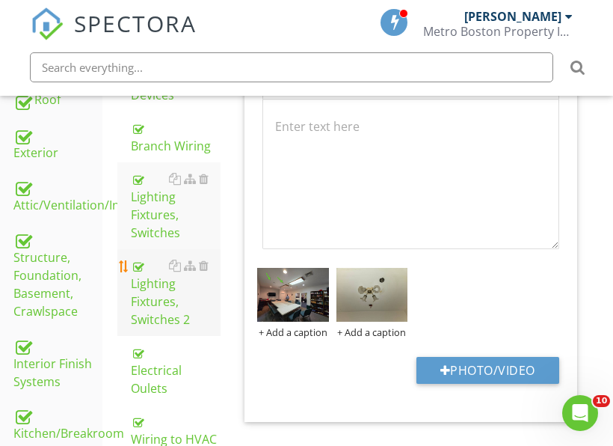
scroll to position [670, 0]
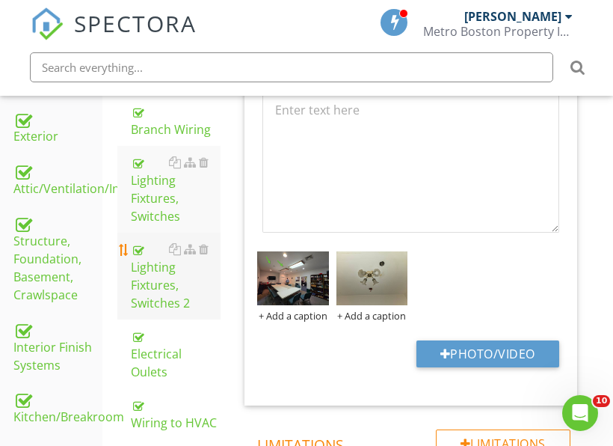
click at [196, 298] on div "Lighting Fixtures, Switches 2" at bounding box center [176, 276] width 90 height 72
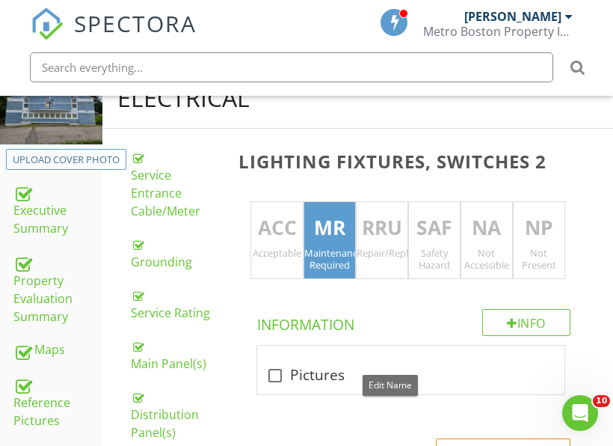
scroll to position [221, 0]
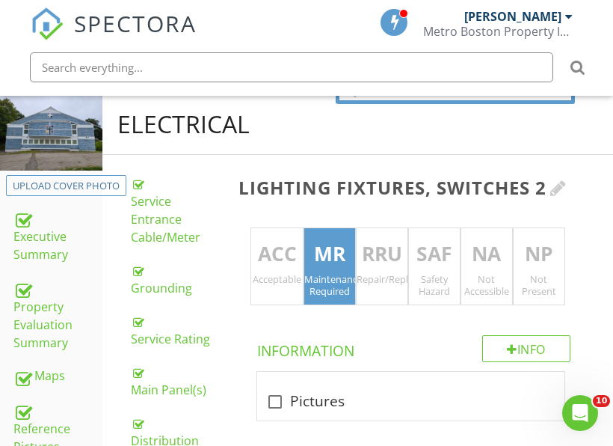
click at [559, 186] on div at bounding box center [558, 188] width 16 height 18
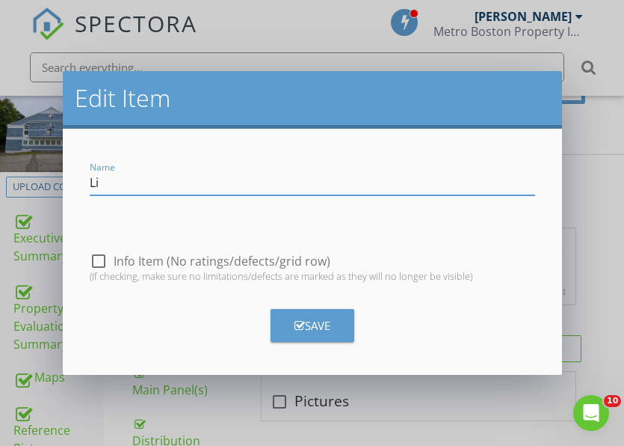
type input "L"
type input "Emergency Lighting"
click at [334, 337] on button "Save" at bounding box center [313, 325] width 84 height 33
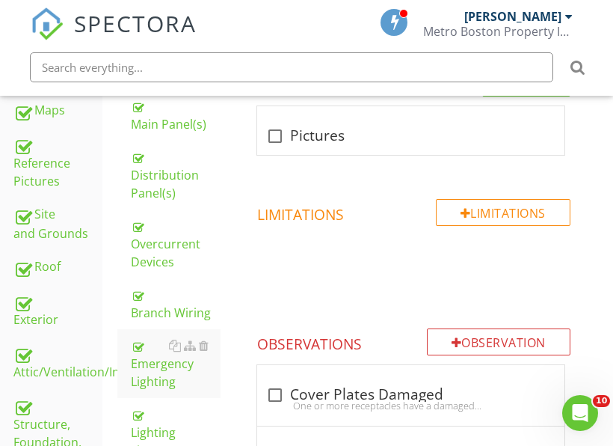
scroll to position [520, 0]
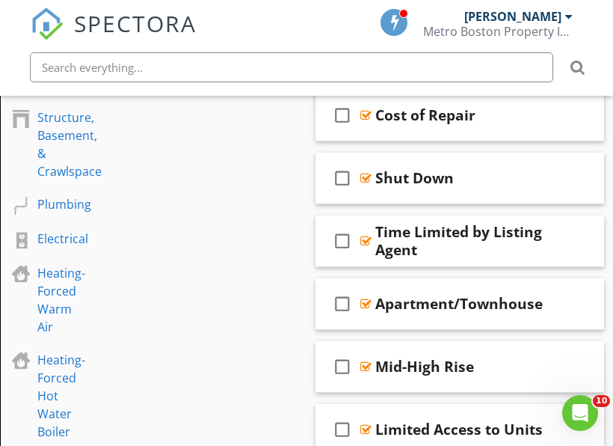
scroll to position [972, 0]
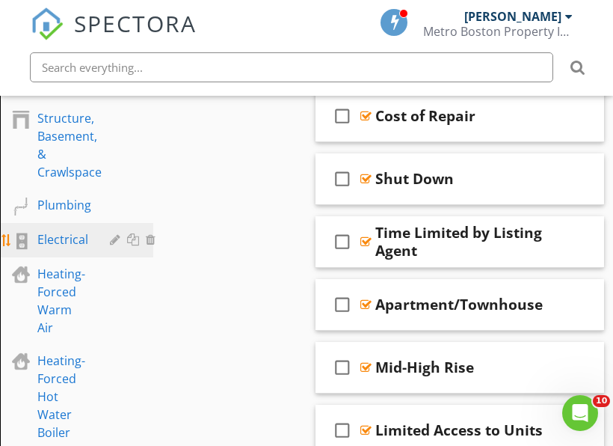
click at [81, 240] on div "Electrical" at bounding box center [62, 239] width 51 height 18
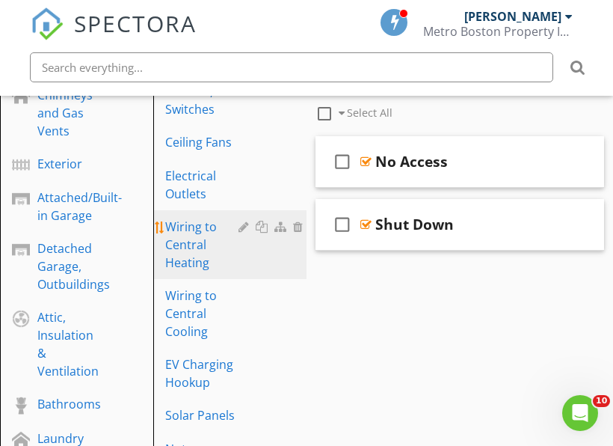
scroll to position [523, 0]
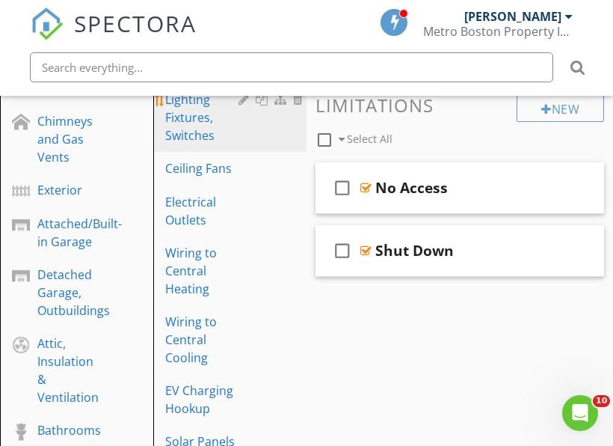
click at [211, 133] on div "Lighting Fixtures, Switches" at bounding box center [204, 117] width 78 height 54
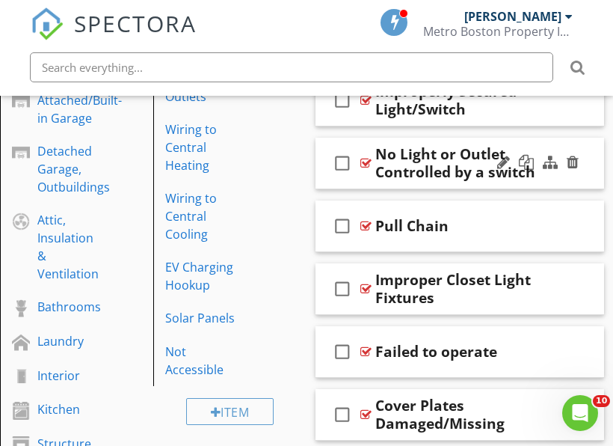
scroll to position [673, 0]
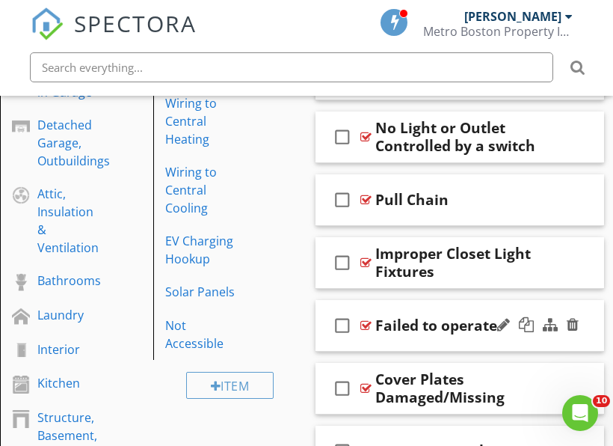
click at [364, 328] on div at bounding box center [365, 325] width 11 height 12
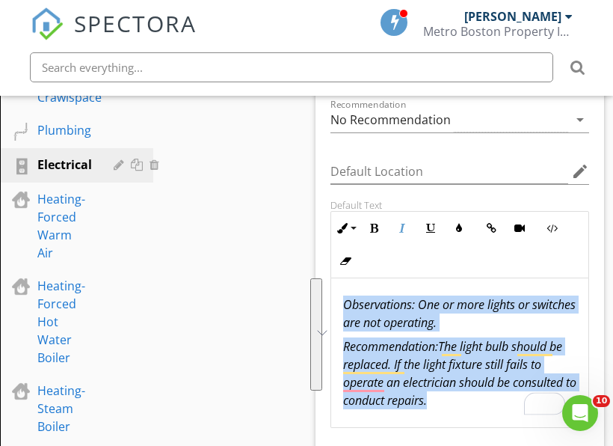
scroll to position [1, 0]
drag, startPoint x: 506, startPoint y: 404, endPoint x: 344, endPoint y: 301, distance: 192.3
click at [344, 301] on div "Observations: One or more lights or switches are not operating. Recommendation:…" at bounding box center [459, 352] width 257 height 150
copy div "Observations: One or more lights or switches are not operating. Recommendation:…"
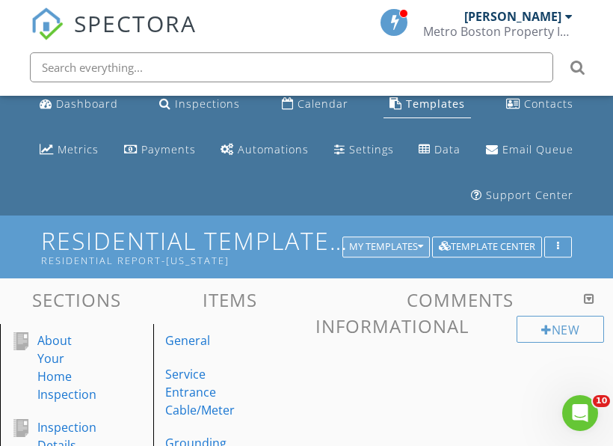
scroll to position [0, 0]
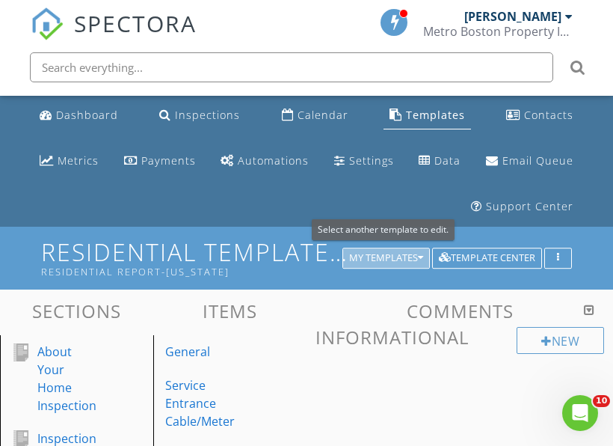
click at [407, 254] on div "My Templates" at bounding box center [386, 258] width 74 height 10
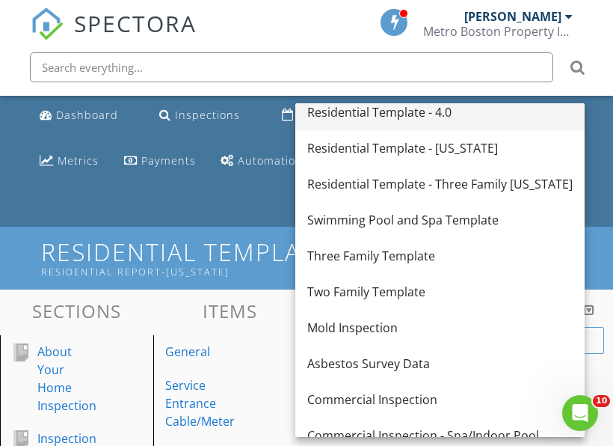
scroll to position [299, 0]
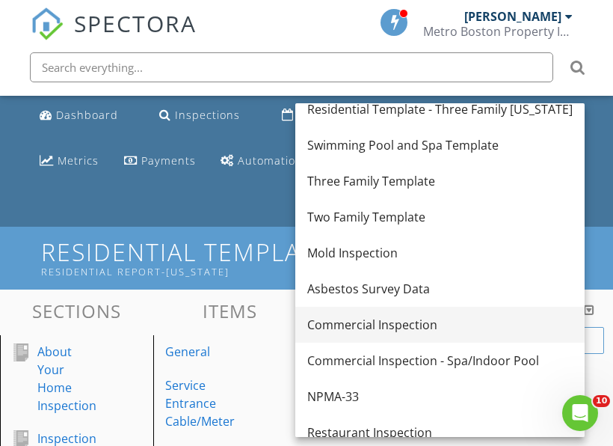
click at [397, 327] on div "Commercial Inspection" at bounding box center [439, 324] width 265 height 18
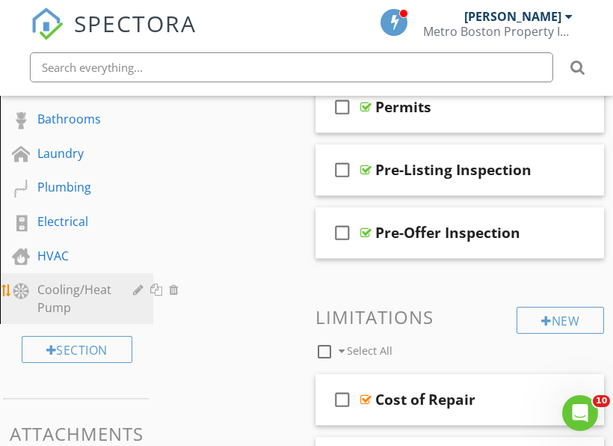
scroll to position [822, 0]
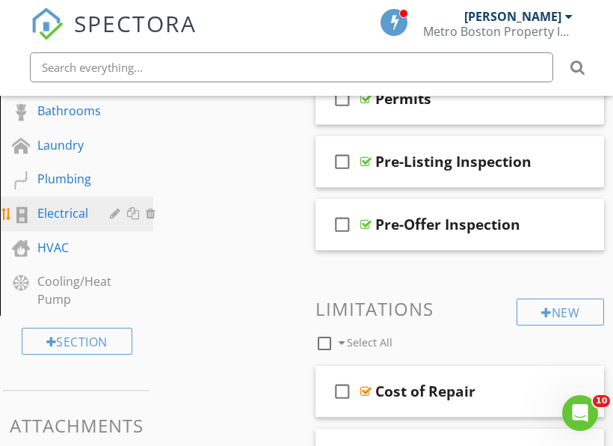
click at [48, 215] on div "Electrical" at bounding box center [62, 213] width 51 height 18
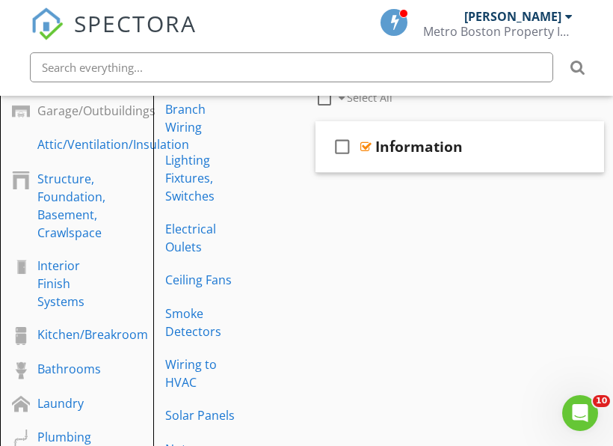
scroll to position [523, 0]
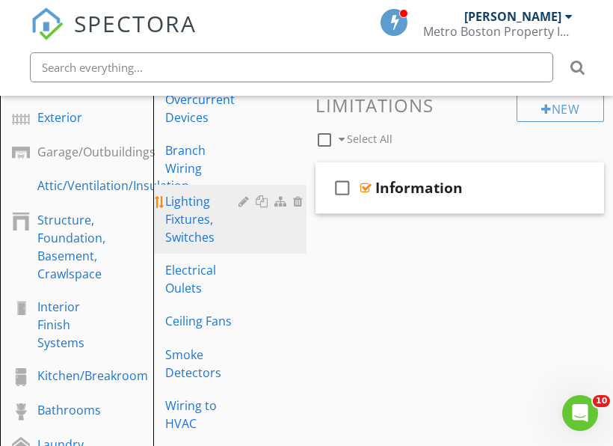
click at [194, 230] on div "Lighting Fixtures, Switches" at bounding box center [204, 219] width 78 height 54
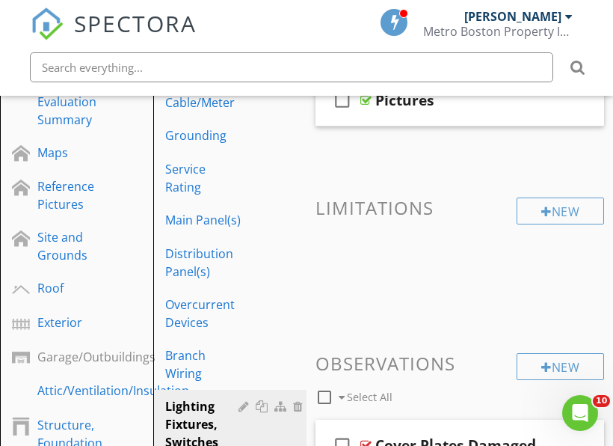
scroll to position [374, 0]
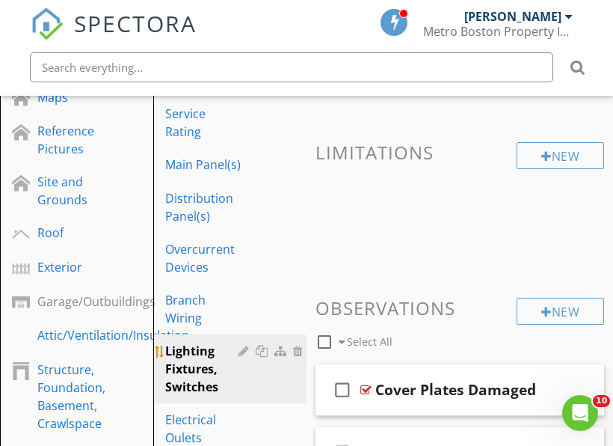
click at [264, 354] on div at bounding box center [264, 351] width 16 height 12
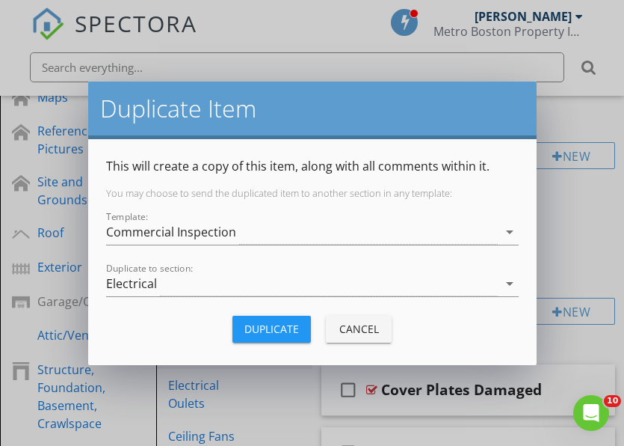
click at [247, 322] on div "Duplicate" at bounding box center [271, 329] width 55 height 16
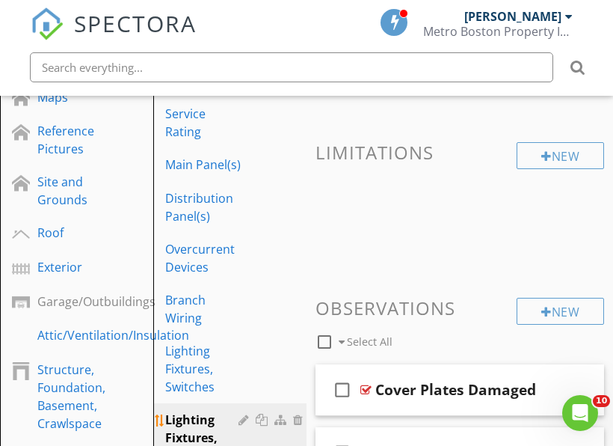
click at [242, 423] on div at bounding box center [245, 419] width 14 height 12
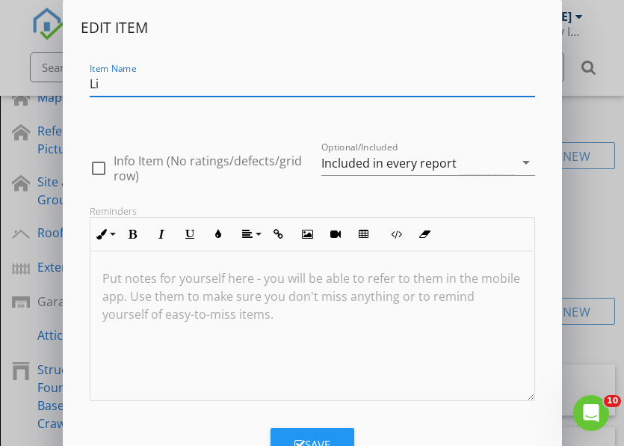
type input "L"
type input "Emergency Lighting"
click at [339, 434] on button "Save" at bounding box center [313, 444] width 84 height 33
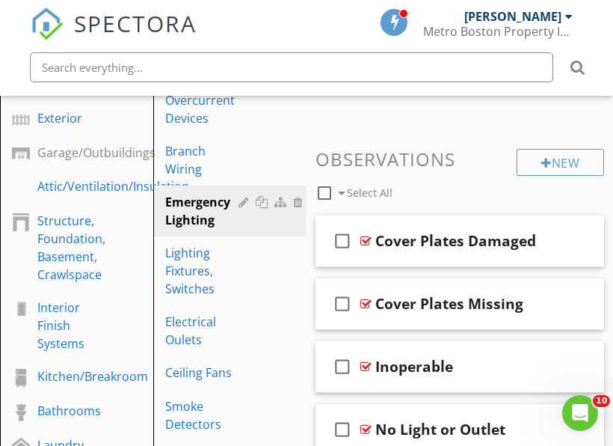
scroll to position [523, 0]
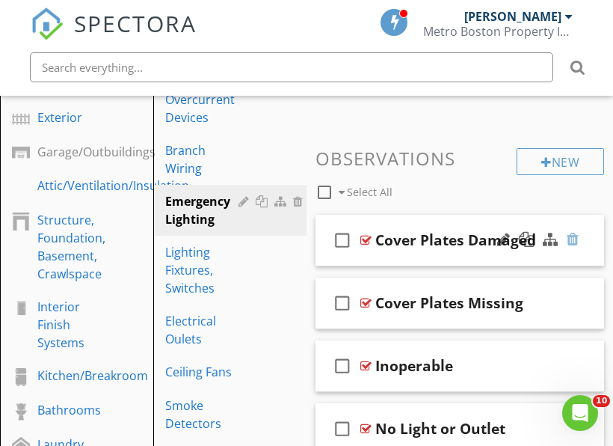
click at [577, 237] on div at bounding box center [573, 239] width 12 height 15
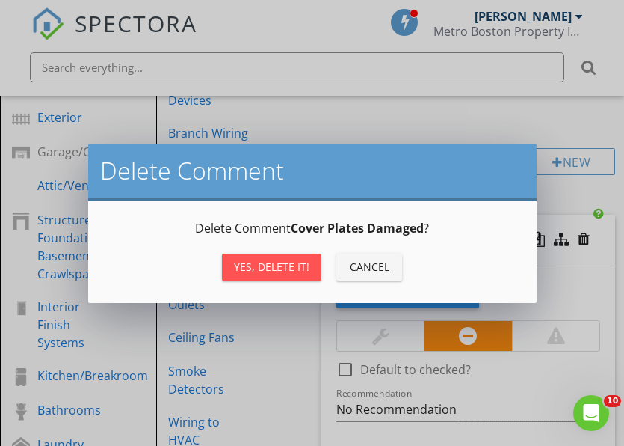
click at [305, 271] on div "Yes, Delete it!" at bounding box center [272, 267] width 76 height 16
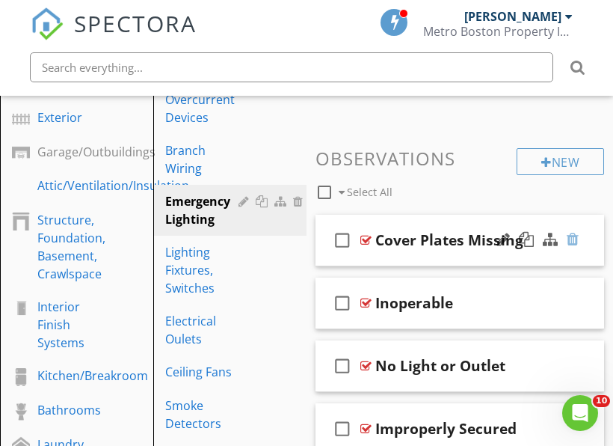
click at [571, 236] on div at bounding box center [573, 239] width 12 height 15
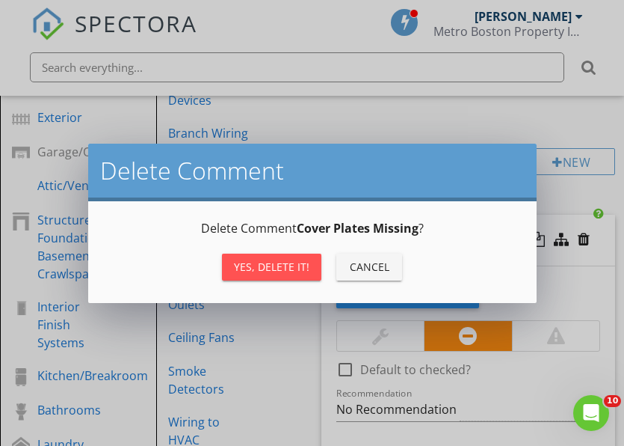
drag, startPoint x: 277, startPoint y: 252, endPoint x: 280, endPoint y: 259, distance: 7.8
click at [277, 256] on div "Yes, Delete it! Cancel" at bounding box center [312, 267] width 413 height 36
click at [280, 264] on div "Yes, Delete it!" at bounding box center [272, 267] width 76 height 16
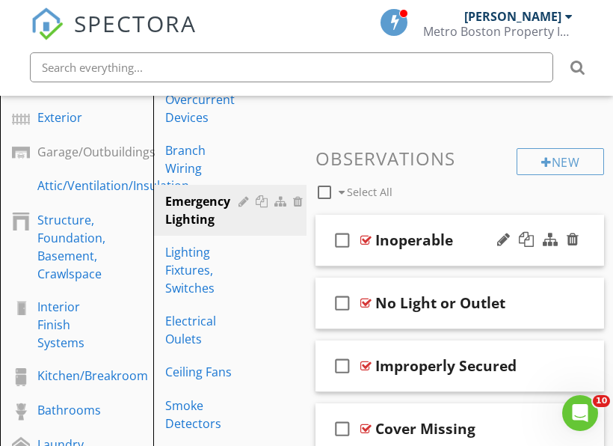
click at [346, 241] on icon "check_box_outline_blank" at bounding box center [342, 240] width 24 height 36
click at [342, 240] on icon "check_box" at bounding box center [342, 240] width 24 height 36
click at [361, 240] on div at bounding box center [365, 240] width 11 height 12
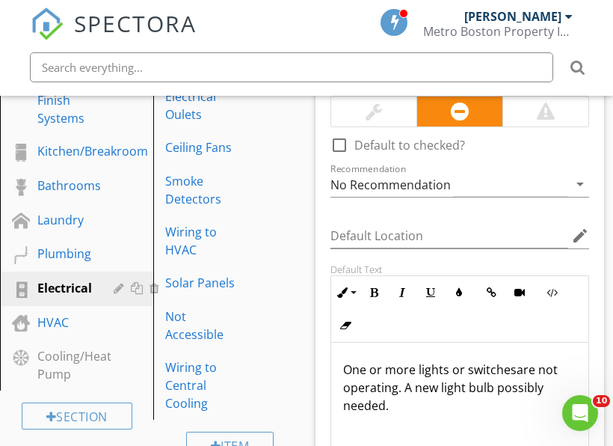
scroll to position [822, 0]
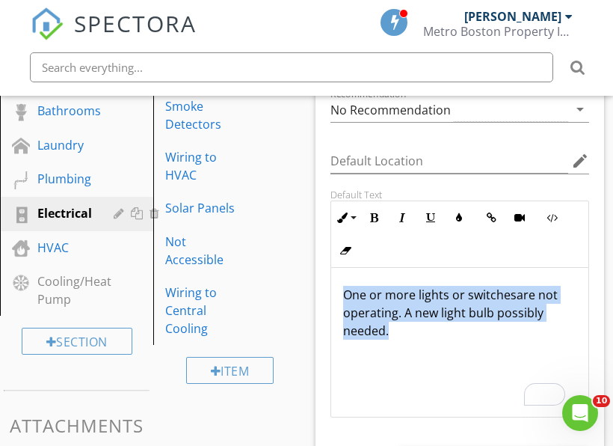
click at [346, 297] on p "One or more lights or switchesare not operating. A new light bulb possibly need…" at bounding box center [459, 313] width 233 height 54
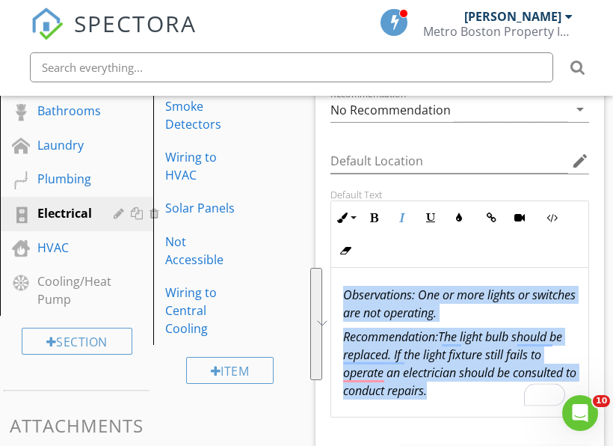
drag, startPoint x: 509, startPoint y: 390, endPoint x: 347, endPoint y: 297, distance: 186.9
click at [347, 297] on div "Observations: One or more lights or switches are not operating. Recommendation:…" at bounding box center [459, 343] width 257 height 150
click at [399, 215] on icon "button" at bounding box center [402, 217] width 10 height 10
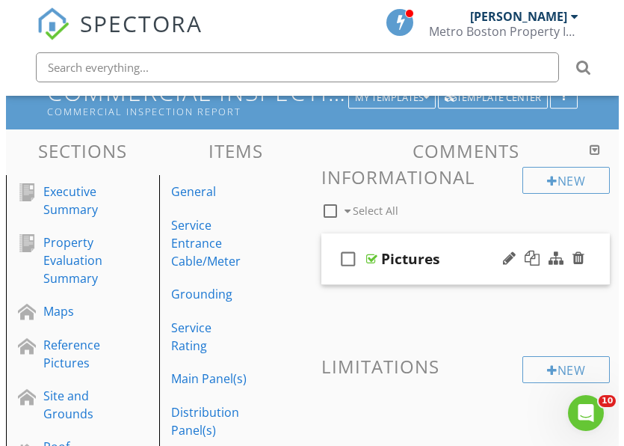
scroll to position [150, 0]
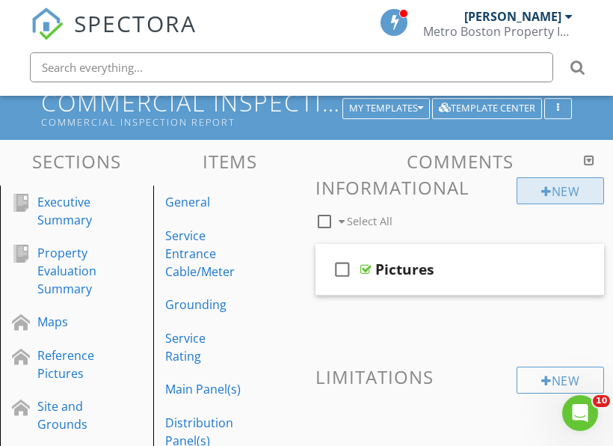
click at [550, 187] on div "New" at bounding box center [560, 190] width 87 height 27
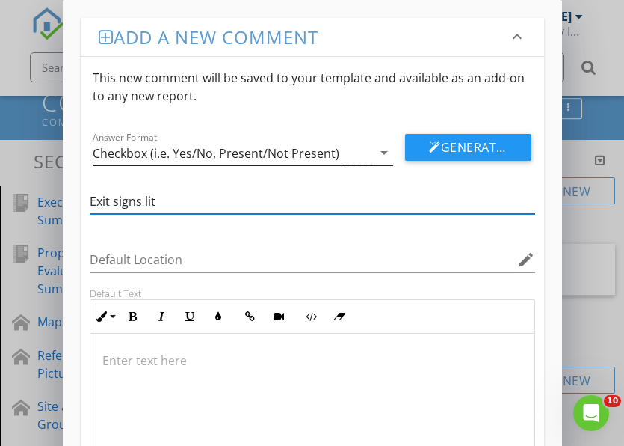
type input "Exit signs lit"
click at [384, 153] on icon "arrow_drop_down" at bounding box center [384, 153] width 18 height 18
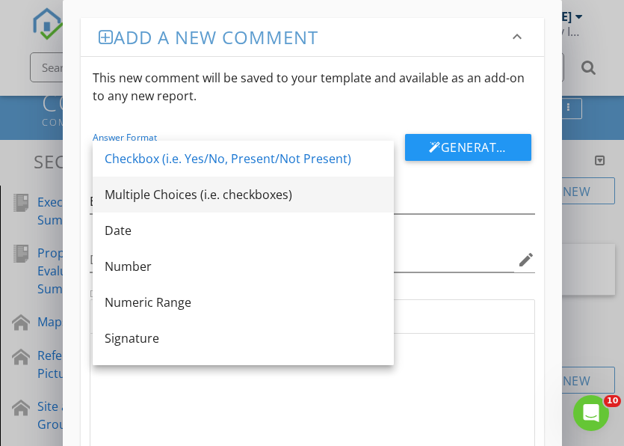
click at [196, 193] on div "Multiple Choices (i.e. checkboxes)" at bounding box center [243, 194] width 277 height 18
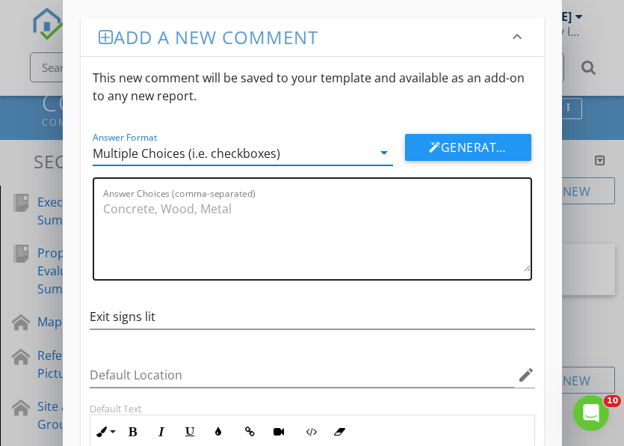
click at [216, 200] on textarea "Answer Choices (comma-separated)" at bounding box center [317, 234] width 428 height 75
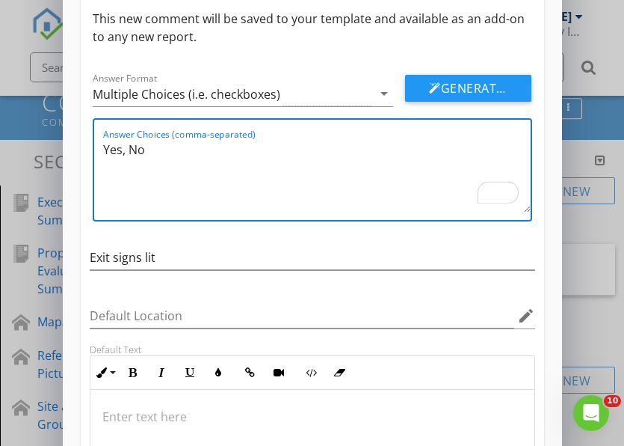
scroll to position [75, 0]
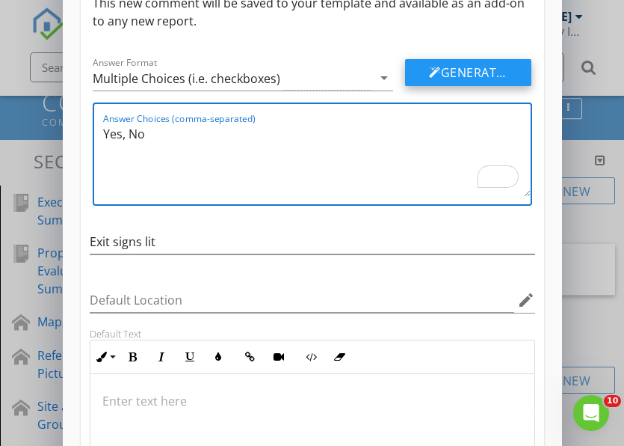
type textarea "Yes, No"
click at [449, 79] on button "Generate Using AI" at bounding box center [468, 72] width 126 height 27
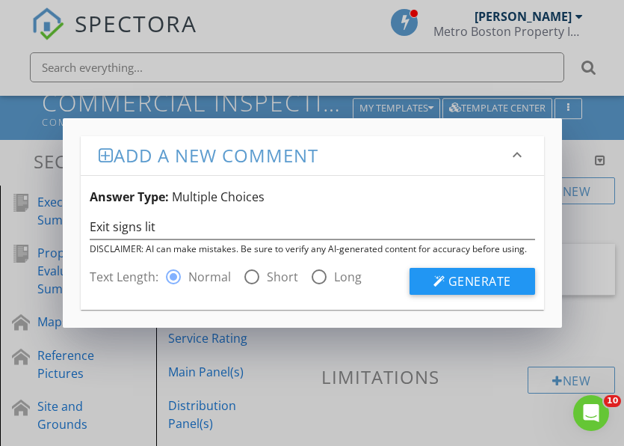
scroll to position [0, 0]
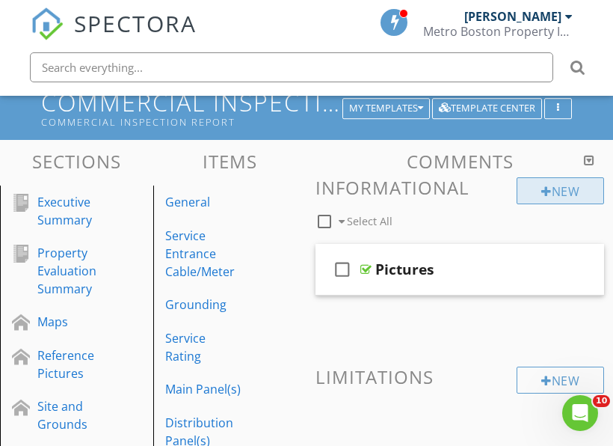
click at [543, 188] on div at bounding box center [546, 191] width 10 height 12
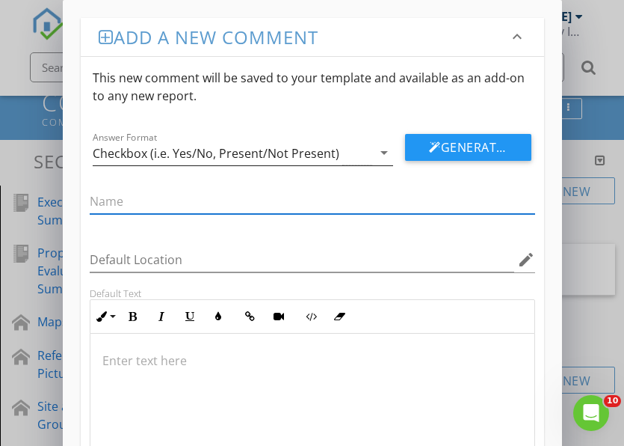
click at [388, 153] on icon "arrow_drop_down" at bounding box center [384, 153] width 18 height 18
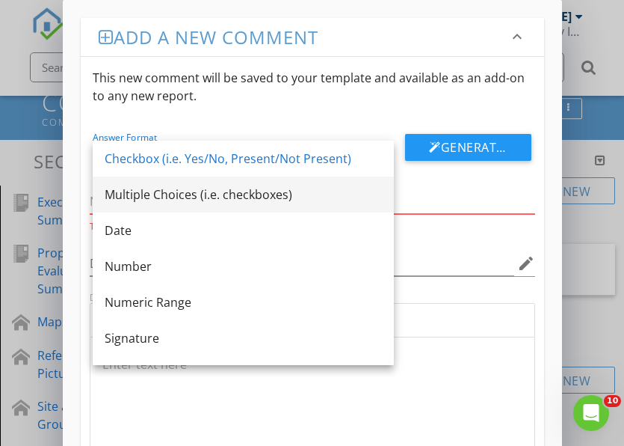
click at [173, 197] on div "Multiple Choices (i.e. checkboxes)" at bounding box center [243, 194] width 277 height 18
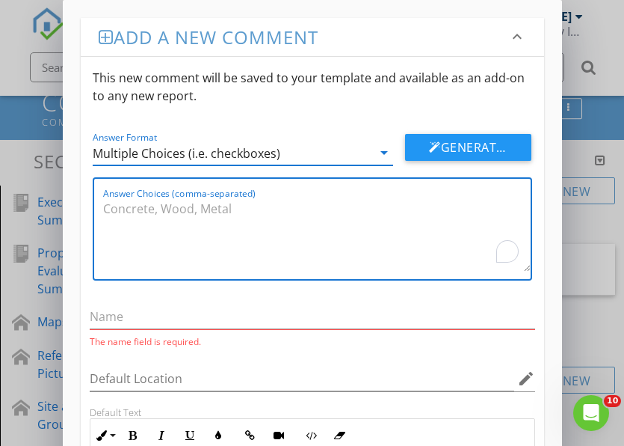
click at [206, 197] on textarea "Answer Choices (comma-separated)" at bounding box center [317, 234] width 428 height 75
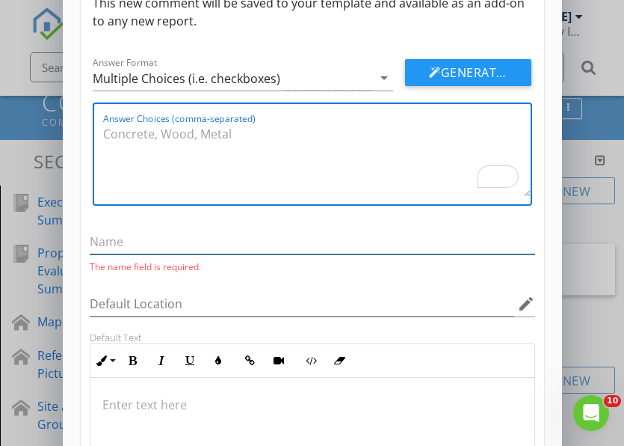
click at [216, 240] on input "text" at bounding box center [313, 242] width 446 height 25
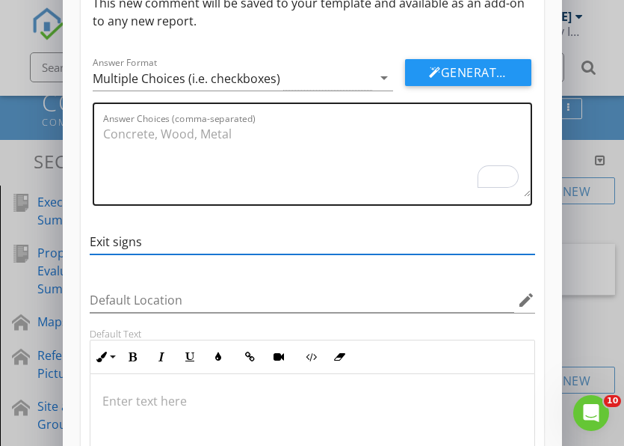
type input "Exit signs"
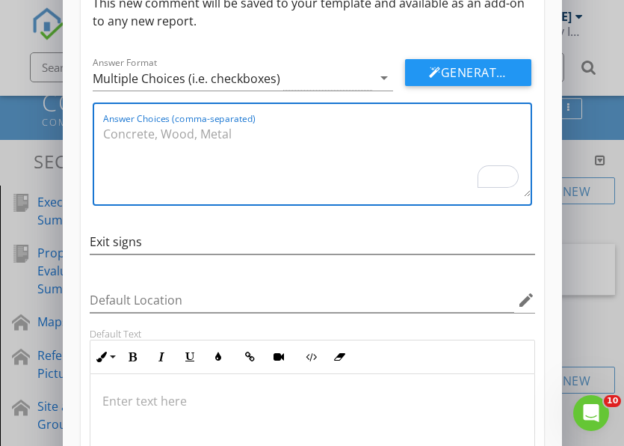
click at [223, 150] on textarea "Answer Choices (comma-separated)" at bounding box center [317, 159] width 428 height 75
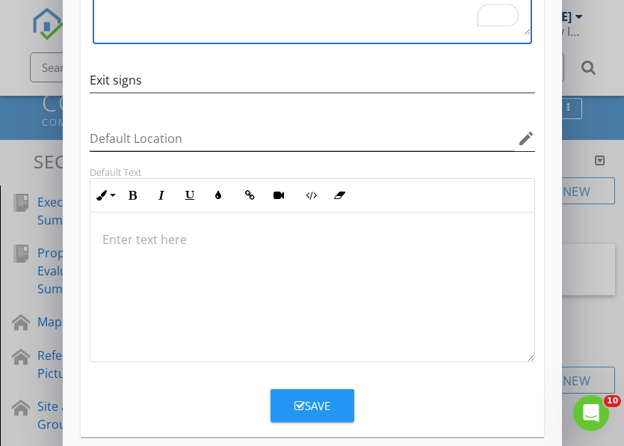
scroll to position [254, 0]
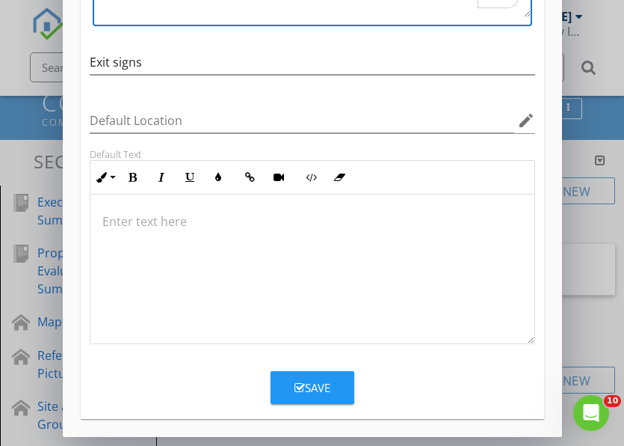
type textarea "Lit, Unlit"
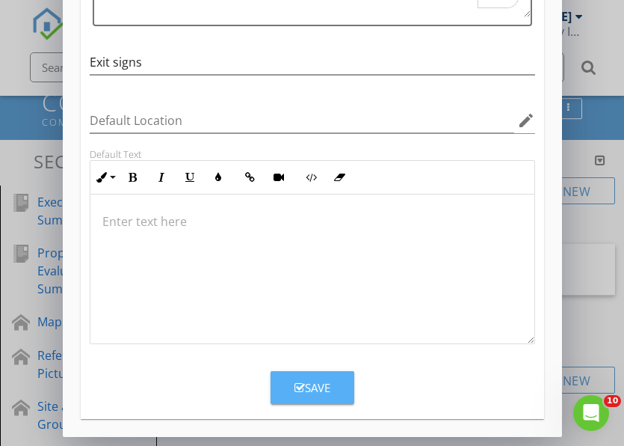
click at [330, 395] on button "Save" at bounding box center [313, 387] width 84 height 33
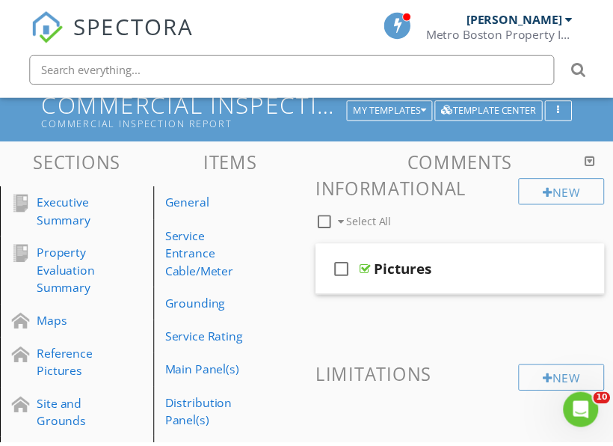
scroll to position [182, 0]
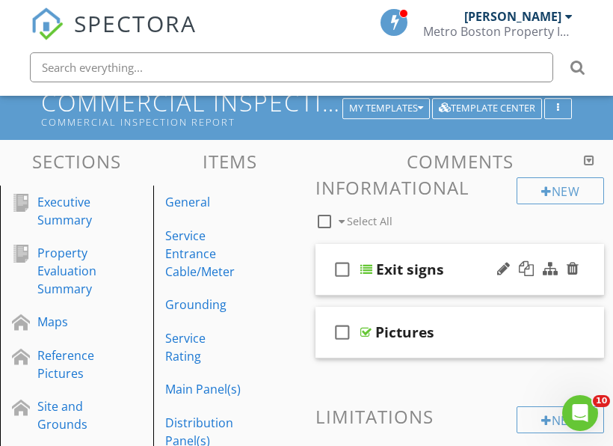
click at [365, 265] on div at bounding box center [366, 269] width 12 height 12
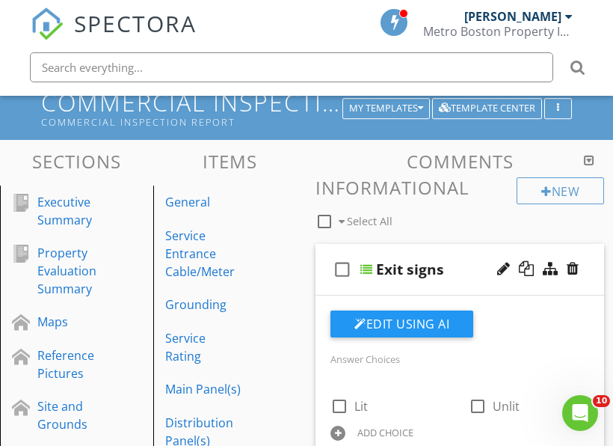
click at [365, 265] on div at bounding box center [366, 269] width 12 height 12
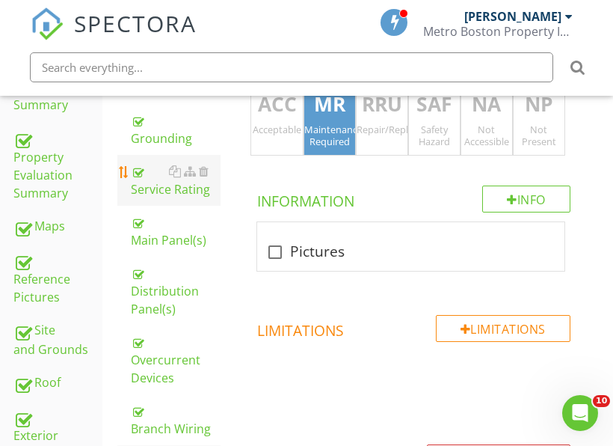
click at [191, 190] on div "Service Rating" at bounding box center [176, 180] width 90 height 36
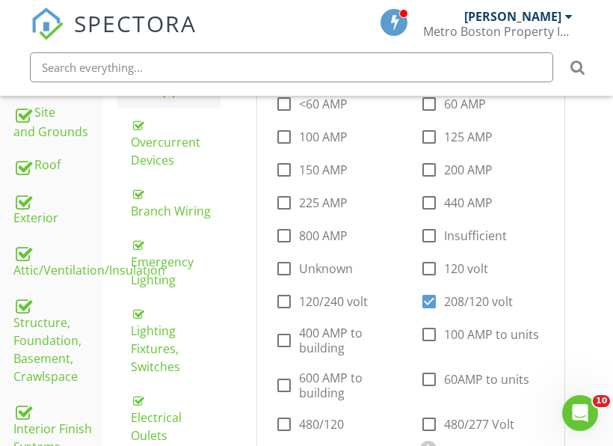
scroll to position [595, 0]
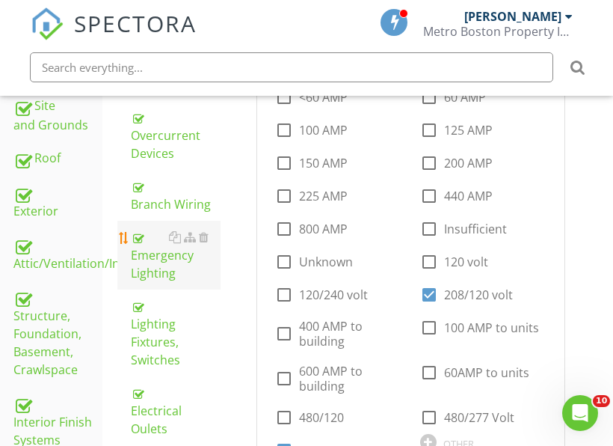
drag, startPoint x: 164, startPoint y: 278, endPoint x: 176, endPoint y: 268, distance: 16.0
click at [164, 278] on div "Emergency Lighting" at bounding box center [176, 255] width 90 height 54
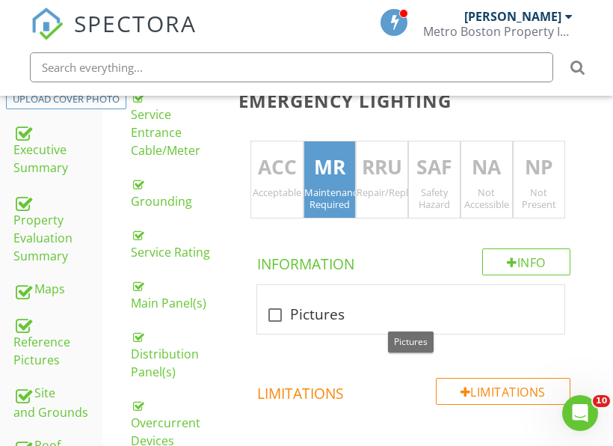
scroll to position [296, 0]
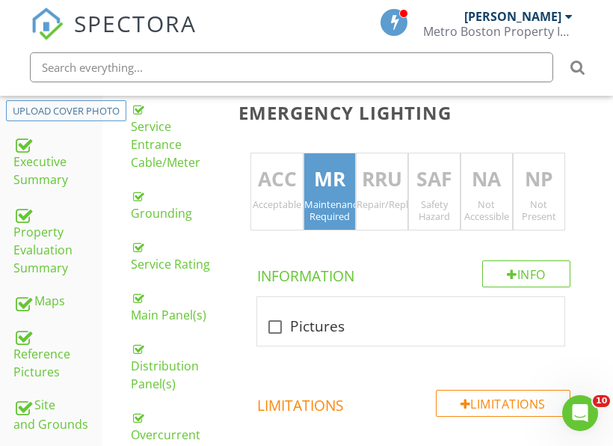
click at [281, 171] on p "ACC" at bounding box center [276, 179] width 51 height 30
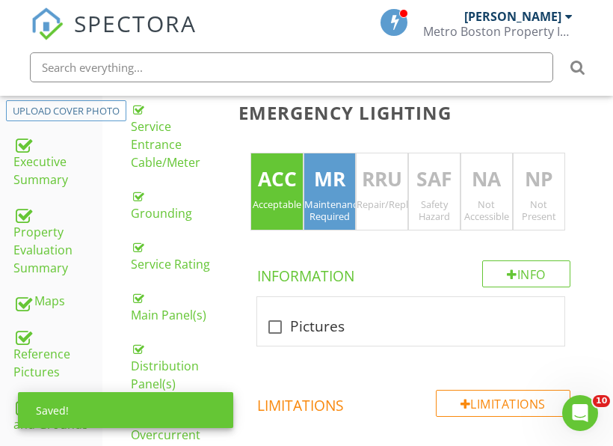
click at [313, 202] on div "Maintenance Required" at bounding box center [329, 210] width 51 height 24
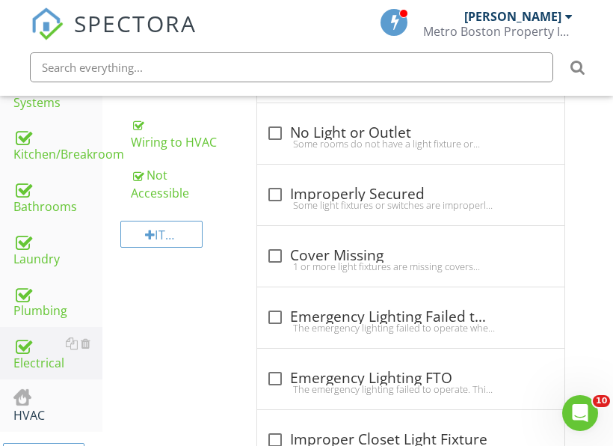
scroll to position [969, 0]
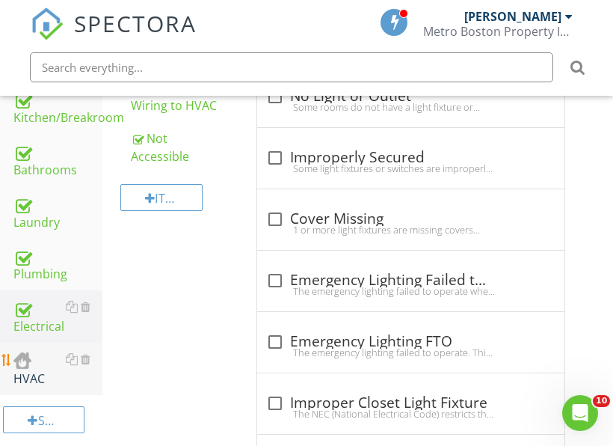
click at [48, 363] on div "HVAC" at bounding box center [57, 368] width 89 height 37
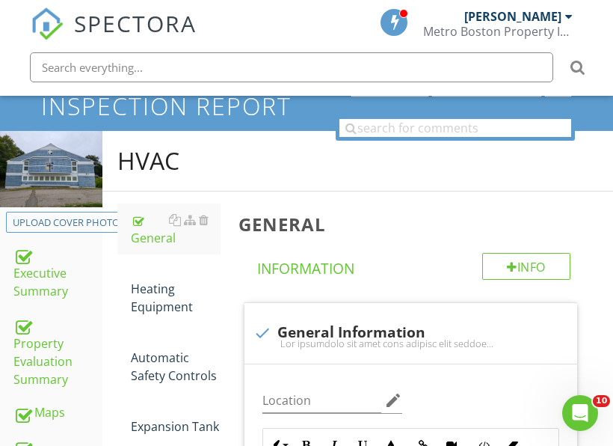
scroll to position [221, 0]
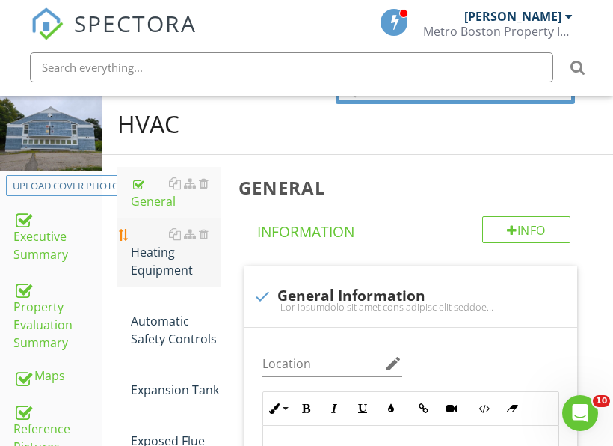
click at [146, 262] on div "Heating Equipment" at bounding box center [176, 252] width 90 height 54
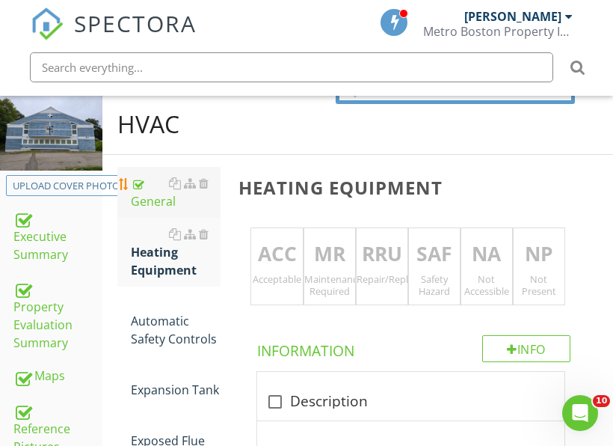
click at [154, 189] on div "General" at bounding box center [176, 192] width 90 height 36
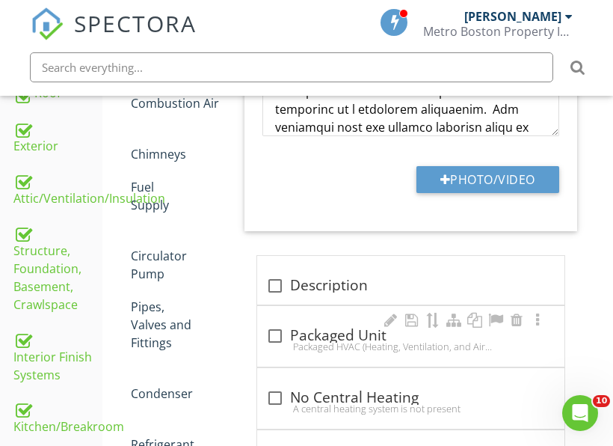
scroll to position [670, 0]
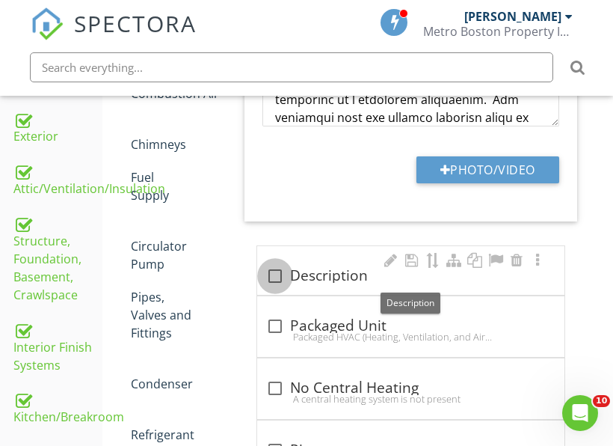
click at [285, 279] on div at bounding box center [274, 275] width 25 height 25
checkbox input "true"
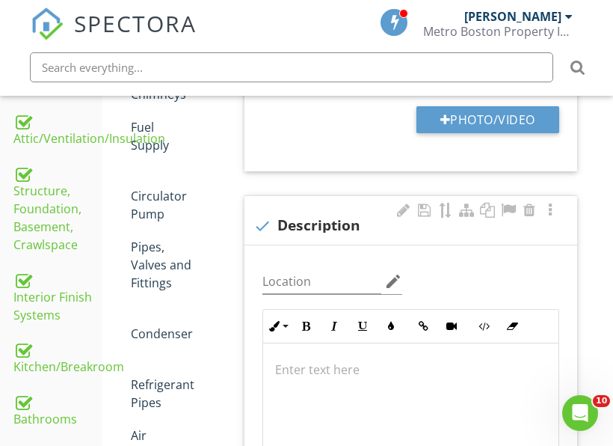
scroll to position [745, 0]
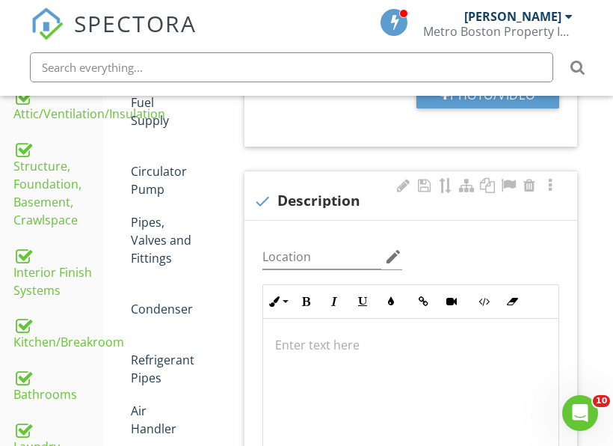
click at [330, 338] on p at bounding box center [410, 345] width 271 height 18
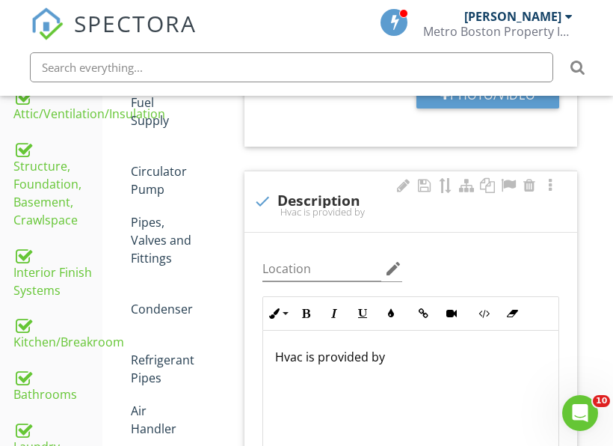
scroll to position [757, 0]
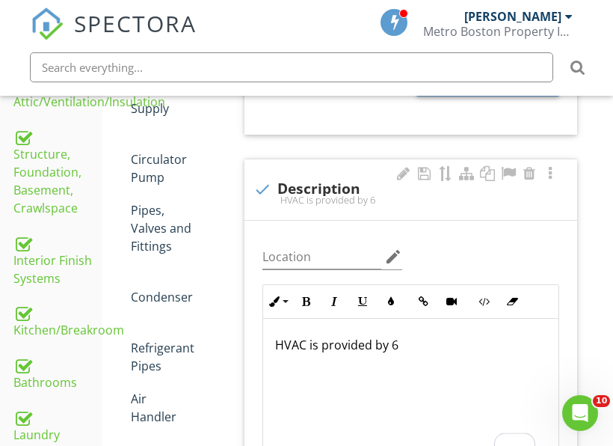
click at [430, 342] on p "HVAC is provided by 6" at bounding box center [410, 345] width 271 height 18
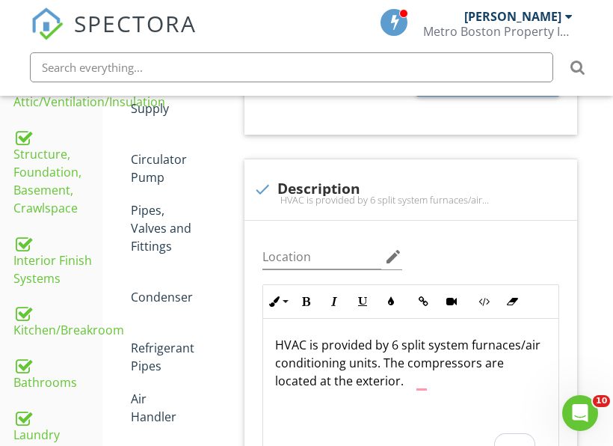
scroll to position [1, 0]
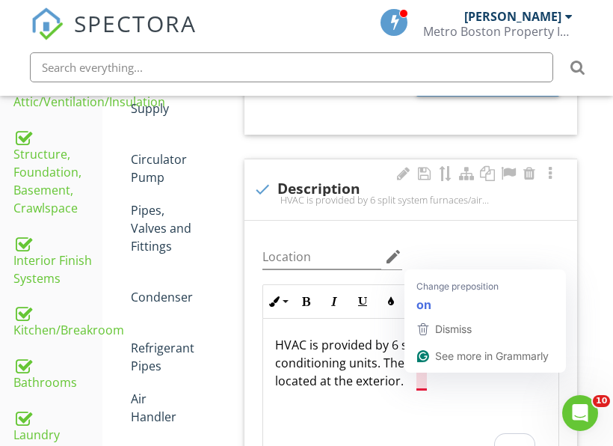
click at [511, 382] on p "HVAC is provided by 6 split system furnaces/air conditioning units. The compres…" at bounding box center [410, 363] width 271 height 54
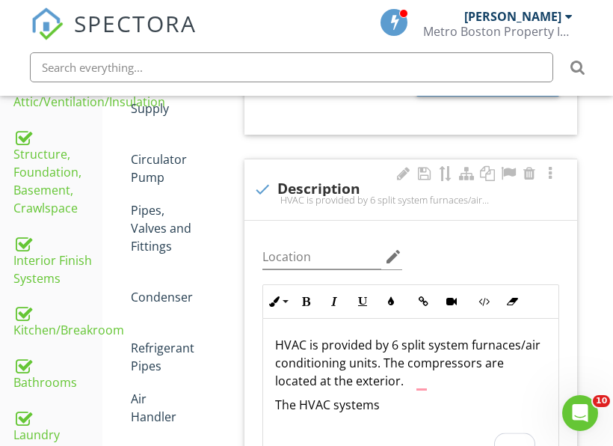
click at [526, 384] on p "HVAC is provided by 6 split system furnaces/air conditioning units. The compres…" at bounding box center [410, 363] width 271 height 54
click at [429, 401] on p "The HVAC systems" at bounding box center [410, 404] width 271 height 18
click at [338, 425] on p "The HVAC systems are approximately [DEMOGRAPHIC_DATA]" at bounding box center [410, 413] width 271 height 36
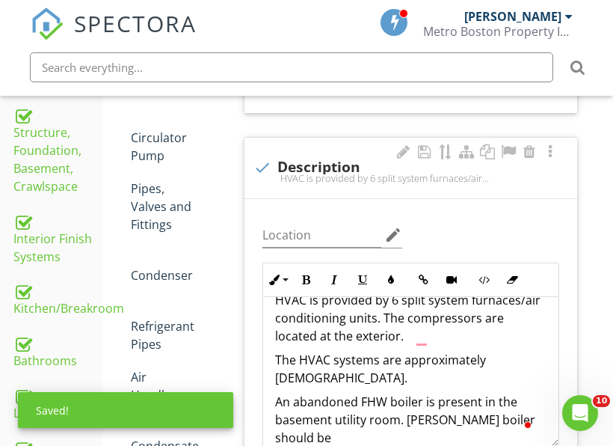
scroll to position [24, 0]
click at [400, 431] on p "An abandoned FHW boiler is present in the basement utility room. This boiler sh…" at bounding box center [410, 420] width 271 height 54
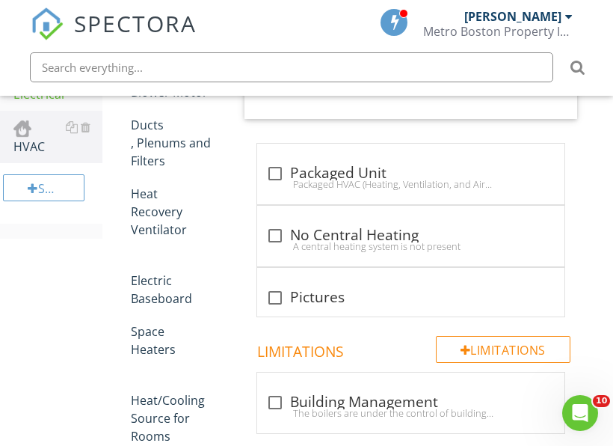
scroll to position [1227, 0]
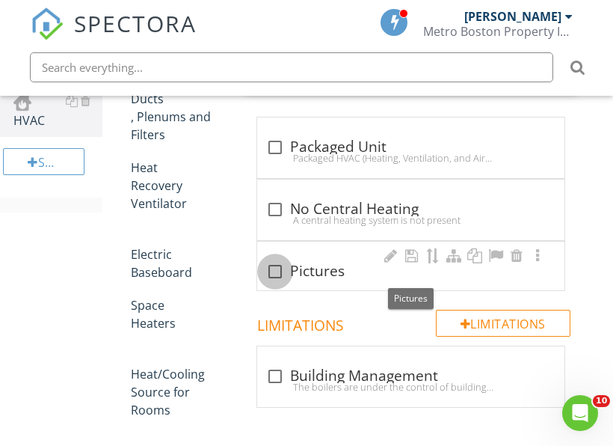
click at [275, 277] on div at bounding box center [274, 271] width 25 height 25
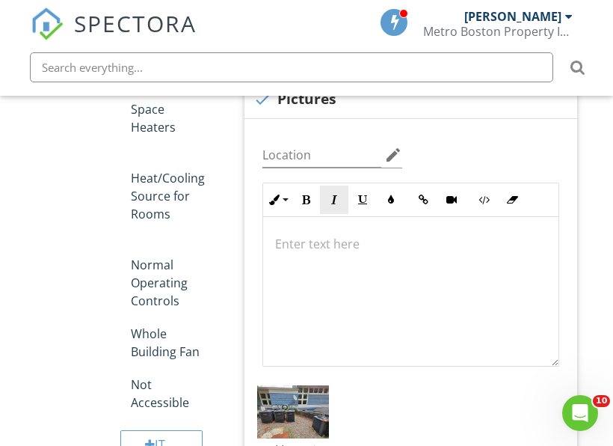
scroll to position [1526, 0]
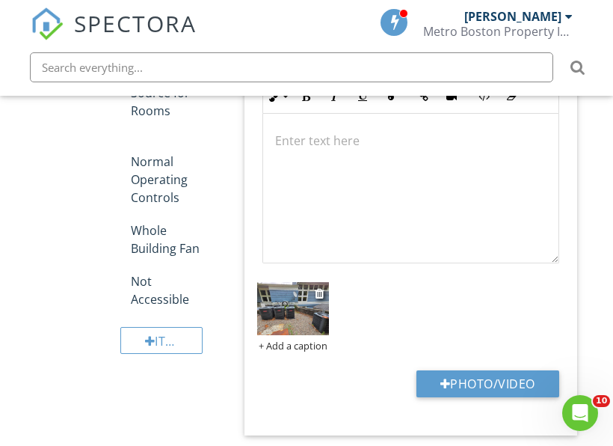
click at [319, 300] on div at bounding box center [321, 293] width 12 height 18
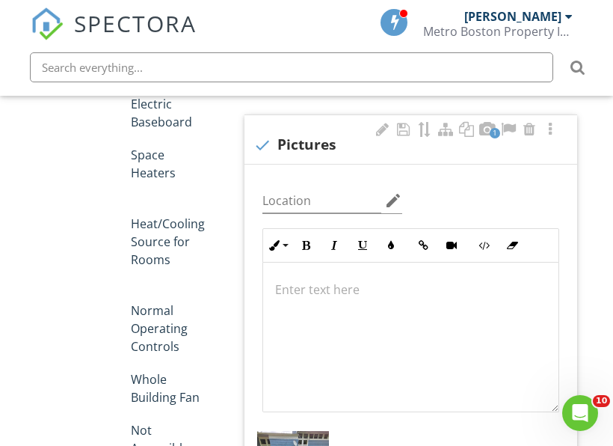
scroll to position [1376, 0]
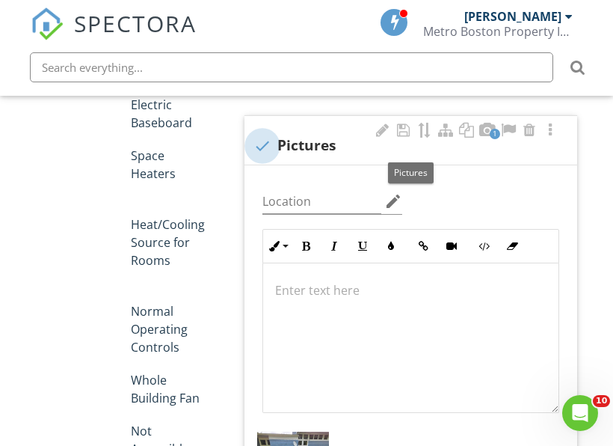
click at [260, 141] on div at bounding box center [262, 145] width 25 height 25
checkbox input "true"
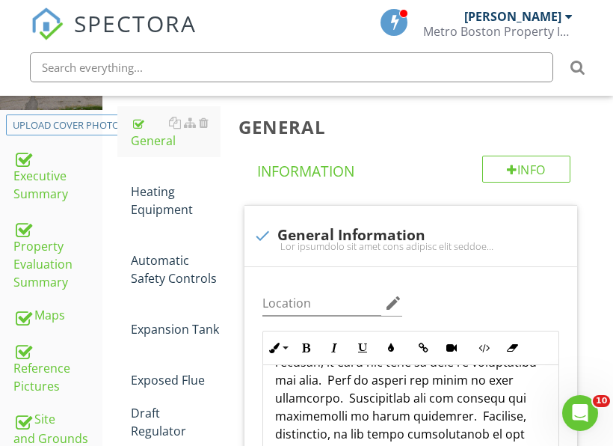
scroll to position [255, 0]
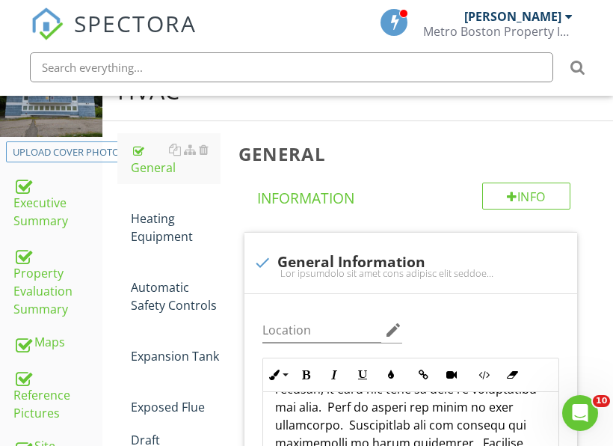
click at [170, 244] on div "Heating Equipment" at bounding box center [176, 218] width 90 height 54
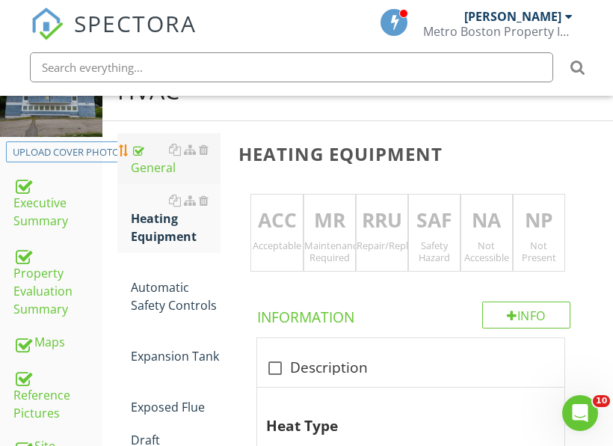
click at [159, 171] on div "General" at bounding box center [176, 159] width 90 height 36
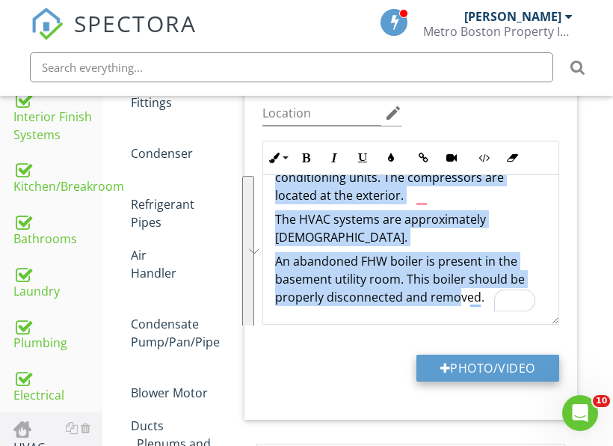
scroll to position [43, 0]
drag, startPoint x: 266, startPoint y: 322, endPoint x: 490, endPoint y: 325, distance: 224.3
click at [490, 325] on div "Location edit Inline Style XLarge Large Normal Small Light Small/Light Bold Ita…" at bounding box center [410, 248] width 332 height 342
copy div "HVAC is provided by 6 split system furnaces/air conditioning units. The compres…"
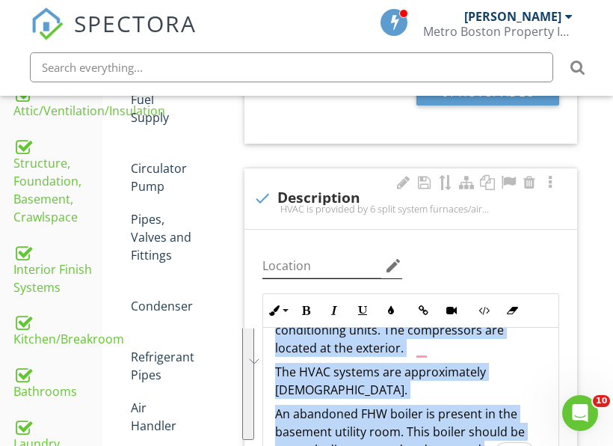
scroll to position [751, 0]
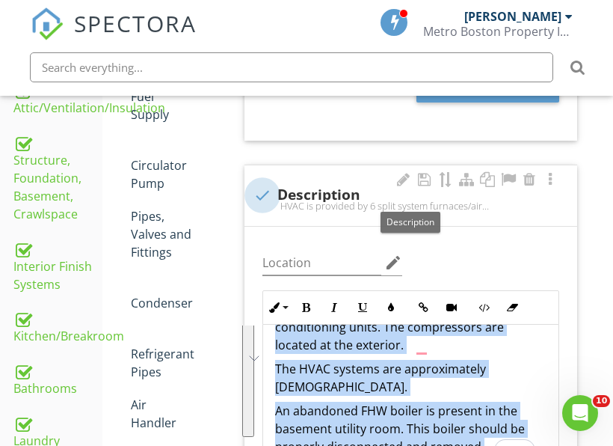
click at [271, 198] on div at bounding box center [262, 194] width 25 height 25
checkbox input "true"
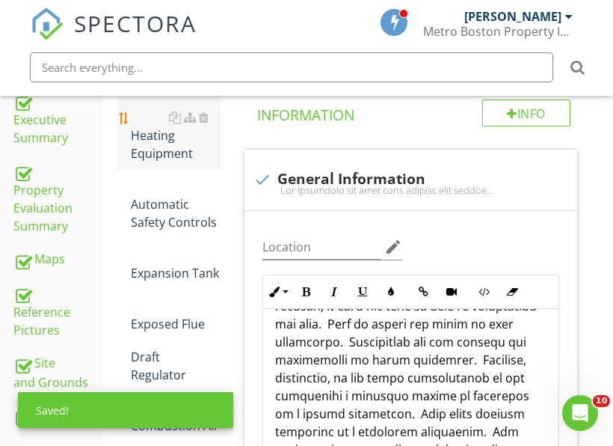
scroll to position [302, 0]
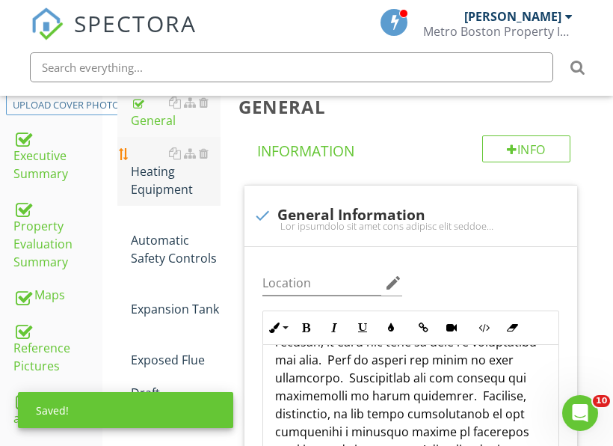
click at [163, 191] on div "Heating Equipment" at bounding box center [176, 171] width 90 height 54
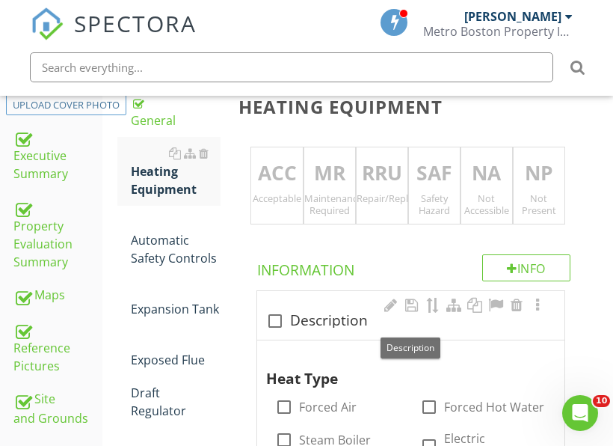
click at [289, 320] on div "check_box_outline_blank Description" at bounding box center [410, 321] width 289 height 18
checkbox input "true"
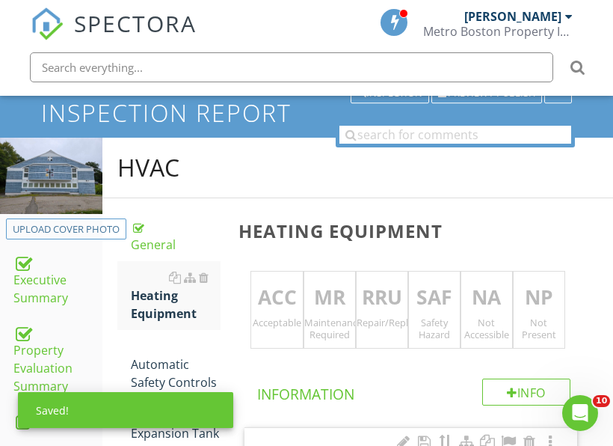
scroll to position [164, 0]
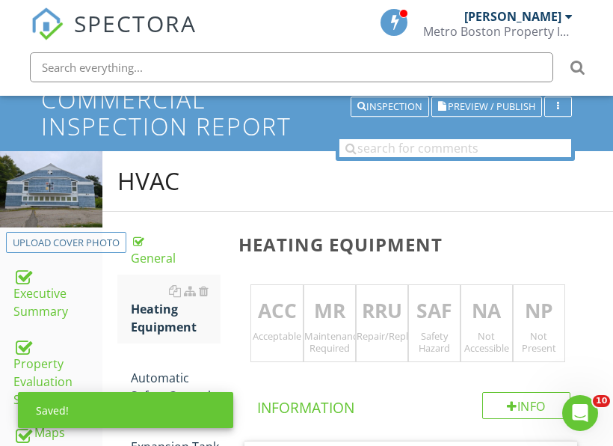
click at [393, 293] on div "RRU Repair/Replace/Upgrade" at bounding box center [382, 323] width 52 height 78
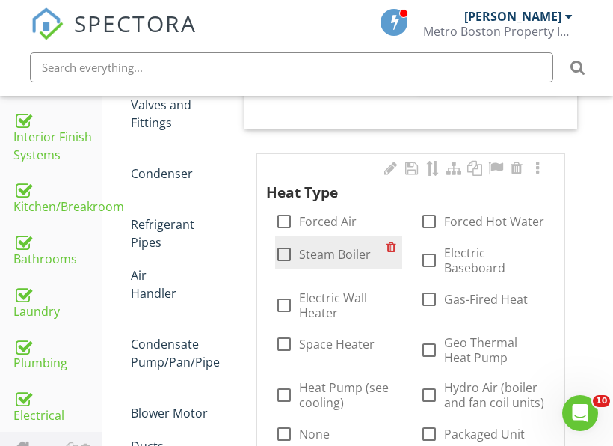
scroll to position [912, 0]
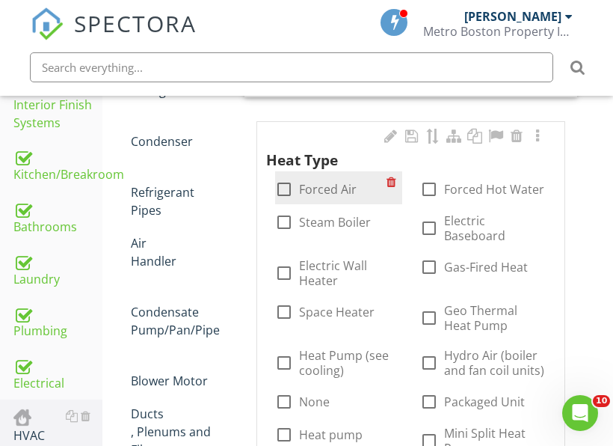
click at [338, 194] on label "Forced Air" at bounding box center [328, 189] width 58 height 15
checkbox input "true"
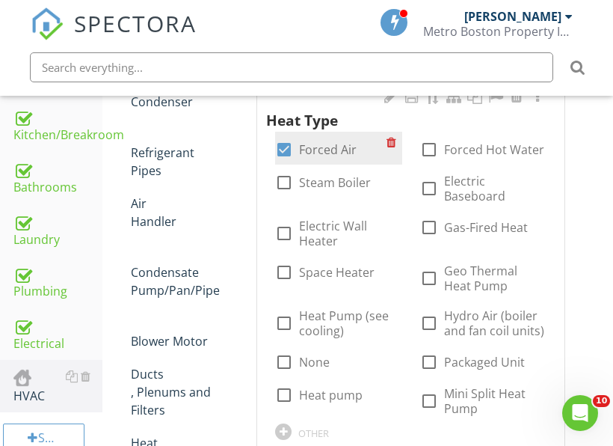
scroll to position [987, 0]
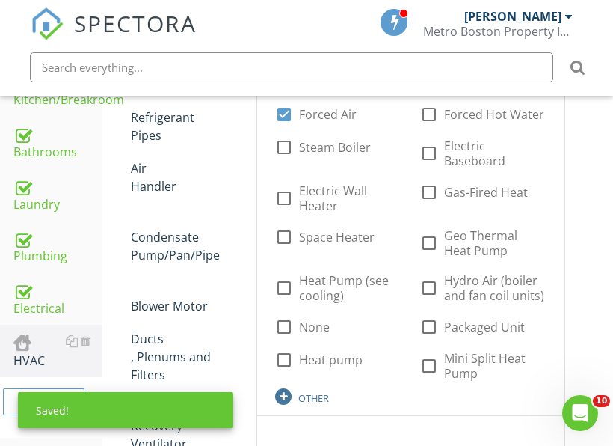
click at [301, 398] on div "OTHER" at bounding box center [313, 398] width 31 height 12
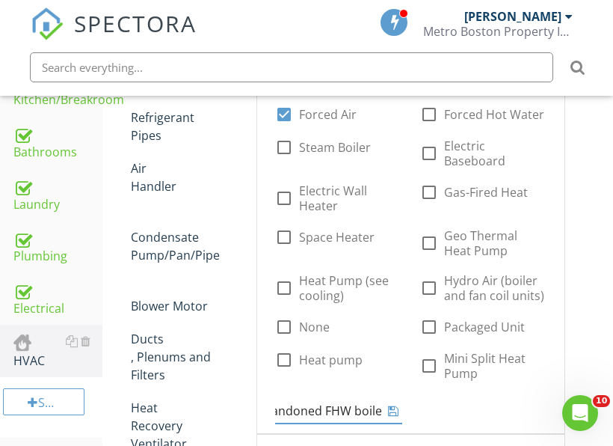
type input "Abandoned FHW boiler"
click at [395, 412] on icon at bounding box center [393, 410] width 10 height 12
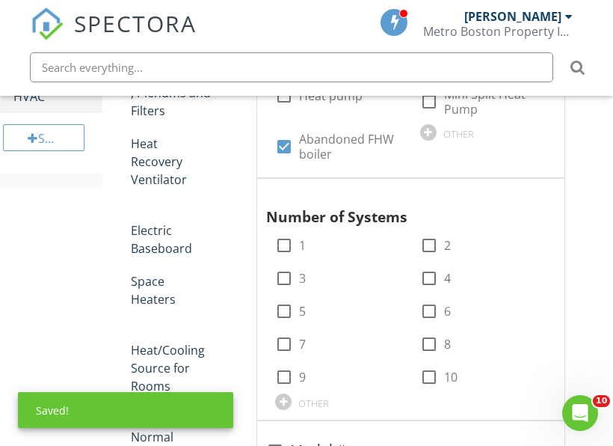
scroll to position [1286, 0]
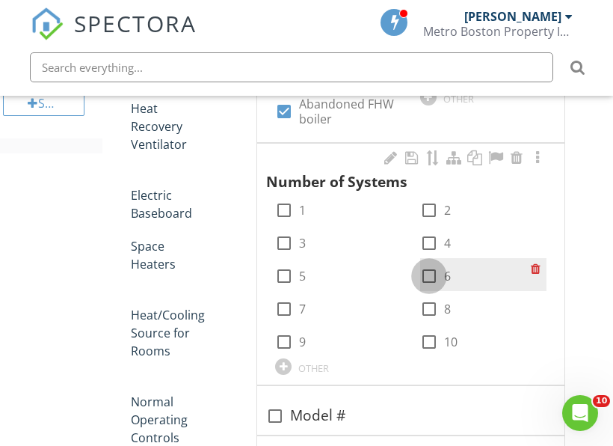
click at [430, 268] on div at bounding box center [428, 275] width 25 height 25
checkbox input "true"
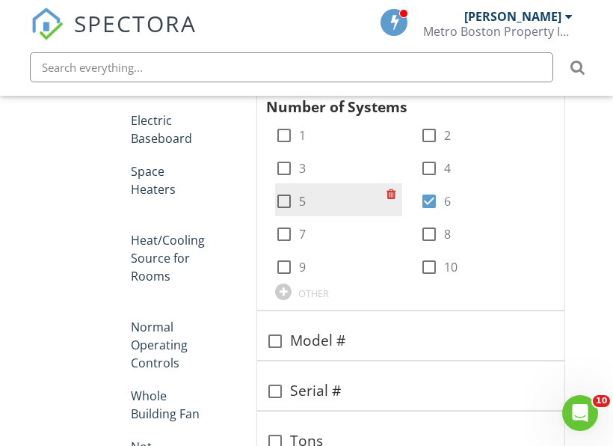
scroll to position [1435, 0]
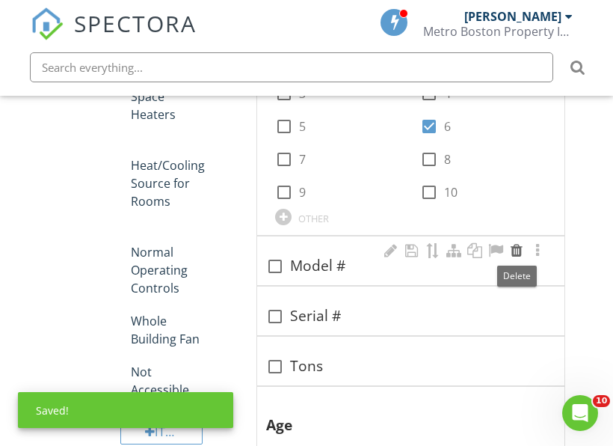
click at [517, 250] on div at bounding box center [517, 250] width 18 height 15
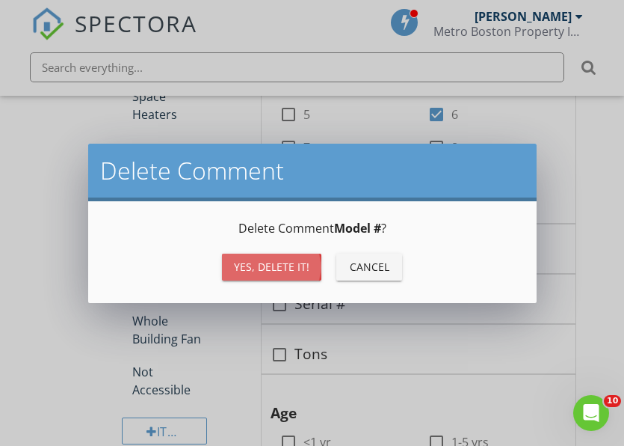
click at [307, 262] on div "Yes, Delete it!" at bounding box center [272, 267] width 76 height 16
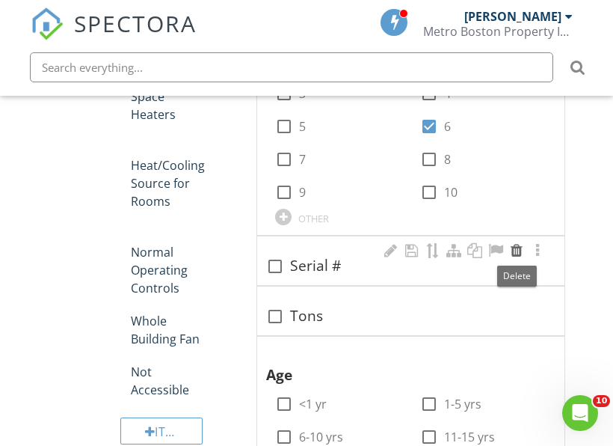
click at [517, 253] on div at bounding box center [517, 250] width 18 height 15
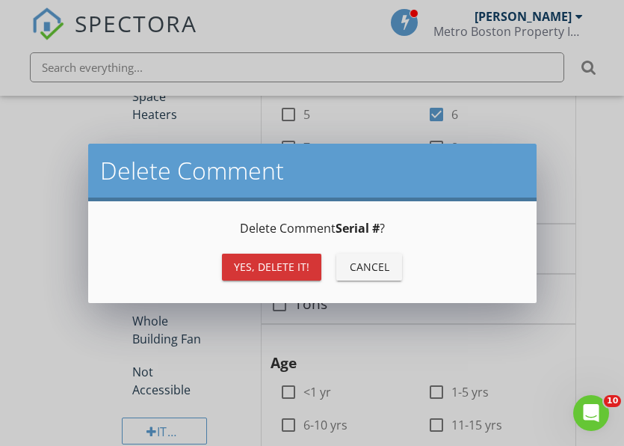
click at [301, 267] on div "Yes, Delete it!" at bounding box center [272, 267] width 76 height 16
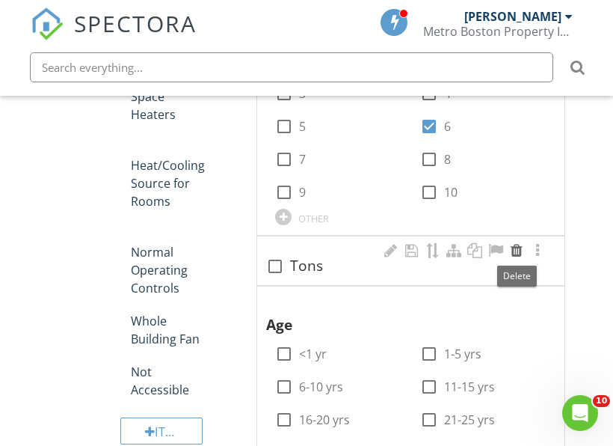
click at [515, 251] on div at bounding box center [517, 250] width 18 height 15
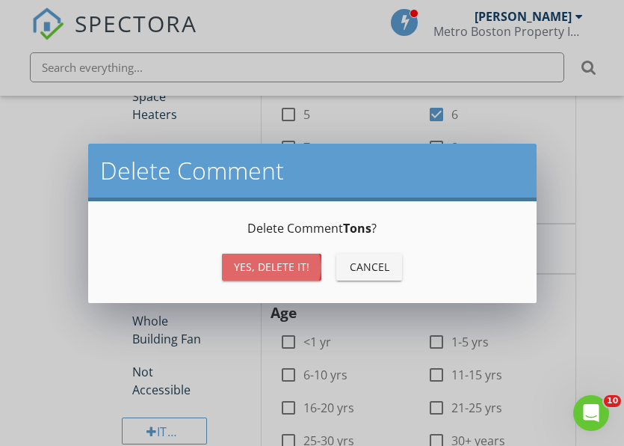
click at [306, 263] on div "Yes, Delete it!" at bounding box center [272, 267] width 76 height 16
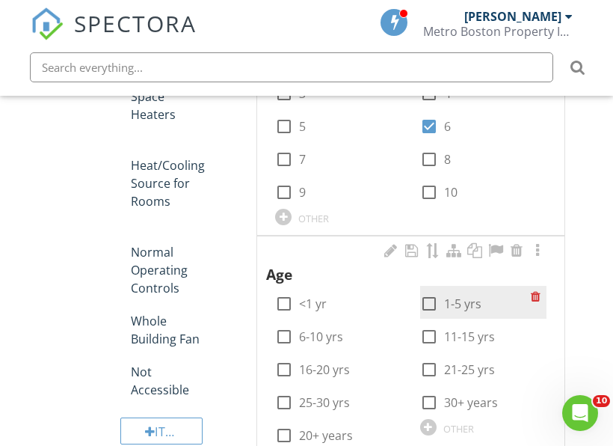
click at [432, 305] on div at bounding box center [428, 303] width 25 height 25
checkbox input "true"
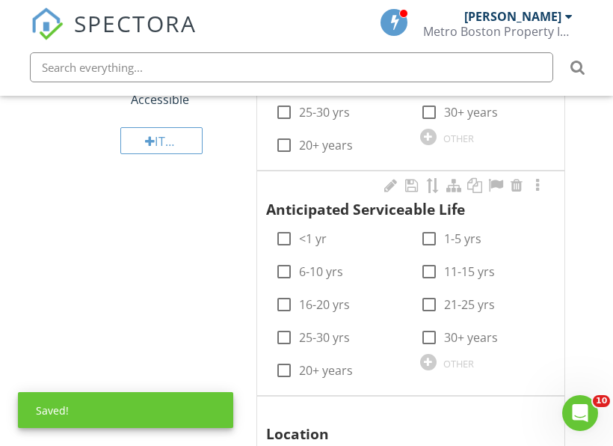
scroll to position [1734, 0]
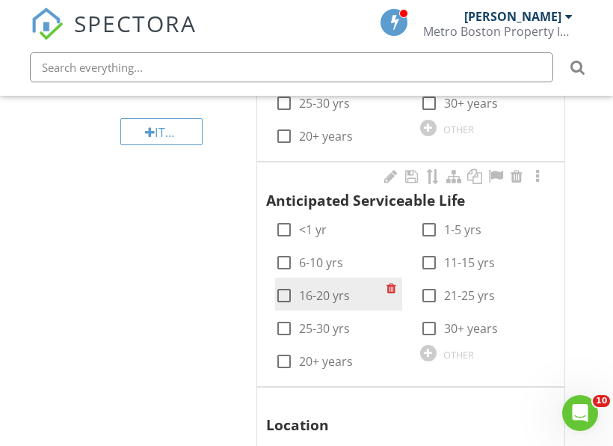
click at [338, 294] on label "16-20 yrs" at bounding box center [324, 295] width 51 height 15
checkbox input "true"
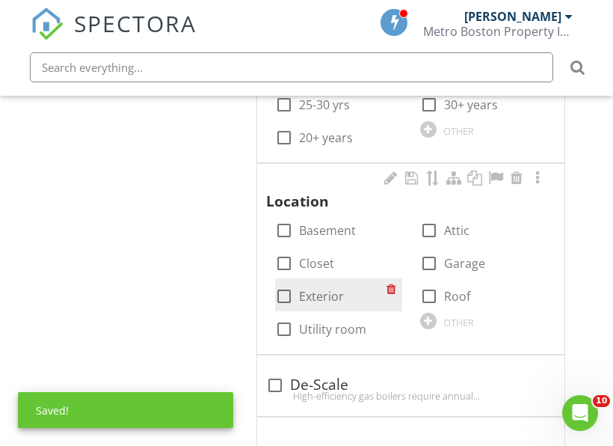
scroll to position [1959, 0]
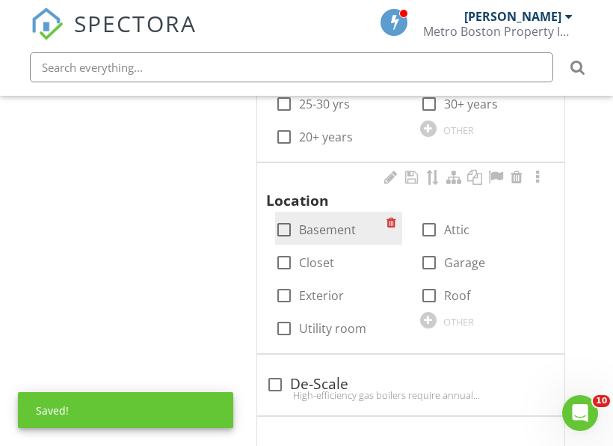
click at [338, 233] on label "Basement" at bounding box center [327, 229] width 57 height 15
checkbox input "true"
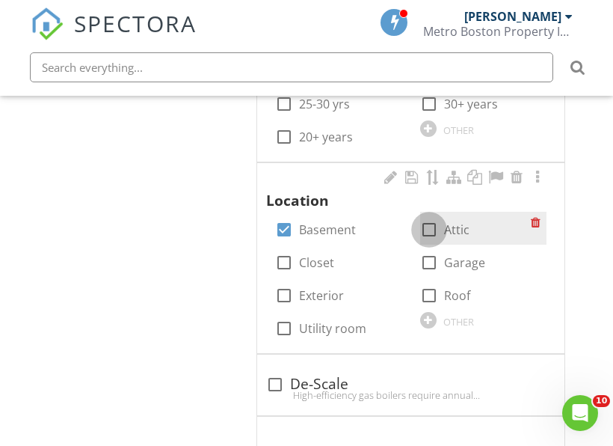
click at [434, 226] on div at bounding box center [428, 229] width 25 height 25
checkbox input "true"
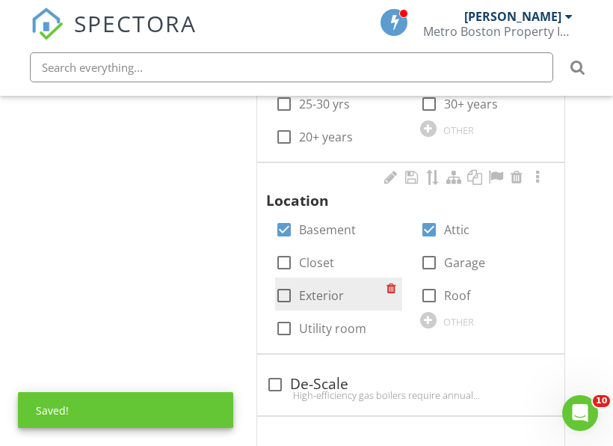
click at [323, 295] on label "Exterior" at bounding box center [321, 295] width 45 height 15
checkbox input "true"
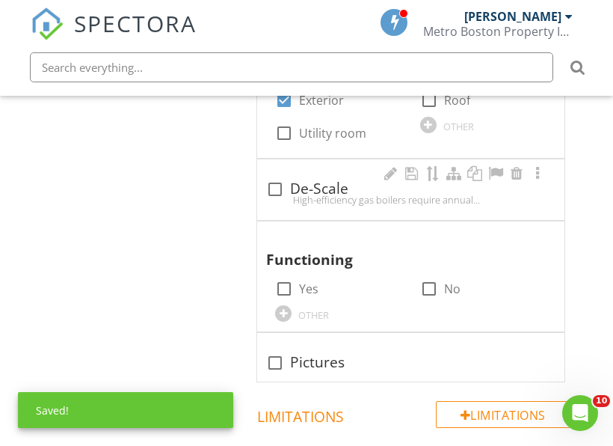
scroll to position [2183, 0]
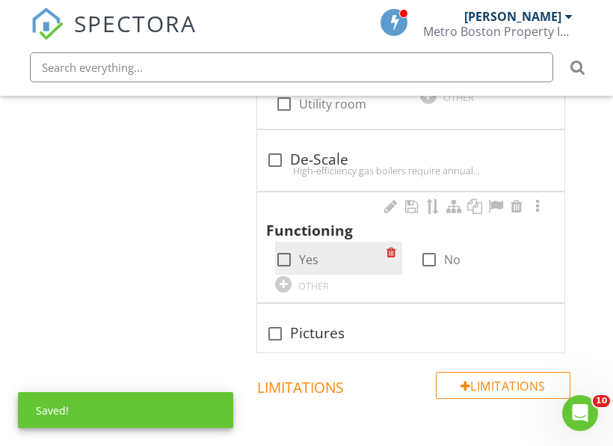
click at [310, 261] on label "Yes" at bounding box center [308, 259] width 19 height 15
checkbox input "true"
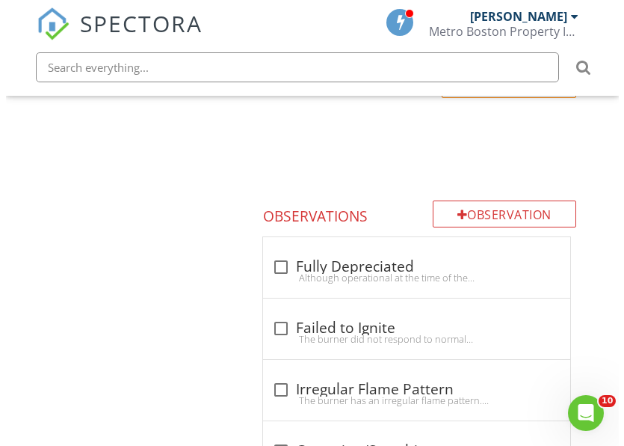
scroll to position [2482, 0]
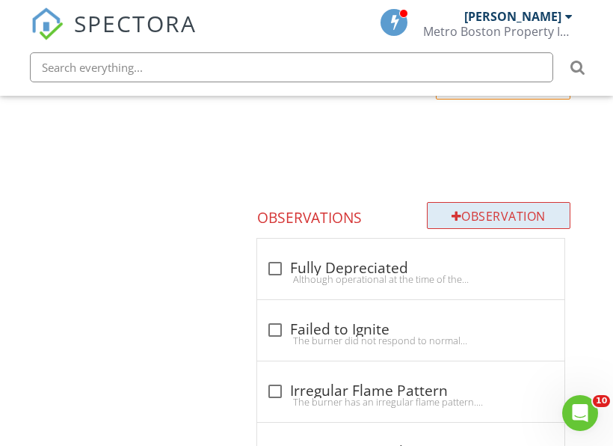
click at [488, 212] on div "Observation" at bounding box center [499, 215] width 144 height 27
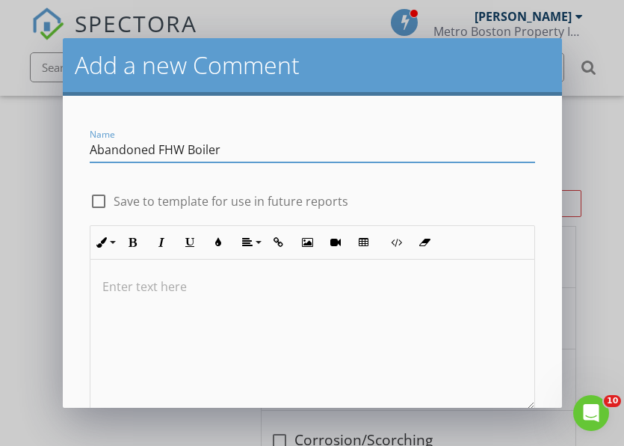
type input "Abandoned FHW Boiler"
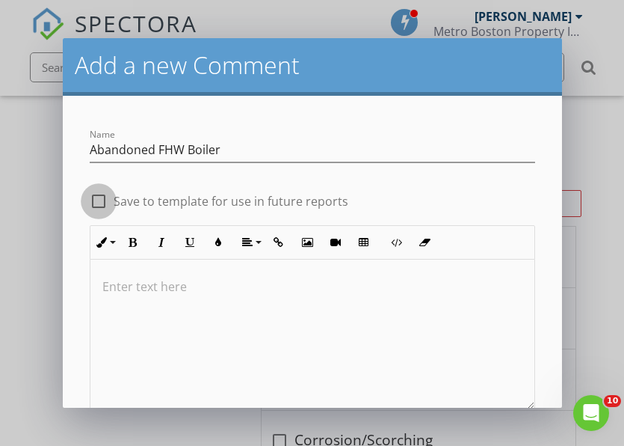
click at [98, 204] on div at bounding box center [98, 200] width 25 height 25
checkbox input "true"
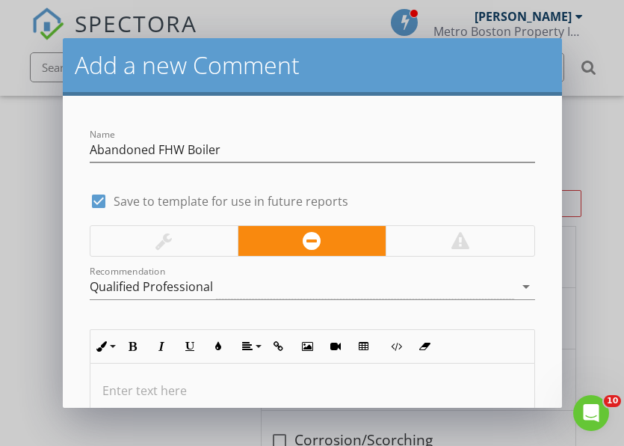
click at [251, 374] on div at bounding box center [312, 438] width 444 height 150
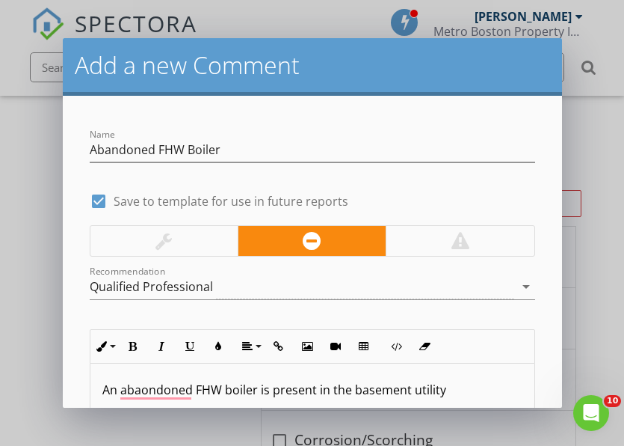
scroll to position [1, 0]
click at [439, 391] on p "An abandoned FHW boiler is present in the basement utility" at bounding box center [312, 390] width 420 height 18
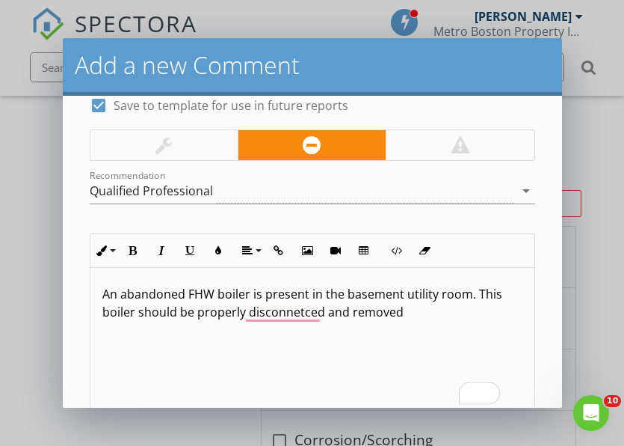
scroll to position [198, 0]
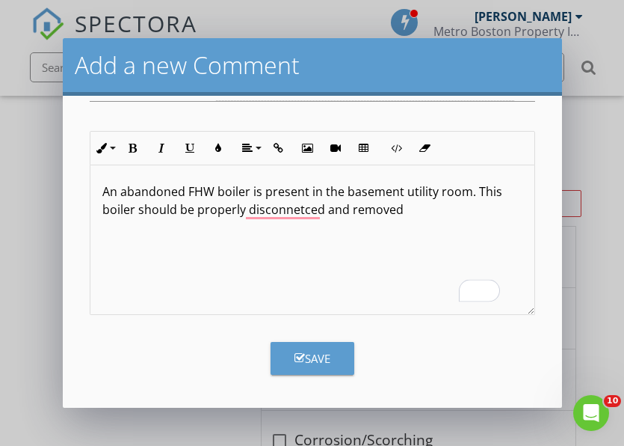
click at [336, 356] on button "Save" at bounding box center [313, 358] width 84 height 33
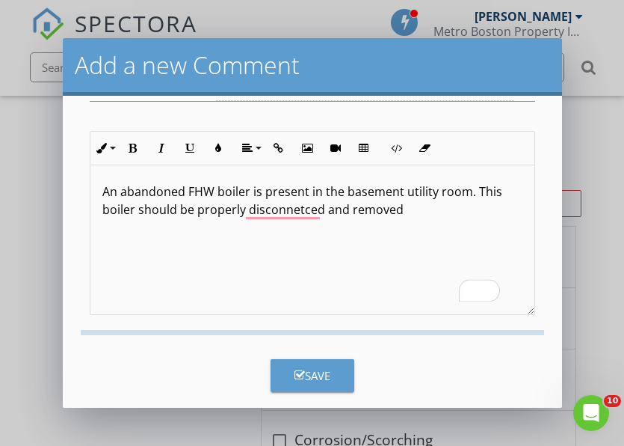
checkbox input "false"
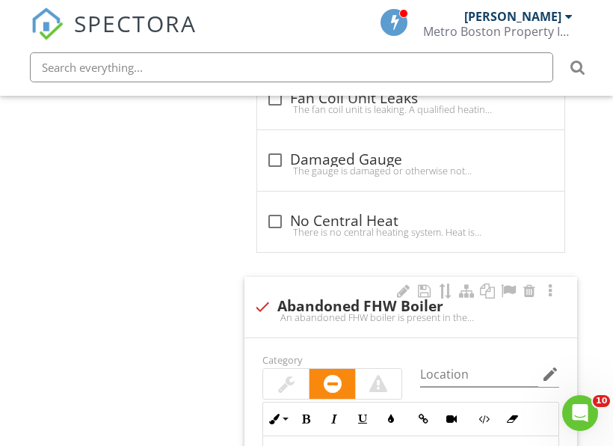
scroll to position [3753, 0]
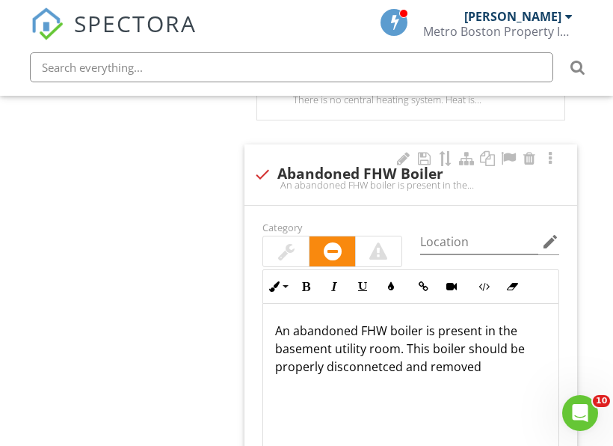
click at [390, 366] on p "An abandoned FHW boiler is present in the basement utility room. This boiler sh…" at bounding box center [410, 348] width 271 height 54
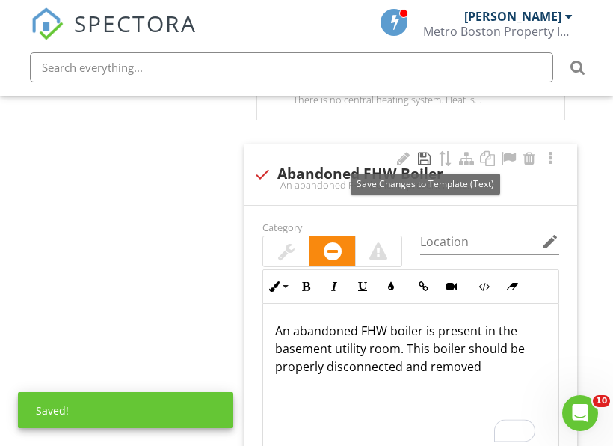
click at [428, 156] on div at bounding box center [425, 158] width 18 height 15
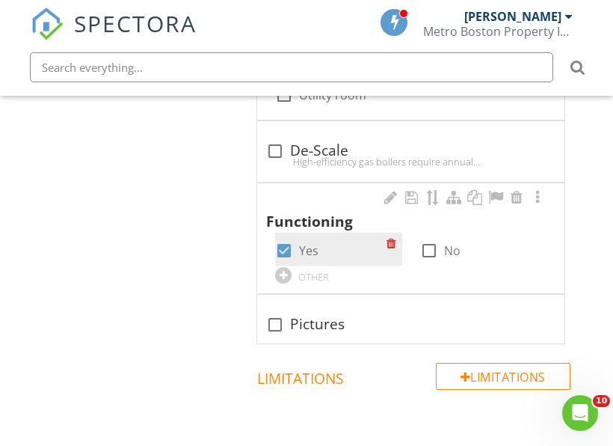
scroll to position [2183, 0]
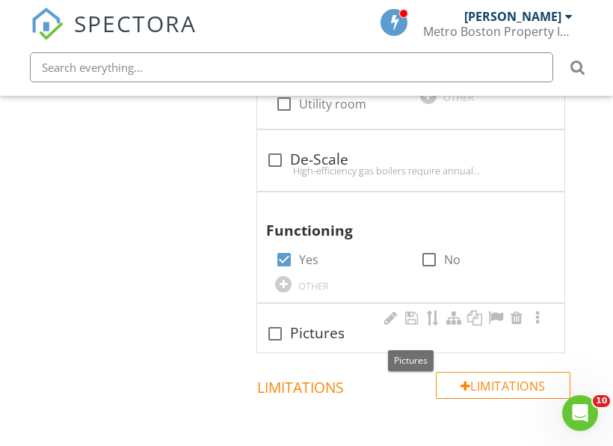
click at [323, 337] on div "check_box_outline_blank Pictures" at bounding box center [410, 333] width 289 height 18
checkbox input "true"
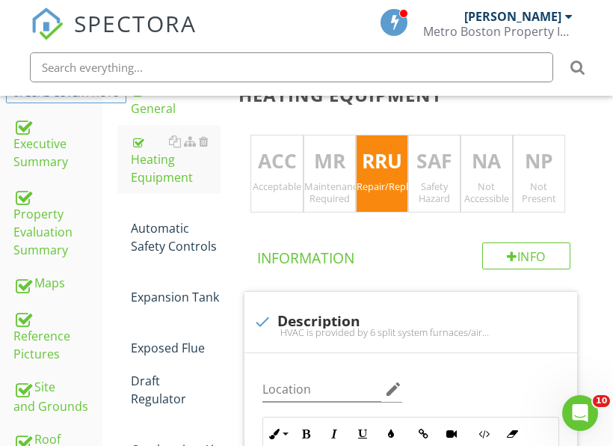
scroll to position [239, 0]
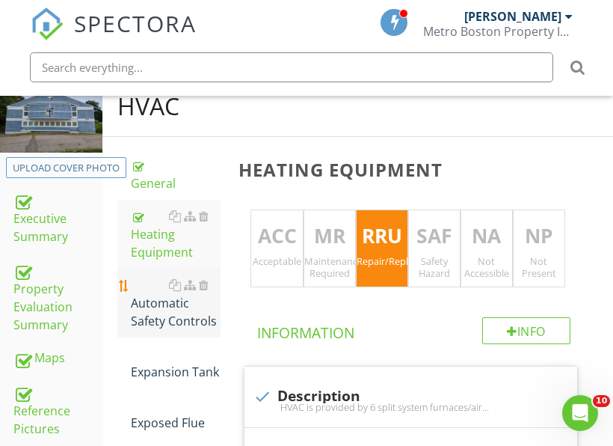
click at [177, 319] on div "Automatic Safety Controls" at bounding box center [176, 303] width 90 height 54
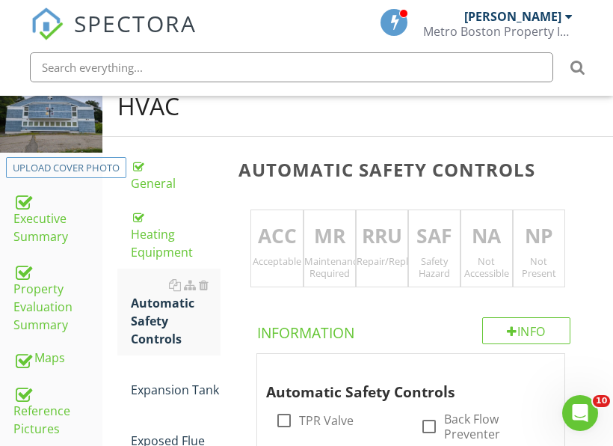
click at [277, 259] on div "Acceptable" at bounding box center [276, 261] width 51 height 12
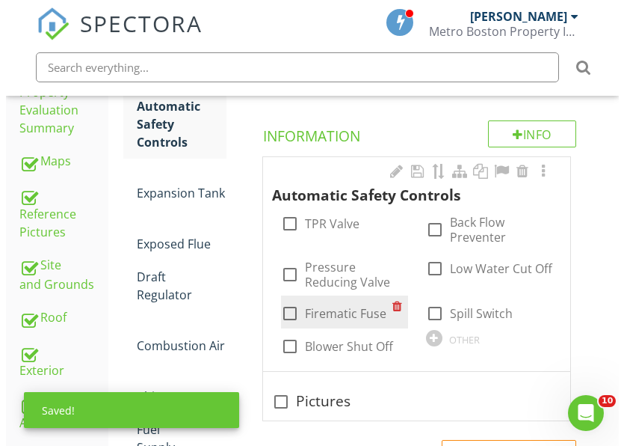
scroll to position [464, 0]
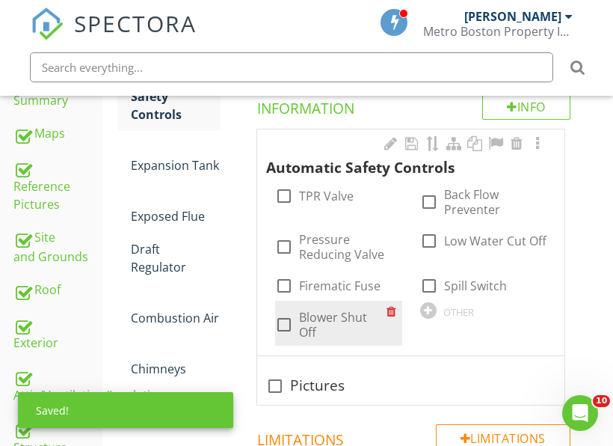
click at [336, 321] on label "Blower Shut Off" at bounding box center [342, 325] width 87 height 30
checkbox input "true"
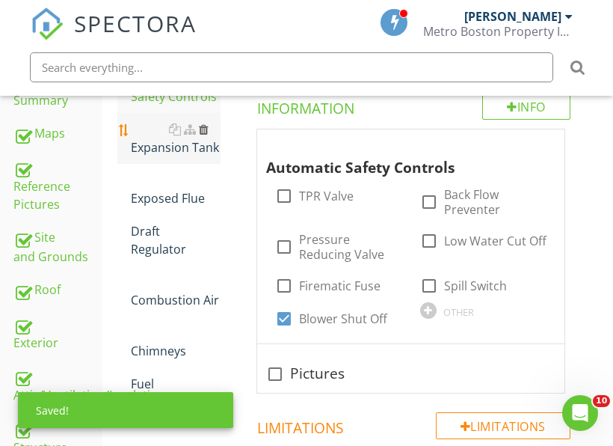
click at [202, 126] on div at bounding box center [204, 129] width 10 height 12
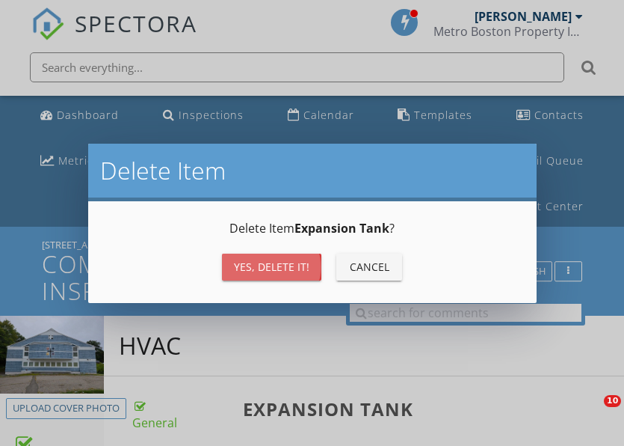
click at [270, 264] on div "Yes, Delete it!" at bounding box center [272, 267] width 76 height 16
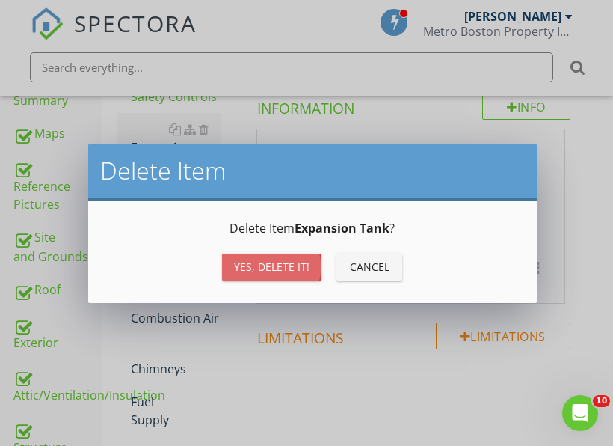
scroll to position [464, 0]
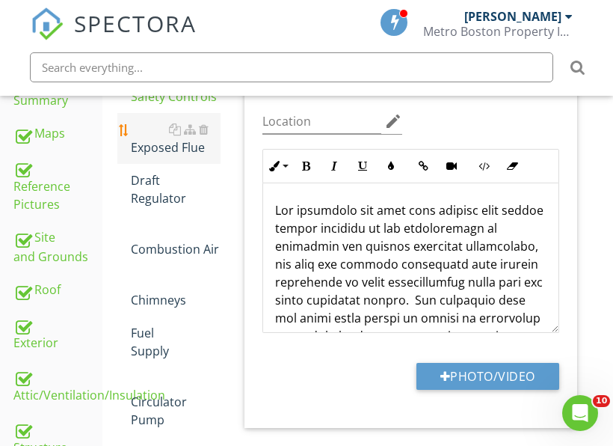
click at [171, 148] on div "Exposed Flue" at bounding box center [176, 138] width 90 height 36
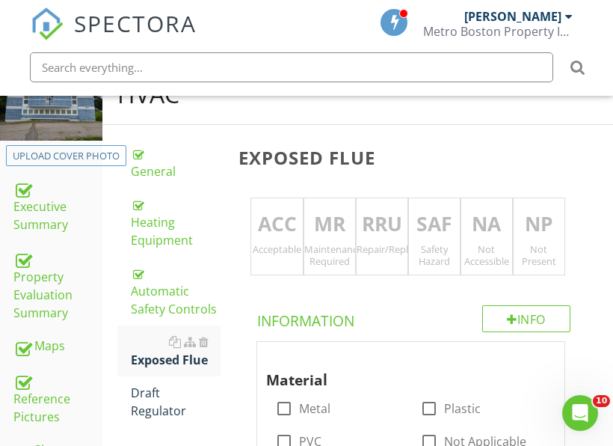
scroll to position [239, 0]
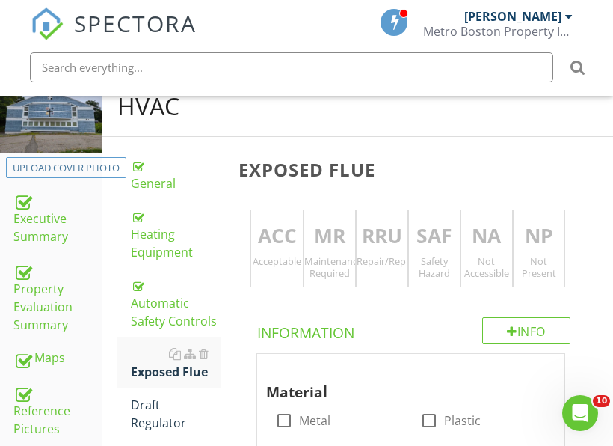
click at [290, 246] on p "ACC" at bounding box center [276, 236] width 51 height 30
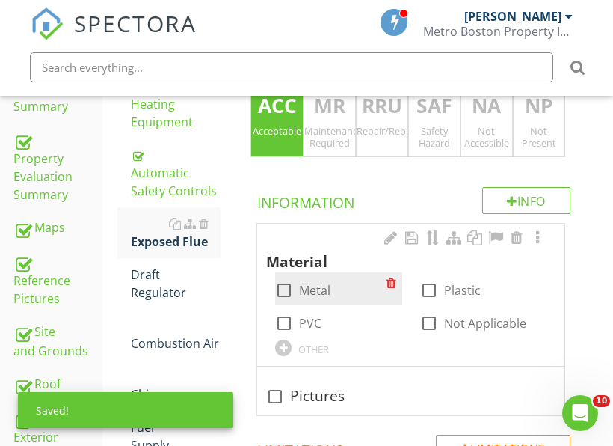
scroll to position [389, 0]
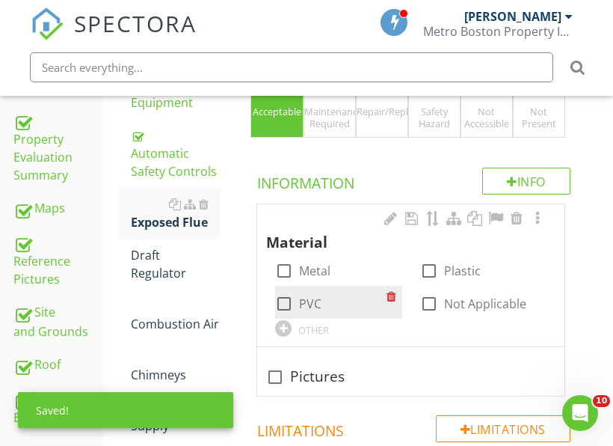
click at [312, 307] on label "PVC" at bounding box center [310, 303] width 22 height 15
checkbox input "true"
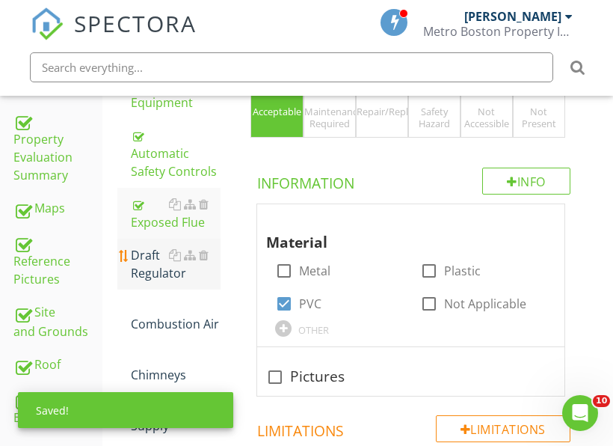
click at [158, 271] on div "Draft Regulator" at bounding box center [176, 264] width 90 height 36
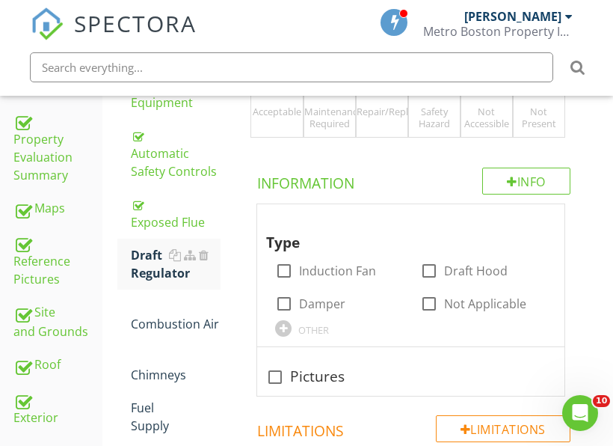
click at [277, 114] on div "Acceptable" at bounding box center [276, 111] width 51 height 12
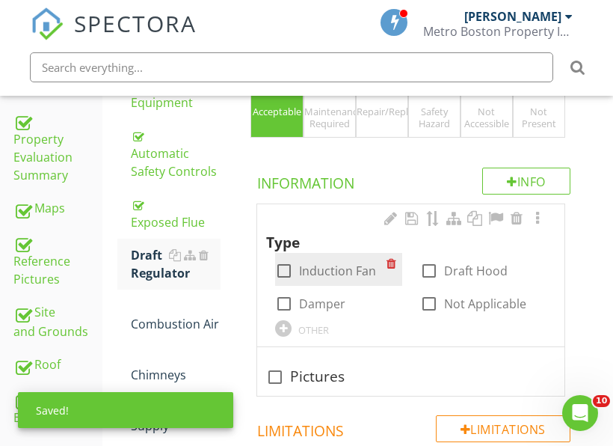
click at [344, 280] on div "check_box_outline_blank Induction Fan" at bounding box center [325, 271] width 101 height 18
click at [344, 274] on label "Induction Fan" at bounding box center [337, 270] width 77 height 15
checkbox input "true"
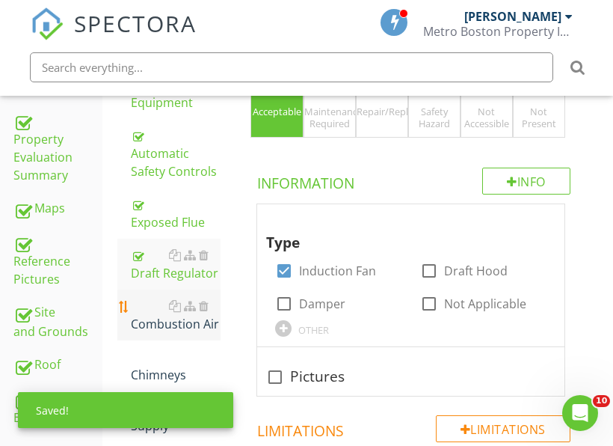
click at [164, 318] on div "Combustion Air" at bounding box center [176, 315] width 90 height 36
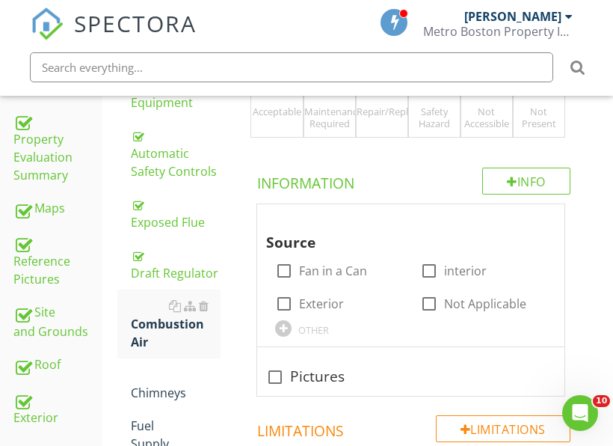
click at [294, 127] on div "ACC Acceptable" at bounding box center [276, 99] width 52 height 78
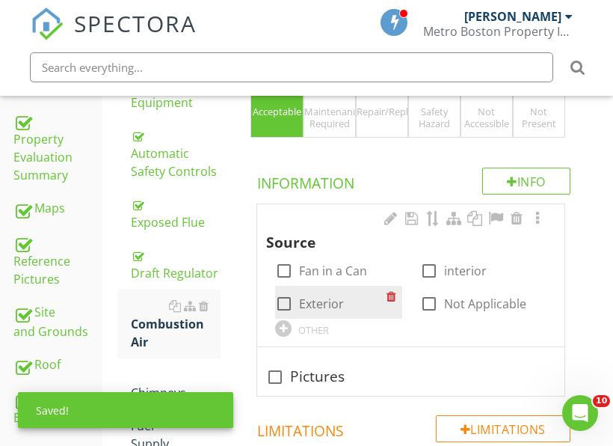
click at [303, 304] on label "Exterior" at bounding box center [321, 303] width 45 height 15
checkbox input "true"
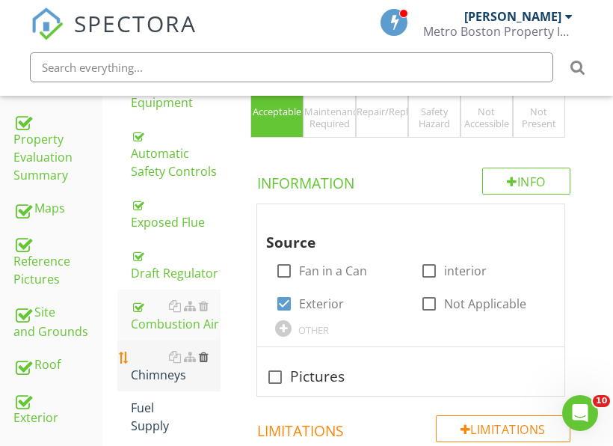
click at [204, 356] on div at bounding box center [204, 357] width 10 height 12
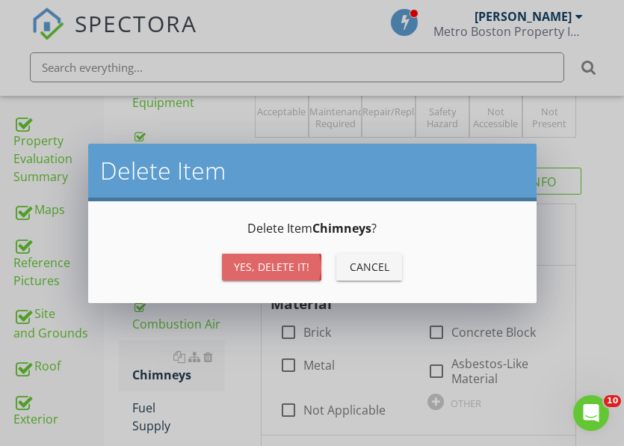
click at [259, 342] on div "Delete Item Delete Item Chimneys ? Yes, Delete it! Cancel" at bounding box center [312, 223] width 624 height 446
click at [270, 271] on div "Yes, Delete it!" at bounding box center [272, 267] width 76 height 16
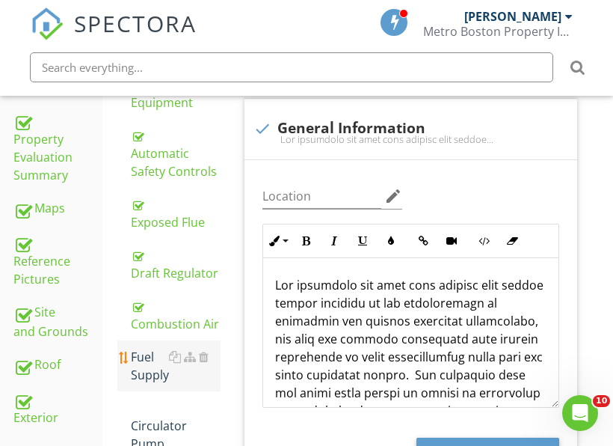
click at [155, 372] on div "Fuel Supply" at bounding box center [176, 366] width 90 height 36
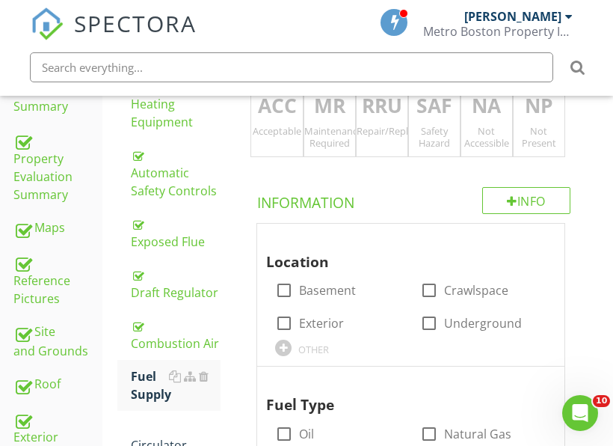
scroll to position [164, 0]
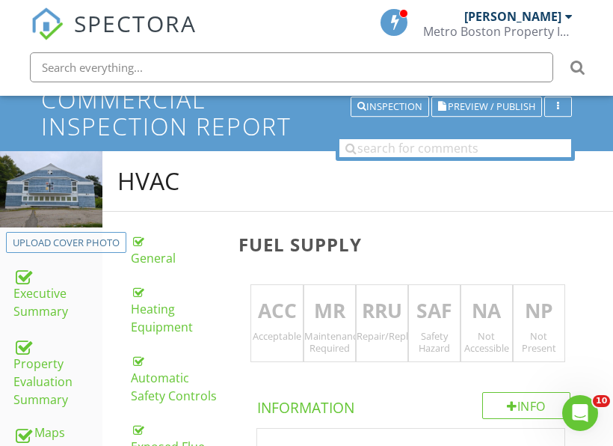
click at [274, 330] on div "Acceptable" at bounding box center [276, 336] width 51 height 12
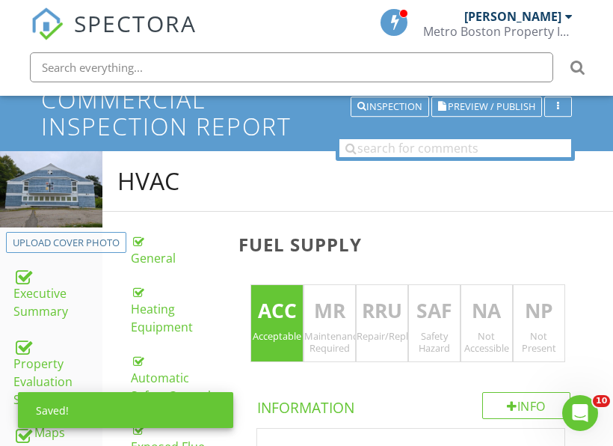
scroll to position [464, 0]
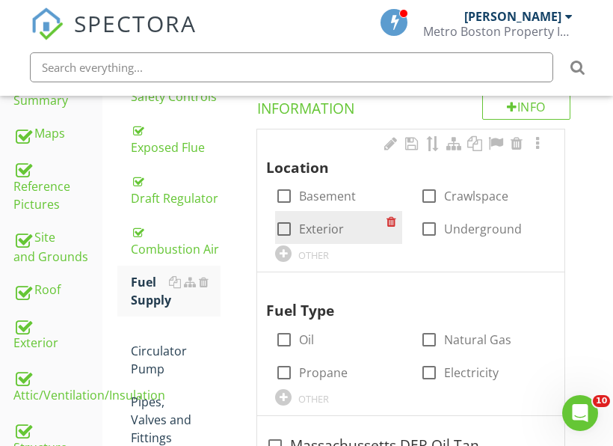
click at [321, 228] on label "Exterior" at bounding box center [321, 228] width 45 height 15
checkbox input "true"
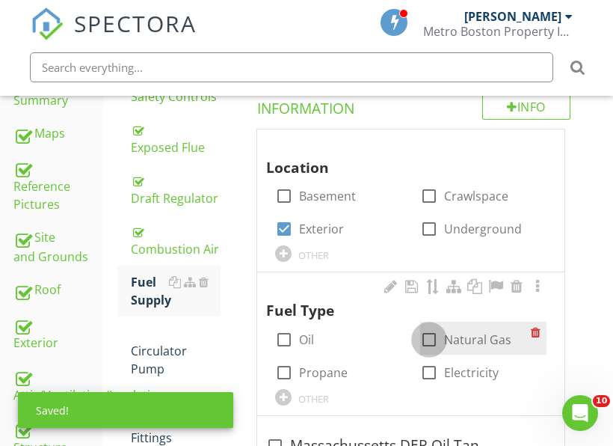
click at [441, 339] on div at bounding box center [428, 339] width 25 height 25
checkbox input "true"
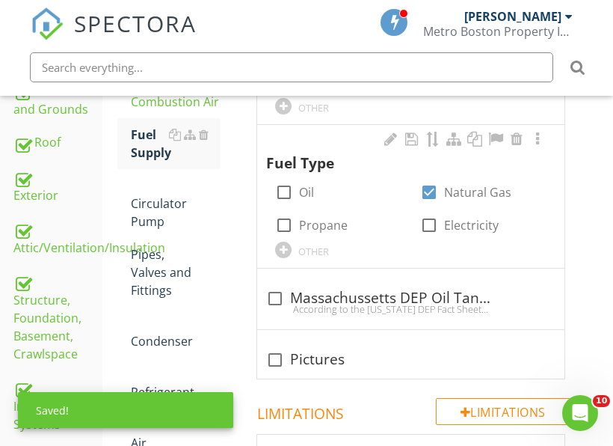
scroll to position [613, 0]
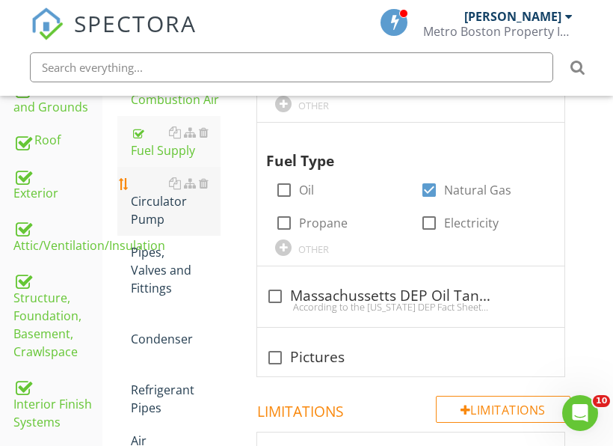
click at [161, 217] on div "Circulator Pump" at bounding box center [176, 201] width 90 height 54
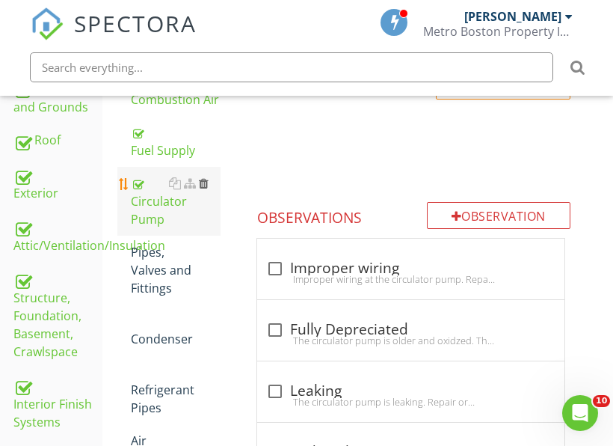
click at [208, 186] on div at bounding box center [204, 183] width 10 height 12
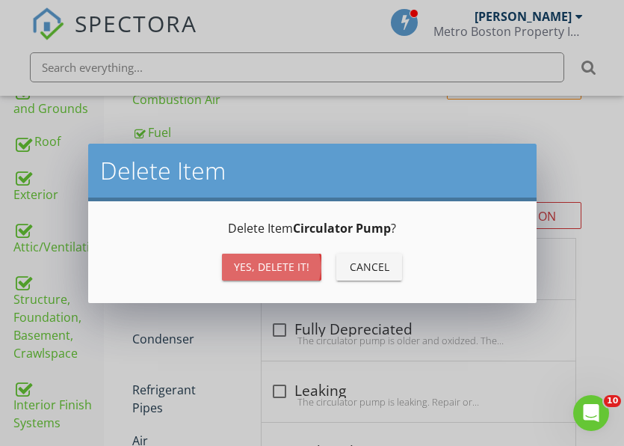
click at [253, 274] on button "Yes, Delete it!" at bounding box center [271, 266] width 99 height 27
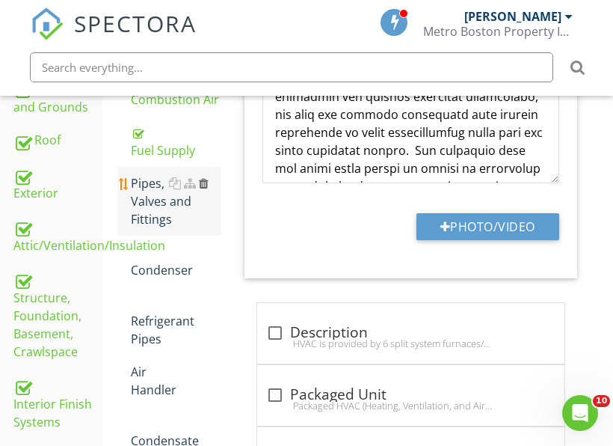
click at [200, 184] on div at bounding box center [204, 183] width 10 height 12
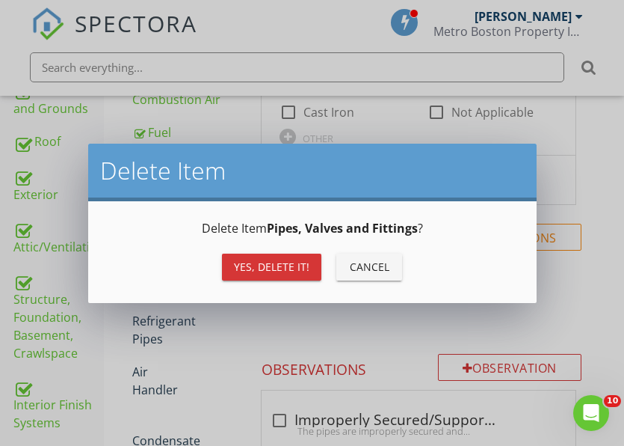
click at [237, 264] on div "Yes, Delete it!" at bounding box center [272, 267] width 76 height 16
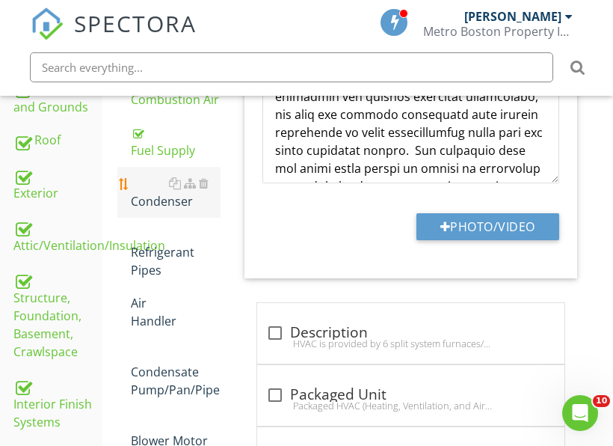
click at [173, 206] on div "Condenser" at bounding box center [176, 192] width 90 height 36
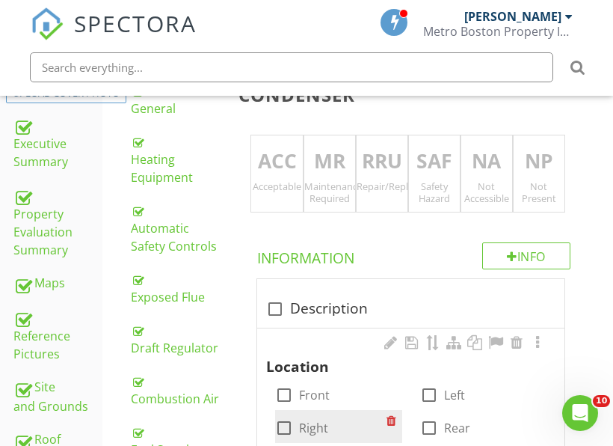
scroll to position [239, 0]
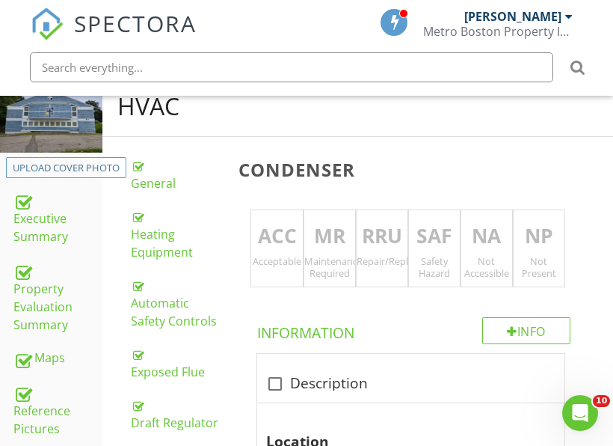
click at [281, 262] on div "Acceptable" at bounding box center [276, 261] width 51 height 12
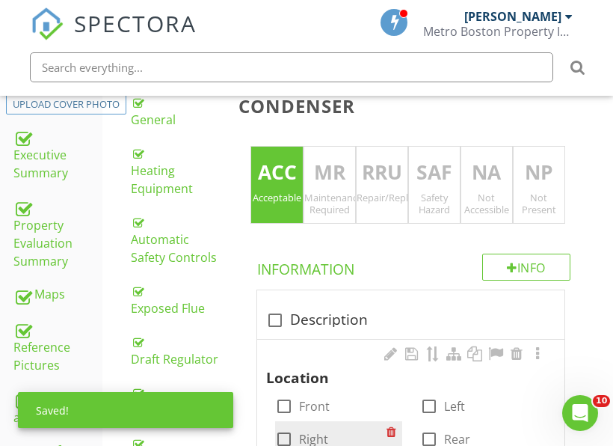
scroll to position [464, 0]
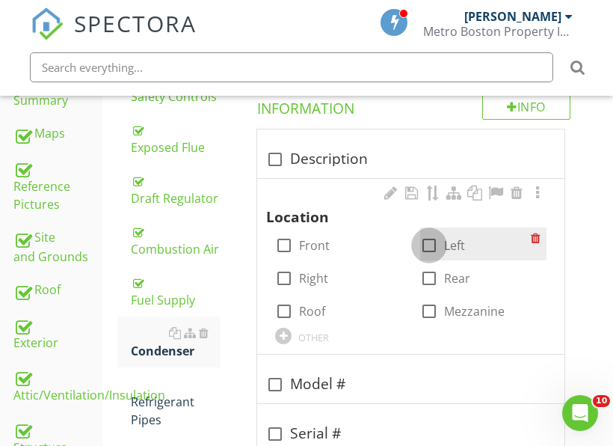
click at [440, 243] on div at bounding box center [428, 245] width 25 height 25
checkbox input "true"
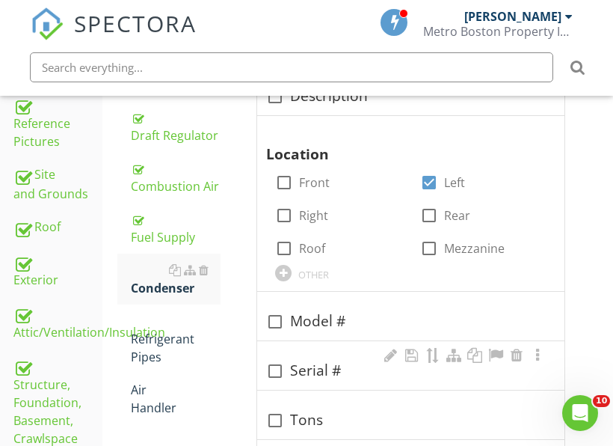
scroll to position [613, 0]
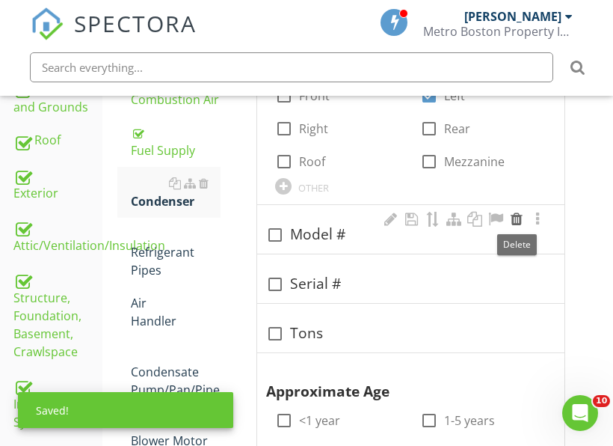
click at [517, 218] on div at bounding box center [517, 219] width 18 height 15
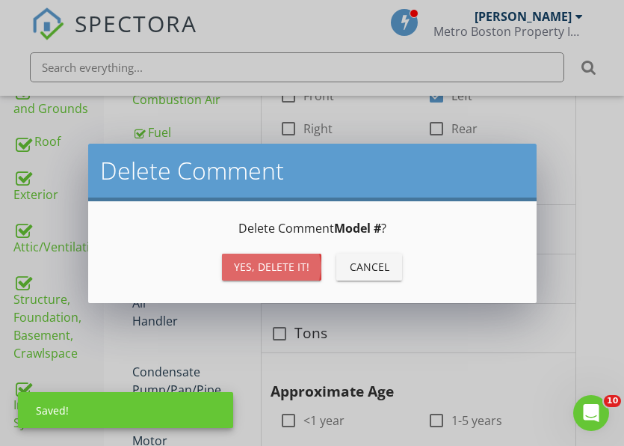
drag, startPoint x: 262, startPoint y: 253, endPoint x: 286, endPoint y: 261, distance: 24.4
click at [263, 253] on button "Yes, Delete it!" at bounding box center [271, 266] width 99 height 27
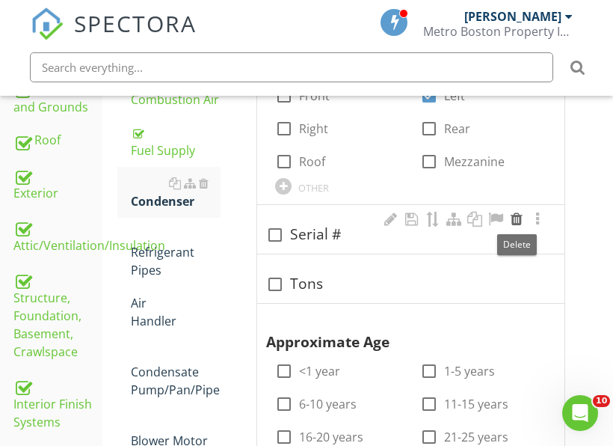
click at [514, 220] on div at bounding box center [517, 219] width 18 height 15
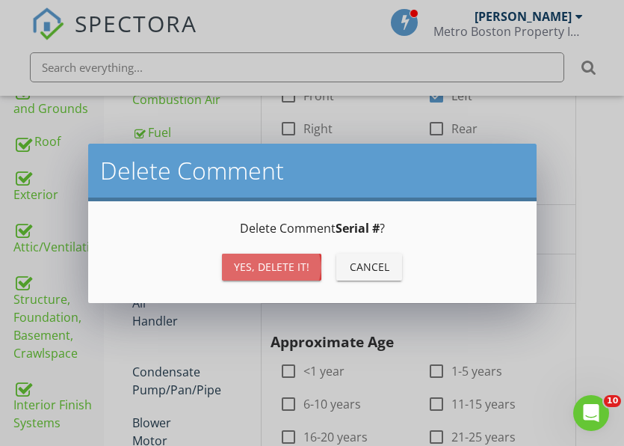
click at [284, 271] on div "Yes, Delete it!" at bounding box center [272, 267] width 76 height 16
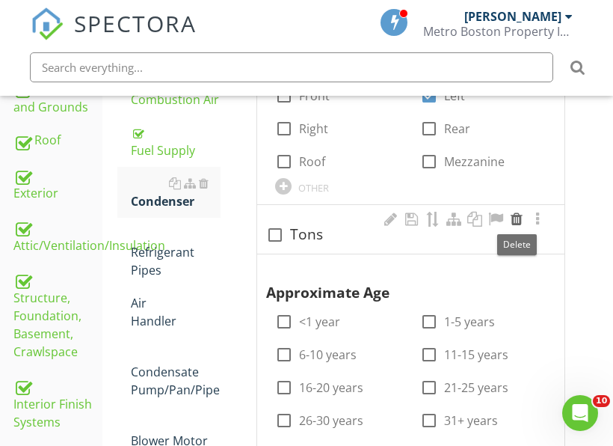
click at [517, 218] on div at bounding box center [517, 219] width 18 height 15
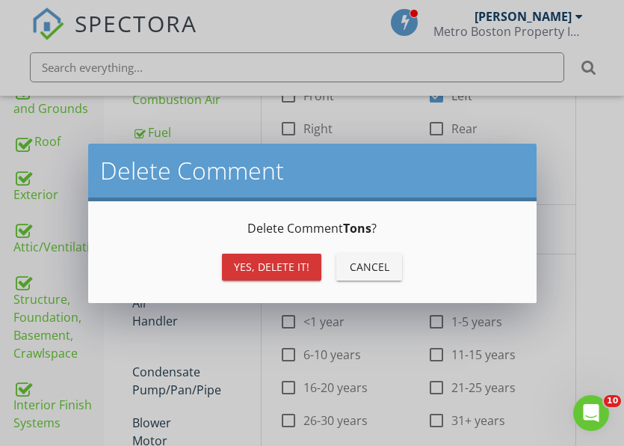
click at [271, 265] on div "Yes, Delete it!" at bounding box center [272, 267] width 76 height 16
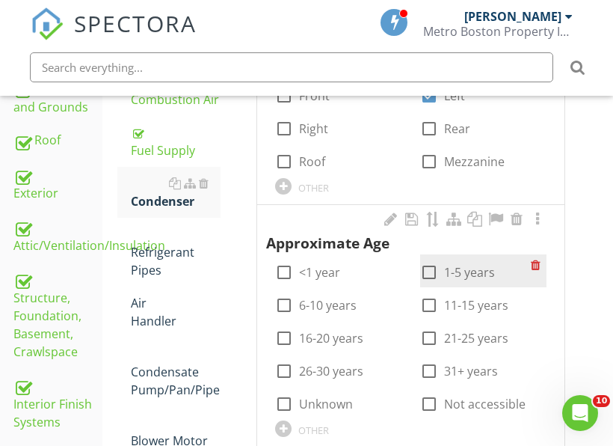
click at [435, 273] on div at bounding box center [428, 271] width 25 height 25
checkbox input "true"
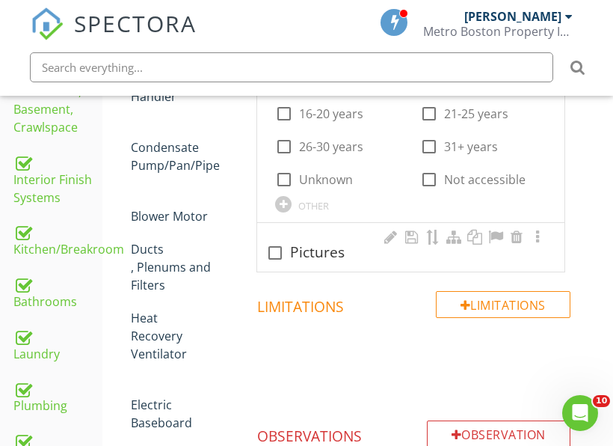
scroll to position [688, 0]
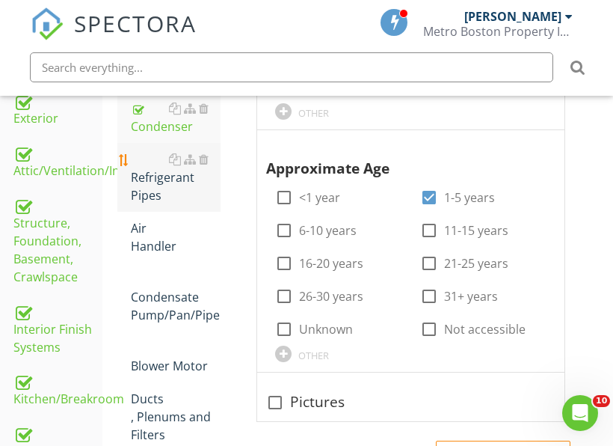
click at [179, 184] on div "Refrigerant Pipes" at bounding box center [176, 177] width 90 height 54
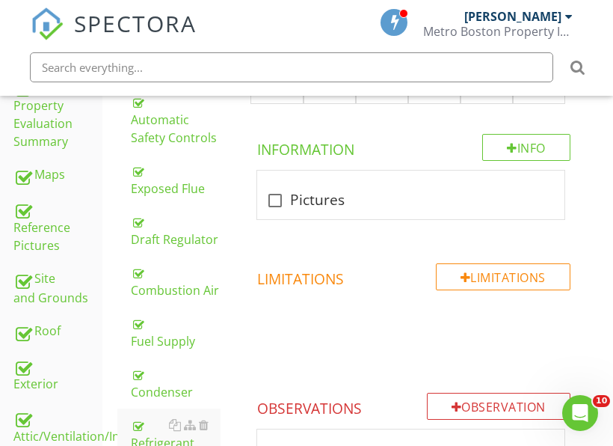
scroll to position [389, 0]
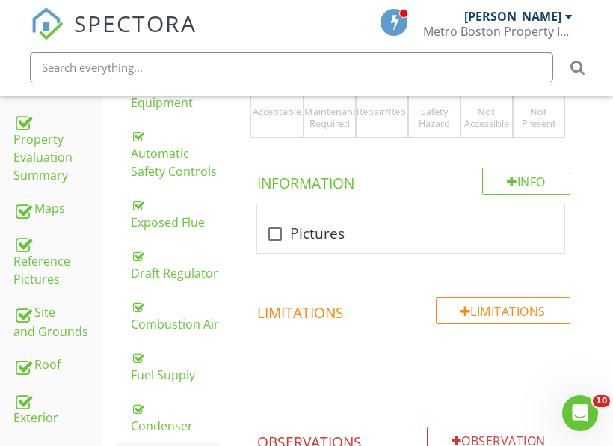
click at [299, 134] on div "ACC Acceptable" at bounding box center [276, 99] width 52 height 78
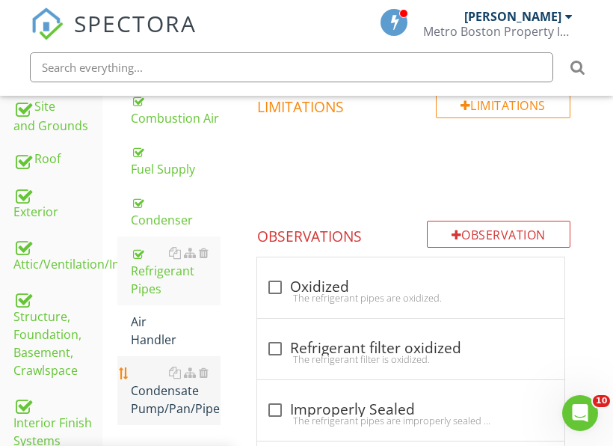
scroll to position [613, 0]
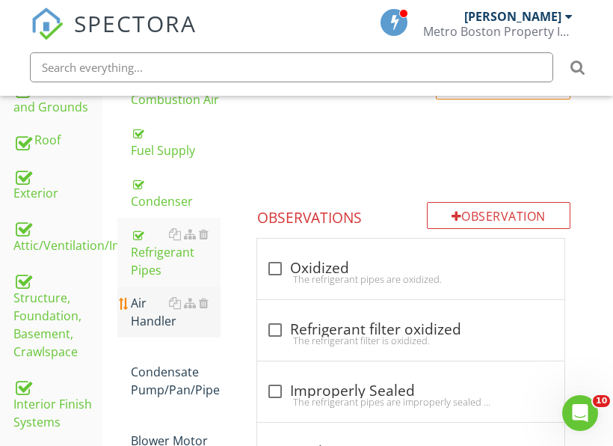
click at [159, 318] on div "Air Handler" at bounding box center [176, 312] width 90 height 36
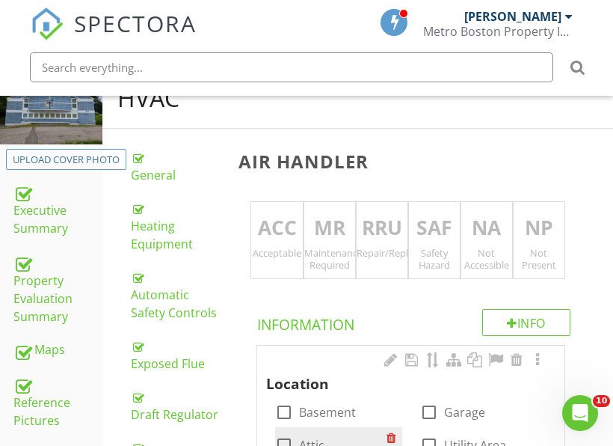
scroll to position [239, 0]
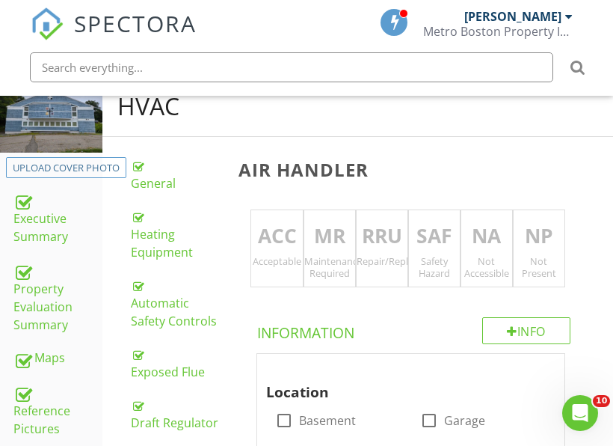
click at [286, 265] on div "Acceptable" at bounding box center [276, 261] width 51 height 12
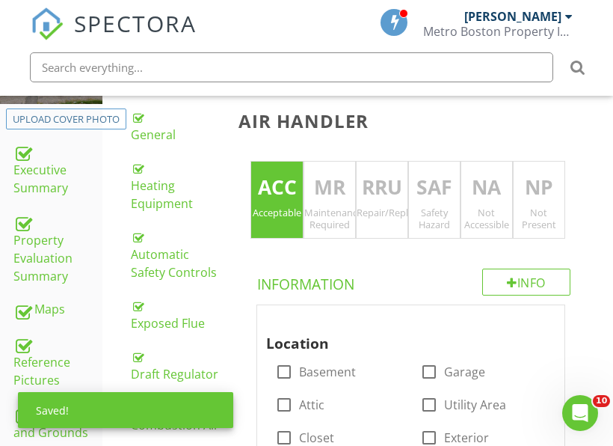
scroll to position [314, 0]
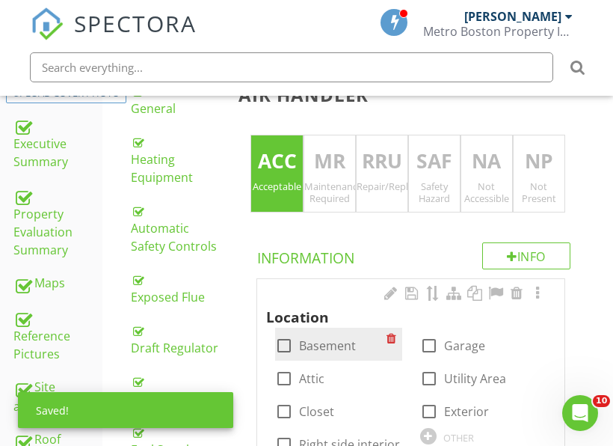
click at [317, 346] on label "Basement" at bounding box center [327, 345] width 57 height 15
checkbox input "true"
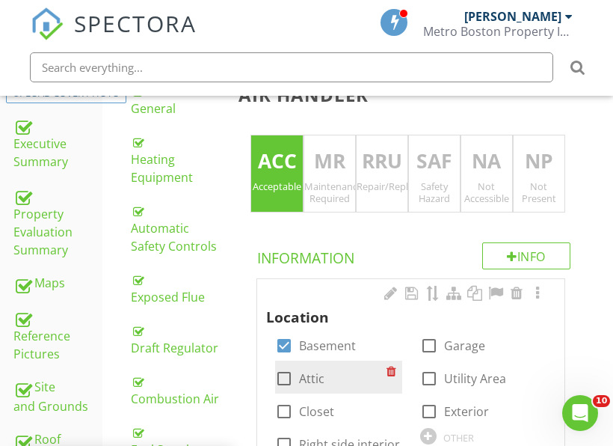
click at [307, 377] on label "Attic" at bounding box center [311, 378] width 25 height 15
checkbox input "true"
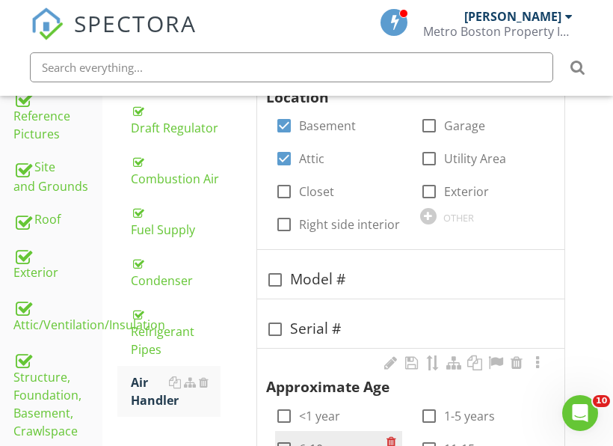
scroll to position [613, 0]
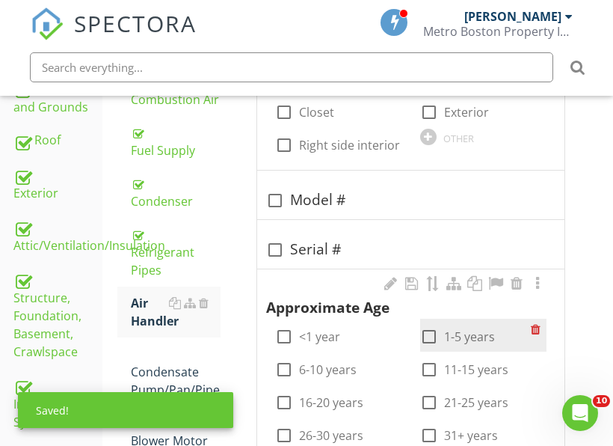
click at [440, 338] on div at bounding box center [428, 336] width 25 height 25
checkbox input "true"
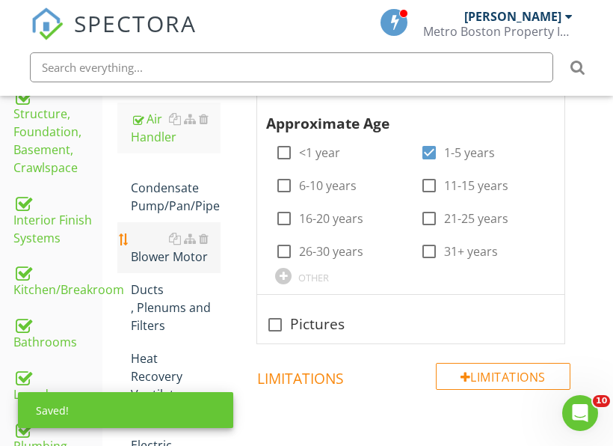
scroll to position [763, 0]
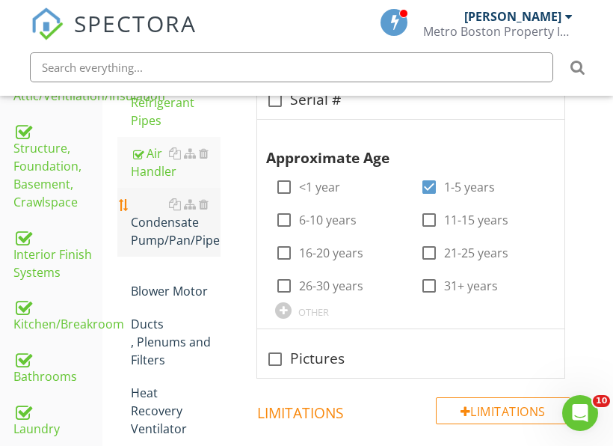
click at [170, 233] on div "Condensate Pump/Pan/Pipe" at bounding box center [176, 222] width 90 height 54
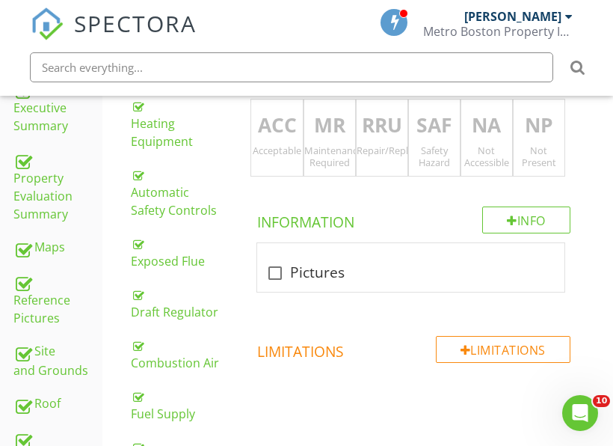
scroll to position [314, 0]
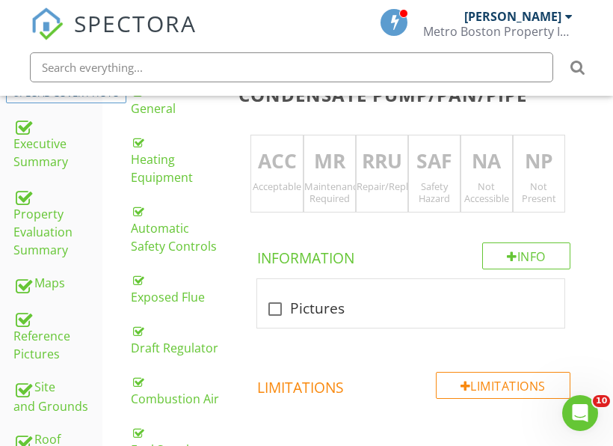
click at [388, 195] on div "RRU Repair/Replace/Upgrade" at bounding box center [382, 174] width 52 height 78
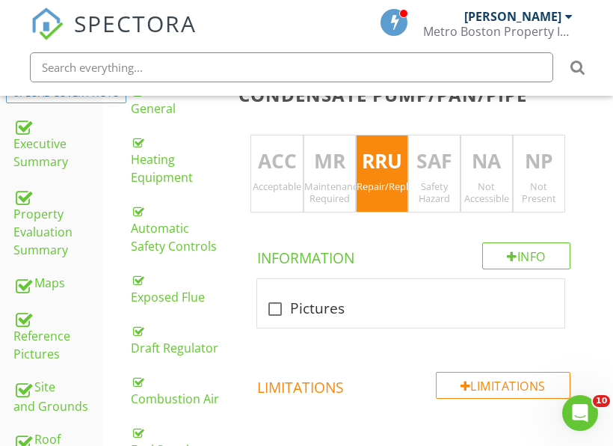
click at [388, 173] on p "RRU" at bounding box center [382, 162] width 51 height 30
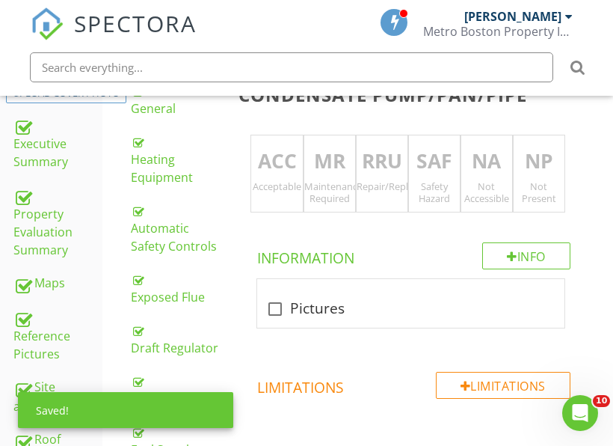
click at [287, 190] on div "Acceptable" at bounding box center [276, 186] width 51 height 12
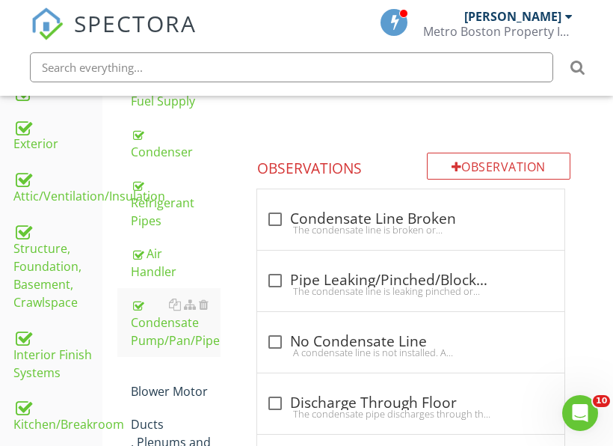
scroll to position [688, 0]
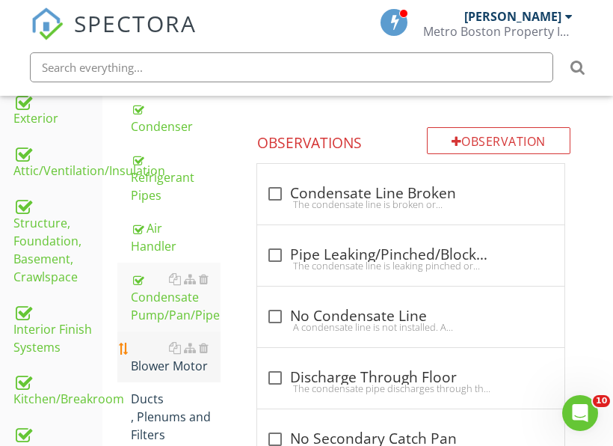
click at [154, 366] on div "Blower Motor" at bounding box center [176, 357] width 90 height 36
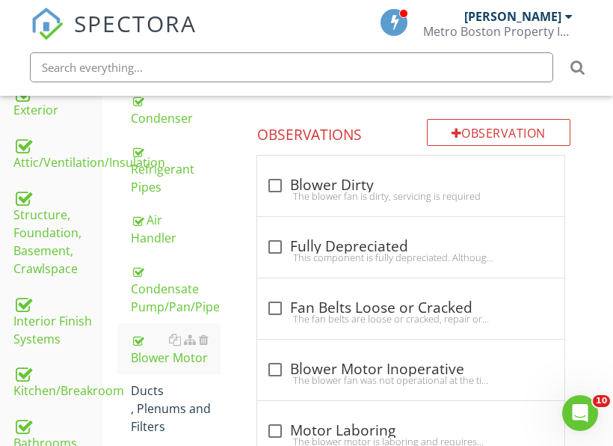
scroll to position [314, 0]
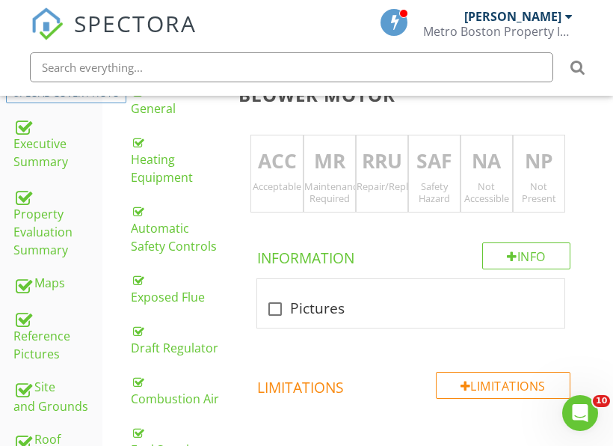
click at [277, 183] on div "Acceptable" at bounding box center [276, 186] width 51 height 12
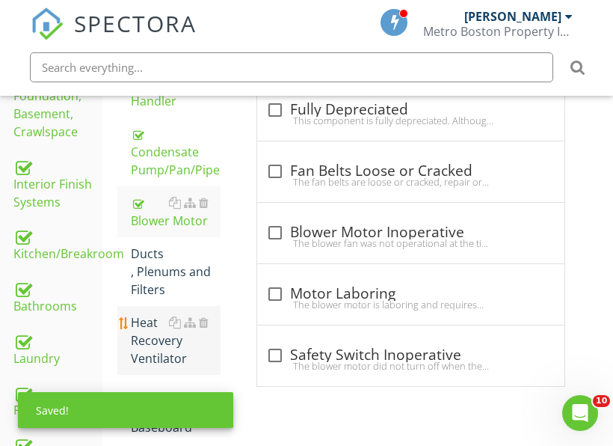
scroll to position [837, 0]
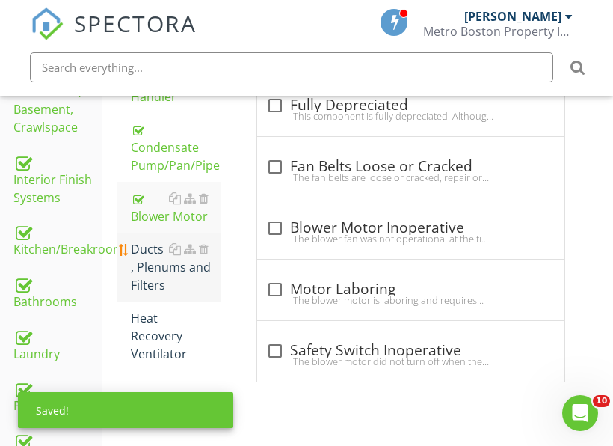
click at [171, 276] on div "Ducts , Plenums and Filters" at bounding box center [176, 267] width 90 height 54
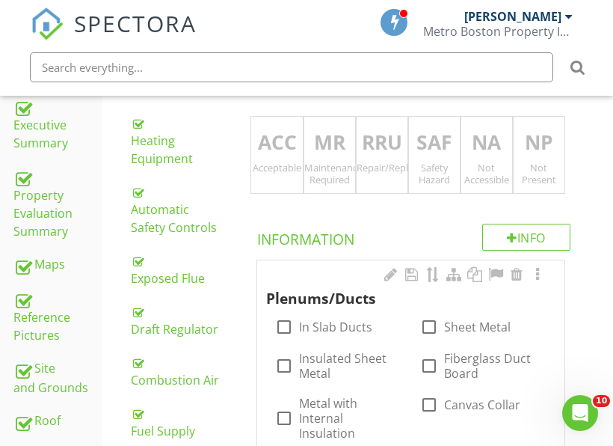
scroll to position [239, 0]
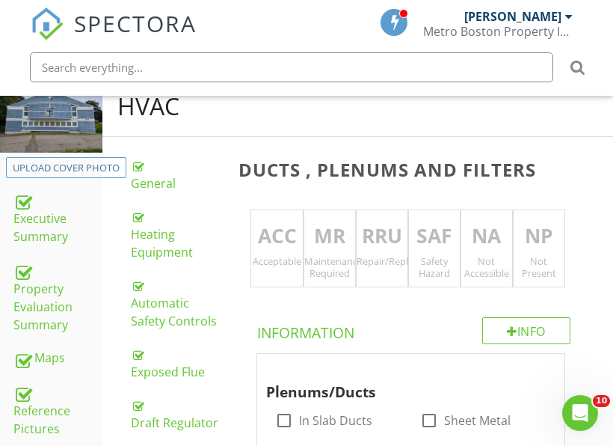
click at [378, 279] on div "RRU Repair/Replace/Upgrade" at bounding box center [382, 248] width 52 height 78
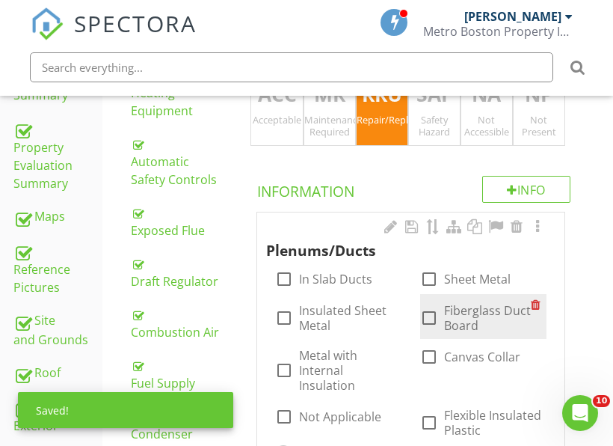
scroll to position [389, 0]
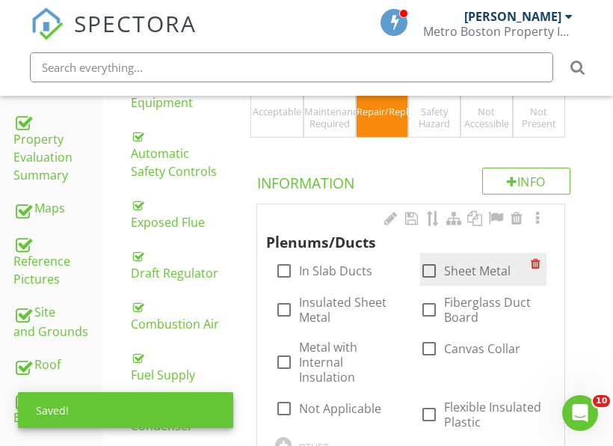
click at [448, 267] on label "Sheet Metal" at bounding box center [477, 270] width 67 height 15
checkbox input "true"
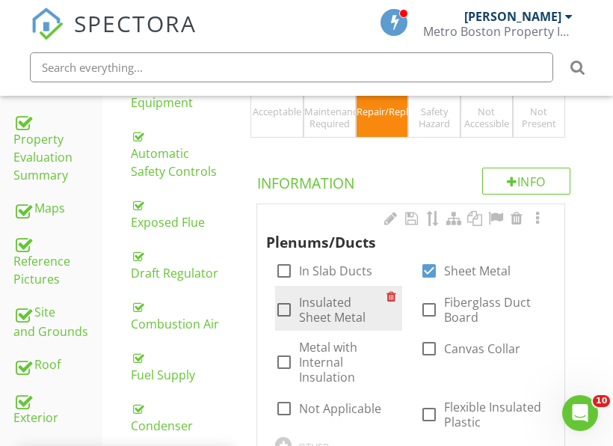
click at [330, 301] on label "Insulated Sheet Metal" at bounding box center [342, 310] width 87 height 30
checkbox input "true"
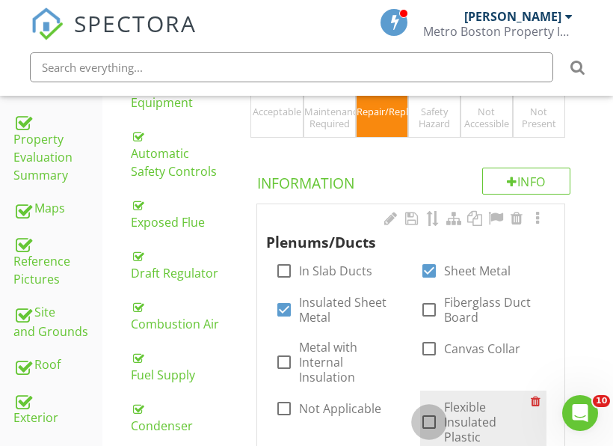
click at [435, 409] on div at bounding box center [428, 421] width 25 height 25
checkbox input "true"
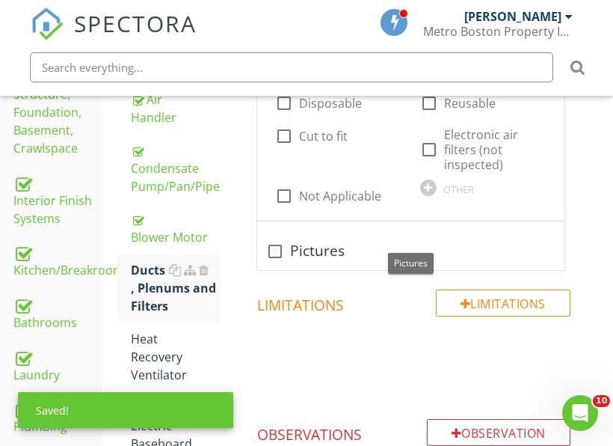
scroll to position [837, 0]
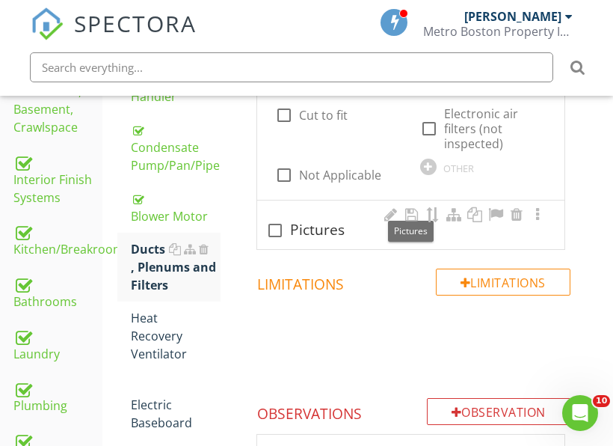
click at [322, 221] on div "check_box_outline_blank Pictures" at bounding box center [410, 230] width 289 height 18
checkbox input "true"
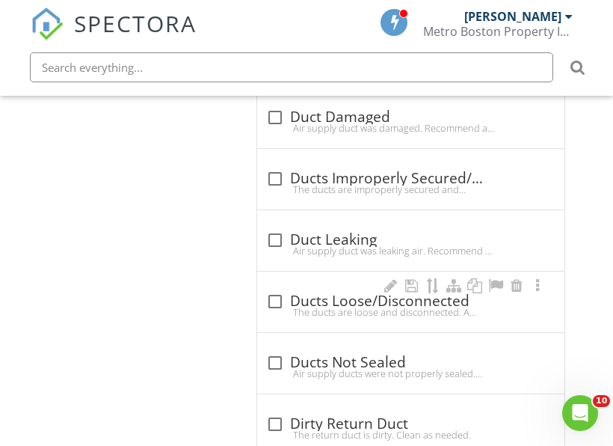
scroll to position [1660, 0]
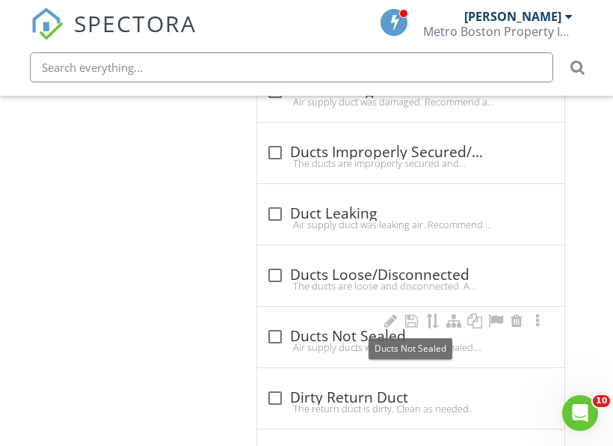
click at [285, 324] on div at bounding box center [274, 336] width 25 height 25
checkbox input "true"
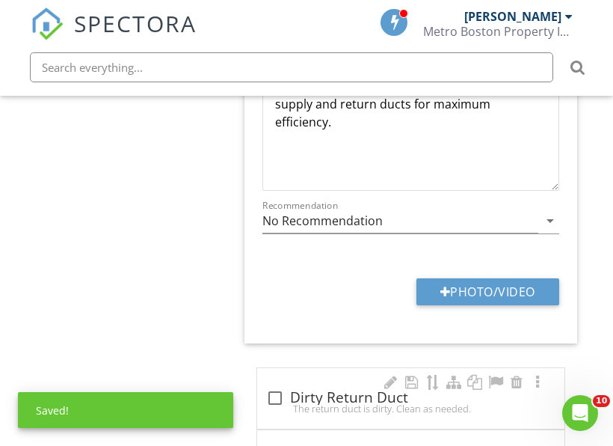
scroll to position [2258, 0]
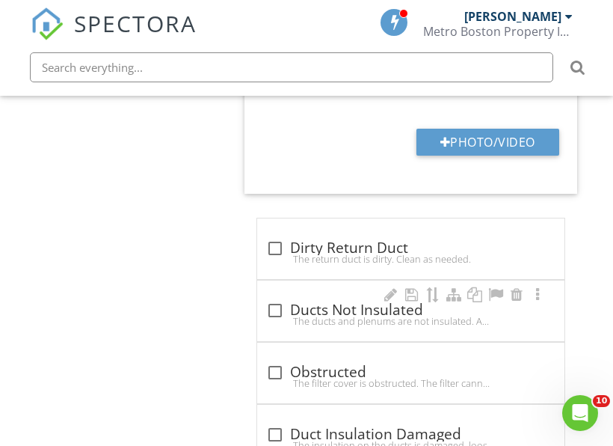
click at [285, 315] on div "The ducts and plenums are not insulated. A qualified contractor is recommended …" at bounding box center [410, 321] width 289 height 12
checkbox input "true"
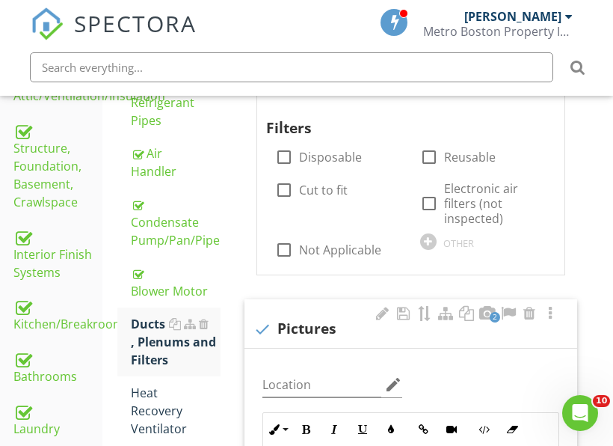
scroll to position [688, 0]
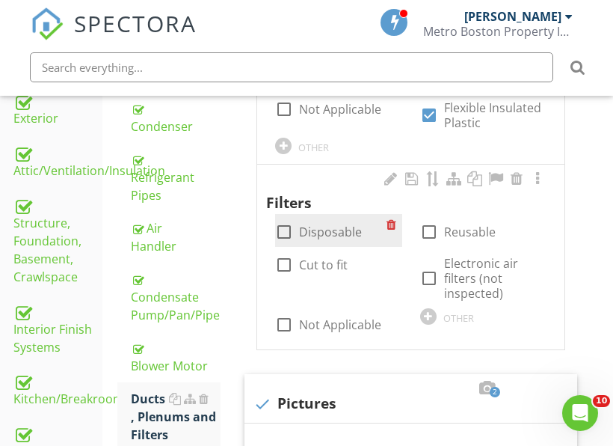
click at [349, 224] on label "Disposable" at bounding box center [330, 231] width 63 height 15
checkbox input "true"
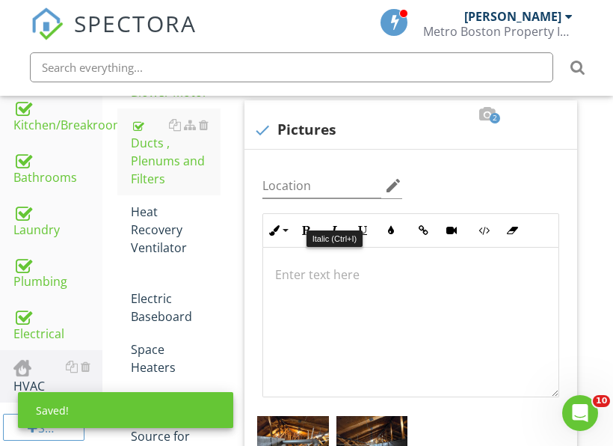
scroll to position [987, 0]
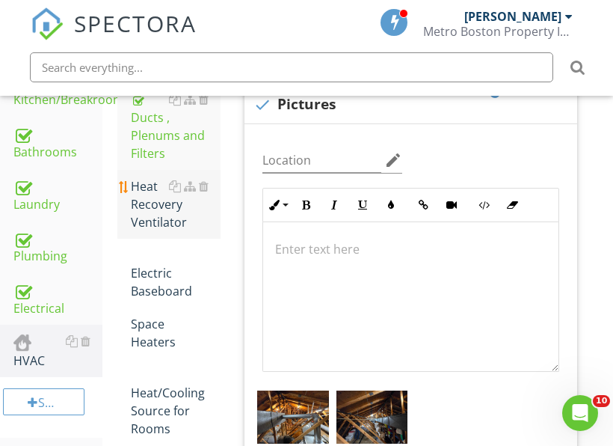
click at [183, 192] on div "Heat Recovery Ventilator" at bounding box center [176, 204] width 90 height 54
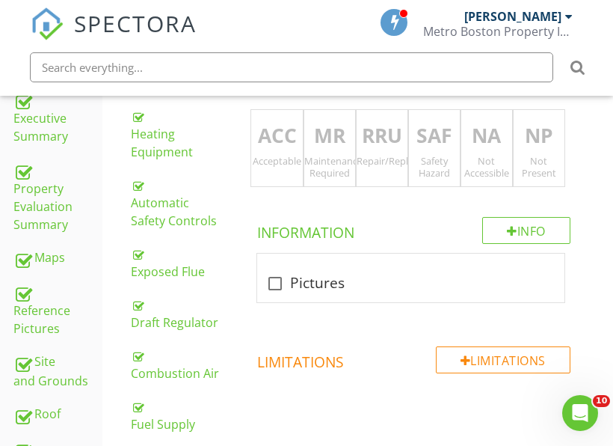
scroll to position [314, 0]
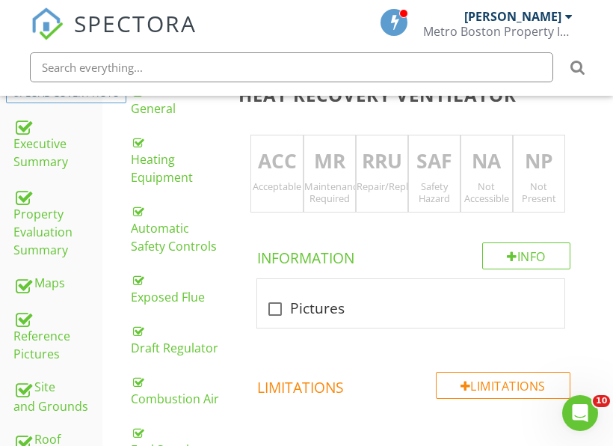
click at [553, 173] on p "NP" at bounding box center [539, 162] width 51 height 30
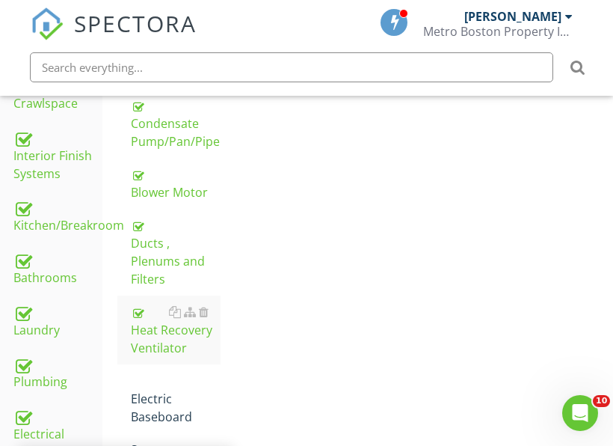
scroll to position [912, 0]
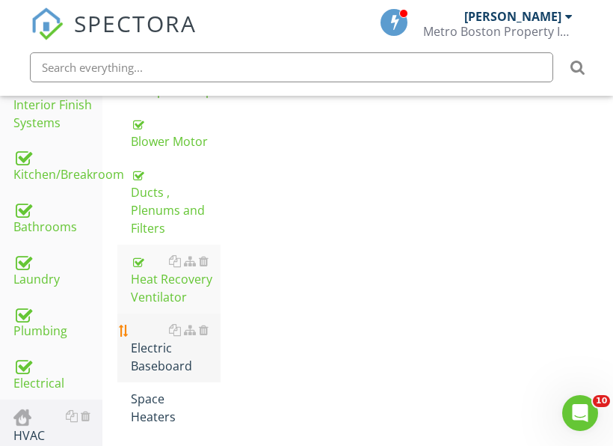
click at [174, 336] on div "Electric Baseboard" at bounding box center [176, 348] width 90 height 54
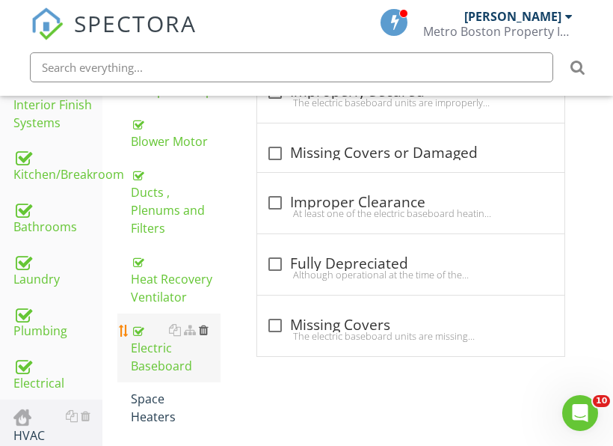
click at [205, 324] on div at bounding box center [204, 330] width 10 height 12
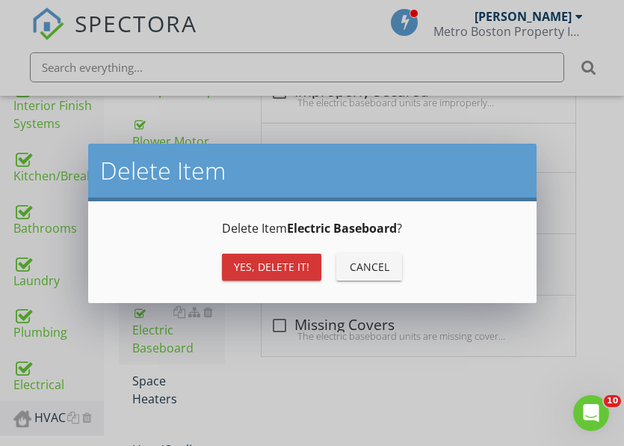
click at [286, 265] on div "Yes, Delete it!" at bounding box center [272, 267] width 76 height 16
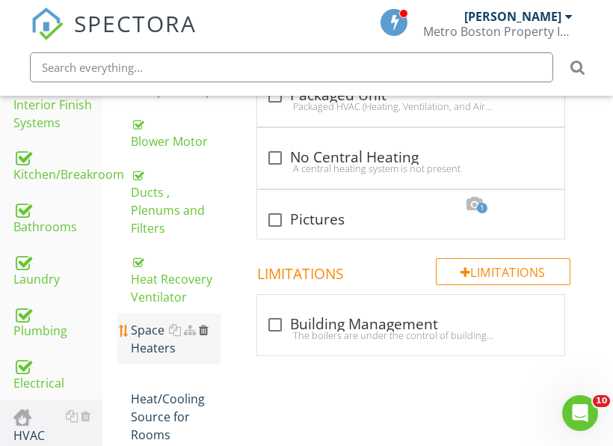
click at [206, 324] on div at bounding box center [204, 330] width 10 height 12
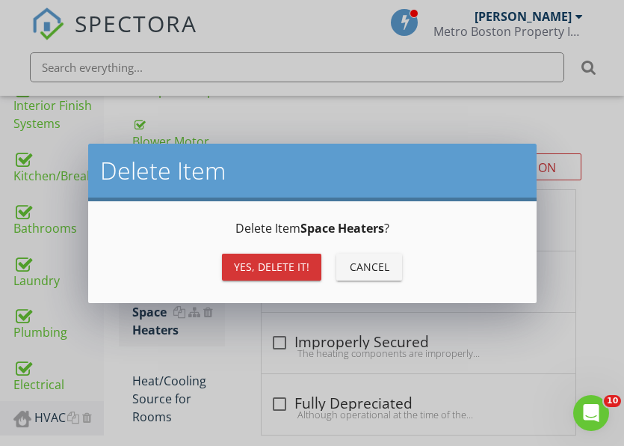
click at [276, 268] on div "Yes, Delete it!" at bounding box center [272, 267] width 76 height 16
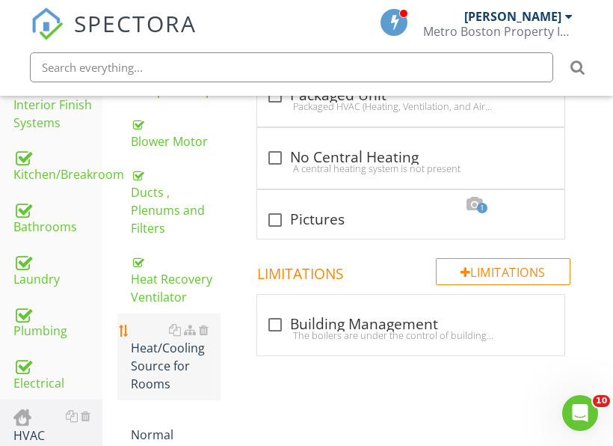
click at [181, 350] on div "Heat/Cooling Source for Rooms" at bounding box center [176, 357] width 90 height 72
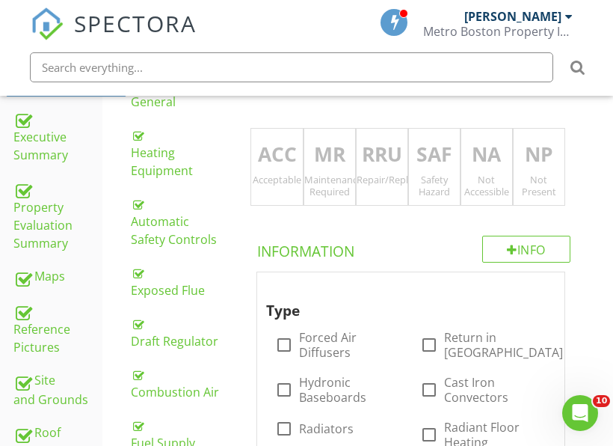
scroll to position [314, 0]
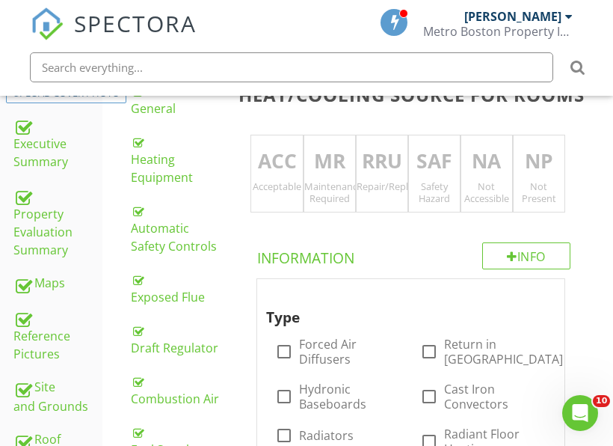
click at [292, 194] on div "ACC Acceptable" at bounding box center [276, 174] width 52 height 78
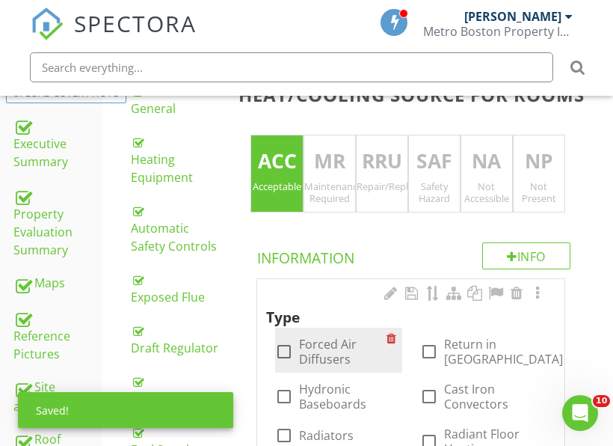
click at [315, 347] on label "Forced Air Diffusers" at bounding box center [342, 351] width 87 height 30
checkbox input "true"
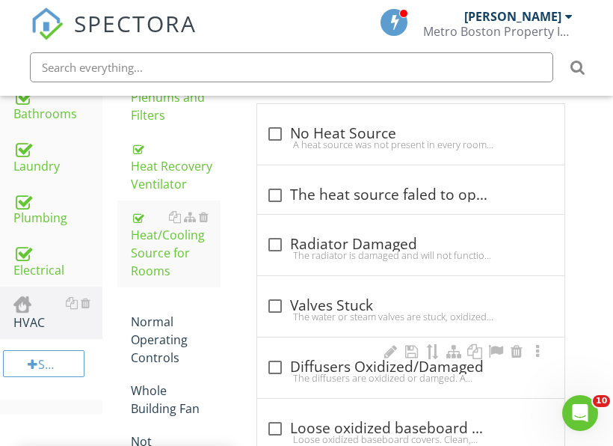
scroll to position [1062, 0]
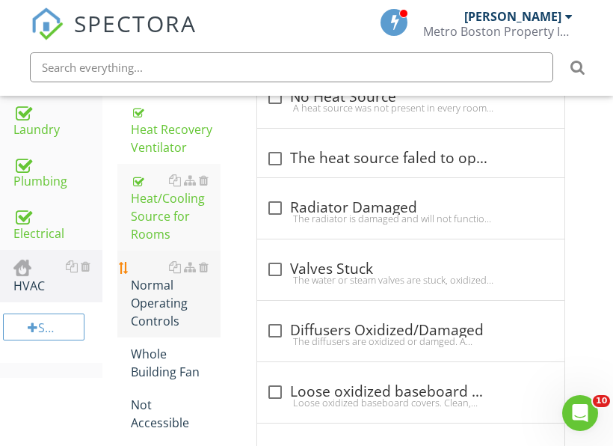
click at [151, 295] on div "Normal Operating Controls" at bounding box center [176, 294] width 90 height 72
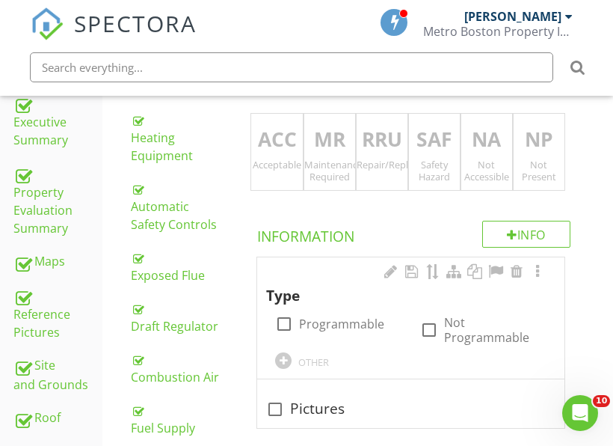
scroll to position [314, 0]
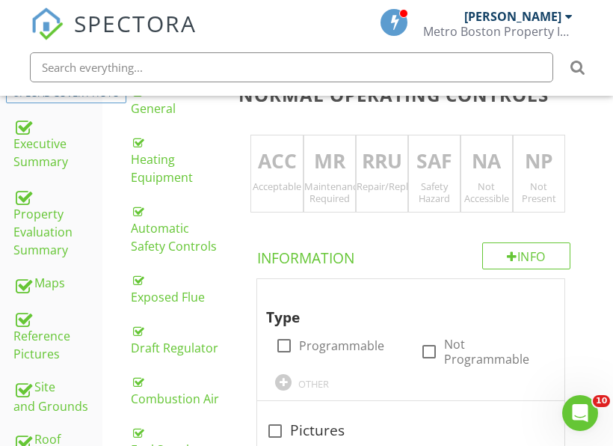
click at [289, 187] on div "Acceptable" at bounding box center [276, 186] width 51 height 12
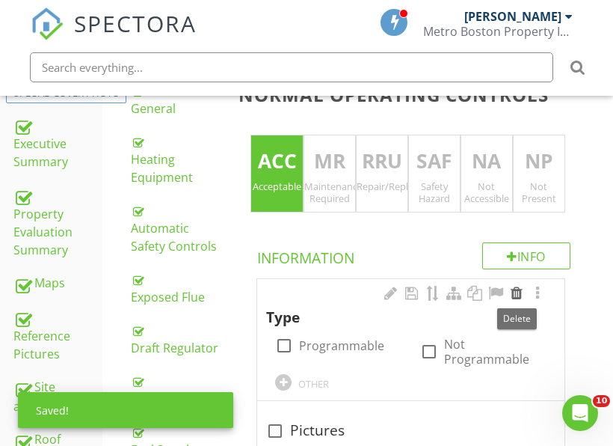
click at [520, 298] on div at bounding box center [517, 293] width 18 height 15
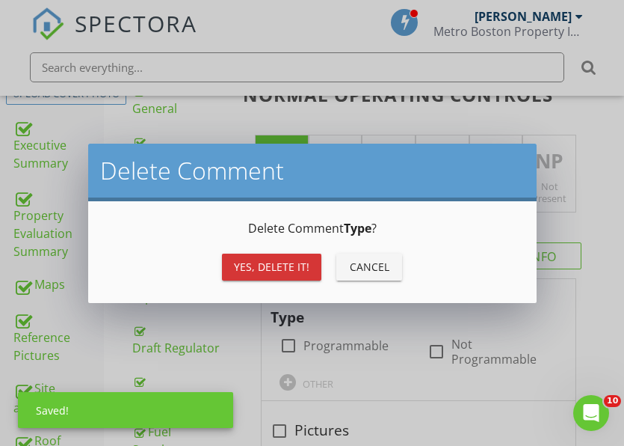
click at [260, 258] on button "Yes, Delete it!" at bounding box center [271, 266] width 99 height 27
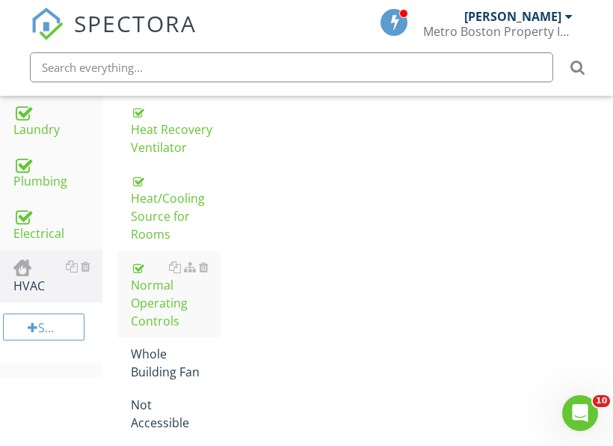
scroll to position [1135, 0]
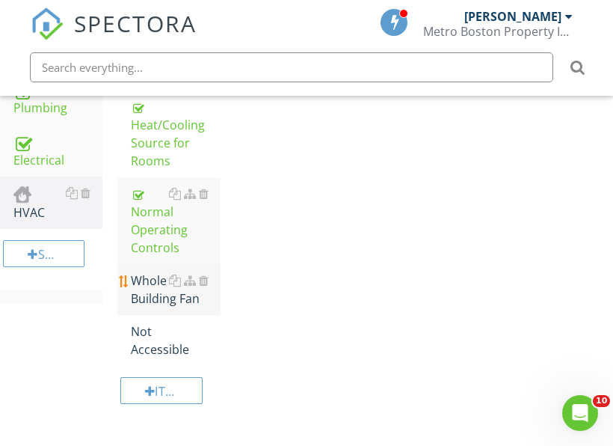
click at [158, 271] on div "Whole Building Fan" at bounding box center [176, 289] width 90 height 36
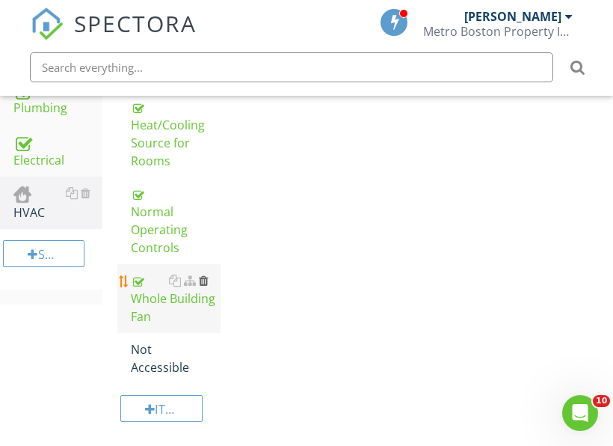
click at [209, 274] on div at bounding box center [204, 280] width 10 height 12
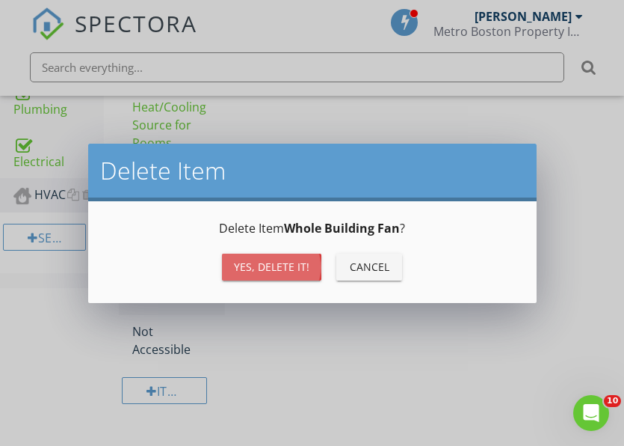
click at [272, 266] on div "Yes, Delete it!" at bounding box center [272, 267] width 76 height 16
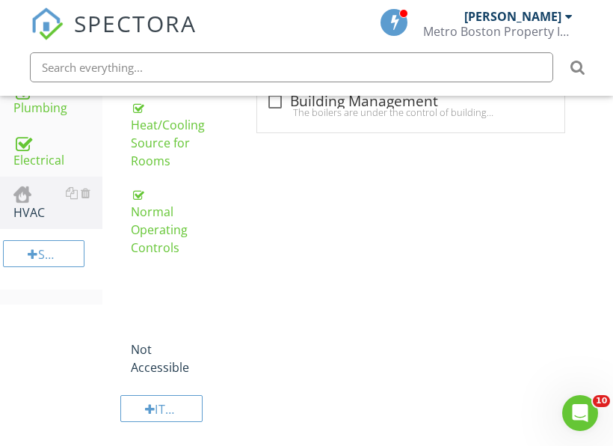
scroll to position [1084, 0]
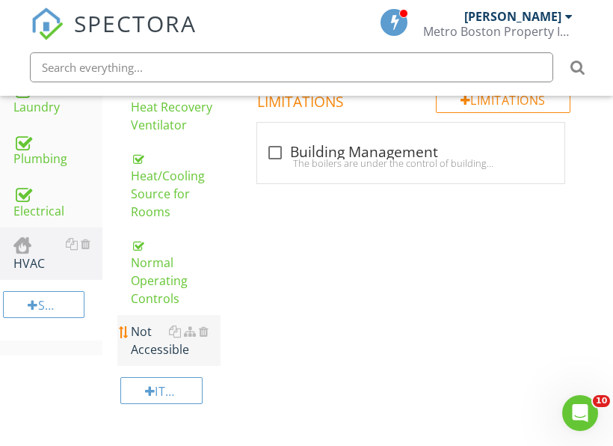
click at [152, 322] on div "Not Accessible" at bounding box center [176, 340] width 90 height 36
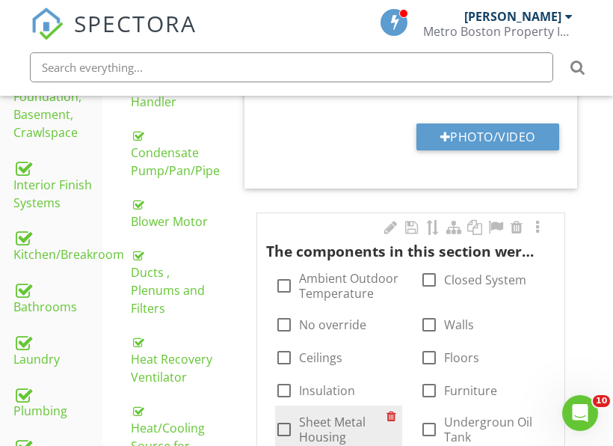
scroll to position [836, 0]
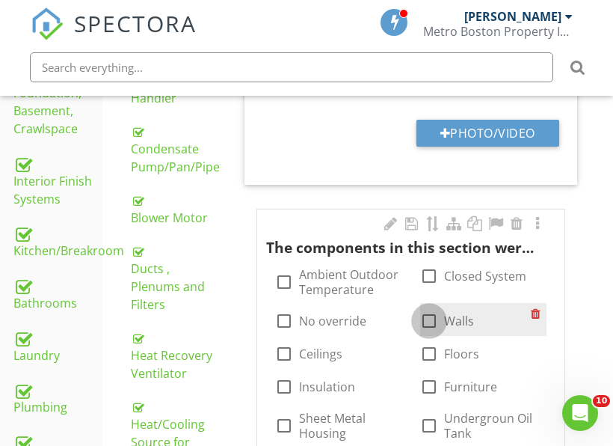
click at [425, 324] on div at bounding box center [428, 320] width 25 height 25
checkbox input "true"
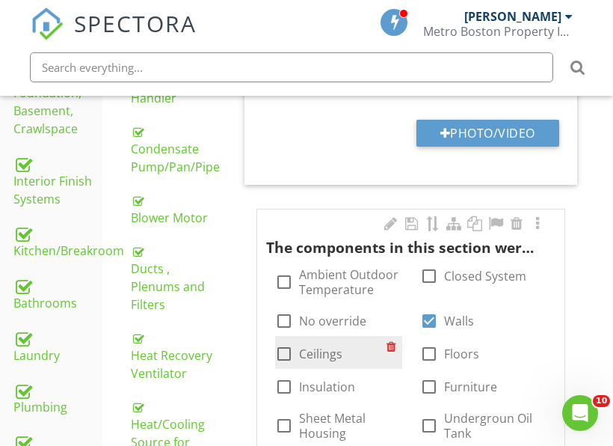
click at [311, 350] on label "Ceilings" at bounding box center [320, 353] width 43 height 15
checkbox input "true"
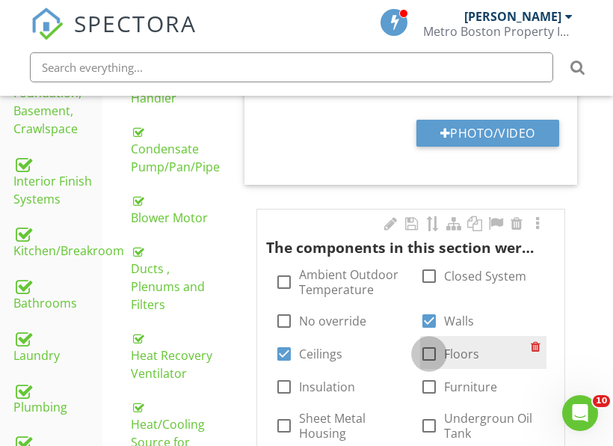
click at [437, 351] on div at bounding box center [428, 353] width 25 height 25
checkbox input "true"
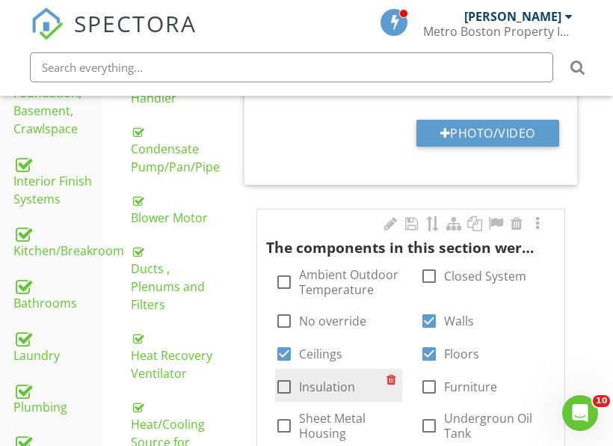
click at [332, 388] on label "Insulation" at bounding box center [327, 386] width 56 height 15
checkbox input "true"
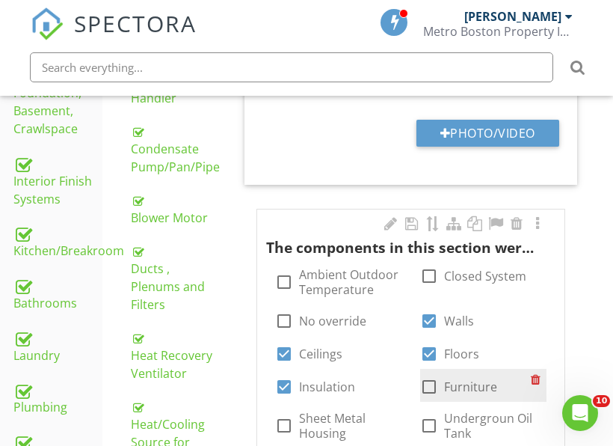
click at [442, 380] on div "check_box_outline_blank Furniture" at bounding box center [458, 387] width 77 height 18
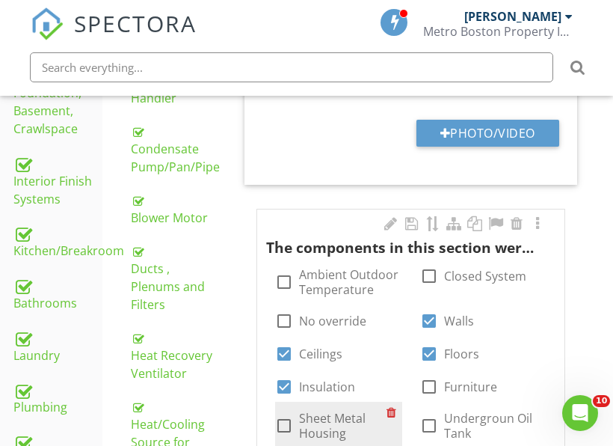
click at [334, 419] on label "Sheet Metal Housing" at bounding box center [342, 425] width 87 height 30
checkbox input "true"
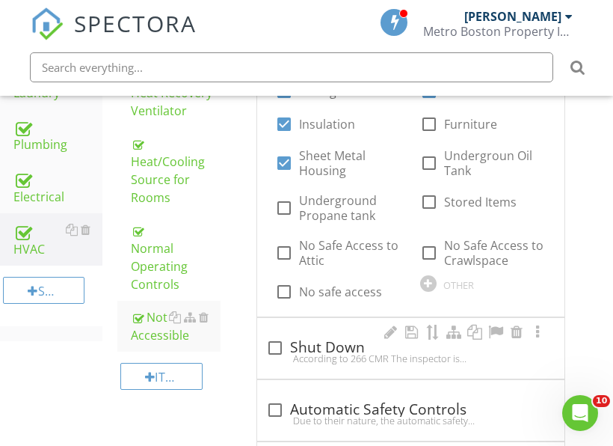
scroll to position [1135, 0]
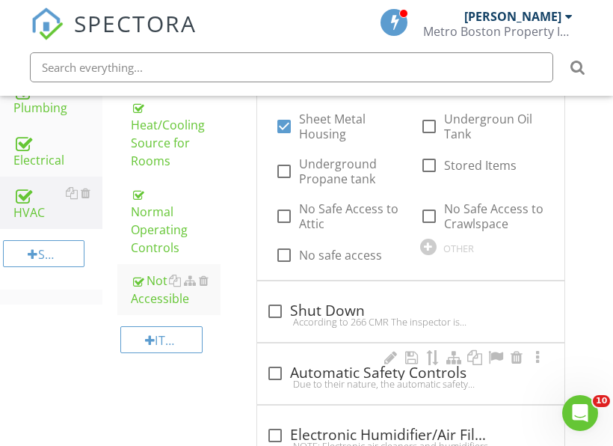
click at [276, 379] on div "Due to their nature, the automatic safety controls are viewed but not tested." at bounding box center [410, 384] width 289 height 12
checkbox input "true"
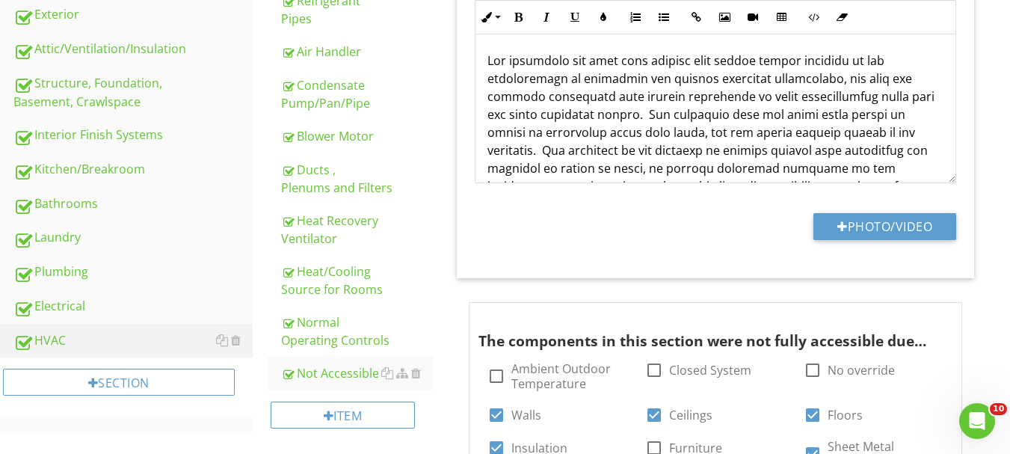
scroll to position [674, 0]
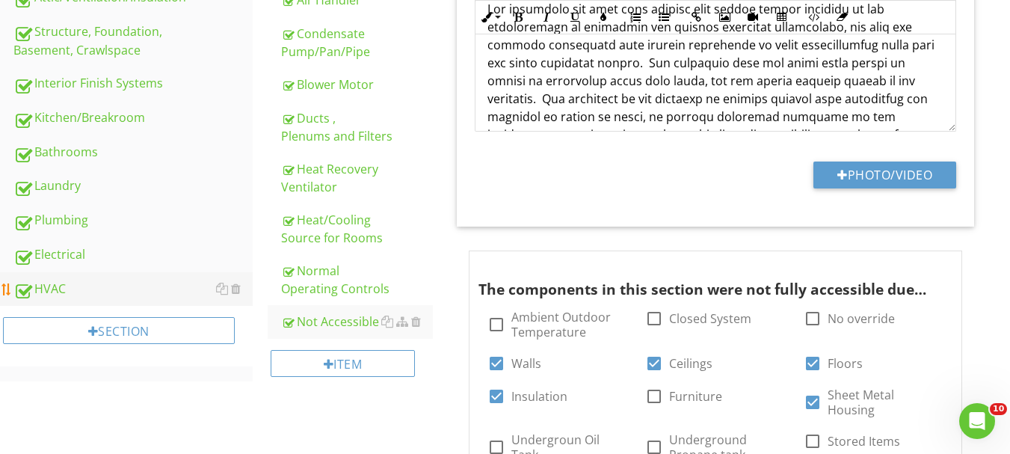
click at [73, 295] on div "HVAC" at bounding box center [132, 289] width 239 height 19
click at [350, 138] on div "Ducts , Plenums and Filters" at bounding box center [357, 127] width 152 height 36
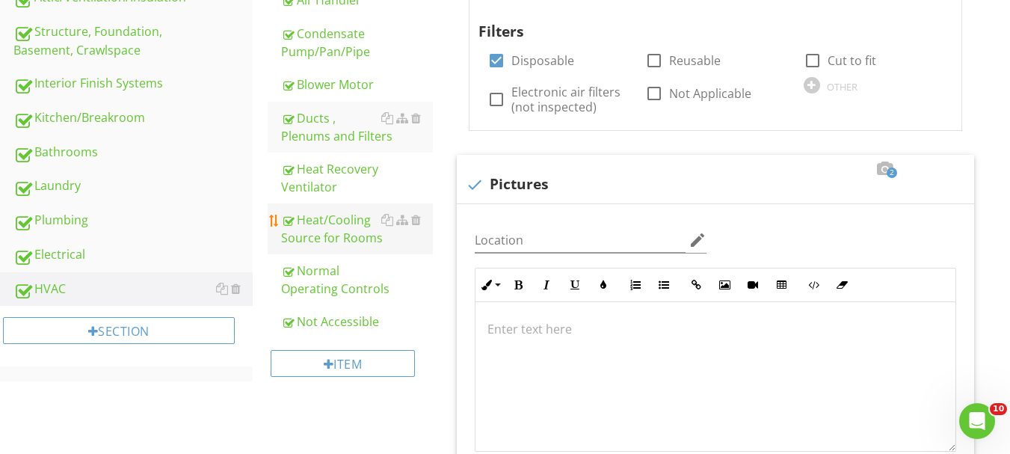
click at [329, 230] on div "Heat/Cooling Source for Rooms" at bounding box center [357, 229] width 152 height 36
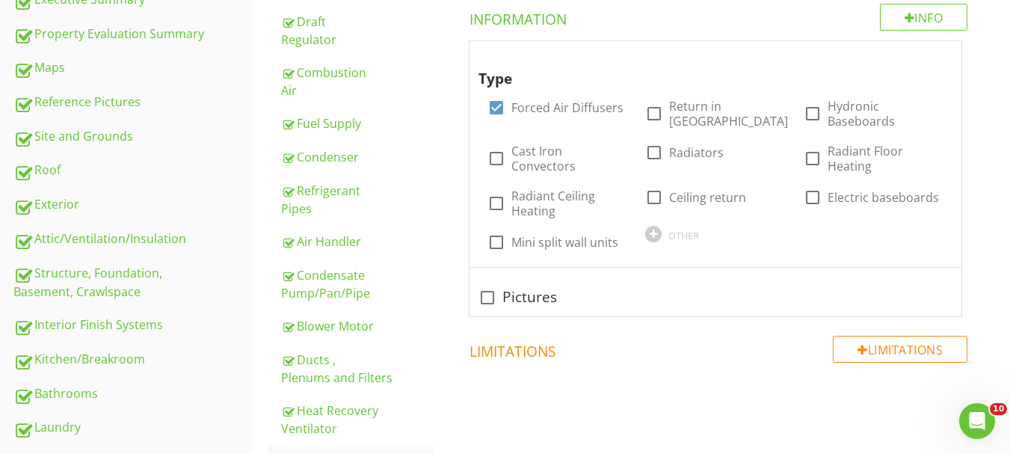
scroll to position [375, 0]
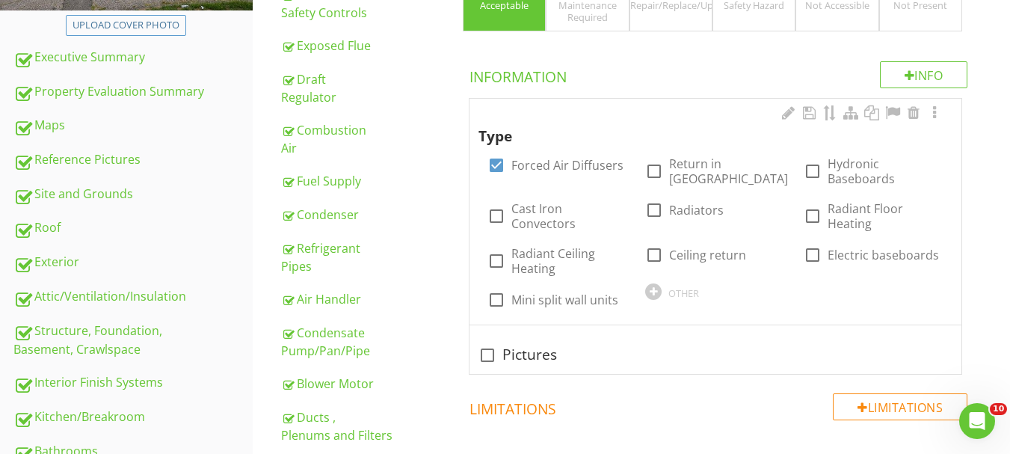
click at [624, 297] on div "OTHER" at bounding box center [683, 293] width 31 height 12
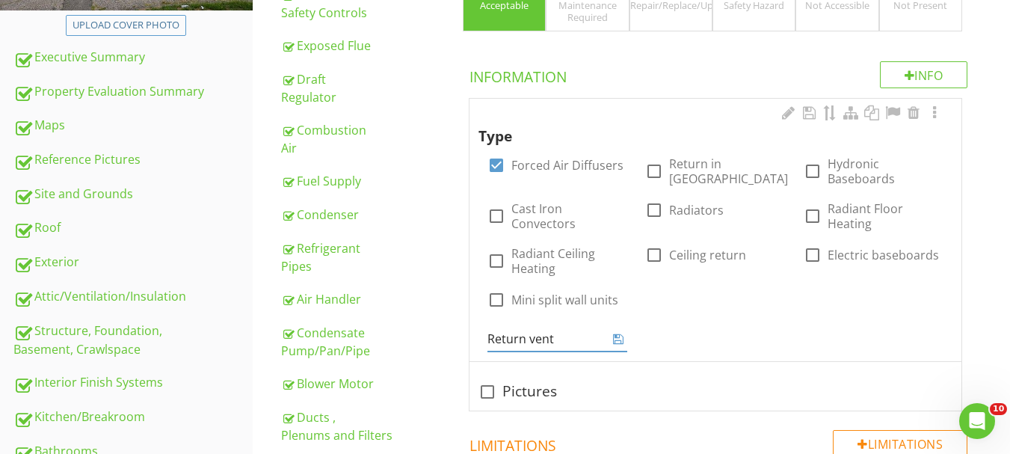
type input "Return vents"
click at [621, 339] on icon at bounding box center [618, 339] width 10 height 12
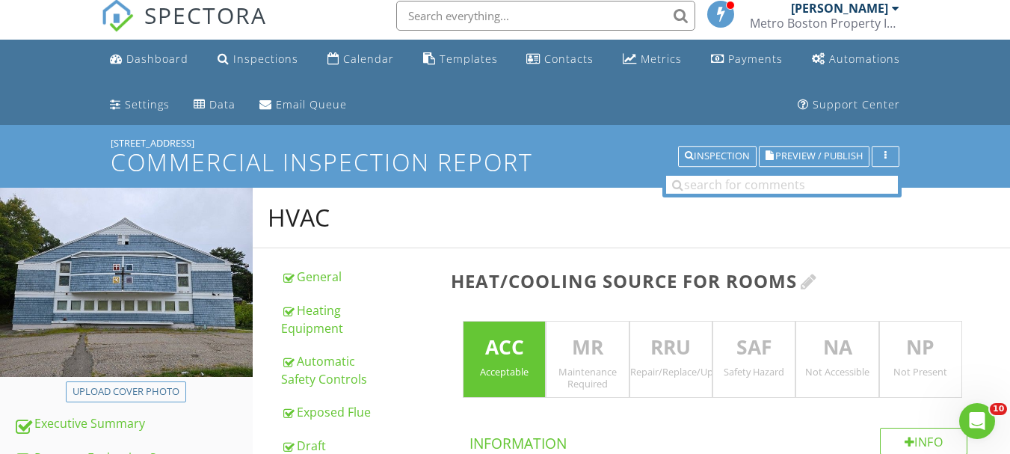
scroll to position [0, 0]
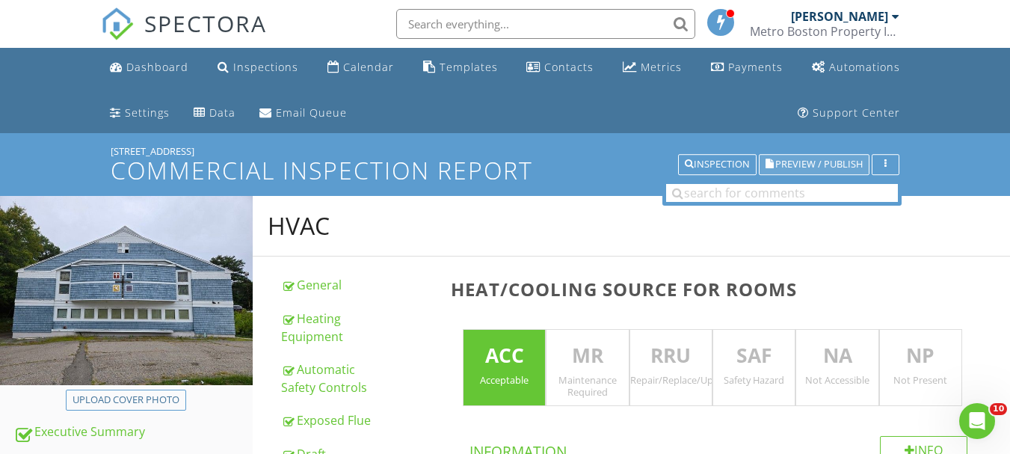
click at [624, 161] on span "Preview / Publish" at bounding box center [818, 165] width 87 height 10
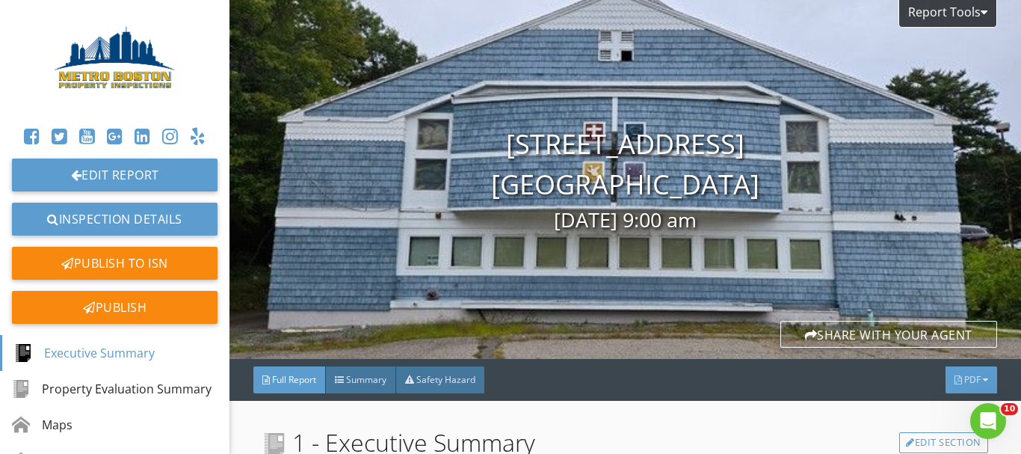
click at [952, 378] on div "PDF" at bounding box center [972, 379] width 52 height 27
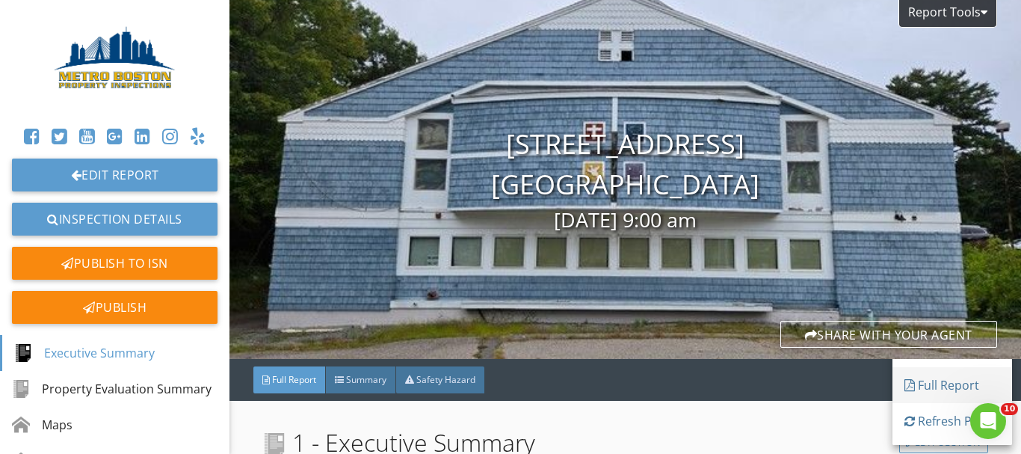
click at [949, 378] on div "Full Report" at bounding box center [953, 385] width 96 height 18
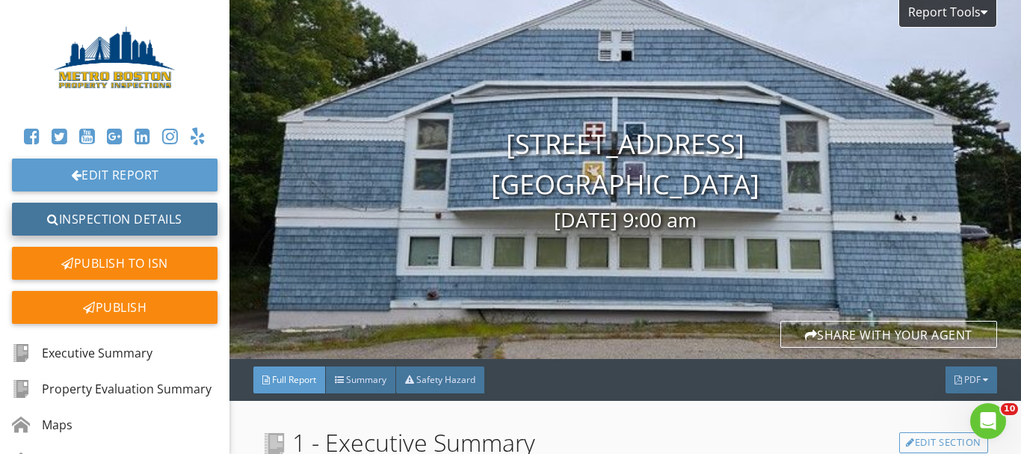
click at [82, 209] on link "Inspection Details" at bounding box center [115, 219] width 206 height 33
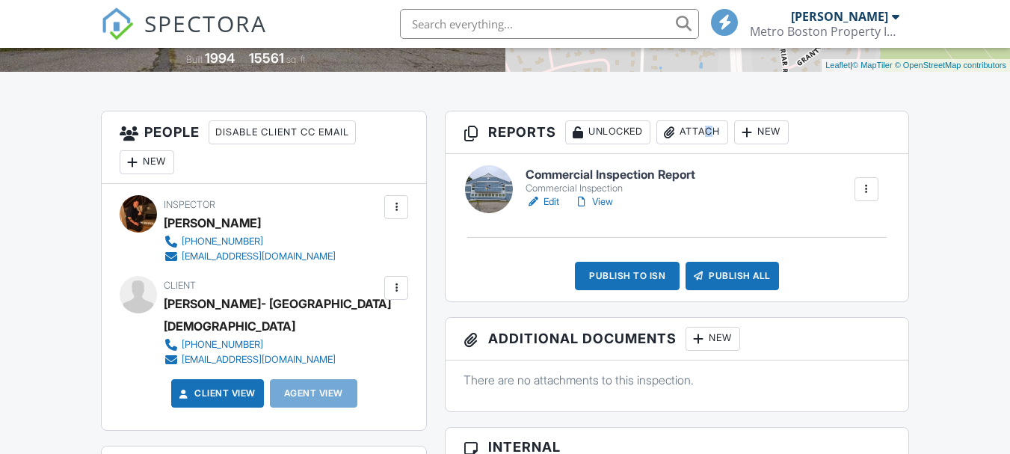
click at [709, 135] on div "Attach" at bounding box center [692, 132] width 72 height 24
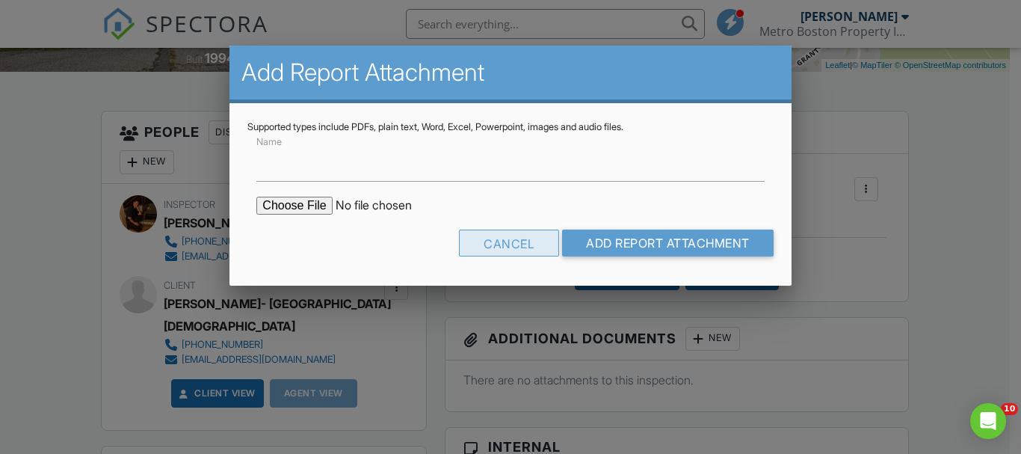
click at [497, 243] on div "Cancel" at bounding box center [509, 243] width 100 height 27
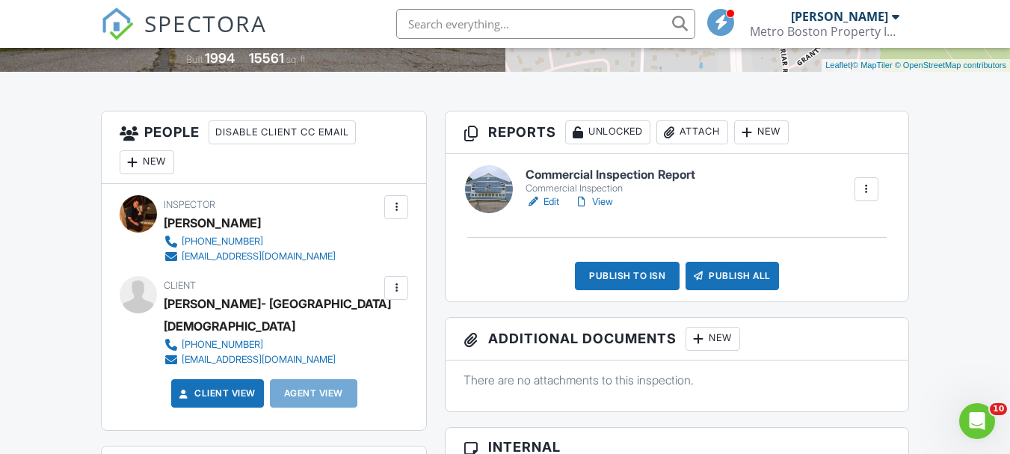
click at [715, 342] on div "New" at bounding box center [713, 339] width 55 height 24
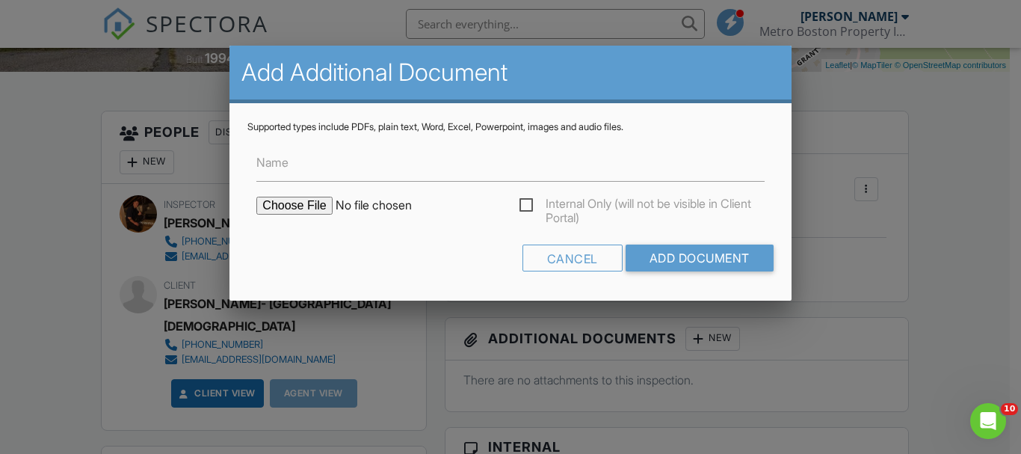
click at [310, 206] on input "file" at bounding box center [383, 206] width 254 height 18
type input "C:\fakepath\12701-Report.pdf"
click at [742, 265] on input "Add Document" at bounding box center [700, 257] width 148 height 27
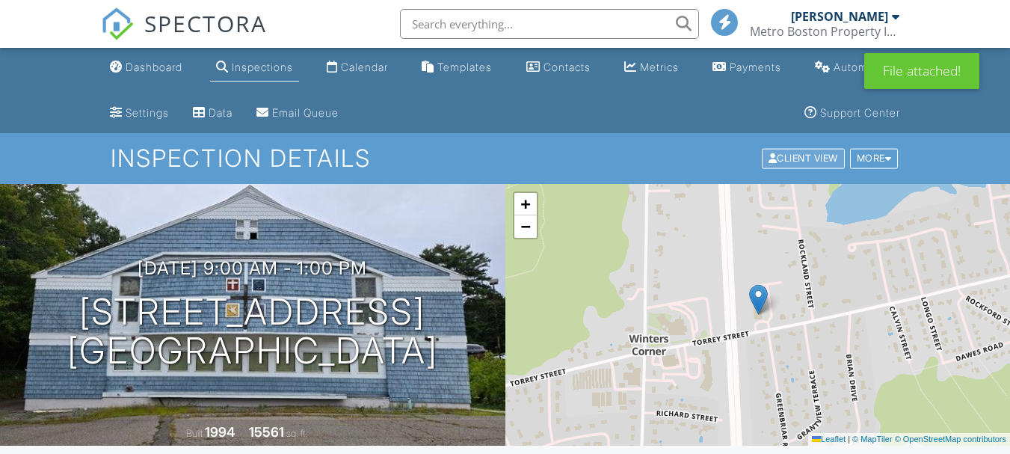
click at [801, 164] on div "Client View" at bounding box center [803, 159] width 83 height 20
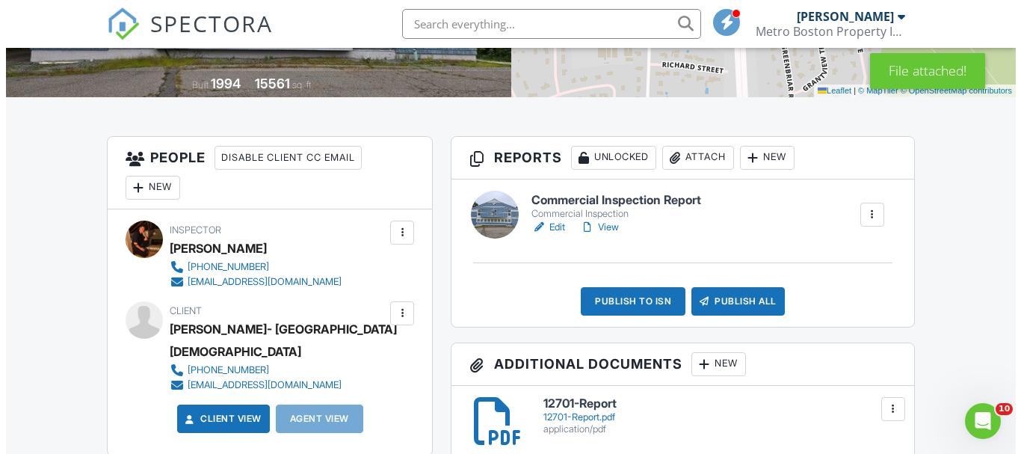
scroll to position [374, 0]
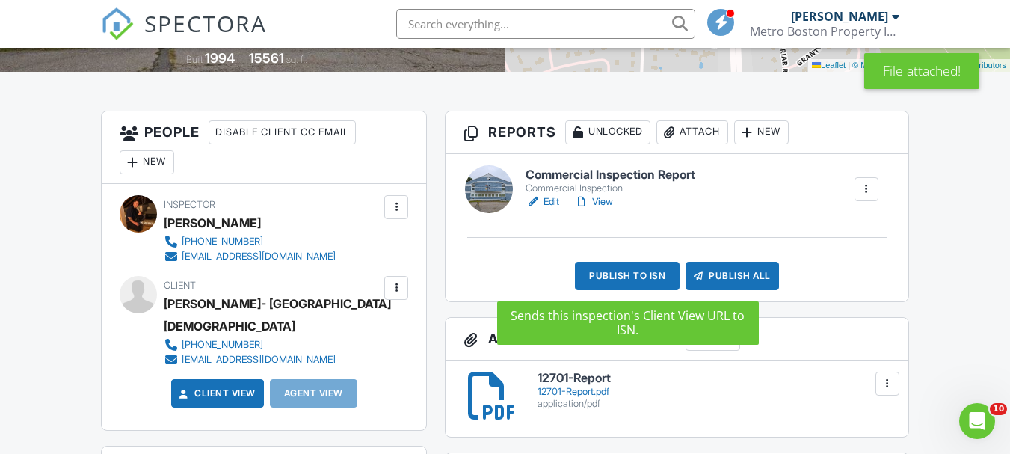
click at [654, 278] on div "Publish to ISN" at bounding box center [627, 276] width 105 height 28
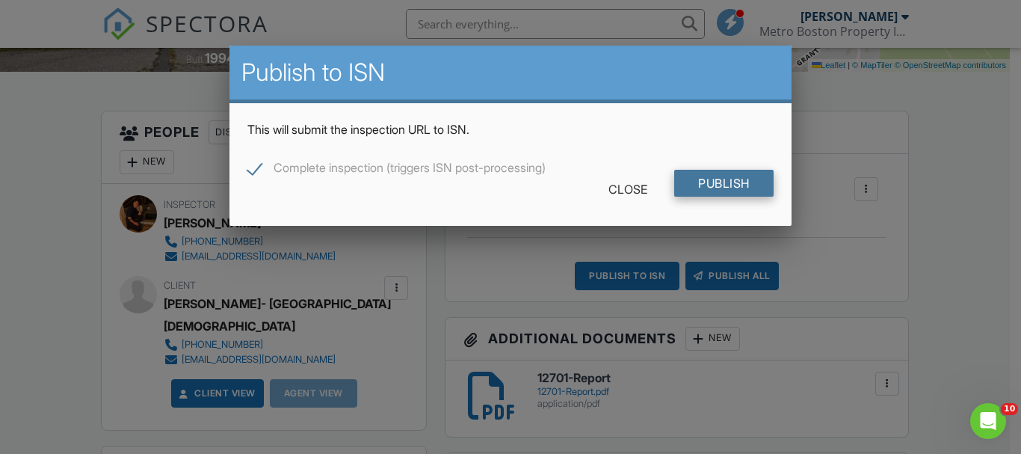
click at [740, 175] on input "Publish" at bounding box center [723, 183] width 99 height 27
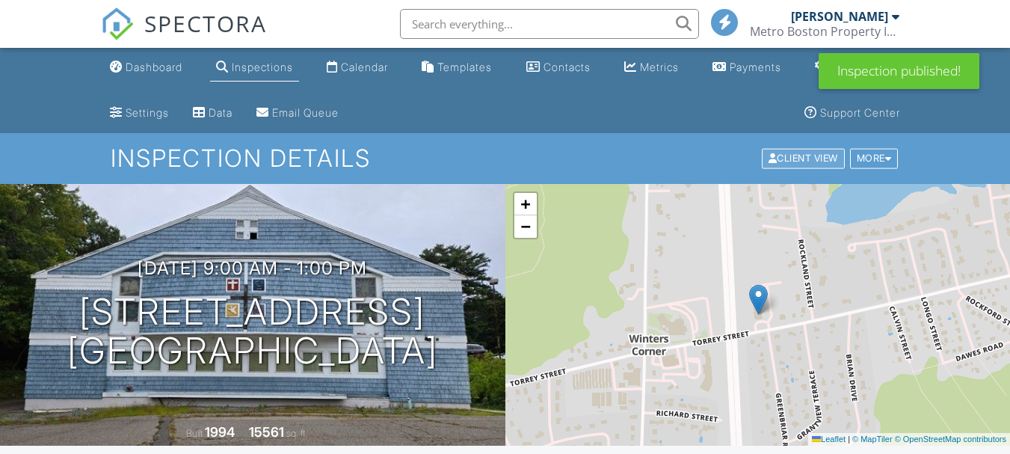
click at [794, 156] on div "Client View" at bounding box center [803, 159] width 83 height 20
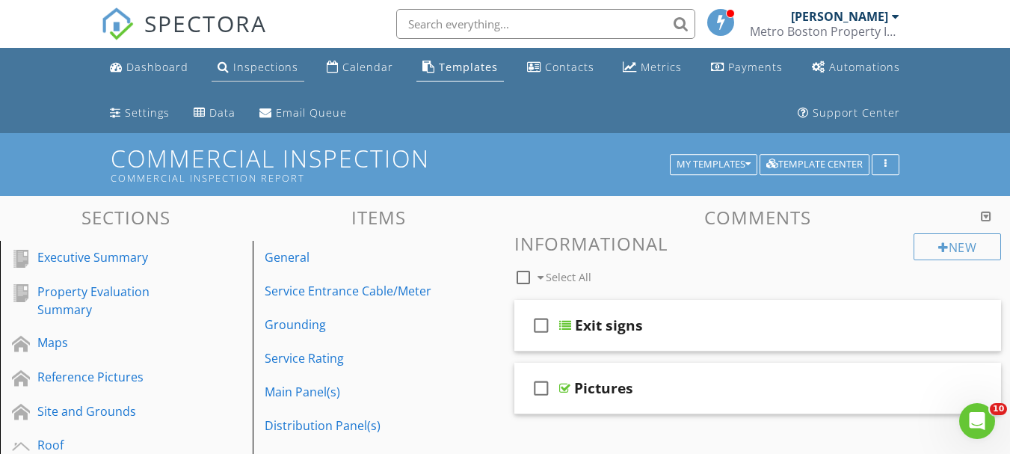
click at [229, 59] on link "Inspections" at bounding box center [258, 68] width 93 height 28
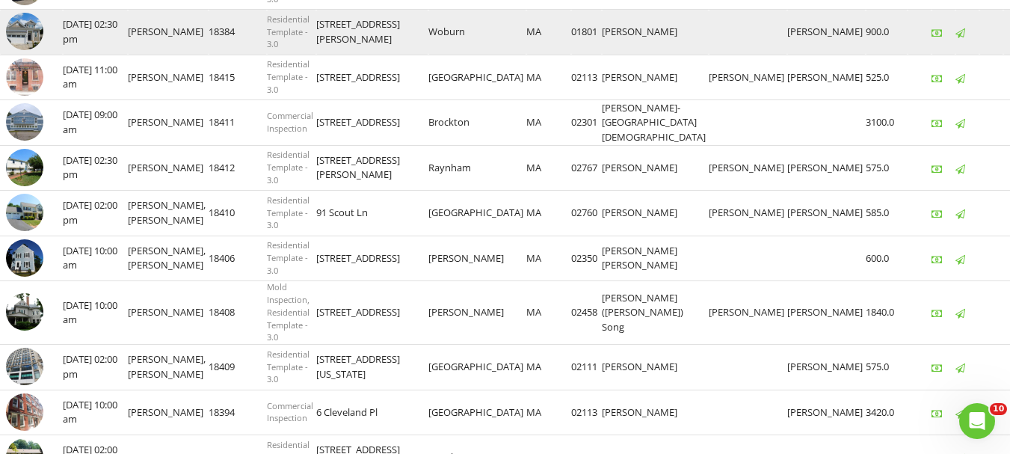
scroll to position [523, 0]
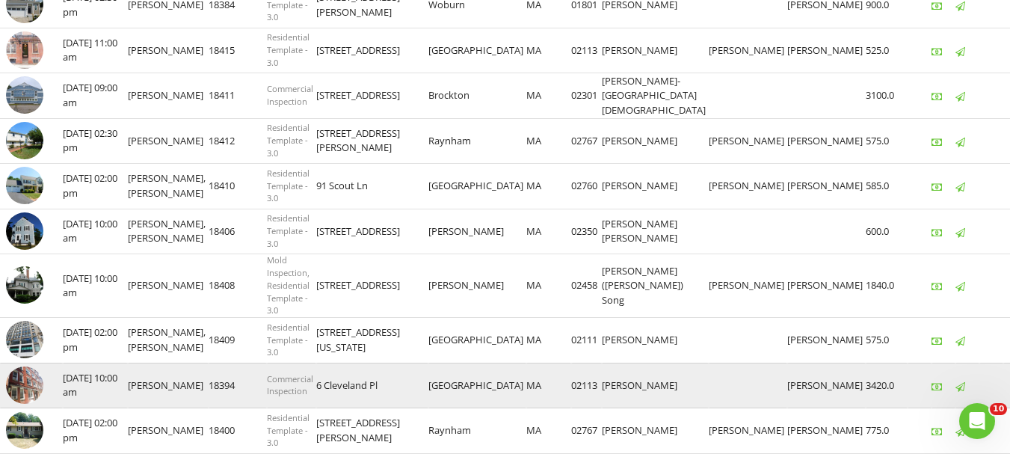
click at [21, 391] on img at bounding box center [24, 384] width 37 height 37
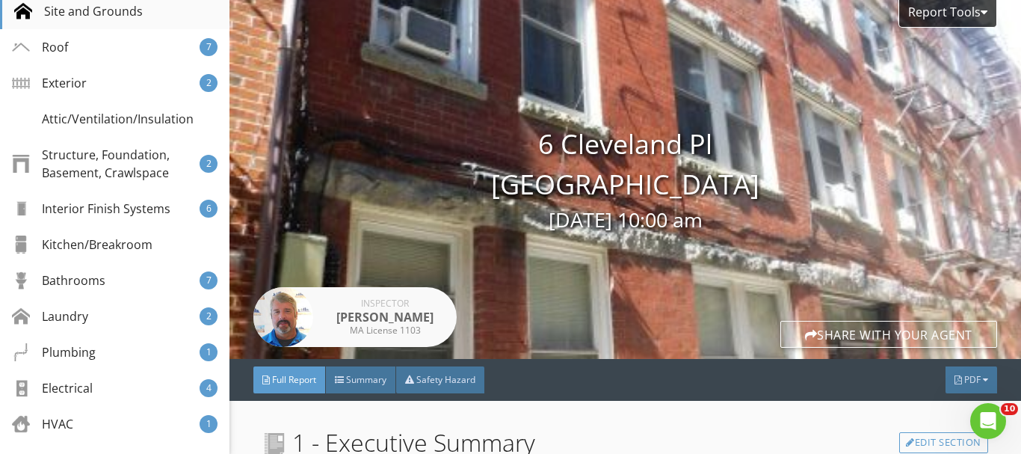
scroll to position [523, 0]
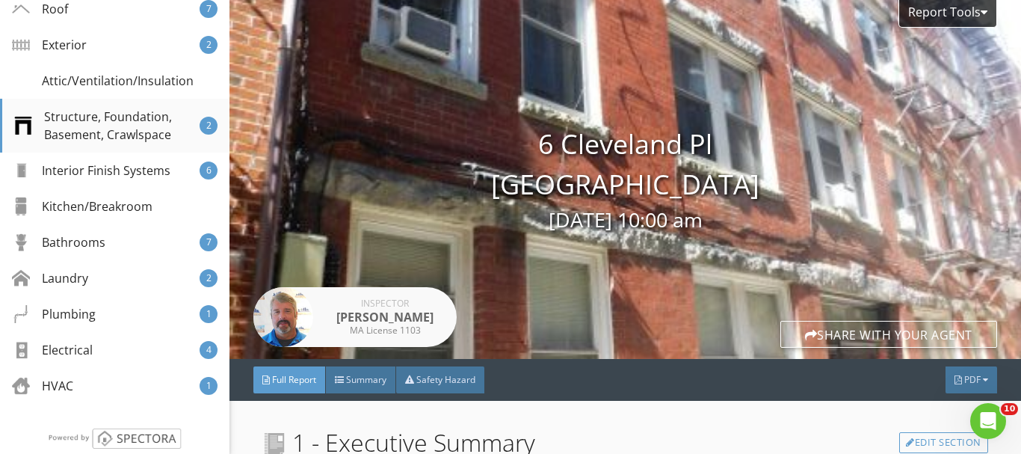
click at [102, 144] on div "Structure, Foundation, Basement, Crawlspace" at bounding box center [106, 126] width 185 height 36
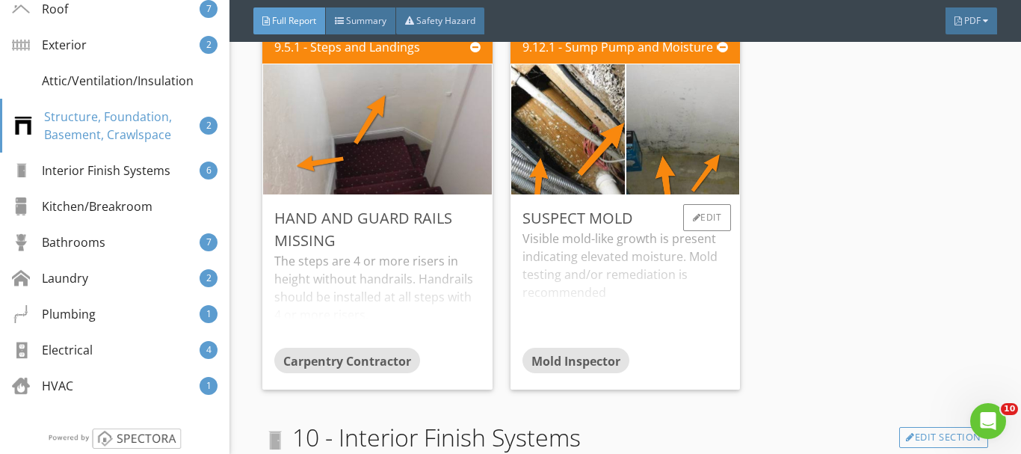
scroll to position [6686, 0]
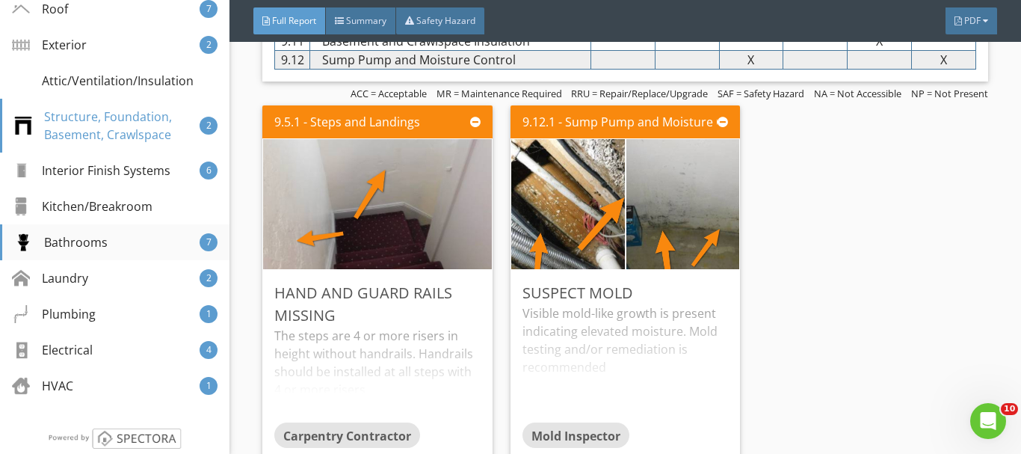
click at [55, 251] on div "Bathrooms" at bounding box center [60, 242] width 93 height 18
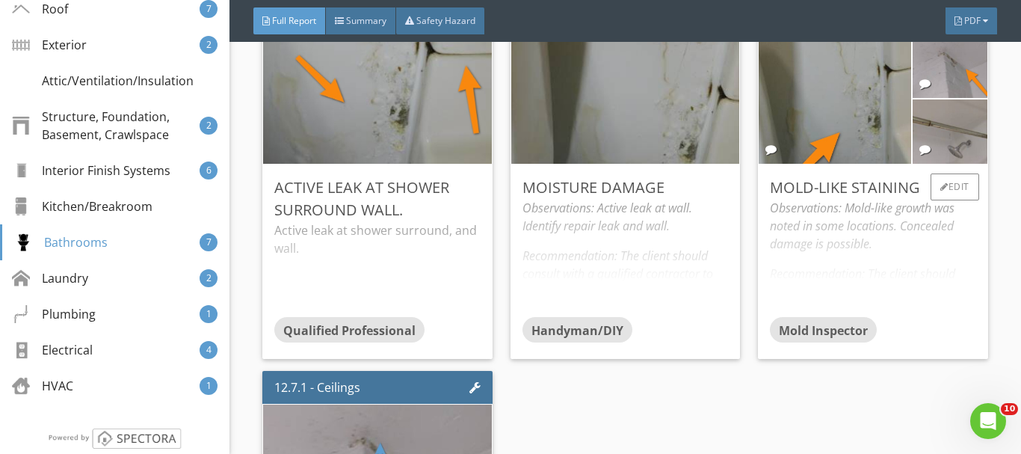
scroll to position [9289, 0]
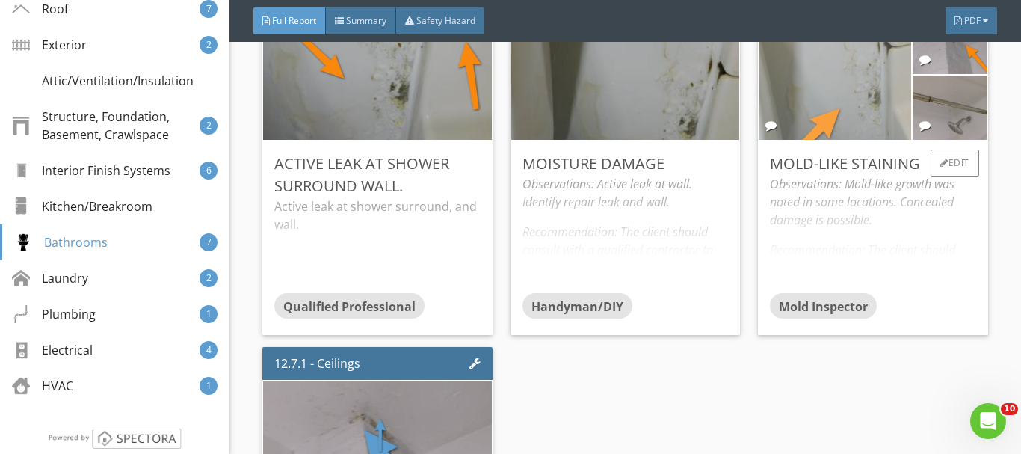
click at [855, 111] on img at bounding box center [835, 75] width 244 height 325
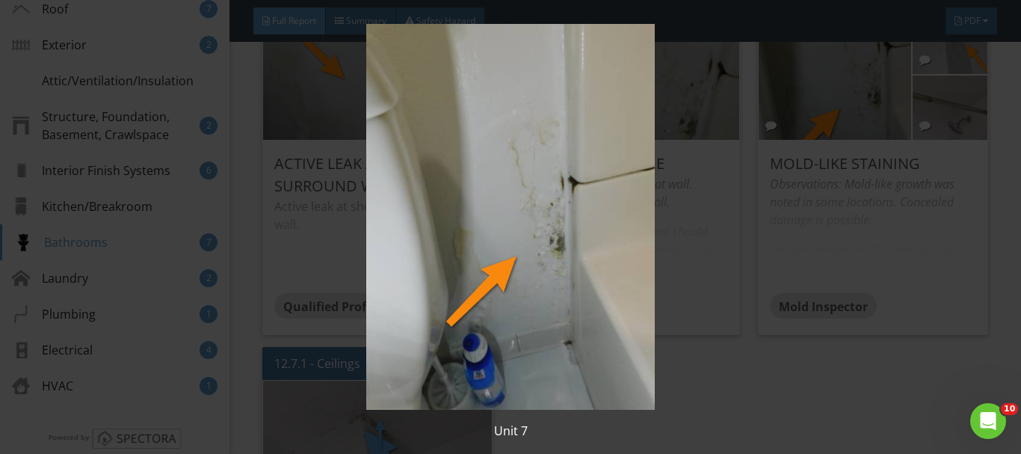
click at [956, 120] on img at bounding box center [511, 217] width 925 height 386
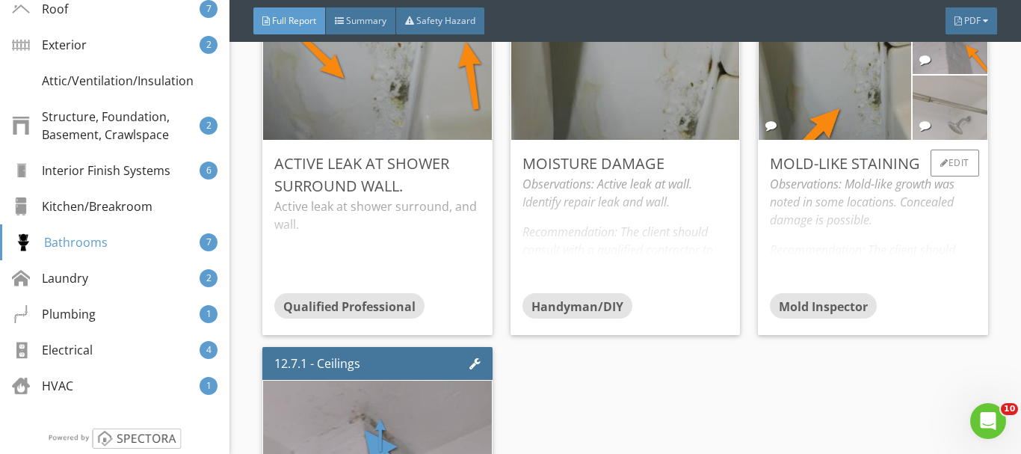
click at [957, 120] on img at bounding box center [950, 108] width 187 height 140
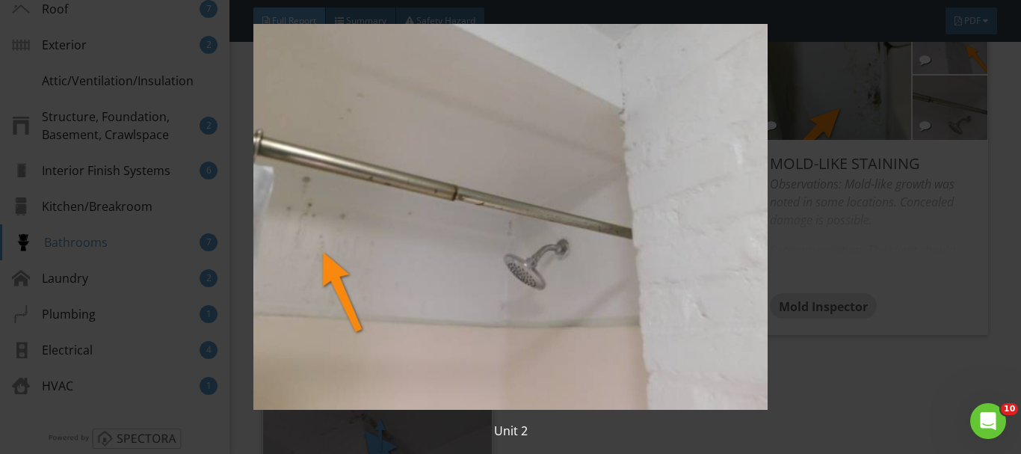
click at [970, 58] on img at bounding box center [511, 217] width 925 height 386
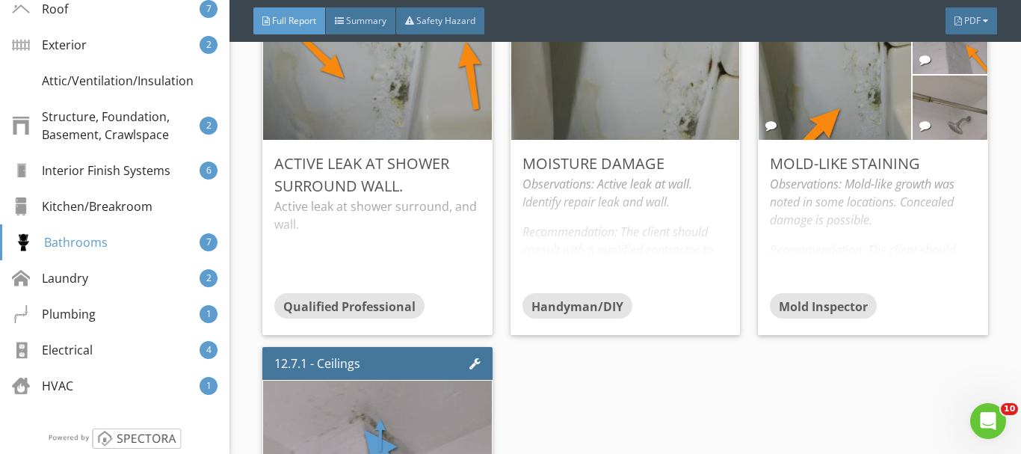
click at [970, 58] on img at bounding box center [950, 42] width 187 height 140
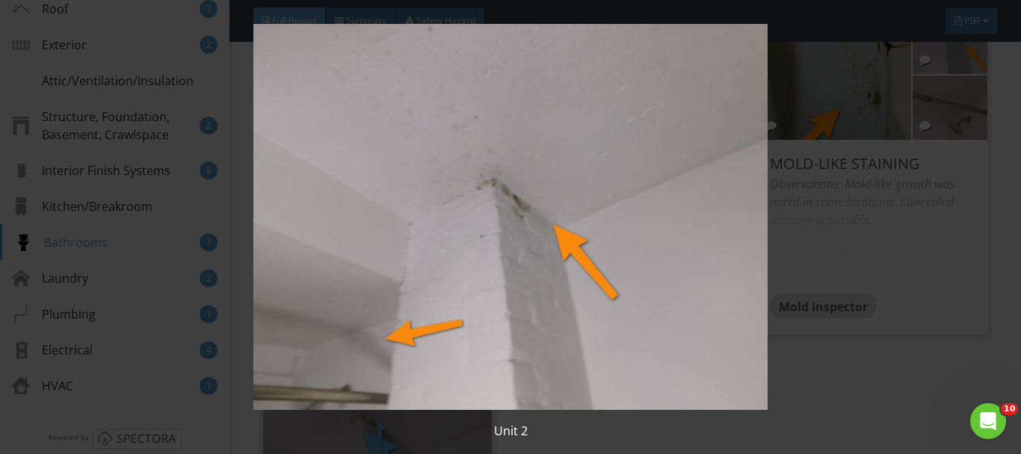
click at [959, 318] on img at bounding box center [511, 217] width 925 height 386
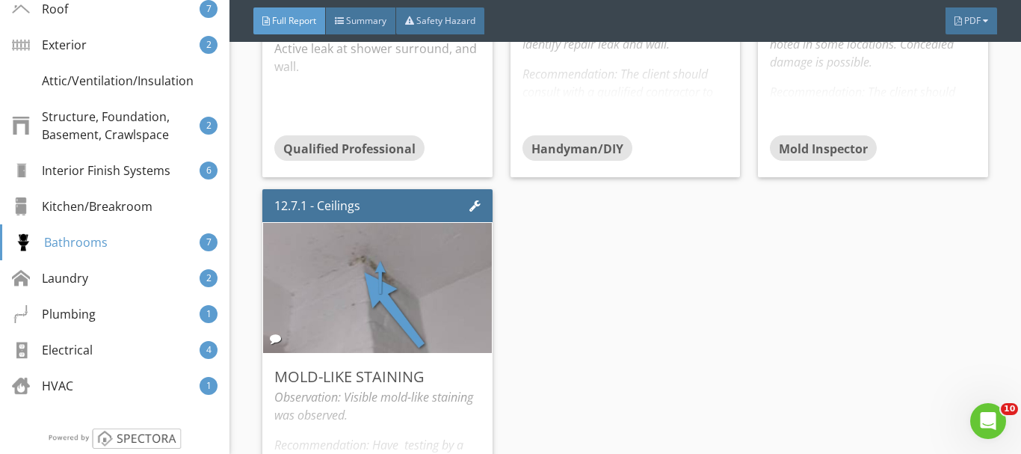
scroll to position [9514, 0]
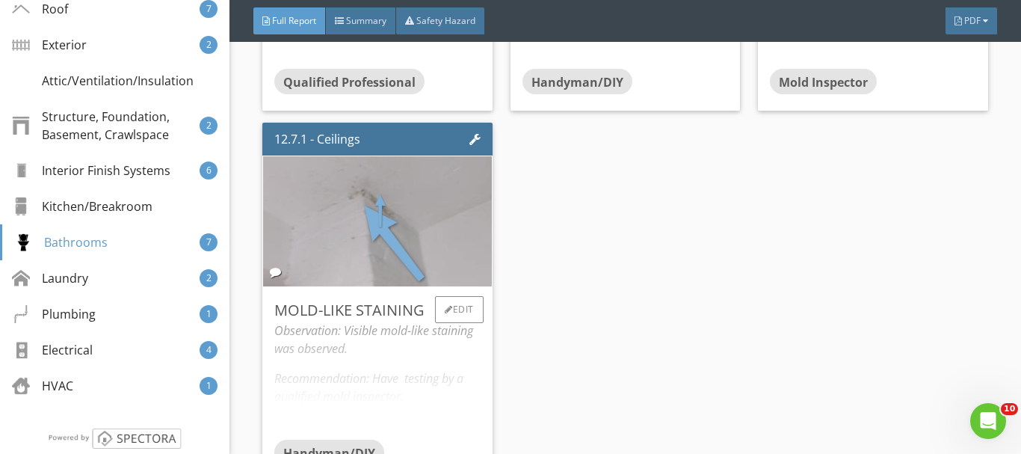
click at [449, 255] on img at bounding box center [378, 221] width 434 height 325
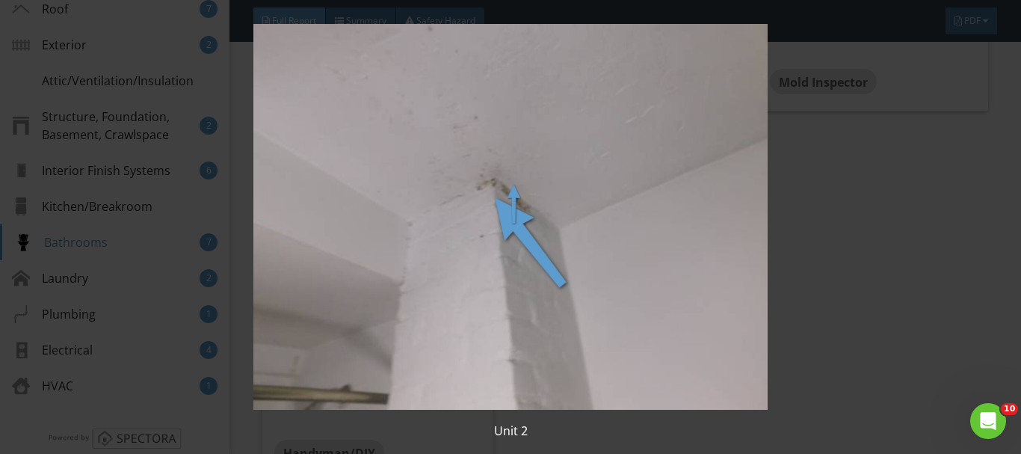
click at [911, 294] on img at bounding box center [511, 217] width 925 height 386
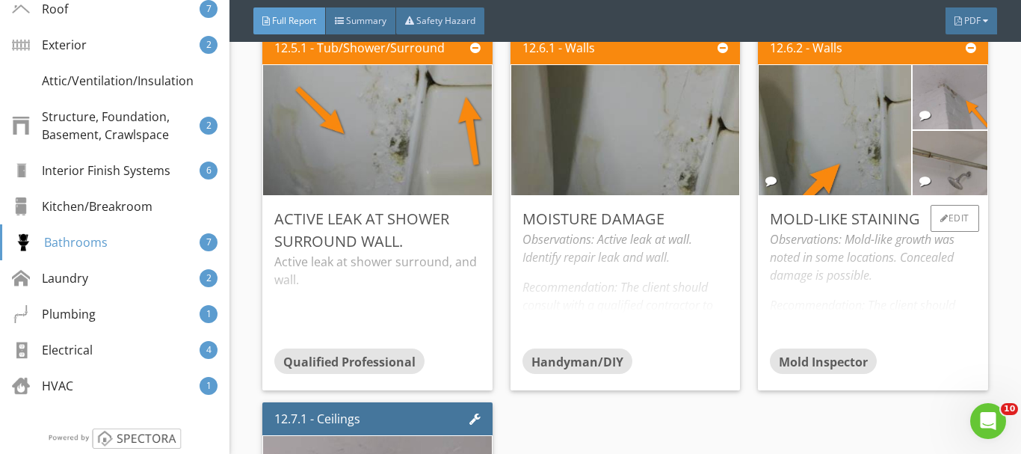
scroll to position [9214, 0]
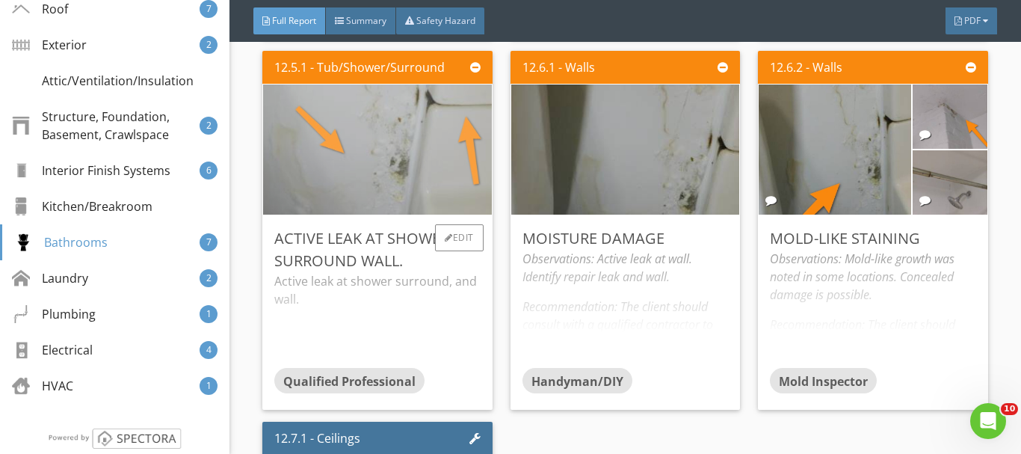
click at [376, 140] on img at bounding box center [378, 149] width 434 height 325
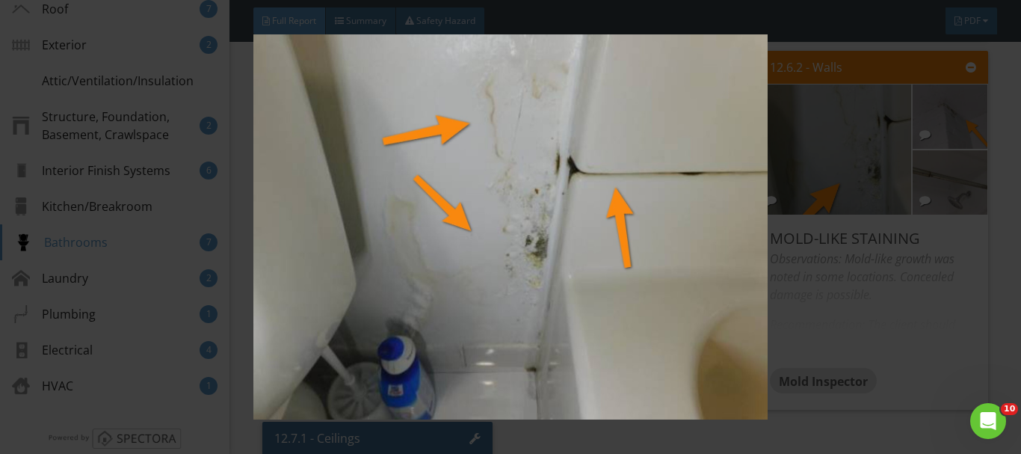
click at [992, 378] on div at bounding box center [510, 227] width 1021 height 454
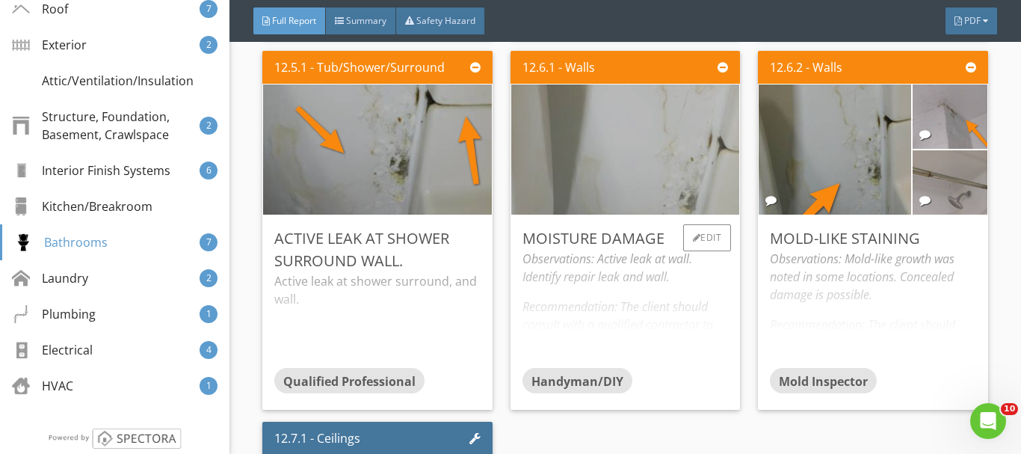
click at [618, 183] on img at bounding box center [626, 149] width 434 height 325
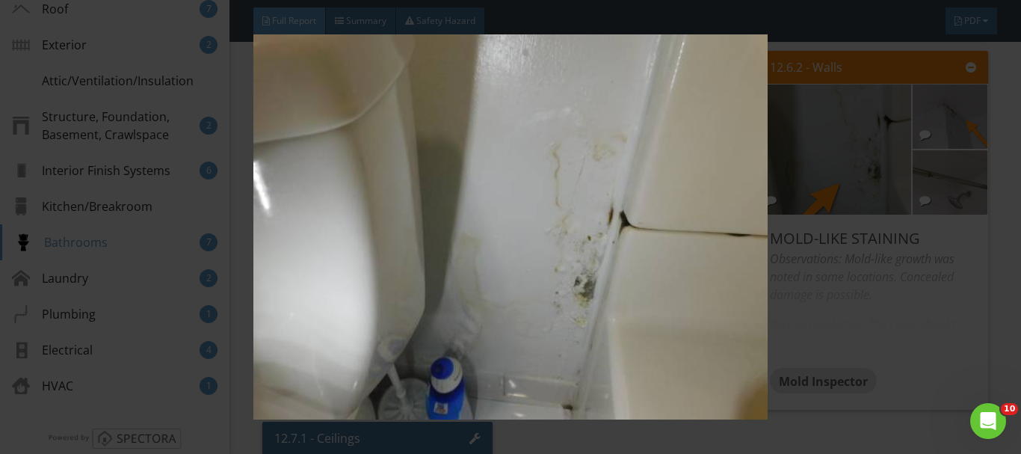
click at [985, 349] on div at bounding box center [510, 227] width 1021 height 454
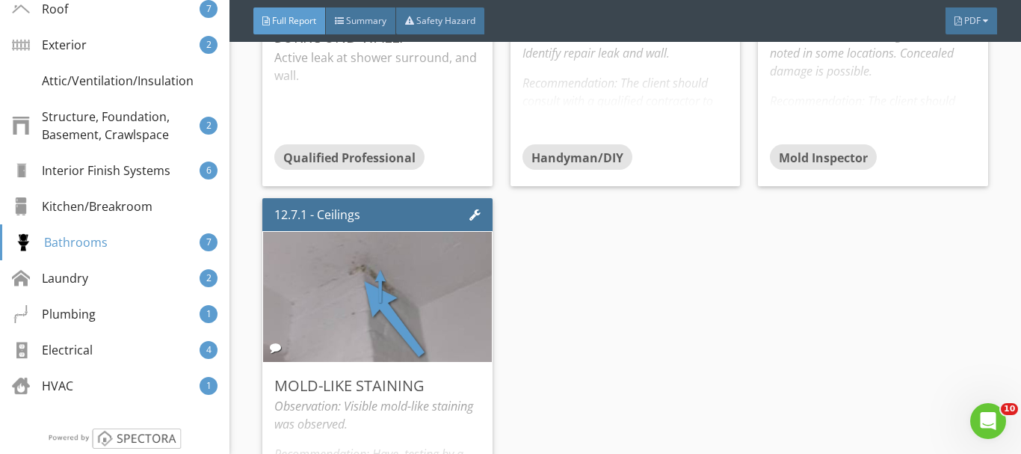
scroll to position [9439, 0]
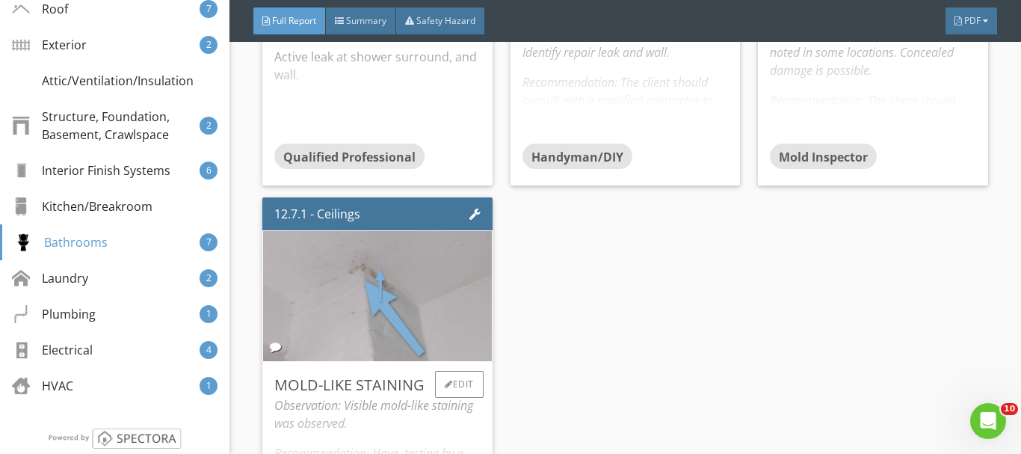
click at [443, 348] on img at bounding box center [378, 296] width 434 height 325
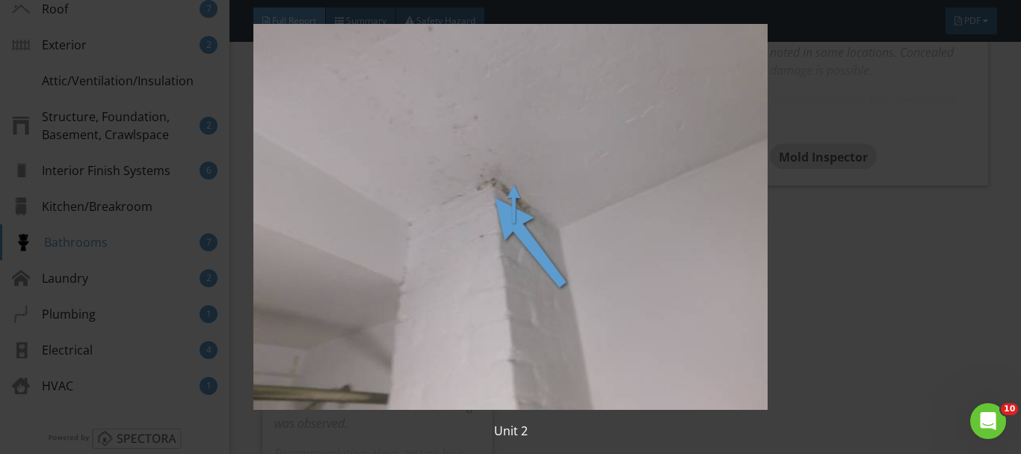
click at [443, 348] on img at bounding box center [511, 217] width 925 height 386
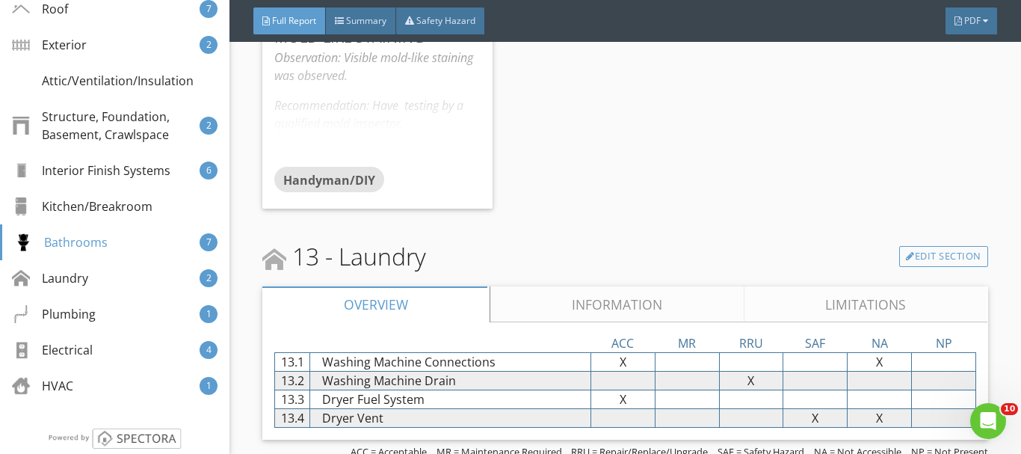
scroll to position [9813, 0]
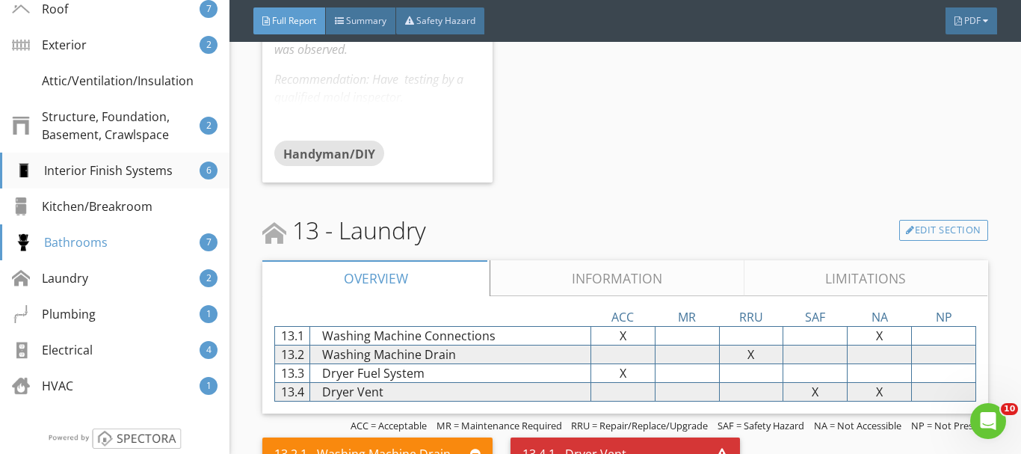
click at [95, 179] on div "Interior Finish Systems" at bounding box center [93, 170] width 158 height 18
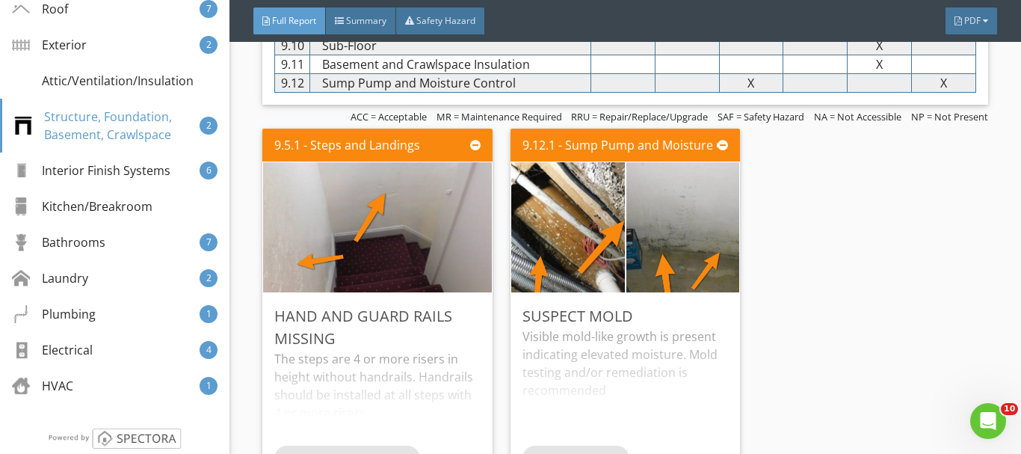
scroll to position [6660, 0]
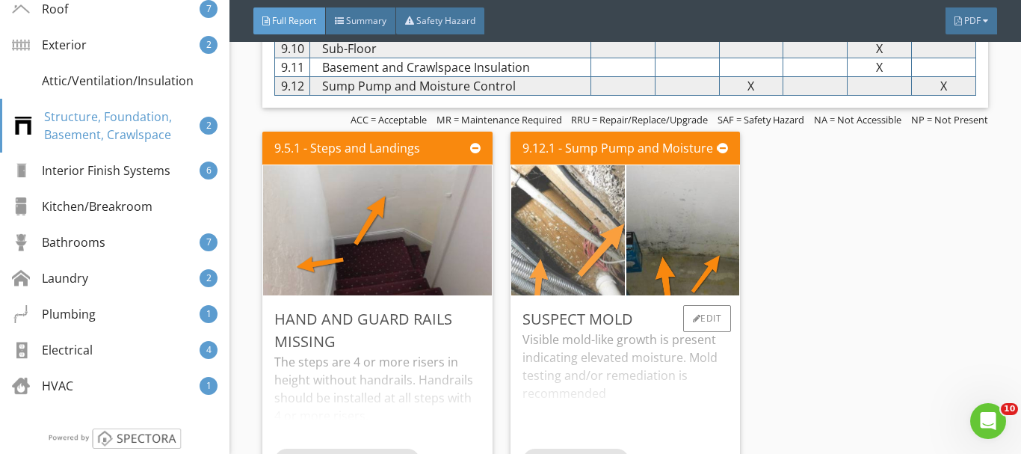
click at [555, 227] on img at bounding box center [567, 230] width 283 height 212
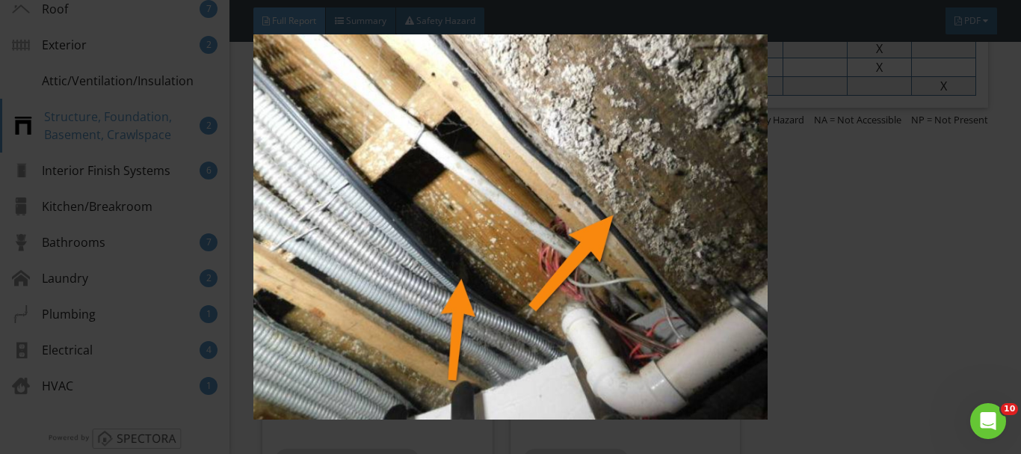
click at [467, 375] on img at bounding box center [511, 227] width 925 height 386
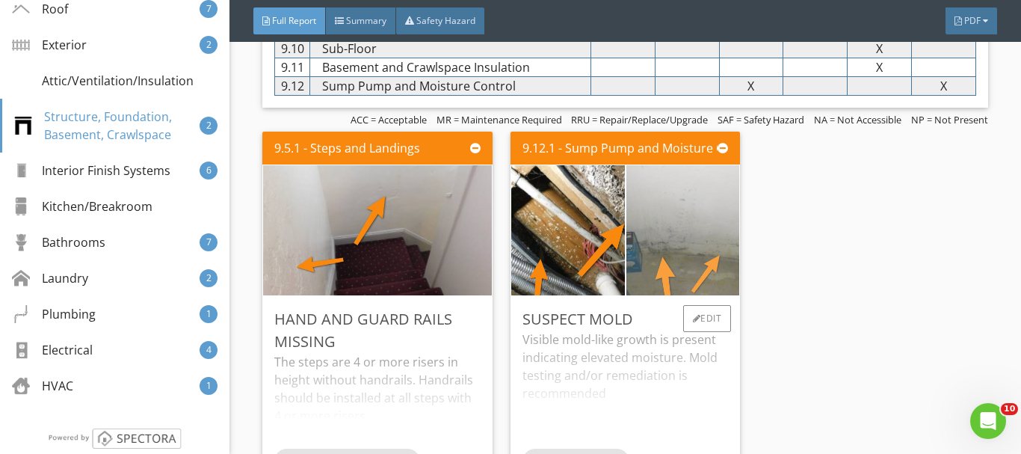
click at [665, 280] on img at bounding box center [682, 230] width 283 height 212
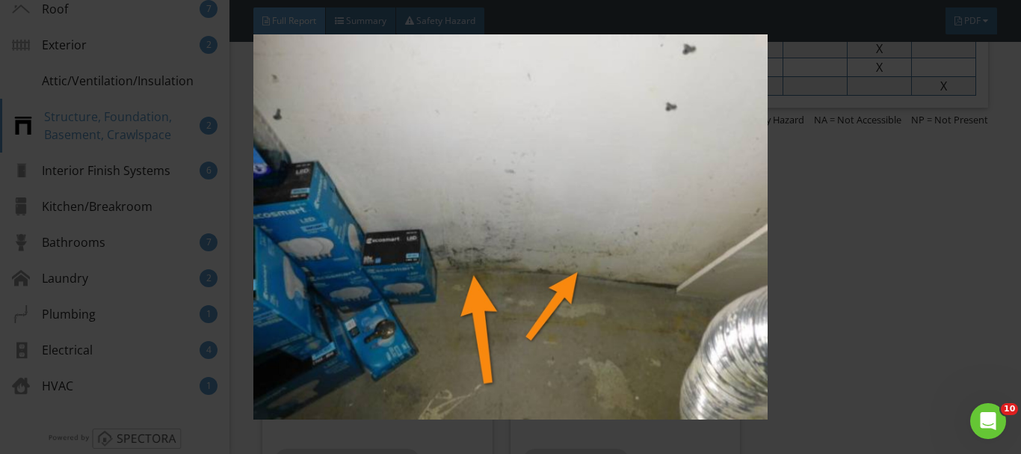
click at [665, 280] on img at bounding box center [511, 227] width 925 height 386
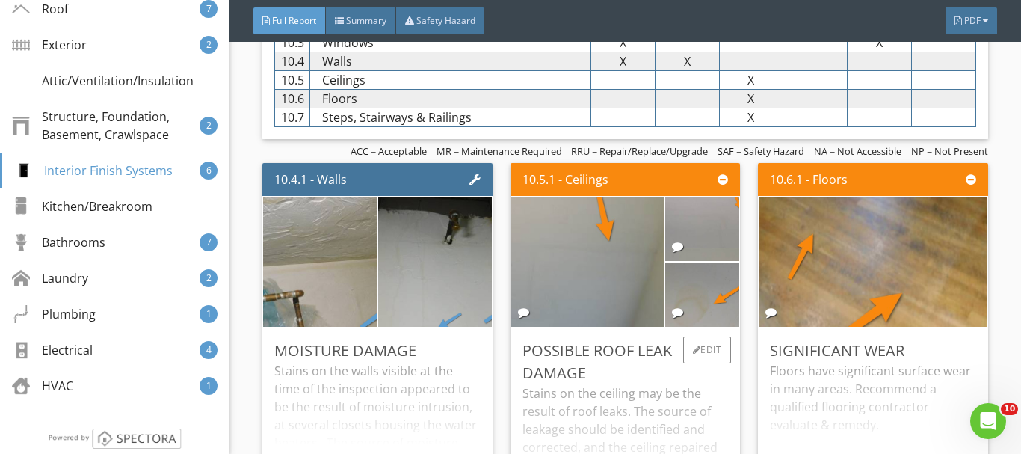
scroll to position [7333, 0]
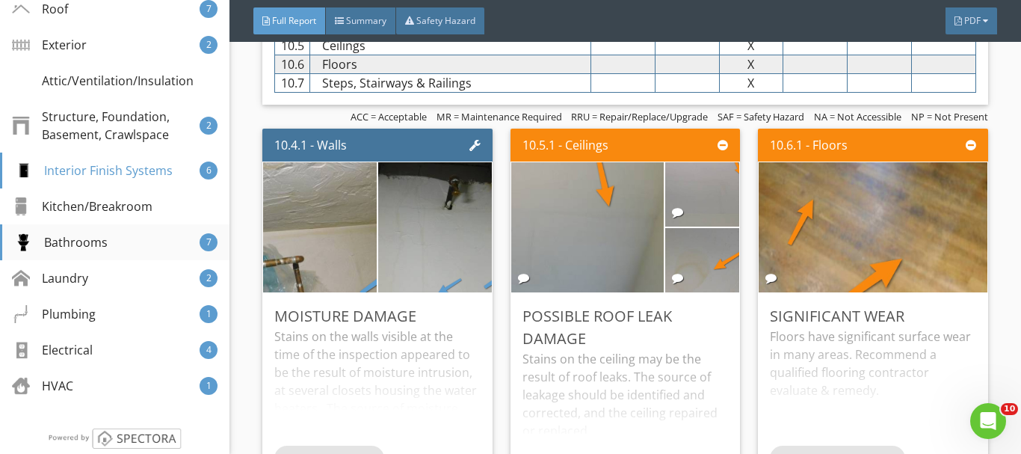
click at [79, 251] on div "Bathrooms" at bounding box center [60, 242] width 93 height 18
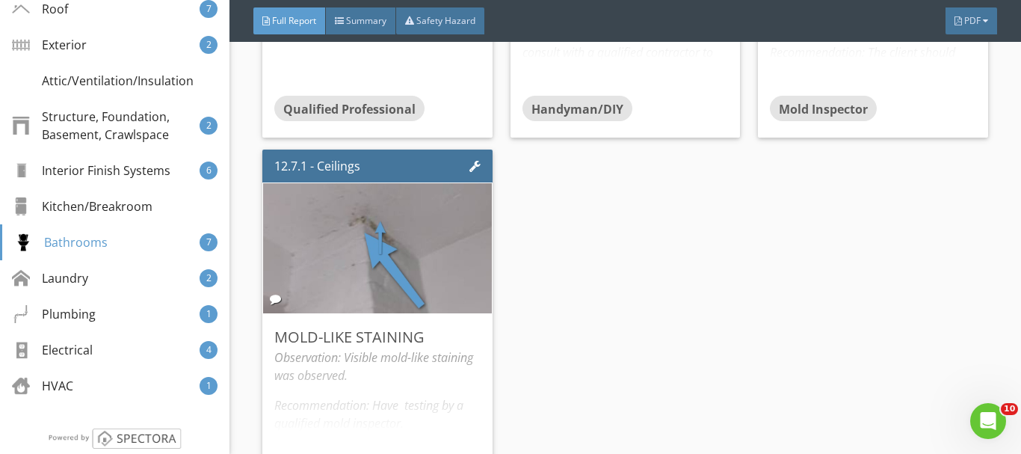
scroll to position [9514, 0]
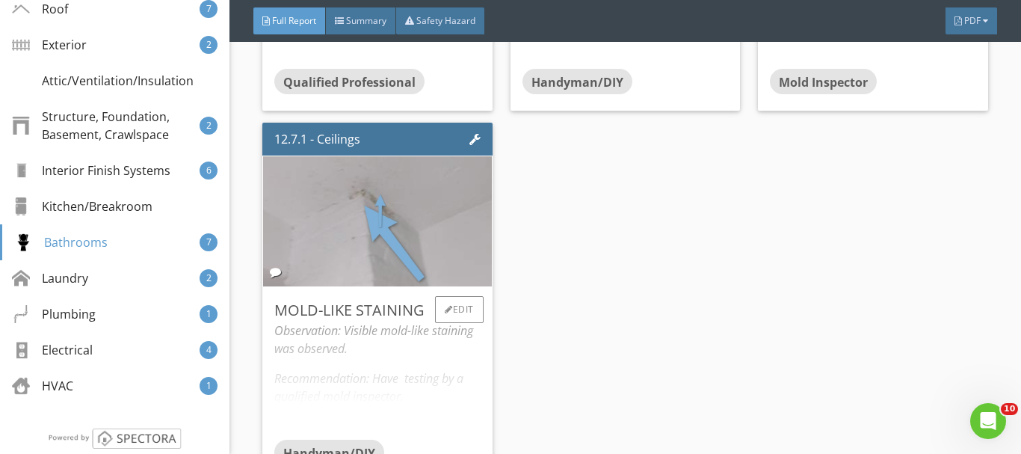
drag, startPoint x: 372, startPoint y: 249, endPoint x: 355, endPoint y: 282, distance: 37.1
click at [355, 282] on img at bounding box center [378, 221] width 434 height 325
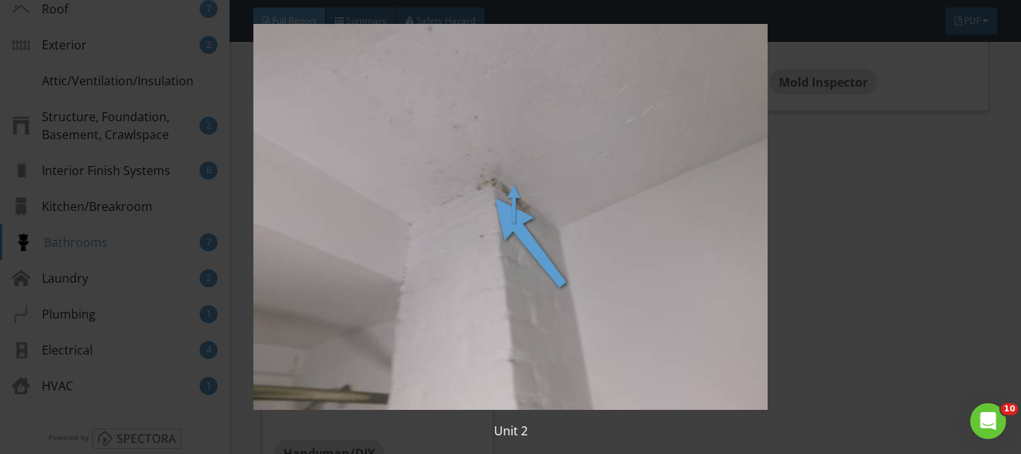
click at [701, 359] on img at bounding box center [511, 217] width 925 height 386
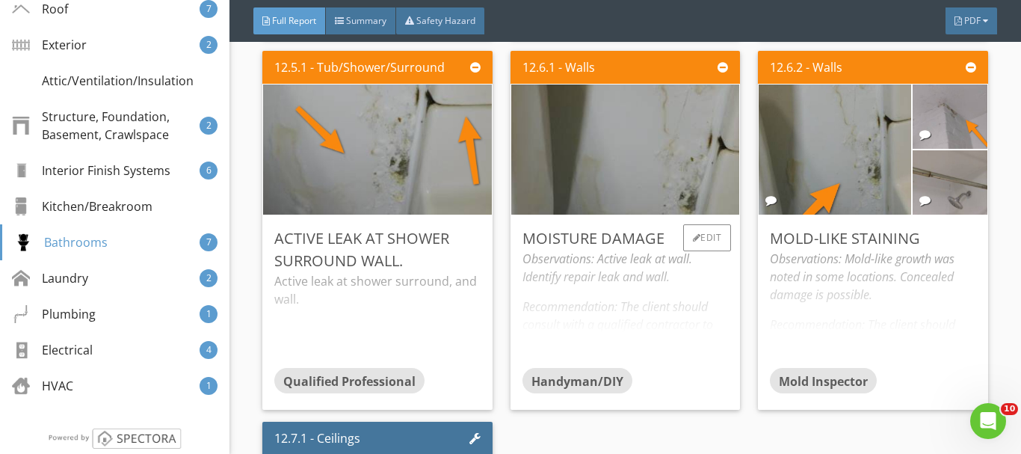
scroll to position [9140, 0]
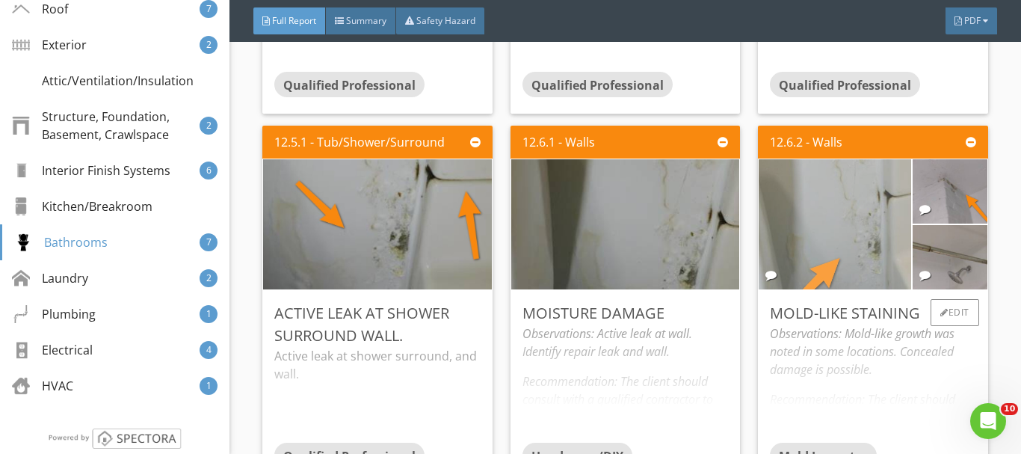
click at [812, 254] on img at bounding box center [835, 224] width 244 height 325
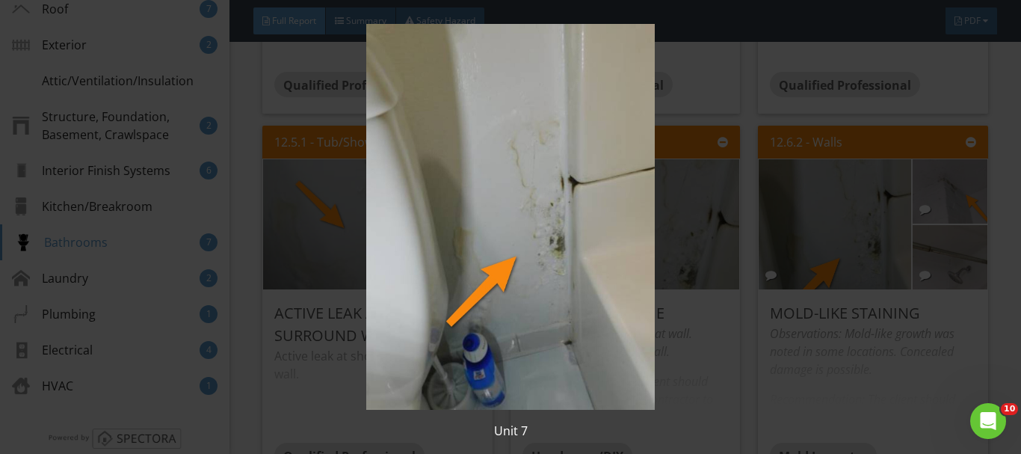
click at [568, 227] on img at bounding box center [511, 217] width 925 height 386
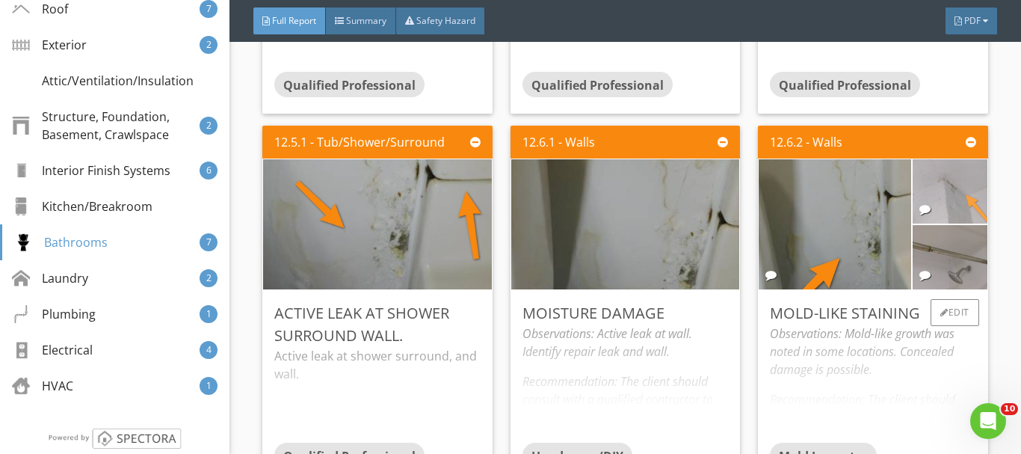
click at [936, 199] on img at bounding box center [950, 192] width 187 height 140
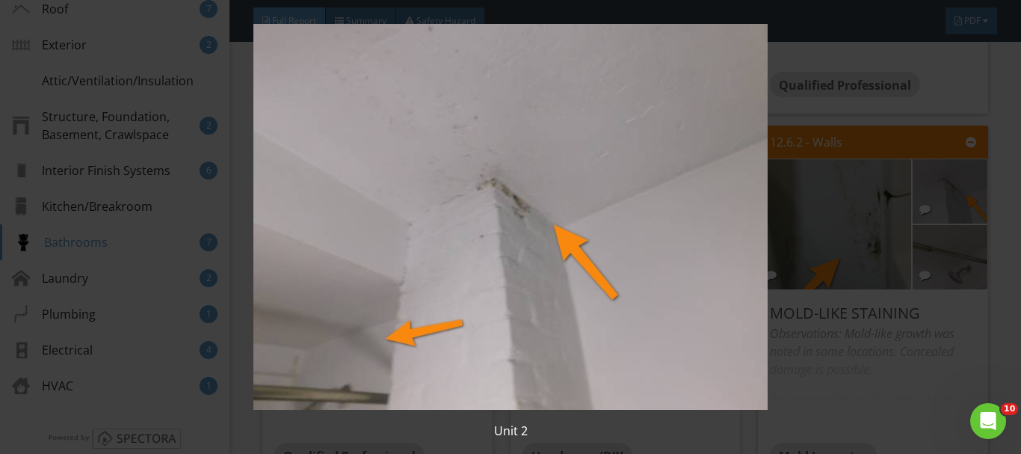
click at [653, 369] on img at bounding box center [511, 217] width 925 height 386
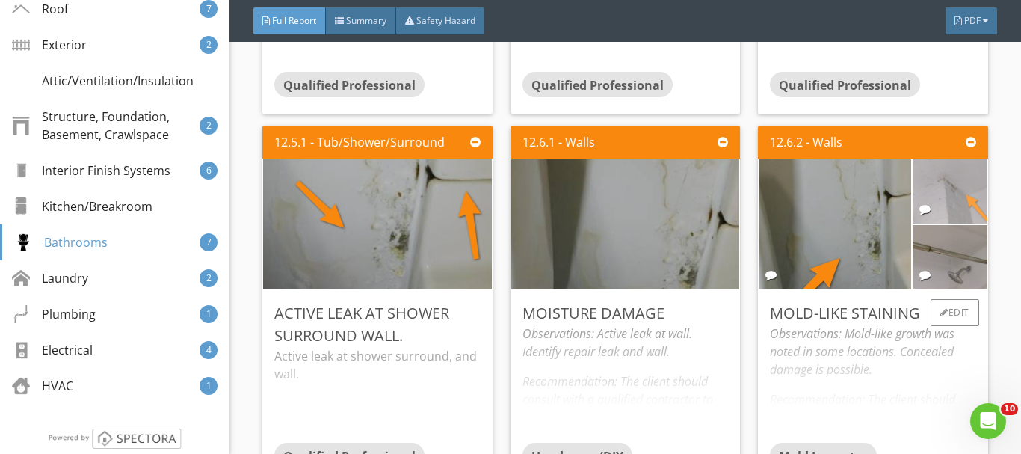
click at [963, 206] on img at bounding box center [950, 192] width 187 height 140
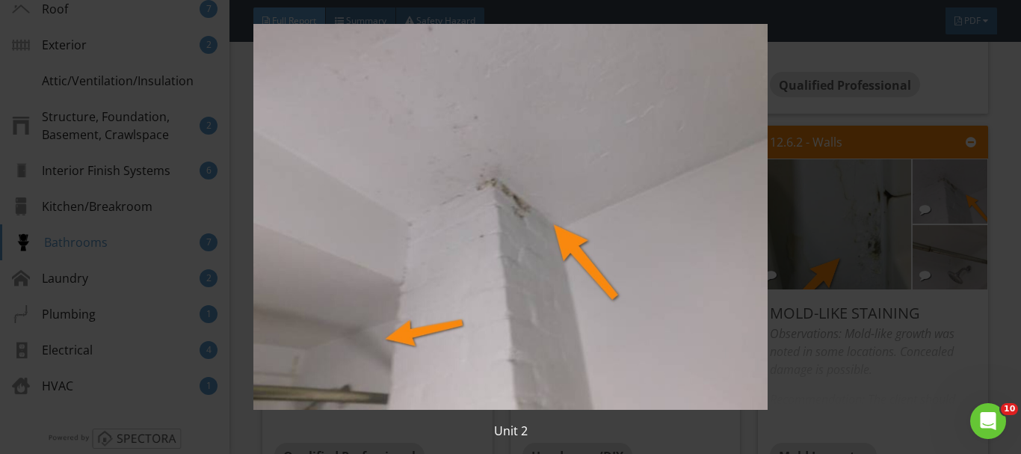
click at [943, 269] on img at bounding box center [511, 217] width 925 height 386
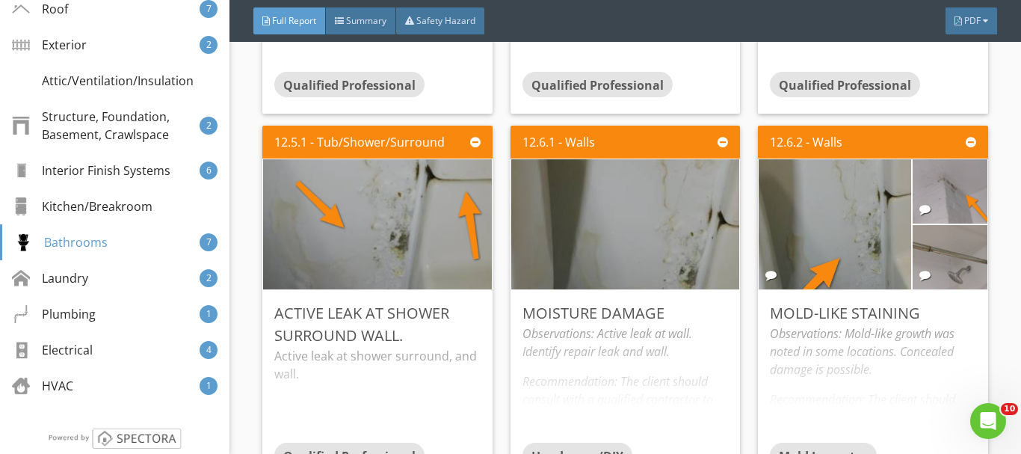
click at [943, 269] on img at bounding box center [950, 258] width 187 height 140
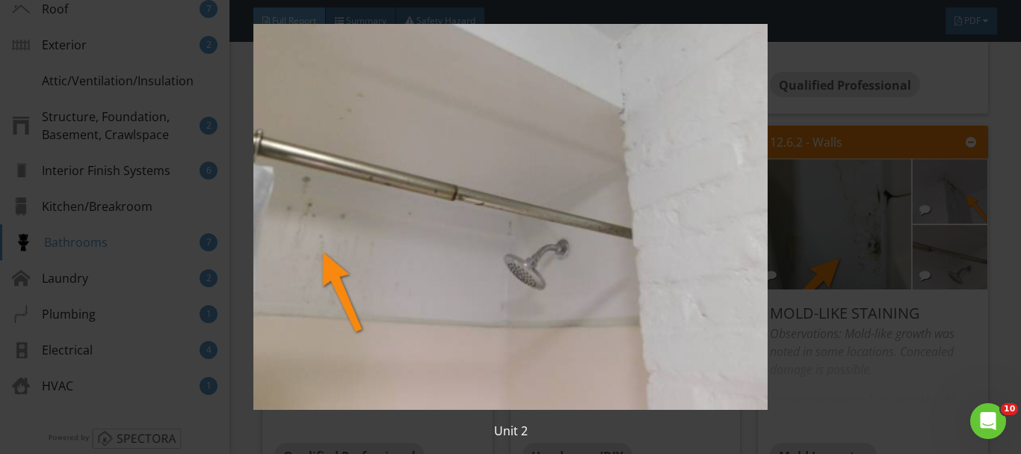
click at [711, 387] on img at bounding box center [511, 217] width 925 height 386
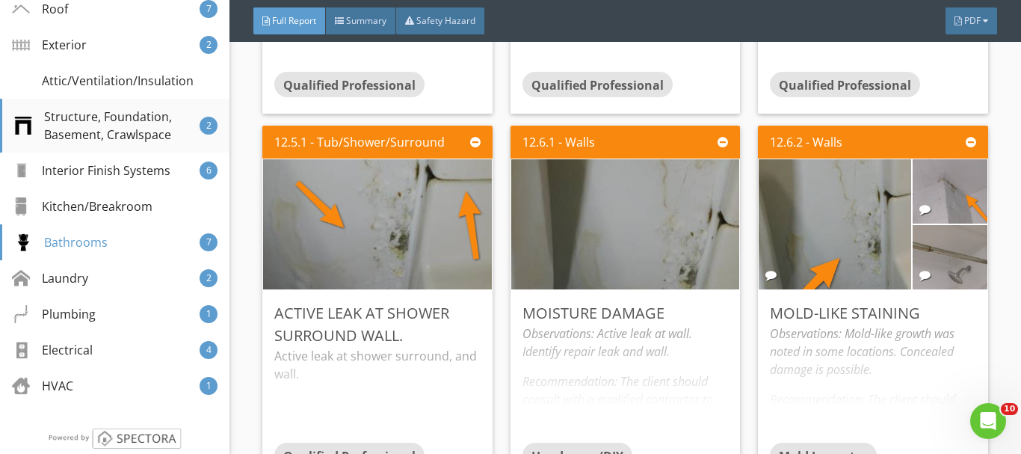
click at [104, 144] on div "Structure, Foundation, Basement, Crawlspace" at bounding box center [106, 126] width 185 height 36
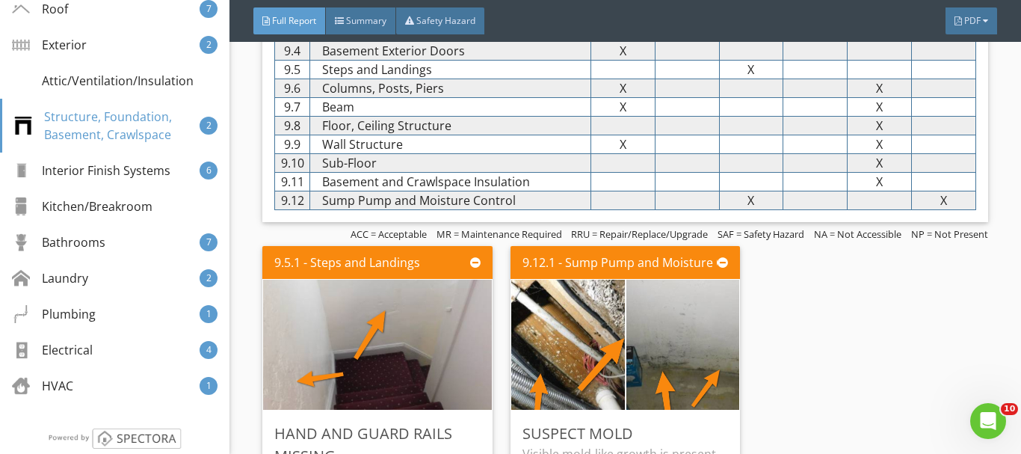
scroll to position [6644, 0]
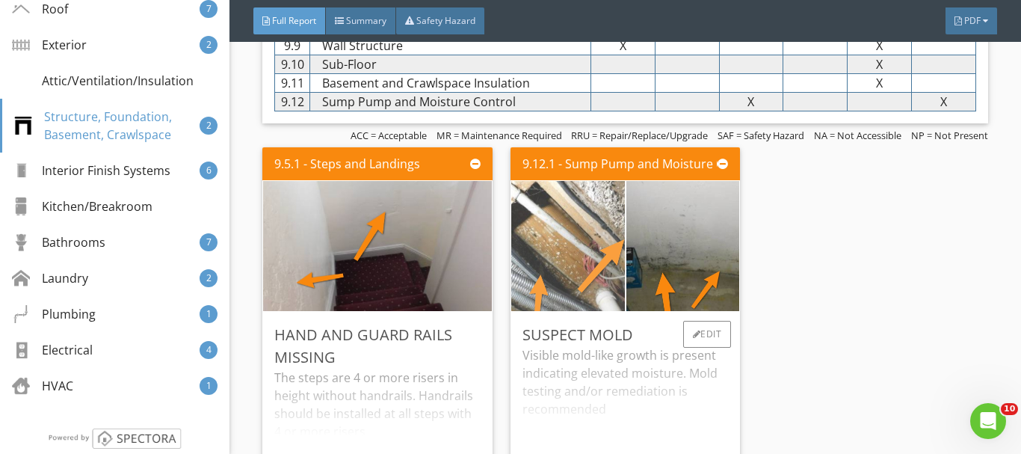
click at [581, 239] on img at bounding box center [567, 246] width 283 height 212
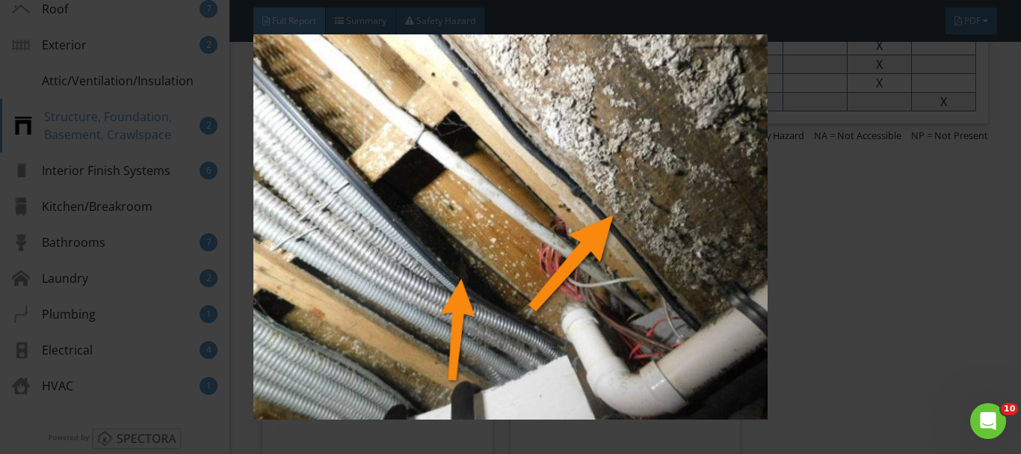
click at [914, 267] on img at bounding box center [511, 227] width 925 height 386
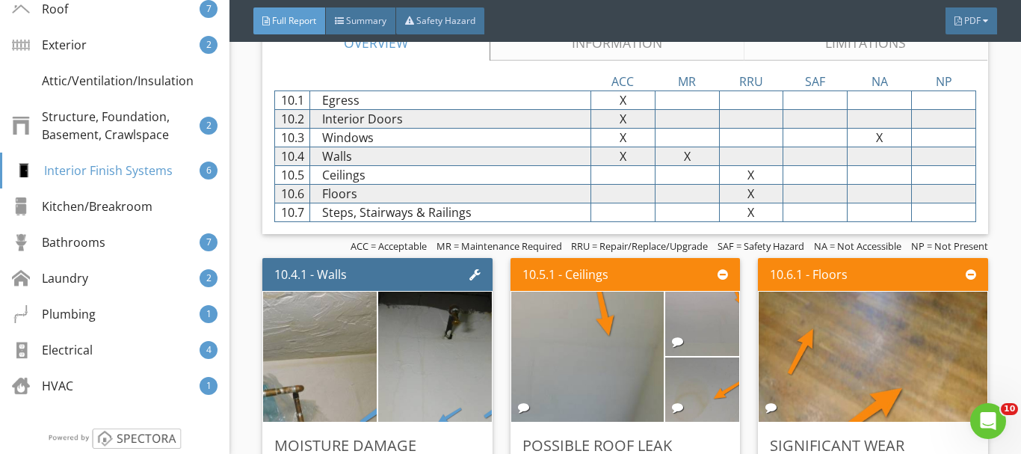
scroll to position [7242, 0]
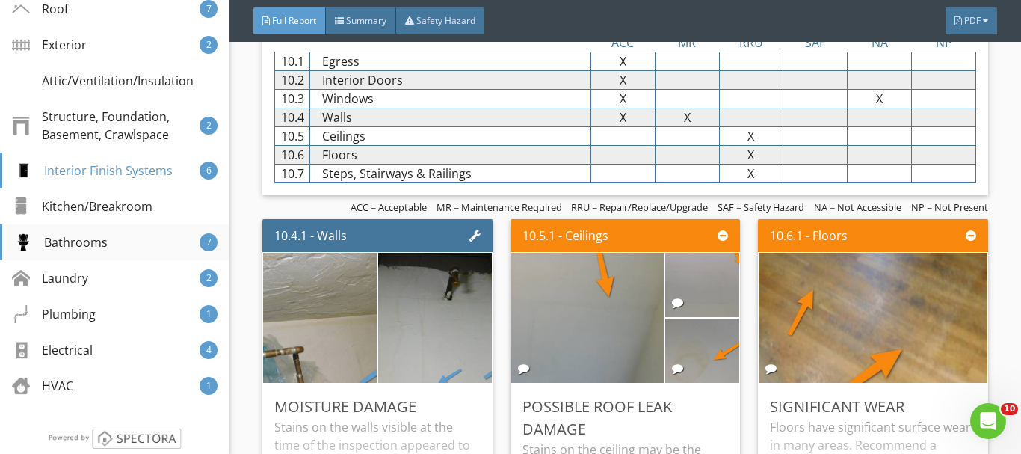
click at [56, 251] on div "Bathrooms" at bounding box center [60, 242] width 93 height 18
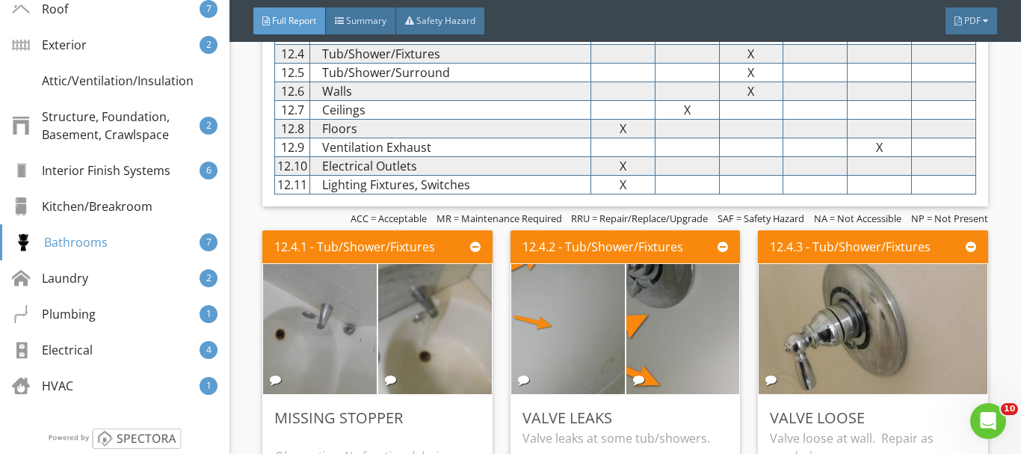
scroll to position [8691, 0]
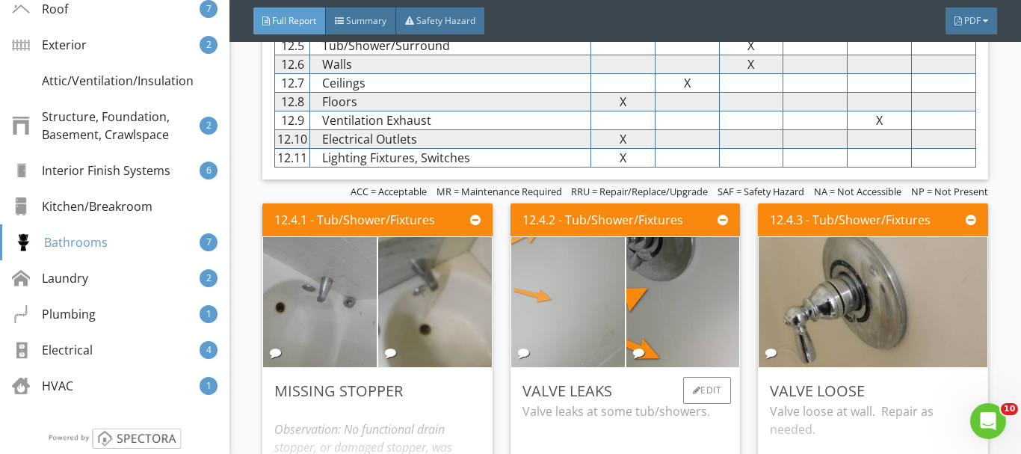
click at [573, 277] on img at bounding box center [568, 302] width 244 height 325
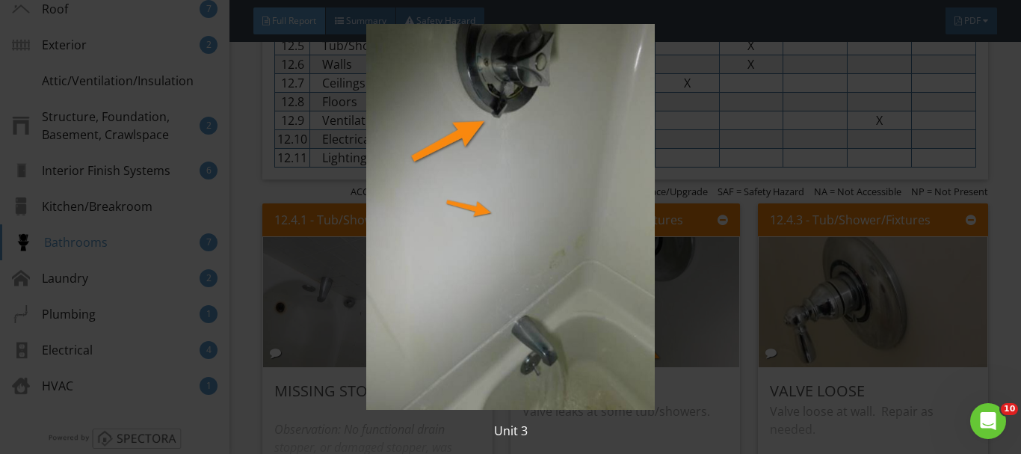
click at [704, 313] on img at bounding box center [511, 217] width 925 height 386
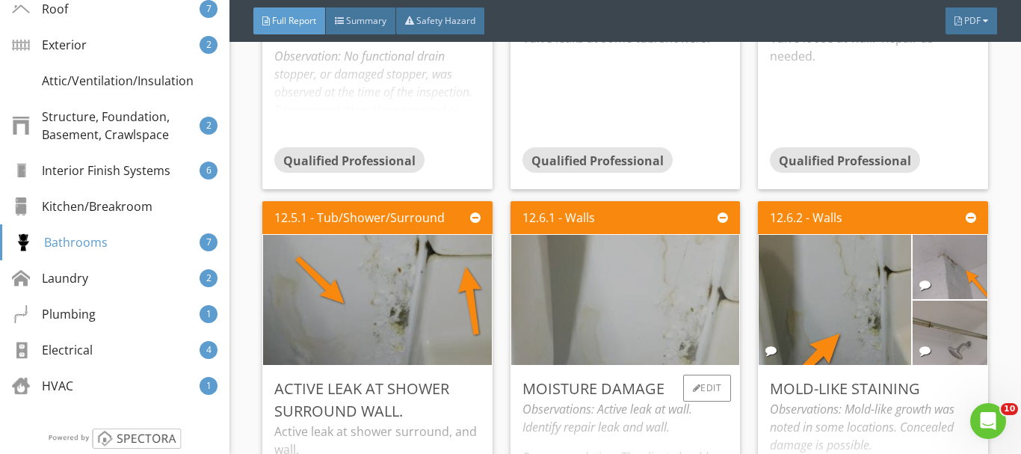
scroll to position [9140, 0]
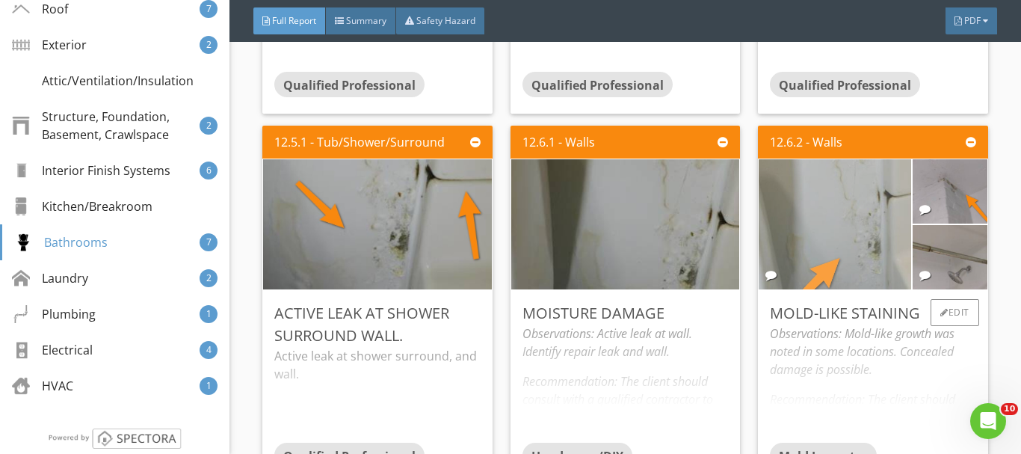
click at [845, 273] on img at bounding box center [835, 224] width 244 height 325
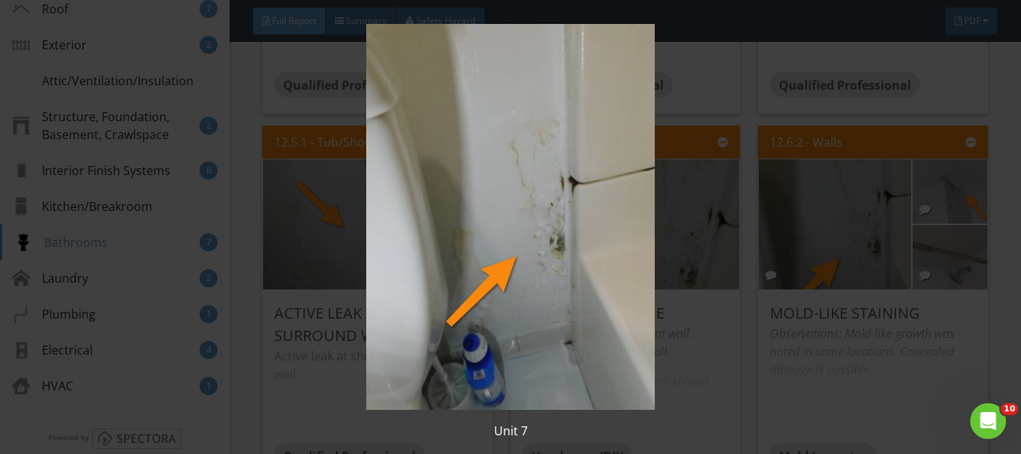
click at [834, 271] on img at bounding box center [511, 217] width 925 height 386
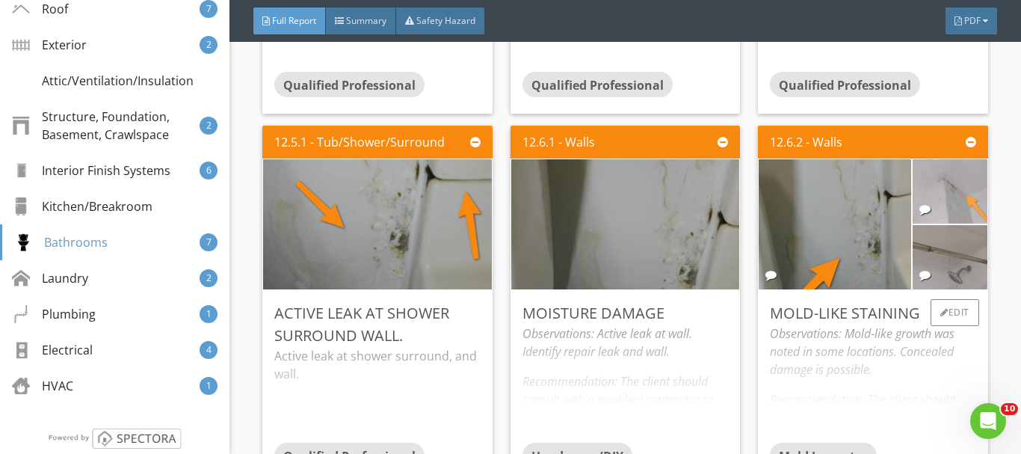
click at [924, 213] on img at bounding box center [950, 192] width 187 height 140
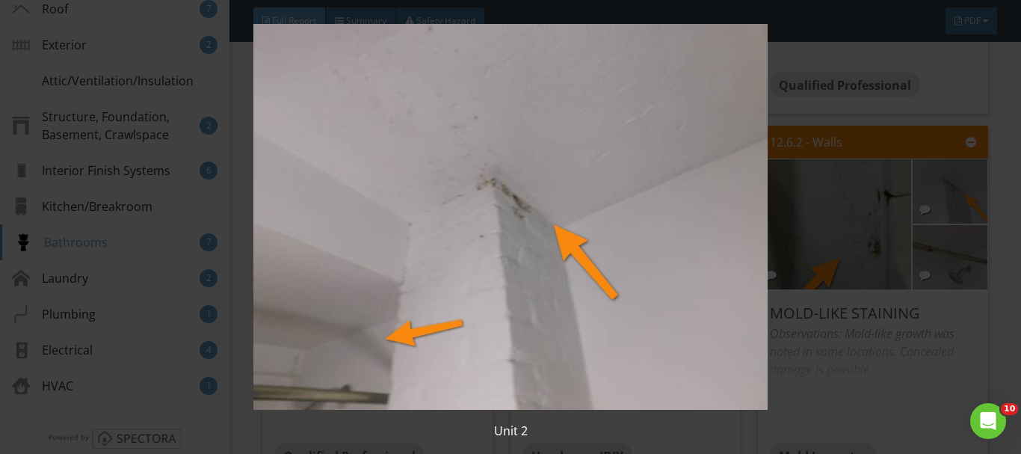
click at [944, 259] on img at bounding box center [511, 217] width 925 height 386
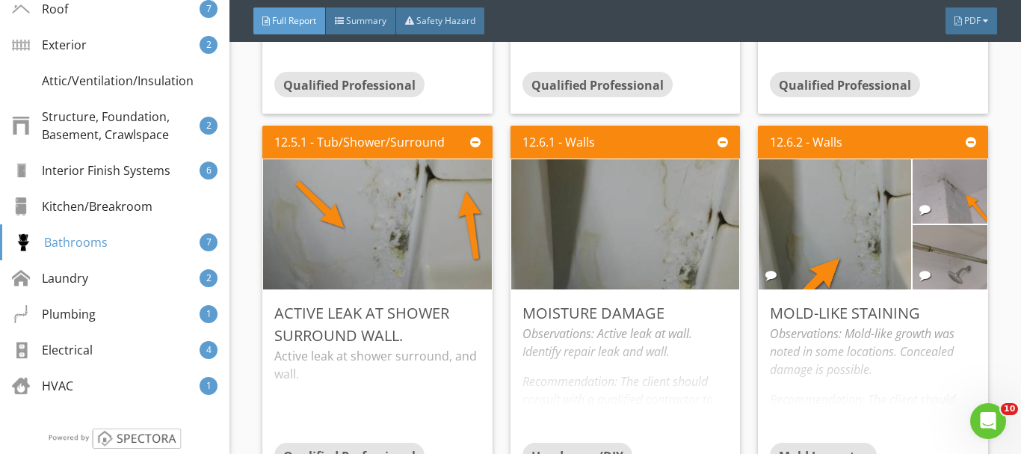
click at [944, 259] on img at bounding box center [950, 258] width 187 height 140
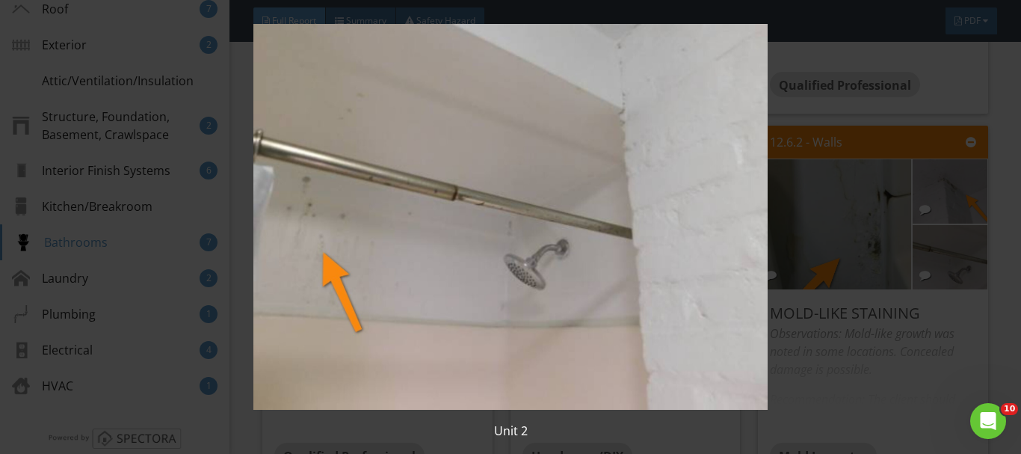
click at [834, 434] on div "Unit 2" at bounding box center [510, 431] width 973 height 18
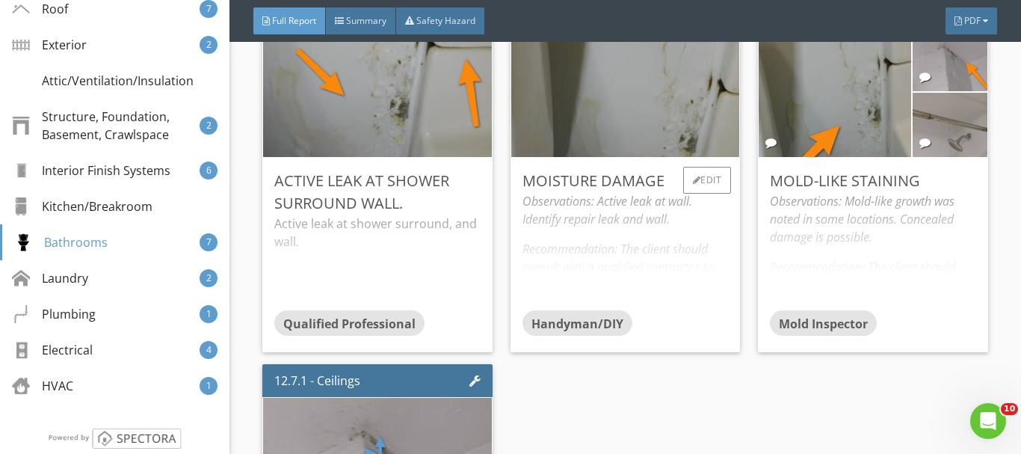
scroll to position [9214, 0]
